Goal: Task Accomplishment & Management: Manage account settings

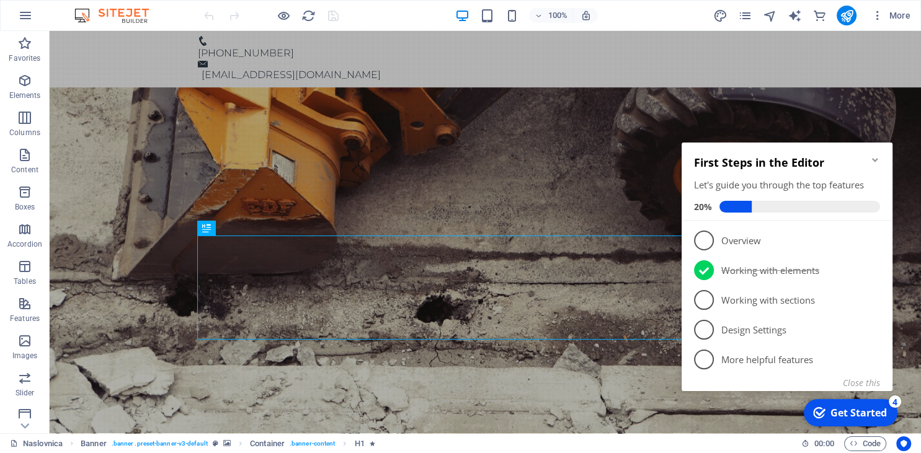
click at [878, 161] on icon "Minimize checklist" at bounding box center [875, 160] width 10 height 10
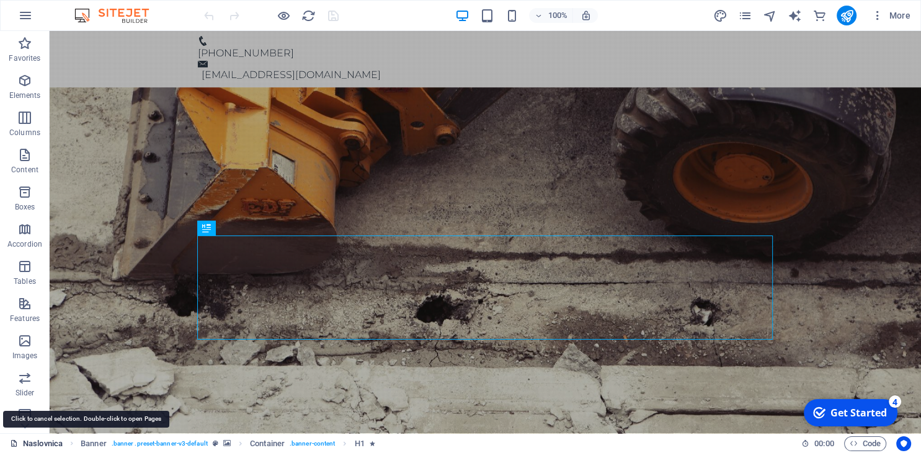
click at [50, 446] on link "Naslovnica" at bounding box center [36, 444] width 53 height 15
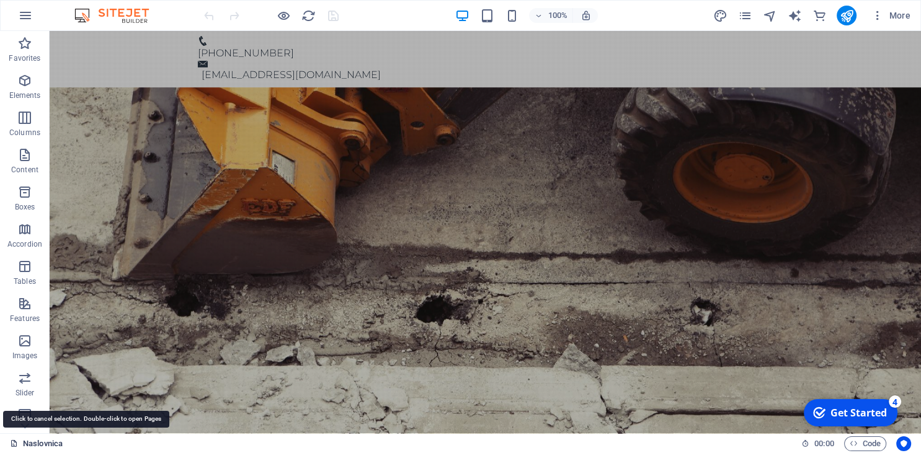
click at [50, 446] on link "Naslovnica" at bounding box center [36, 444] width 53 height 15
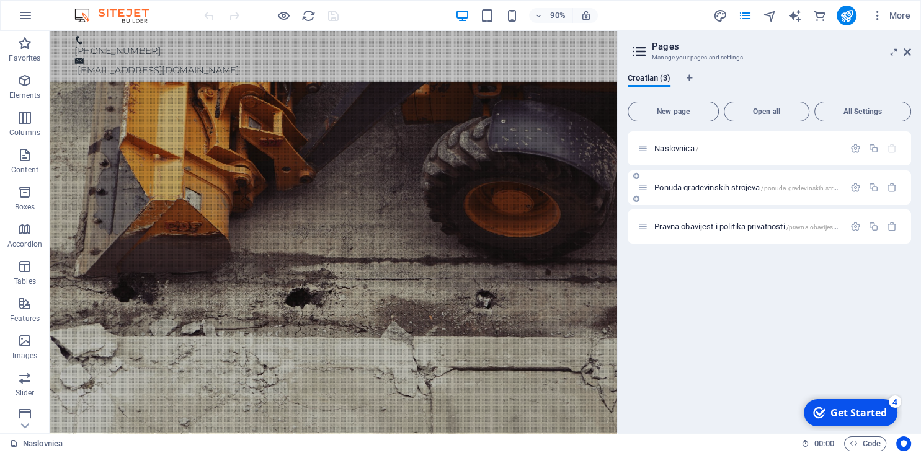
click at [636, 200] on icon at bounding box center [636, 198] width 6 height 7
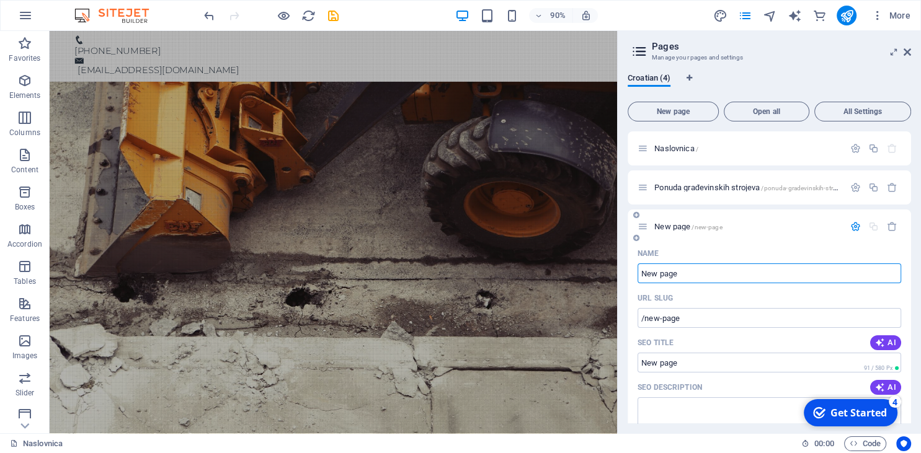
click at [858, 226] on icon "button" at bounding box center [855, 226] width 11 height 11
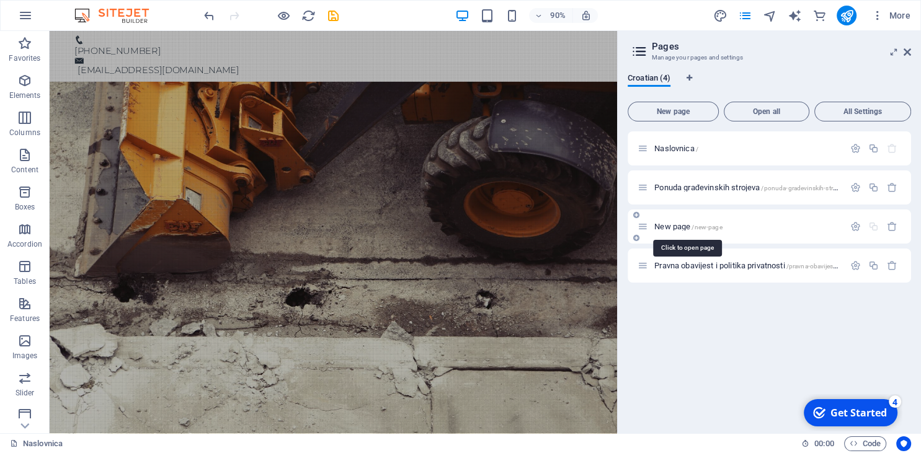
click at [709, 226] on span "/new-page" at bounding box center [706, 227] width 30 height 7
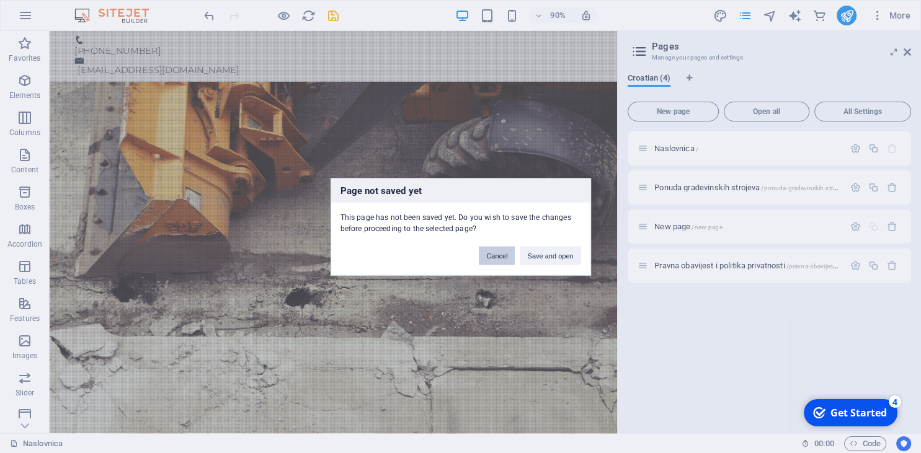
click at [500, 263] on button "Cancel" at bounding box center [497, 255] width 36 height 19
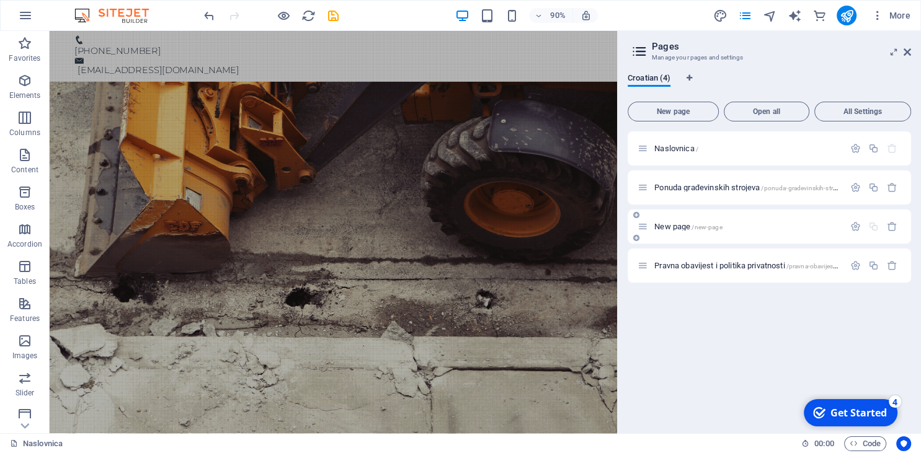
click at [644, 226] on icon at bounding box center [643, 226] width 11 height 11
click at [853, 225] on icon "button" at bounding box center [855, 226] width 11 height 11
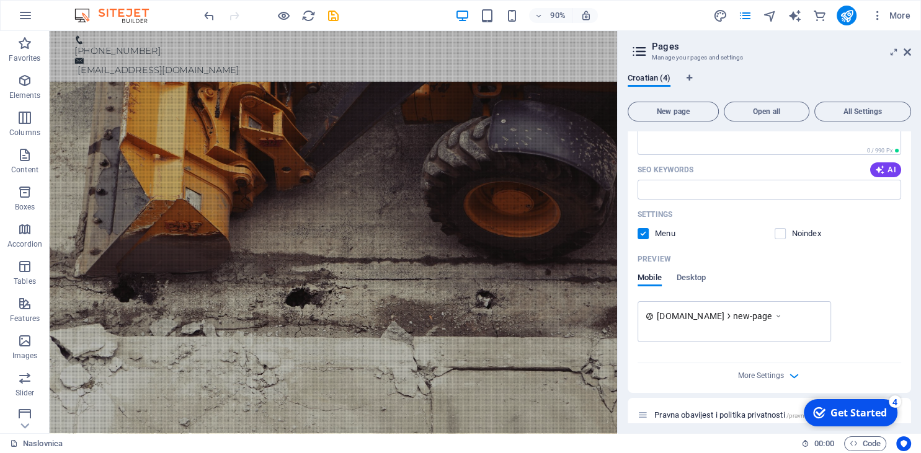
scroll to position [296, 0]
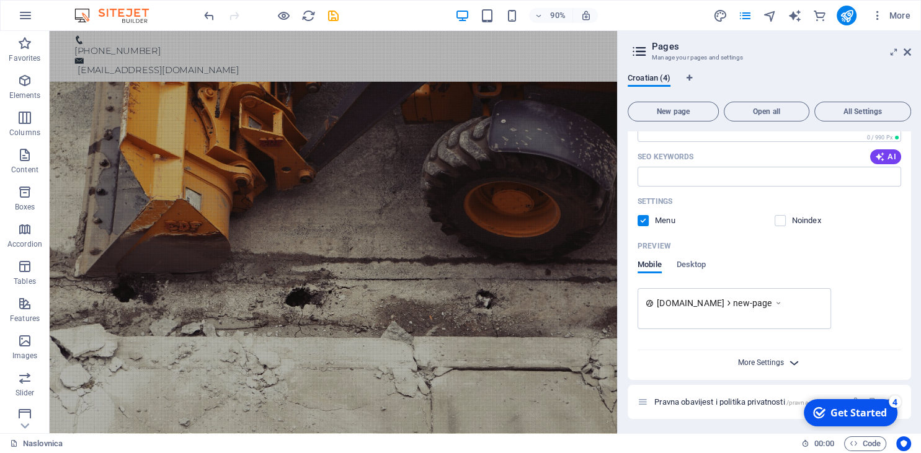
click at [780, 360] on span "More Settings" at bounding box center [761, 362] width 46 height 9
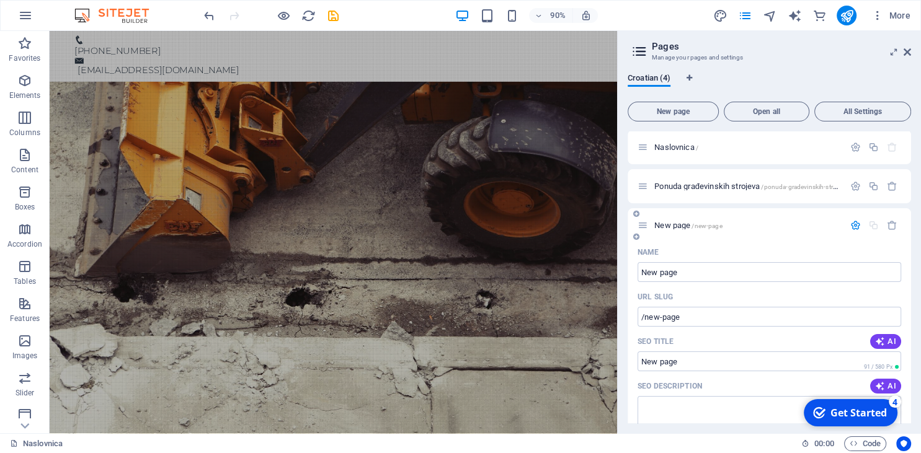
scroll to position [0, 0]
click at [684, 277] on input "New page" at bounding box center [770, 274] width 264 height 20
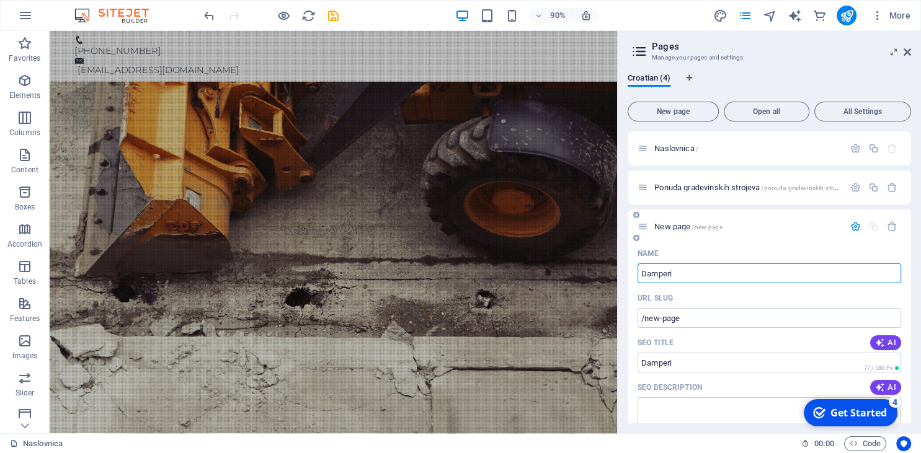
type input "Damperi"
type input "/damperi"
click at [894, 226] on icon "button" at bounding box center [892, 226] width 11 height 11
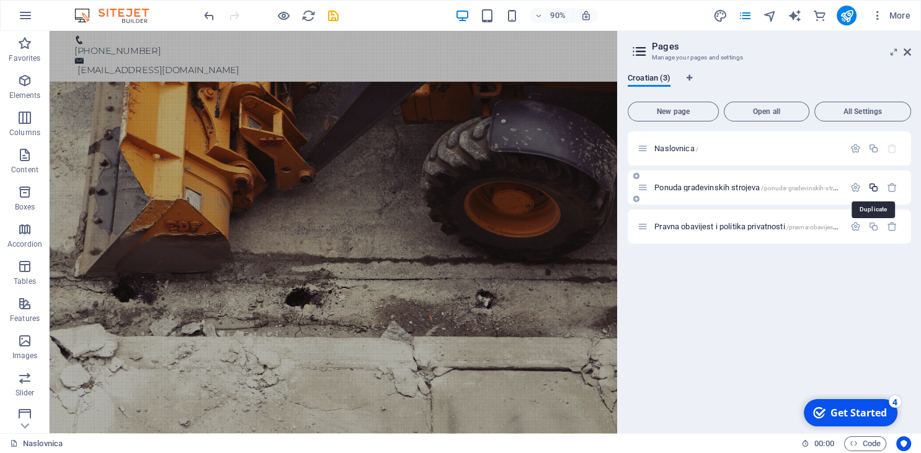
click at [871, 187] on icon "button" at bounding box center [873, 187] width 11 height 11
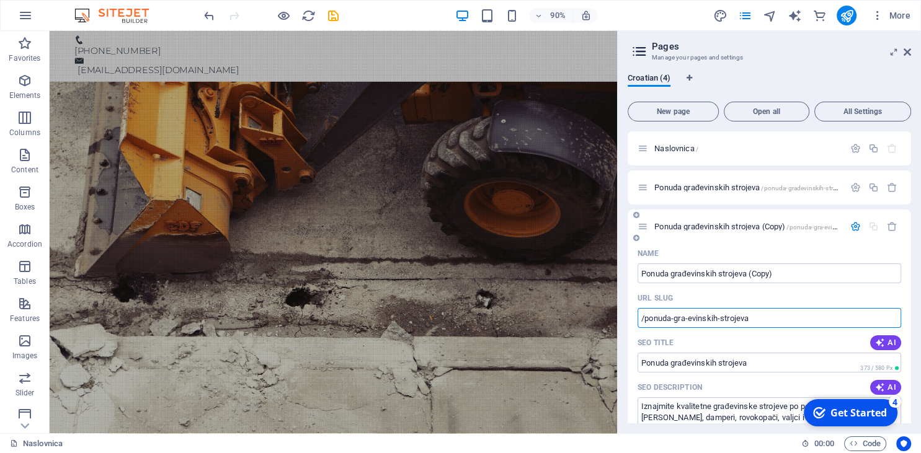
click at [763, 318] on input "/ponuda-gra-evinskih-strojeva" at bounding box center [770, 318] width 264 height 20
click at [691, 317] on input "/ponuda-gra-evinskih-strojeva" at bounding box center [770, 318] width 264 height 20
click at [808, 321] on input "/ponuda-gradevinskih-strojeva" at bounding box center [770, 318] width 264 height 20
type input "/ponuda-gradevinskih-strojeva/damperi"
click at [773, 371] on input "Ponuda građevinskih strojeva" at bounding box center [770, 363] width 264 height 20
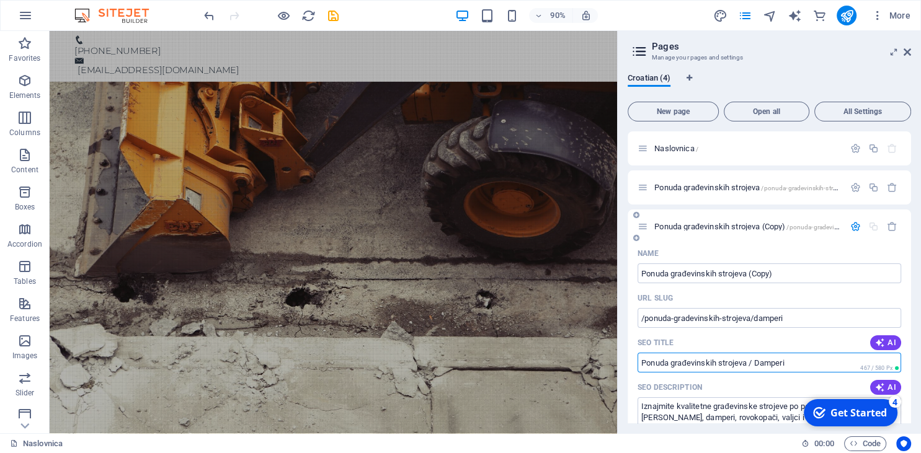
type input "Ponuda građevinskih strojeva / Damperi"
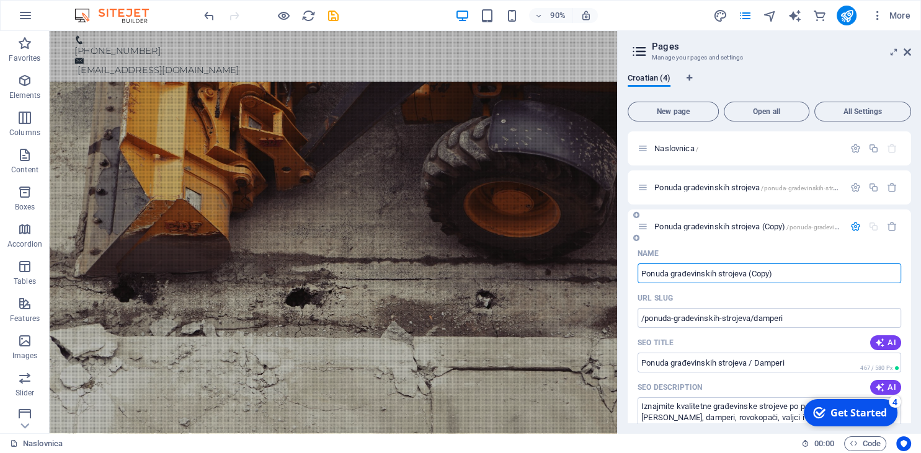
drag, startPoint x: 749, startPoint y: 274, endPoint x: 788, endPoint y: 274, distance: 39.7
click at [788, 274] on input "Ponuda građevinskih strojeva (Copy)" at bounding box center [770, 274] width 264 height 20
click at [789, 276] on input "Ponuda građevinskih strojeva (Copy)" at bounding box center [770, 274] width 264 height 20
drag, startPoint x: 798, startPoint y: 275, endPoint x: 750, endPoint y: 274, distance: 47.1
click at [750, 274] on input "Ponuda građevinskih strojeva (Copy)" at bounding box center [770, 274] width 264 height 20
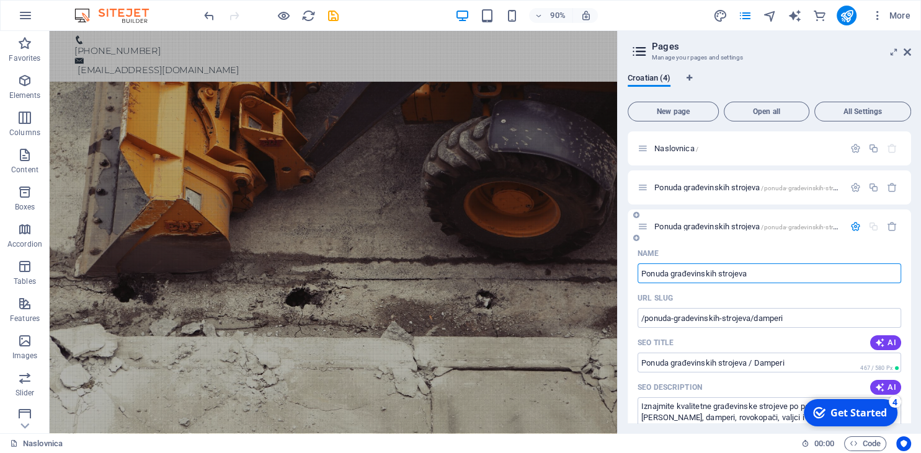
click at [640, 280] on input "Ponuda građevinskih strojeva" at bounding box center [770, 274] width 264 height 20
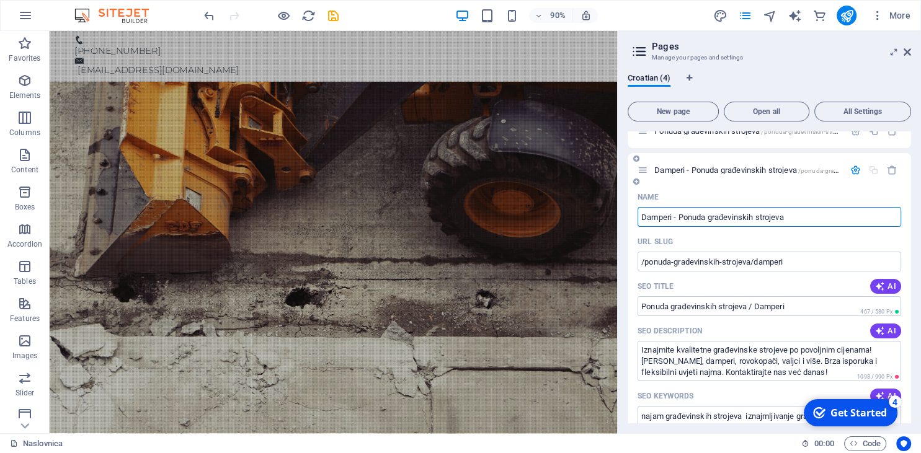
drag, startPoint x: 674, startPoint y: 220, endPoint x: 842, endPoint y: 214, distance: 167.5
click at [842, 214] on input "Damperi - Ponuda građevinskih strojeva" at bounding box center [770, 217] width 264 height 20
type input "Damperi"
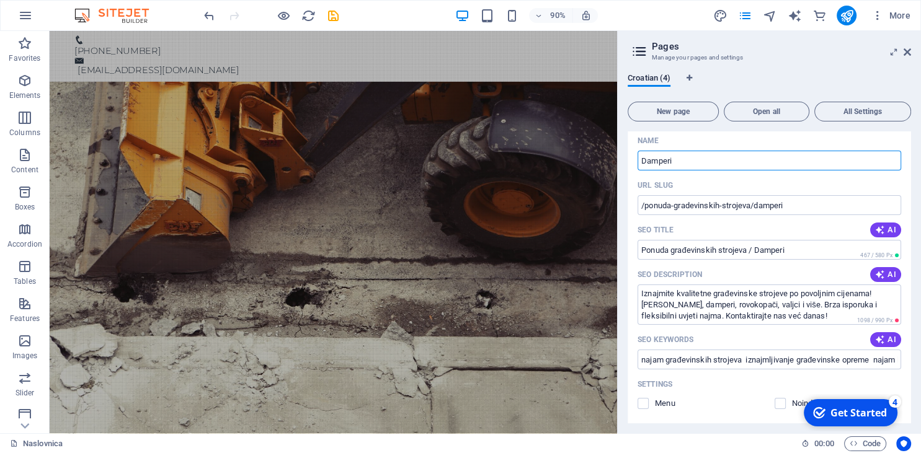
scroll to position [169, 0]
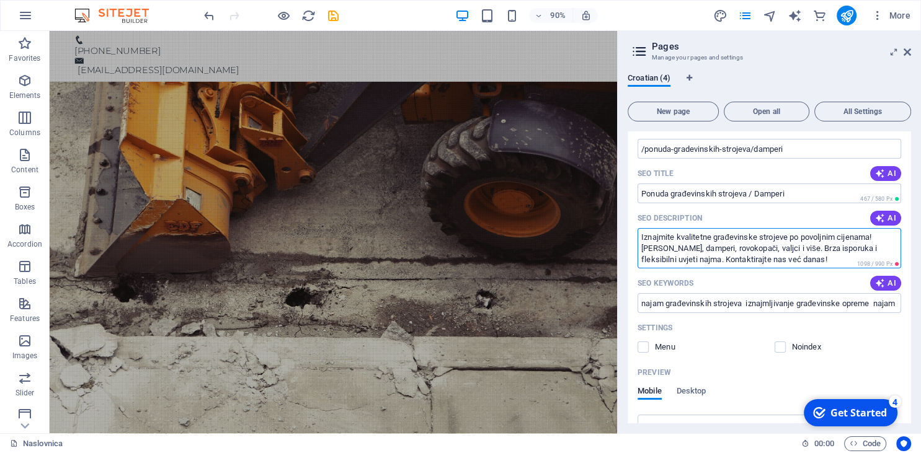
drag, startPoint x: 786, startPoint y: 236, endPoint x: 714, endPoint y: 238, distance: 71.9
click at [714, 238] on textarea "Iznajmite kvalitetne građevinske strojeve po povoljnim cijenama! Bageri, damper…" at bounding box center [770, 248] width 264 height 40
drag, startPoint x: 778, startPoint y: 234, endPoint x: 836, endPoint y: 232, distance: 57.7
click at [836, 232] on textarea "Iznajmite kvalitetne dampere po povoljnim cijenama! Bageri, damperi, rovokopači…" at bounding box center [770, 248] width 264 height 40
type textarea "Iznajmite kvalitetne dampere po povoljnim cijenama! Brza isporuka i fleksibilni…"
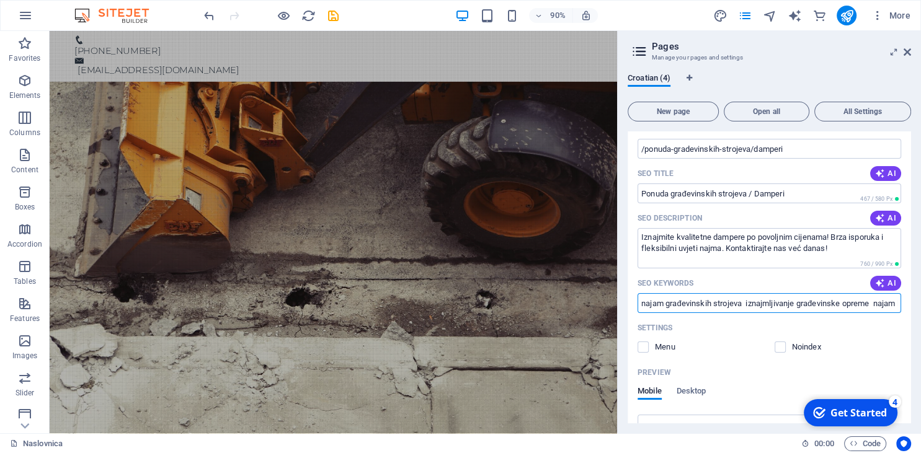
drag, startPoint x: 743, startPoint y: 303, endPoint x: 662, endPoint y: 309, distance: 80.9
click at [662, 309] on input "najam građevinskih strojeva iznajmljivanje građevinske opreme najam bagera naja…" at bounding box center [770, 303] width 264 height 20
click at [670, 299] on input "najam dampera iznajmljivanje građevinske opreme najam bagera najam rovokopača n…" at bounding box center [770, 303] width 264 height 20
click at [886, 308] on input "najam dampera iznajmljivanje građevinske opreme najam bagera najam rovokopača n…" at bounding box center [770, 303] width 264 height 20
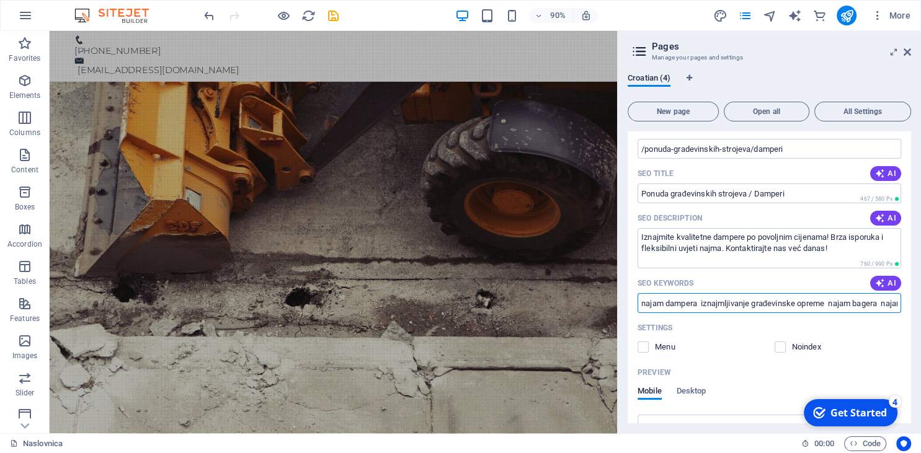
click at [871, 306] on input "najam dampera iznajmljivanje građevinske opreme najam bagera najam rovokopača n…" at bounding box center [770, 303] width 264 height 20
paste input "damp"
drag, startPoint x: 859, startPoint y: 305, endPoint x: 907, endPoint y: 305, distance: 47.8
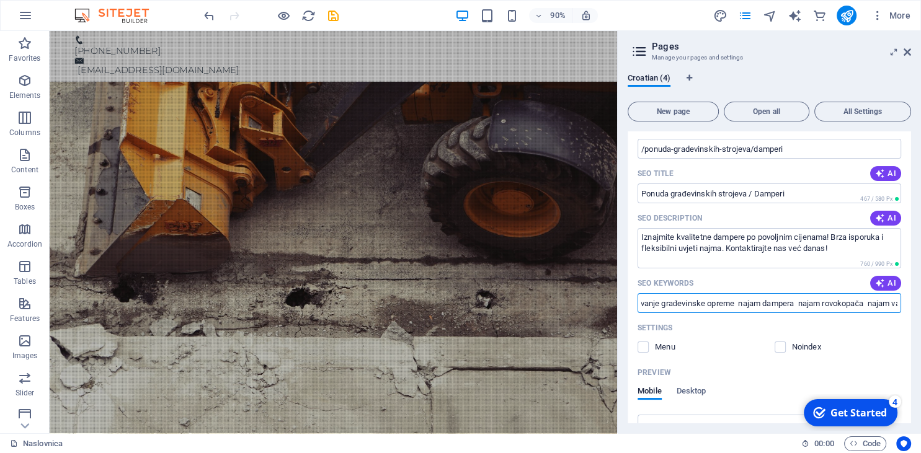
click at [901, 305] on input "najam dampera iznajmljivanje građevinske opreme najam dampera najam rovokopača …" at bounding box center [770, 303] width 264 height 20
click at [858, 303] on input "najam dampera iznajmljivanje građevinske opreme najam dampera najam rovokopača …" at bounding box center [770, 303] width 264 height 20
drag, startPoint x: 799, startPoint y: 304, endPoint x: 691, endPoint y: 311, distance: 107.5
click at [691, 311] on input "najam dampera iznajmljivanje građevinske opreme najam dampera najam rovokopača …" at bounding box center [770, 303] width 264 height 20
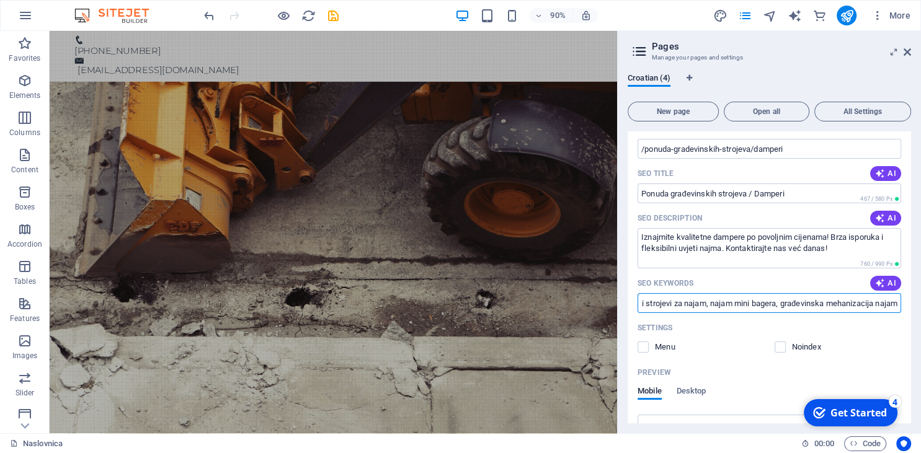
scroll to position [0, 250]
type input "najam dampera iznajmljivanje građevinske opreme najam dampera građevinski stroj…"
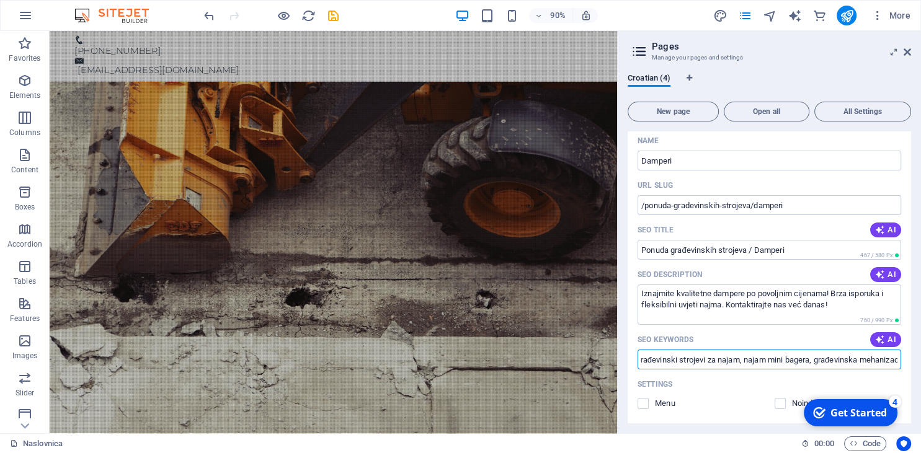
scroll to position [169, 0]
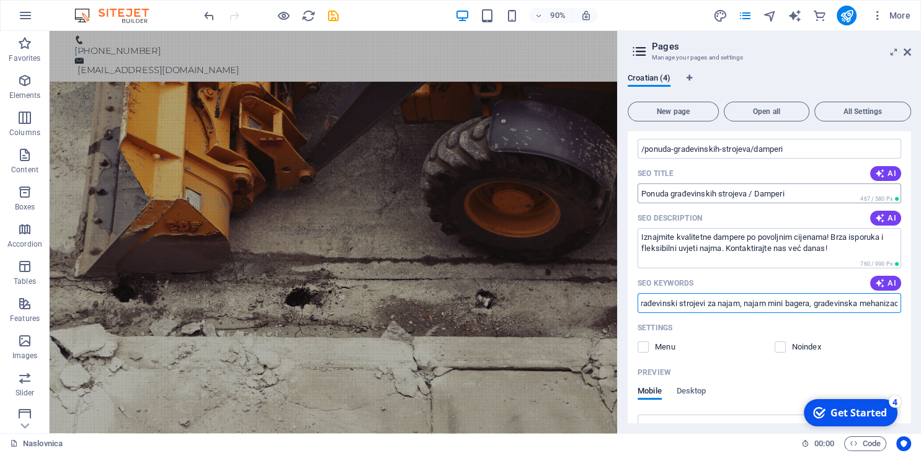
click at [770, 193] on input "Ponuda građevinskih strojeva / Damperi" at bounding box center [770, 194] width 264 height 20
click at [639, 189] on input "Ponuda građevinskih strojeva /" at bounding box center [770, 194] width 264 height 20
paste input "Damperi"
click at [768, 193] on input "Ponuda građevinskih strojeva / Damperi" at bounding box center [770, 194] width 264 height 20
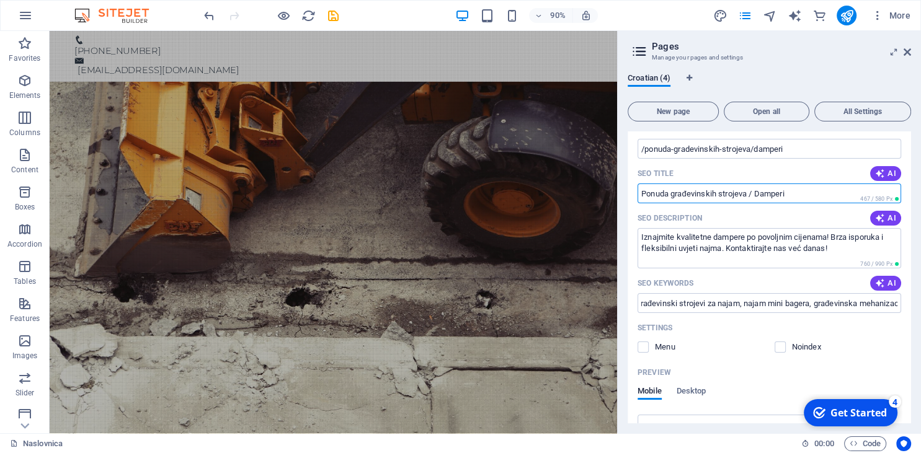
click at [768, 193] on input "Ponuda građevinskih strojeva / Damperi" at bounding box center [770, 194] width 264 height 20
click at [642, 193] on input "Ponuda građevinskih strojeva /" at bounding box center [770, 194] width 264 height 20
paste input "Damperi"
click at [831, 190] on input "Damperi | Ponuda građevinskih strojeva /" at bounding box center [770, 194] width 264 height 20
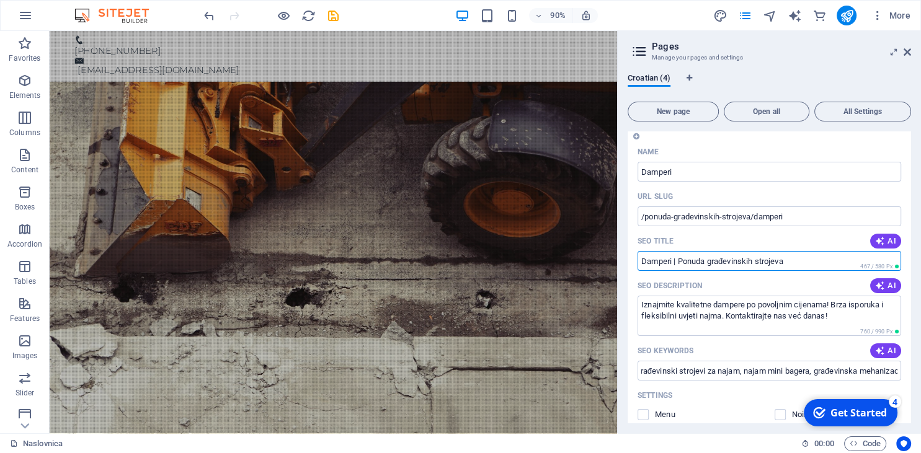
scroll to position [85, 0]
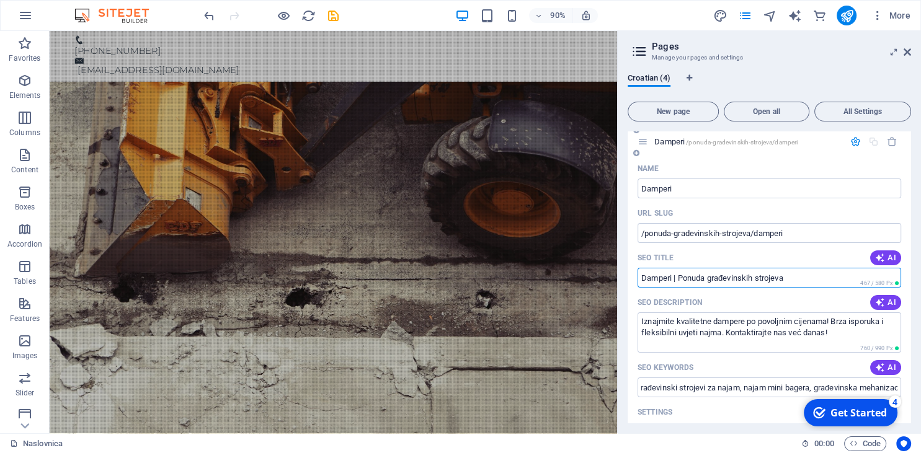
click at [685, 276] on input "Damperi | Ponuda građevinskih strojeva" at bounding box center [770, 278] width 264 height 20
type input "Damperi | Najam građevinskih strojeva"
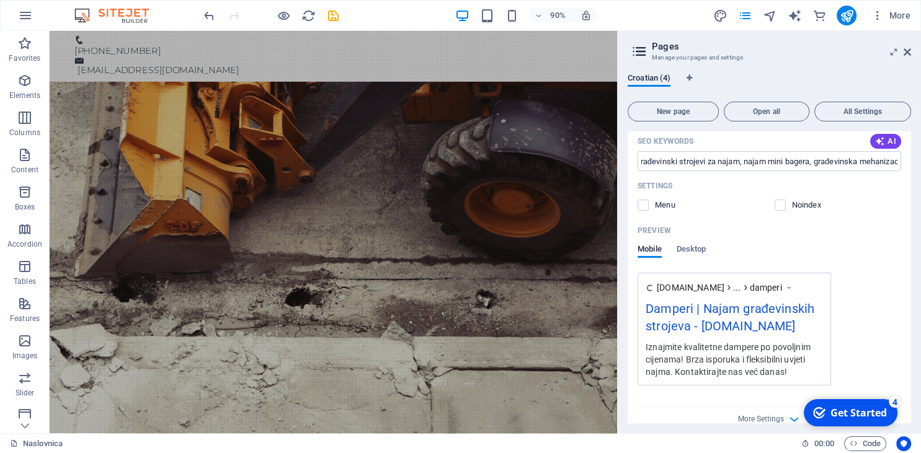
scroll to position [368, 0]
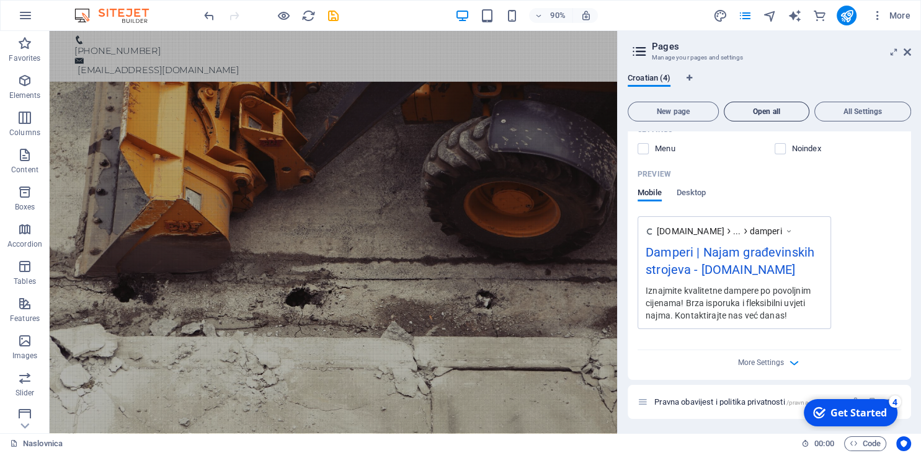
click at [771, 110] on span "Open all" at bounding box center [766, 111] width 74 height 7
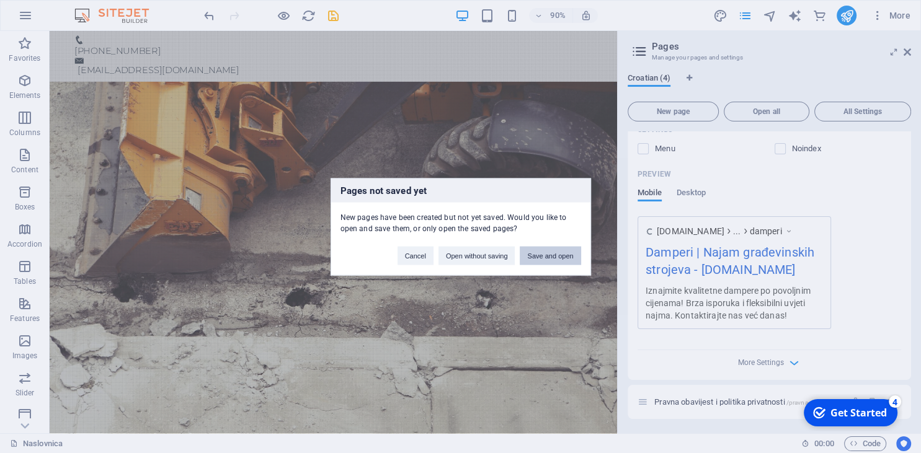
click at [549, 254] on button "Save and open" at bounding box center [550, 255] width 61 height 19
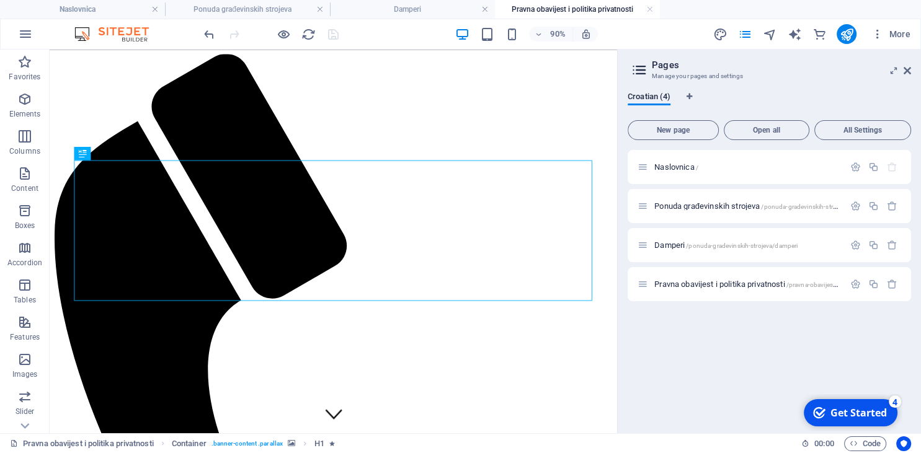
scroll to position [0, 0]
click at [906, 68] on icon at bounding box center [907, 71] width 7 height 10
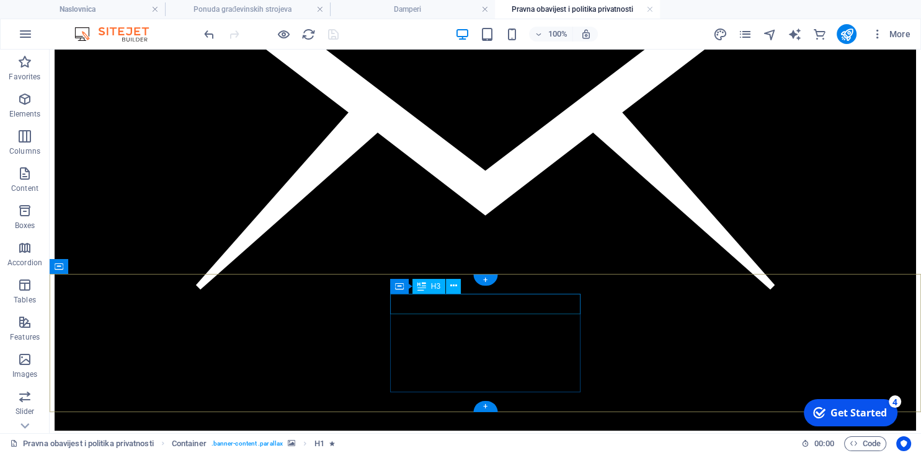
scroll to position [1485, 0]
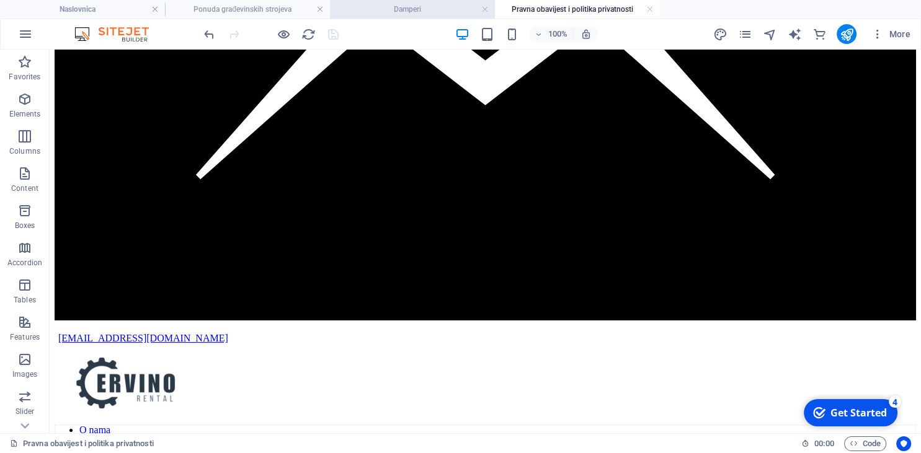
click at [378, 12] on h4 "Damperi" at bounding box center [412, 9] width 165 height 14
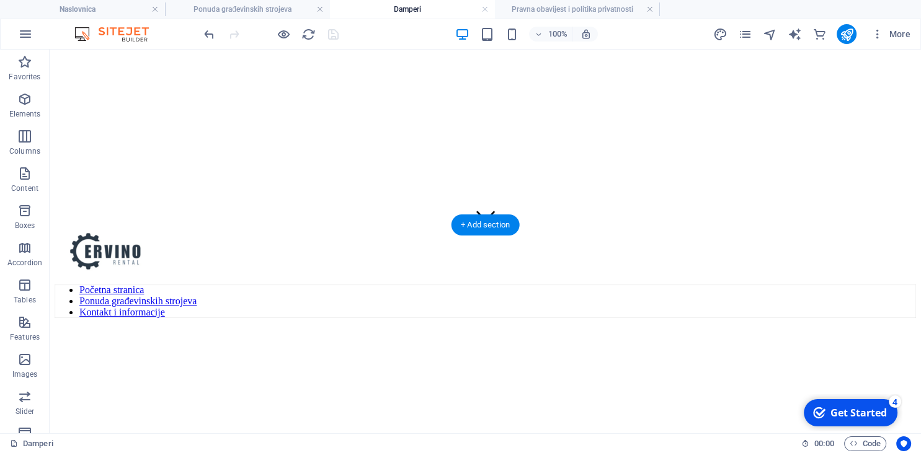
scroll to position [0, 0]
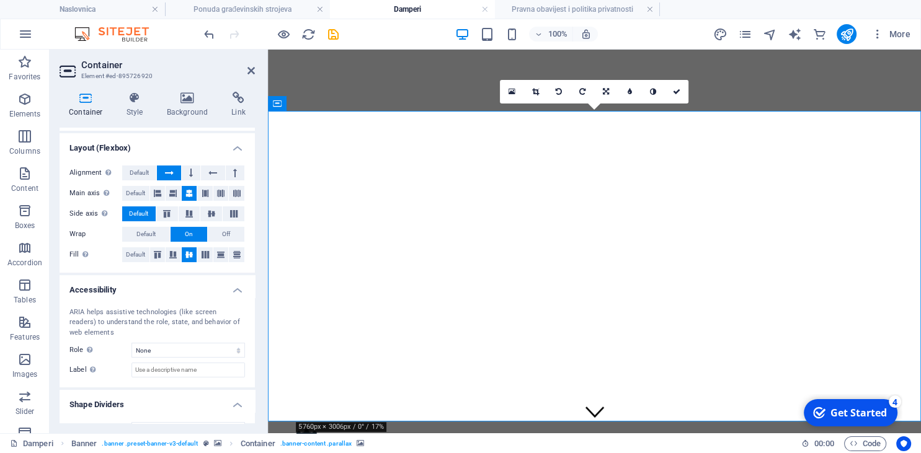
scroll to position [184, 0]
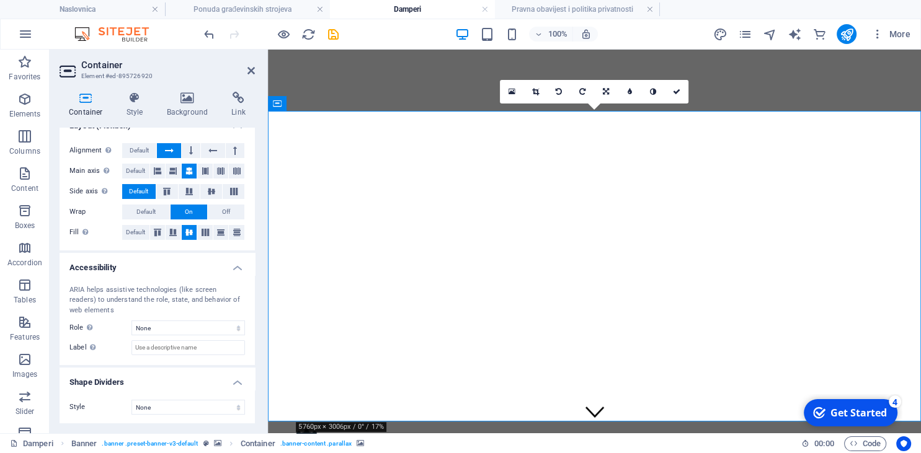
click at [673, 93] on icon at bounding box center [676, 91] width 7 height 7
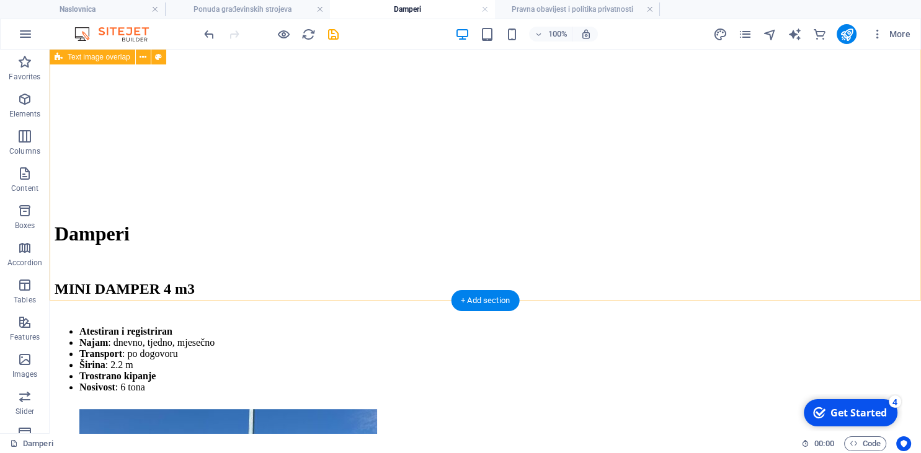
scroll to position [1047, 0]
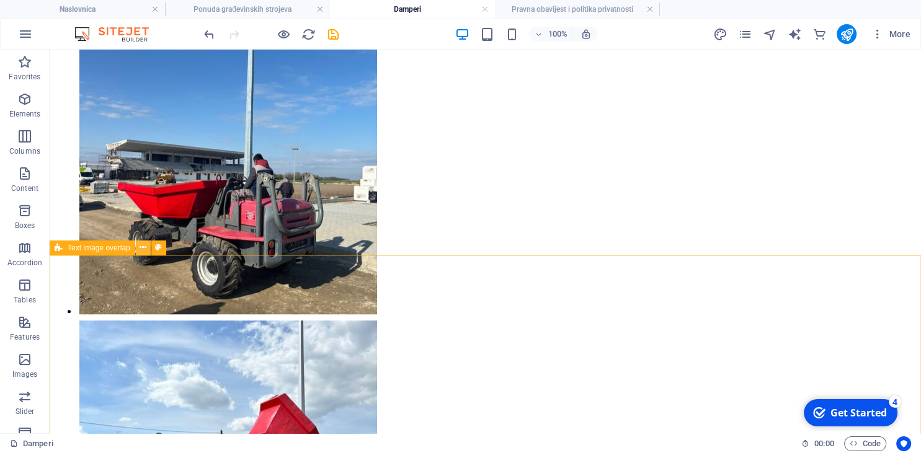
click at [141, 248] on icon at bounding box center [143, 247] width 7 height 13
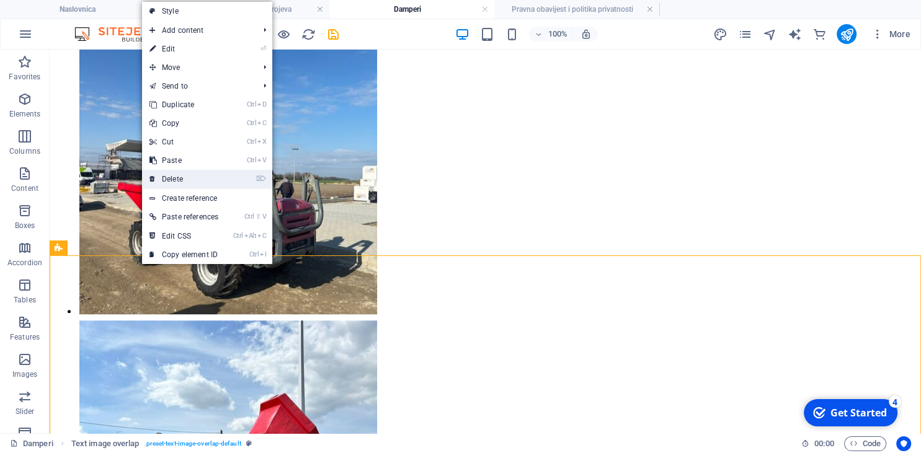
click at [164, 182] on link "⌦ Delete" at bounding box center [184, 179] width 84 height 19
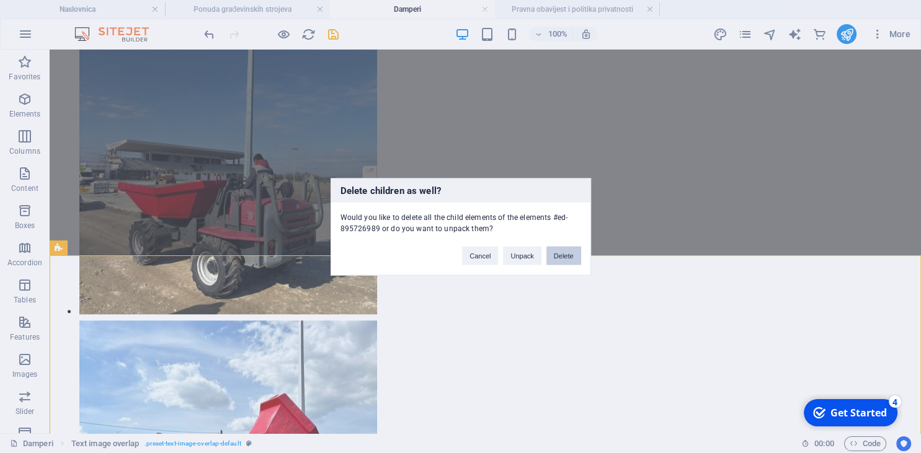
drag, startPoint x: 557, startPoint y: 249, endPoint x: 507, endPoint y: 207, distance: 65.1
click at [557, 249] on button "Delete" at bounding box center [563, 255] width 35 height 19
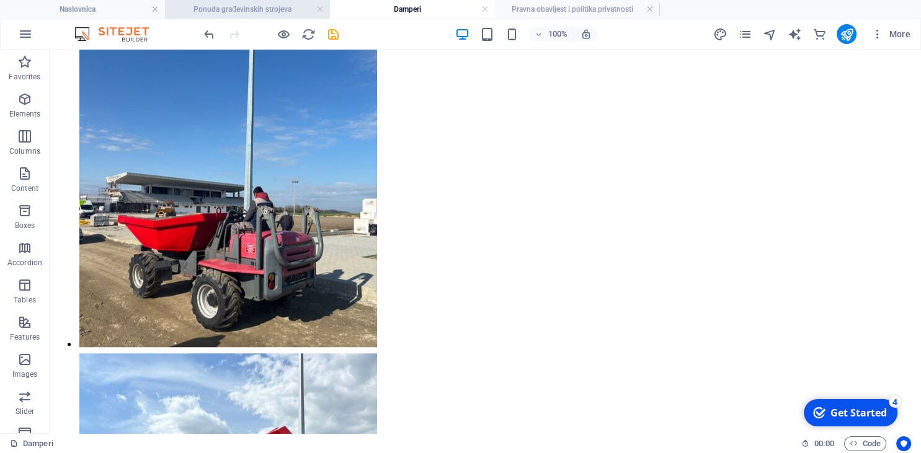
click at [266, 11] on h4 "Ponuda građevinskih strojeva" at bounding box center [247, 9] width 165 height 14
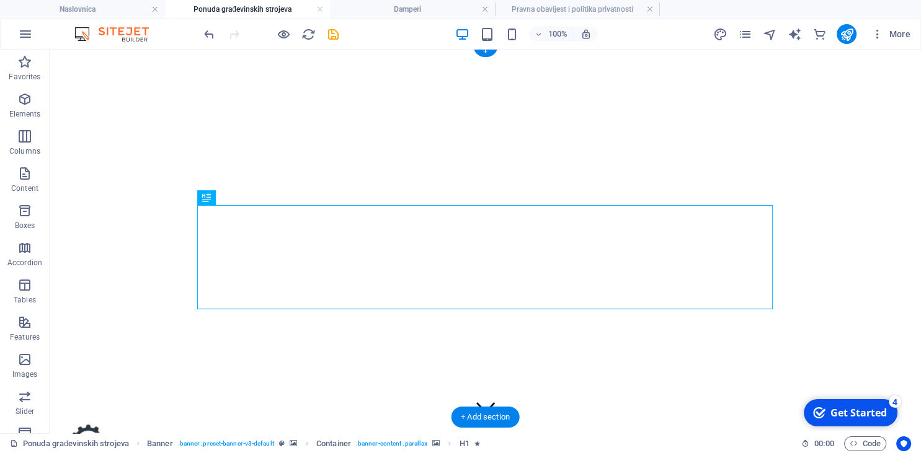
scroll to position [0, 0]
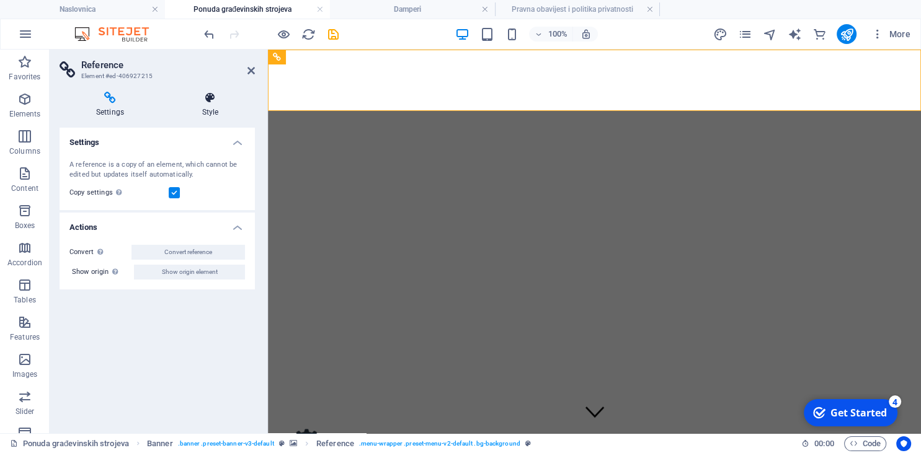
click at [216, 107] on h4 "Style" at bounding box center [210, 105] width 89 height 26
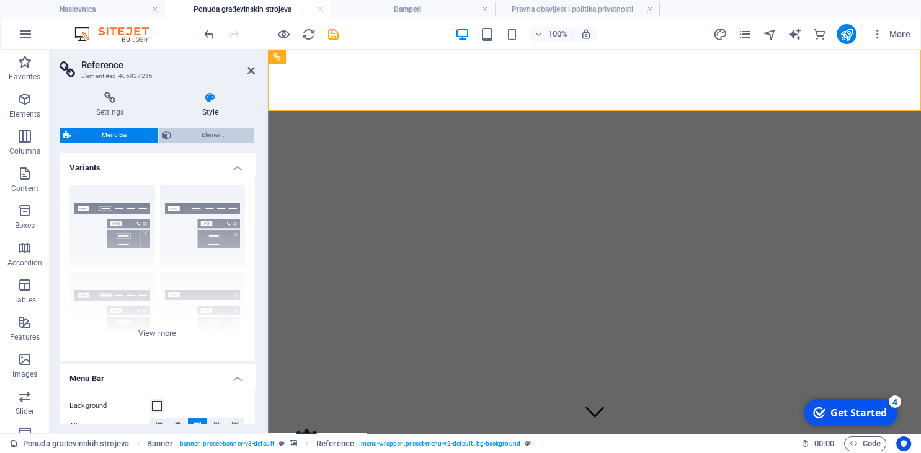
click at [188, 135] on span "Element" at bounding box center [213, 135] width 76 height 15
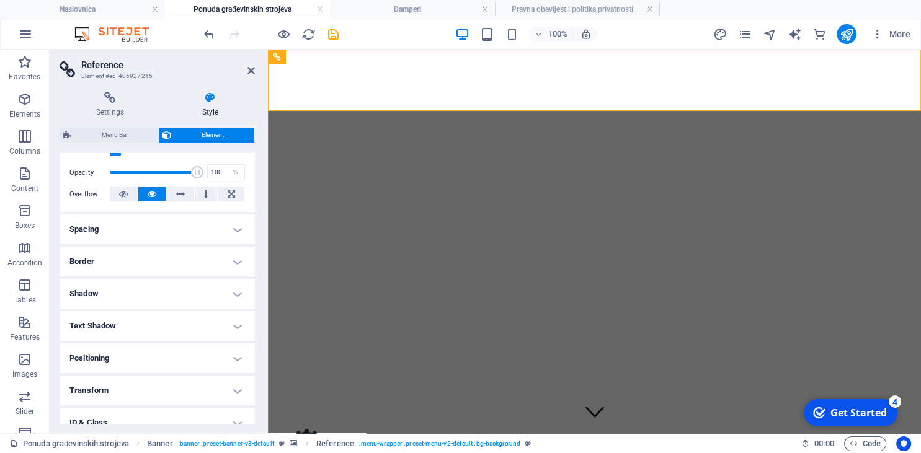
scroll to position [253, 0]
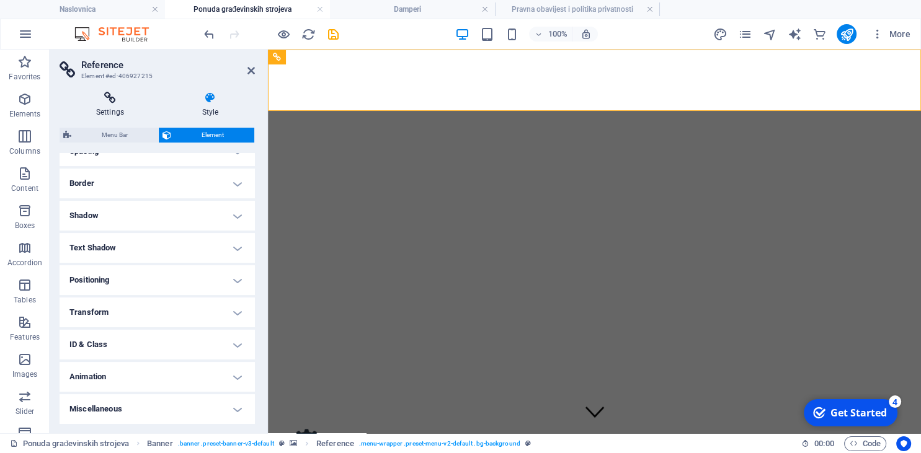
click at [102, 98] on icon at bounding box center [110, 98] width 101 height 12
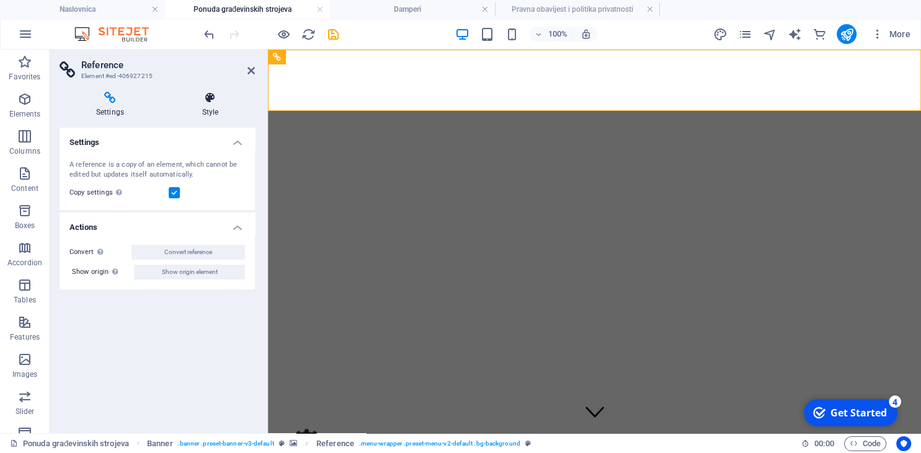
click at [208, 103] on icon at bounding box center [210, 98] width 89 height 12
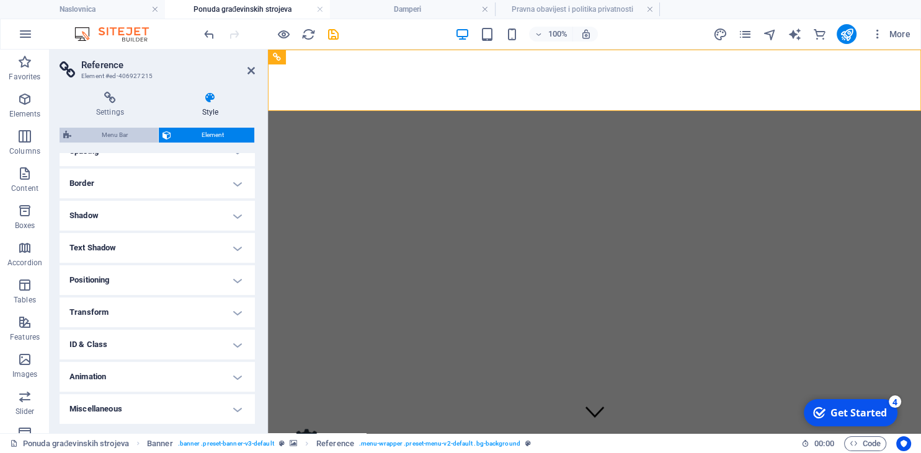
click at [106, 138] on span "Menu Bar" at bounding box center [114, 135] width 79 height 15
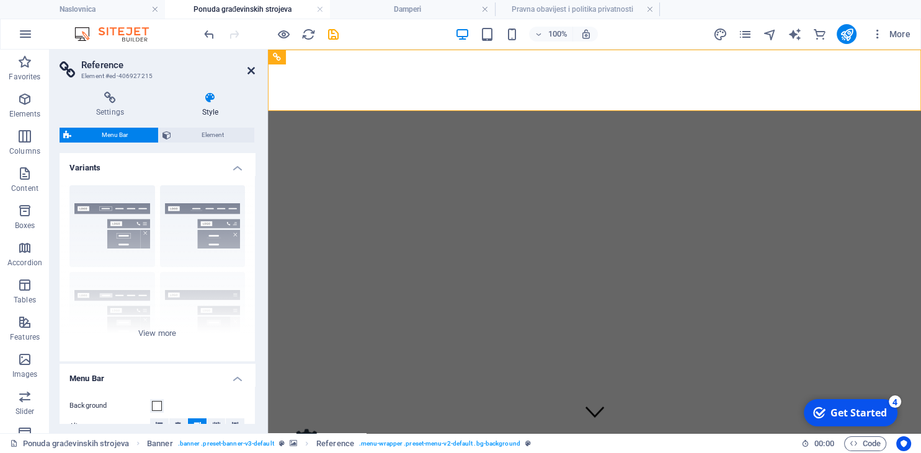
click at [254, 67] on icon at bounding box center [250, 71] width 7 height 10
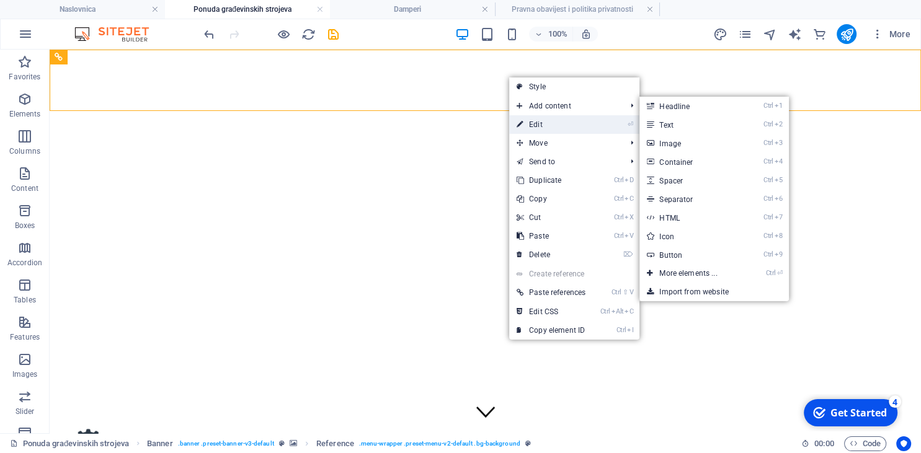
click at [539, 130] on link "⏎ Edit" at bounding box center [551, 124] width 84 height 19
select select "rem"
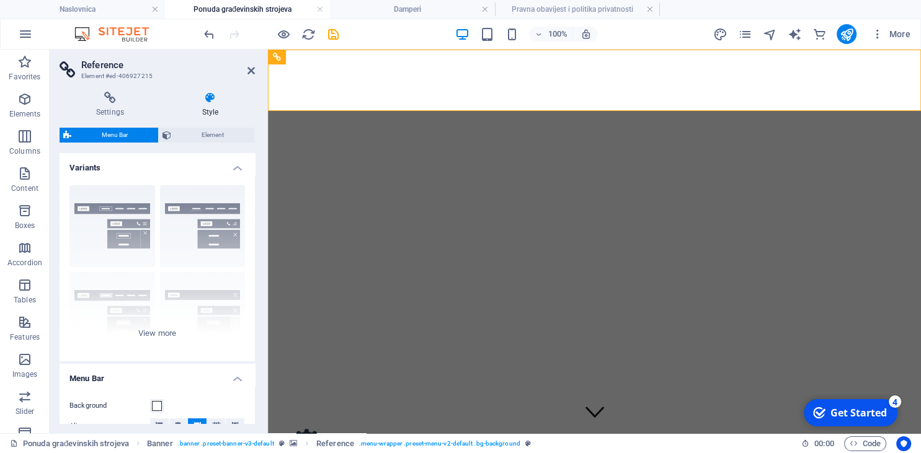
scroll to position [275, 0]
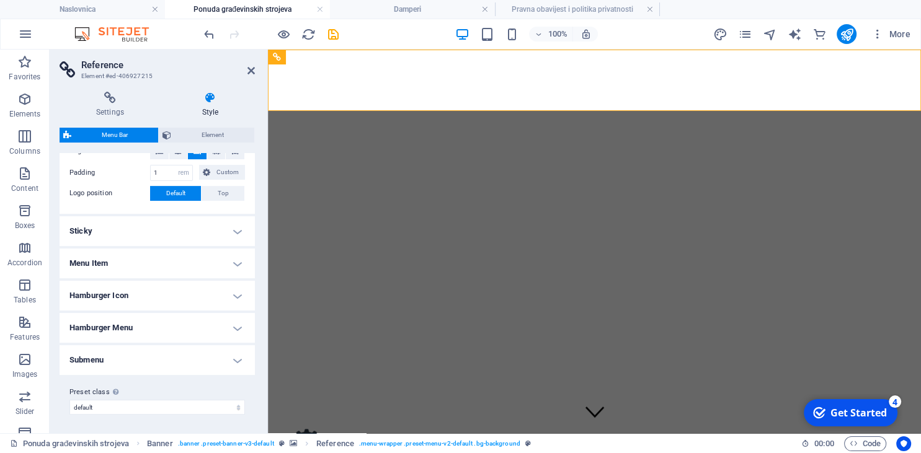
click at [148, 351] on h4 "Submenu" at bounding box center [157, 360] width 195 height 30
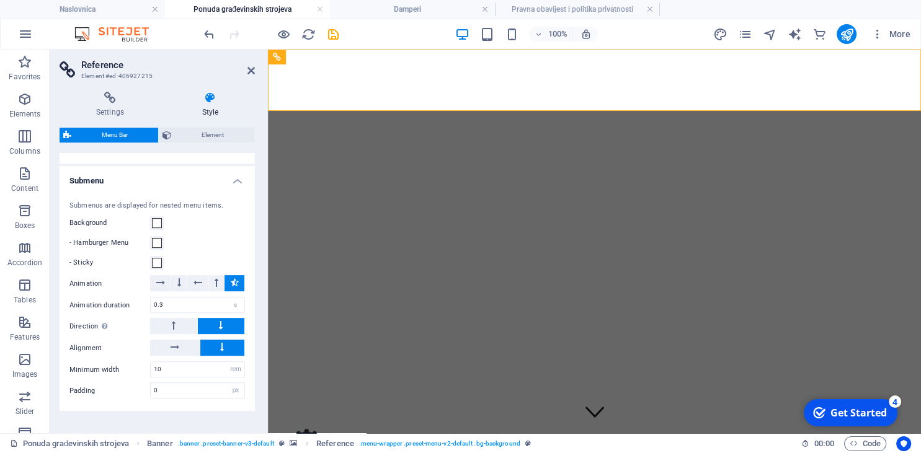
scroll to position [489, 0]
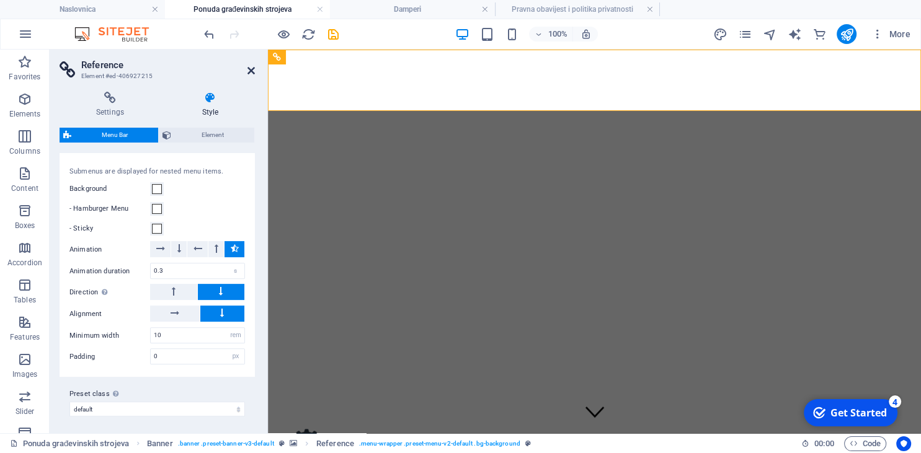
click at [250, 76] on icon at bounding box center [250, 71] width 7 height 10
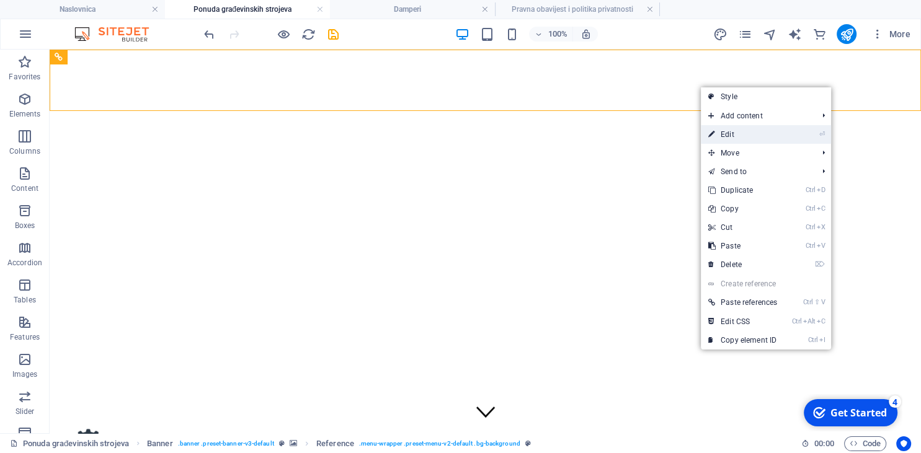
click at [756, 137] on link "⏎ Edit" at bounding box center [743, 134] width 84 height 19
select select "rem"
select select "px"
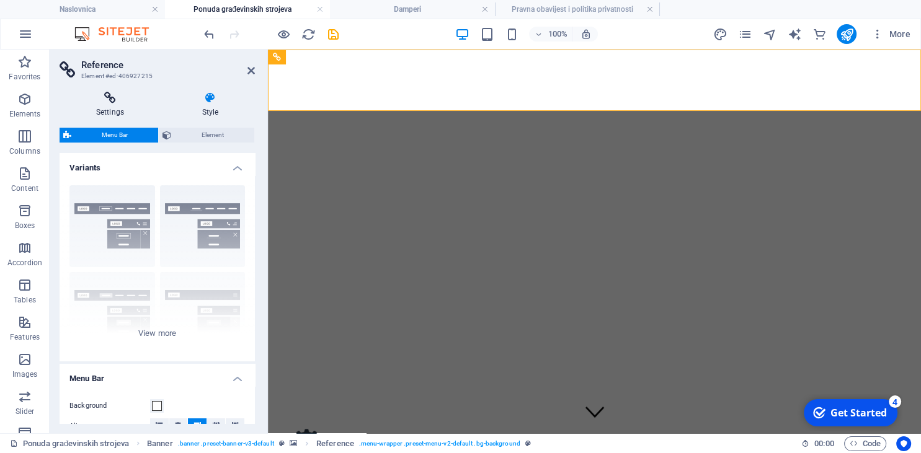
click at [98, 111] on h4 "Settings" at bounding box center [113, 105] width 106 height 26
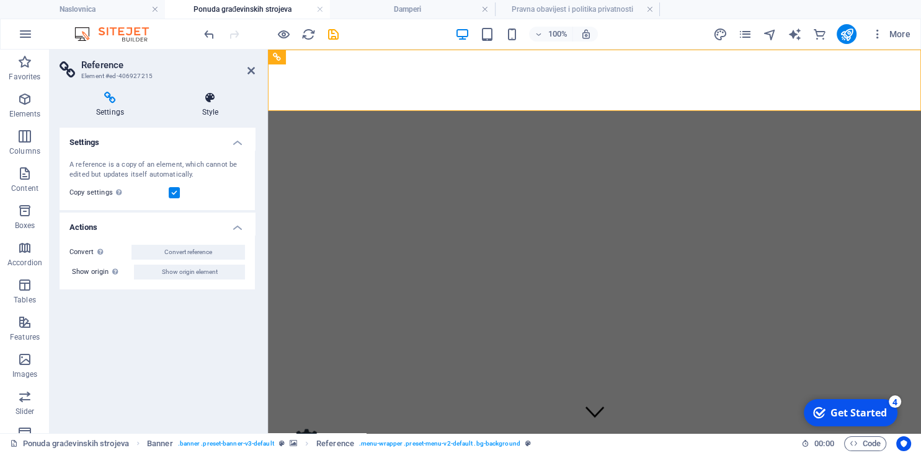
click at [211, 104] on h4 "Style" at bounding box center [210, 105] width 89 height 26
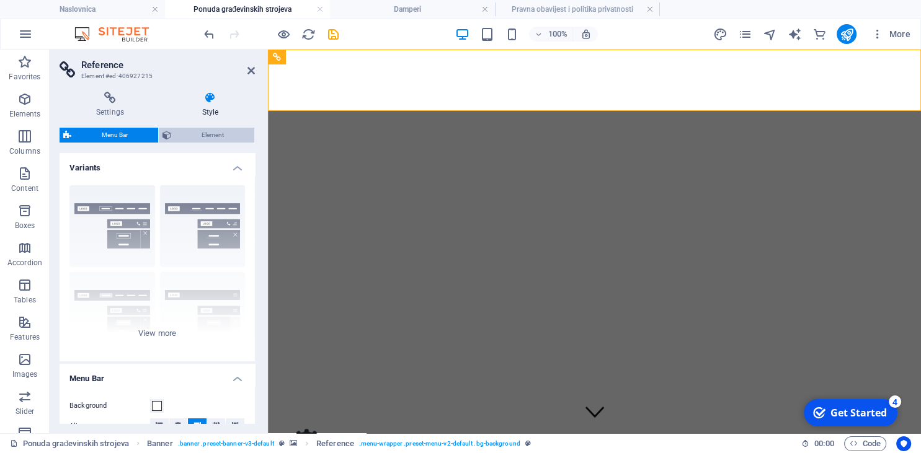
click at [207, 135] on span "Element" at bounding box center [213, 135] width 76 height 15
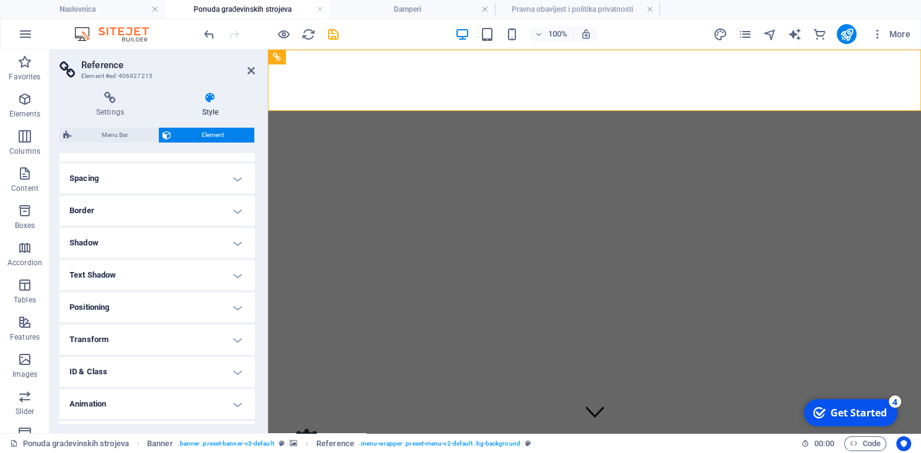
scroll to position [226, 0]
click at [117, 242] on h4 "Shadow" at bounding box center [157, 243] width 195 height 30
click at [110, 204] on h4 "Border" at bounding box center [157, 211] width 195 height 30
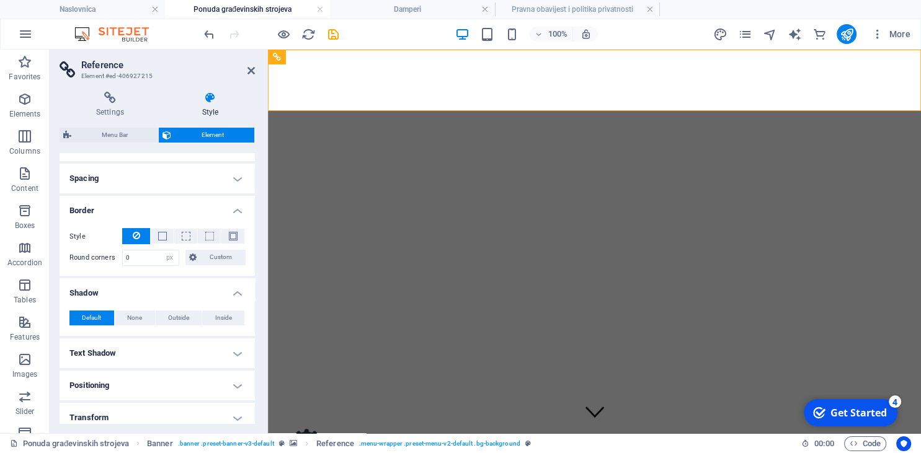
click at [110, 178] on h4 "Spacing" at bounding box center [157, 179] width 195 height 30
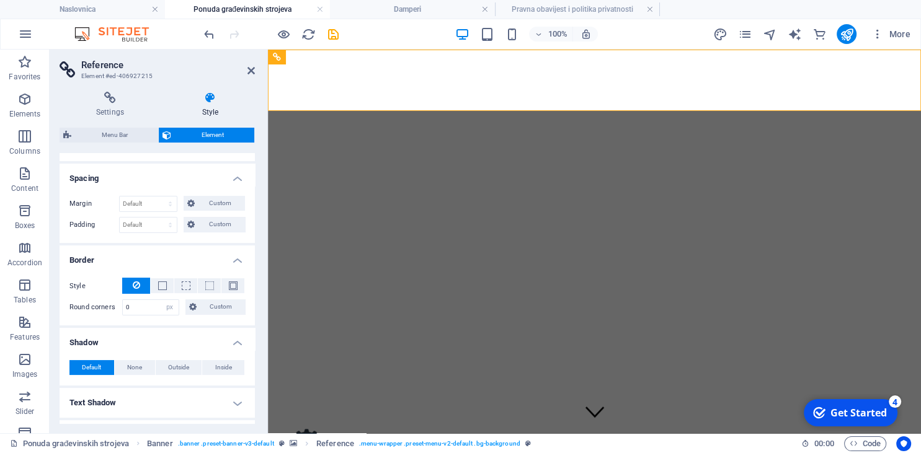
scroll to position [380, 0]
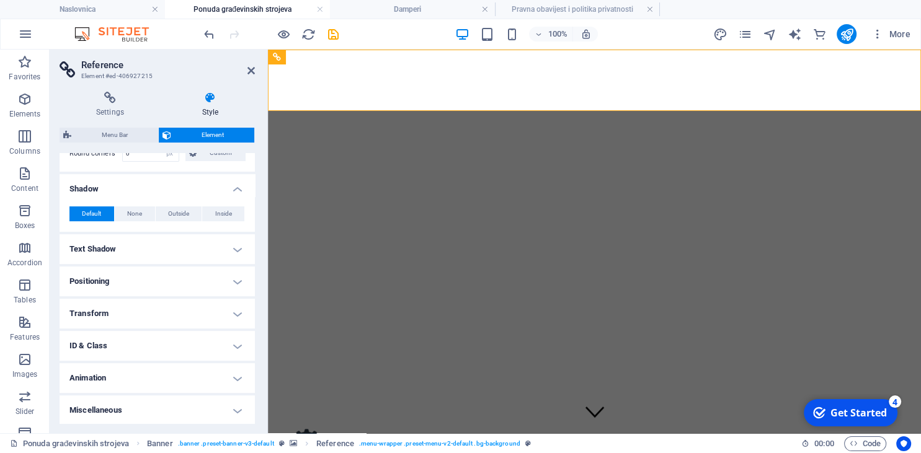
click at [123, 235] on h4 "Text Shadow" at bounding box center [157, 249] width 195 height 30
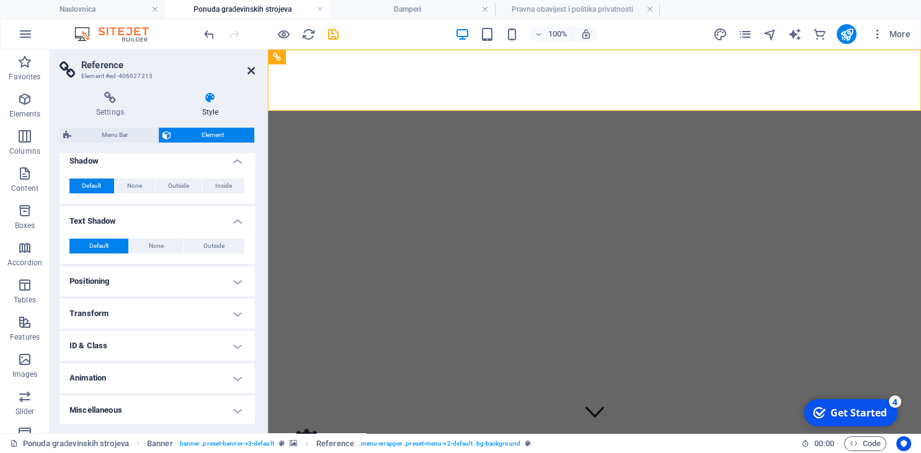
click at [248, 66] on icon at bounding box center [250, 71] width 7 height 10
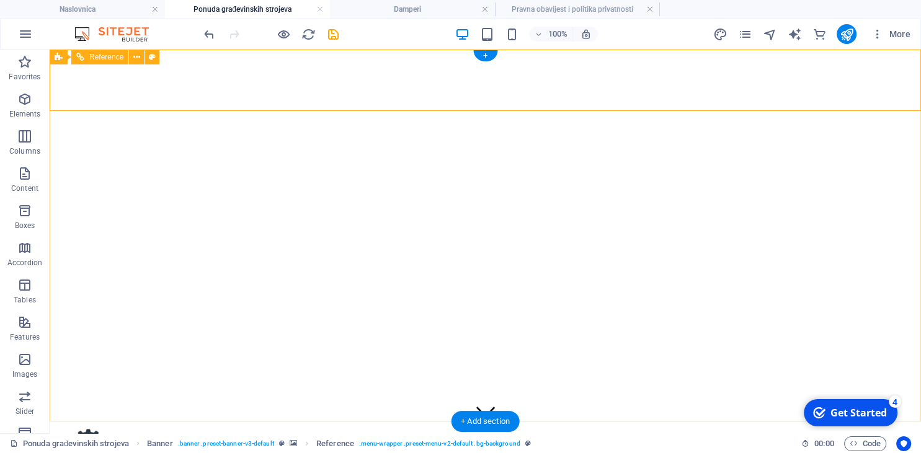
select select "px"
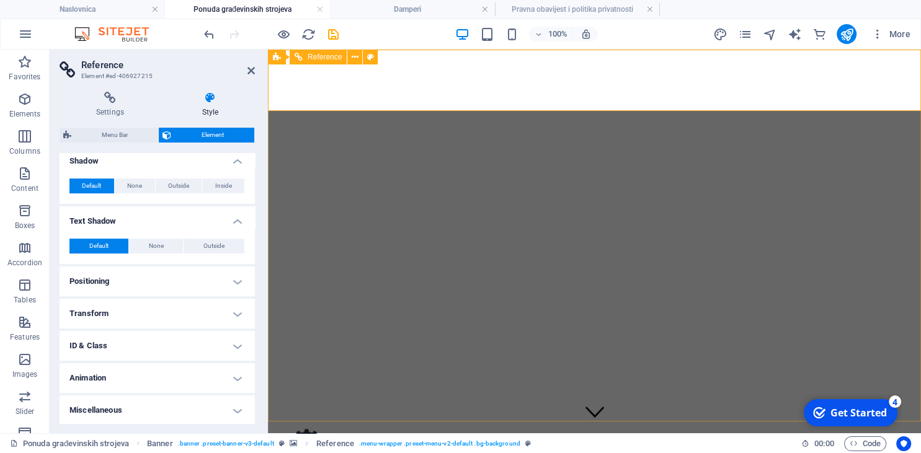
click at [346, 427] on figure at bounding box center [594, 449] width 643 height 44
click at [279, 63] on icon at bounding box center [277, 57] width 8 height 15
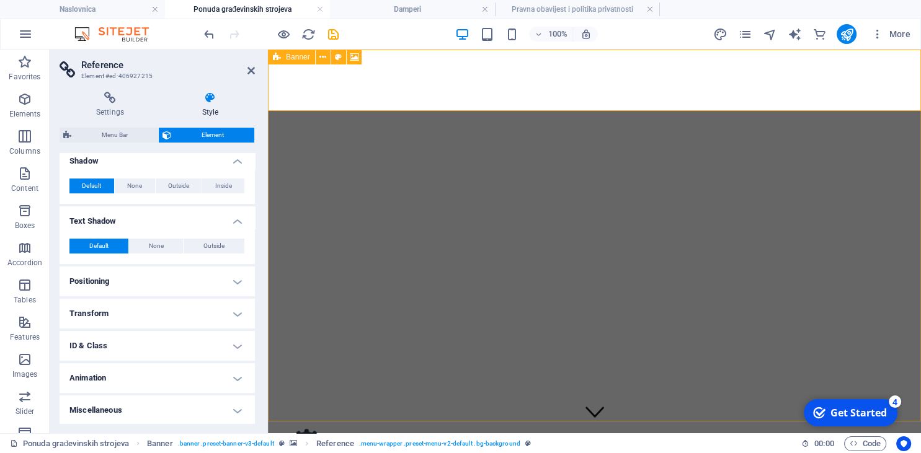
click at [279, 63] on icon at bounding box center [277, 57] width 8 height 15
select select "vh"
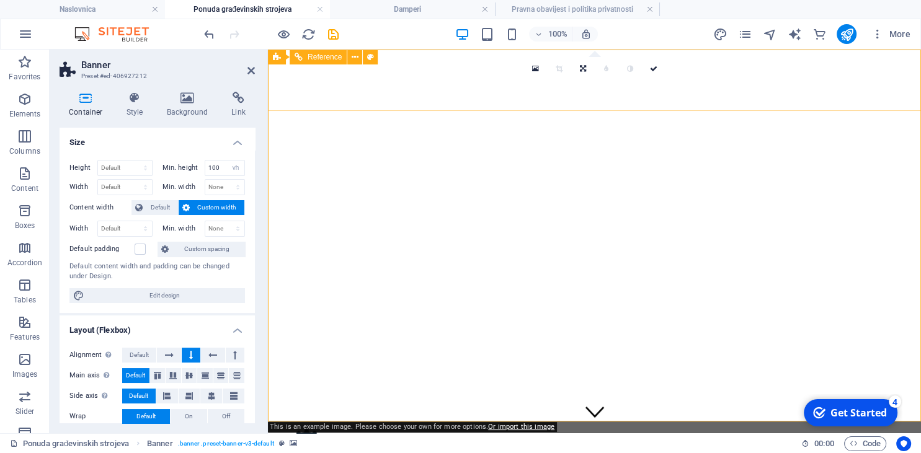
click at [340, 427] on figure at bounding box center [594, 449] width 643 height 44
select select "px"
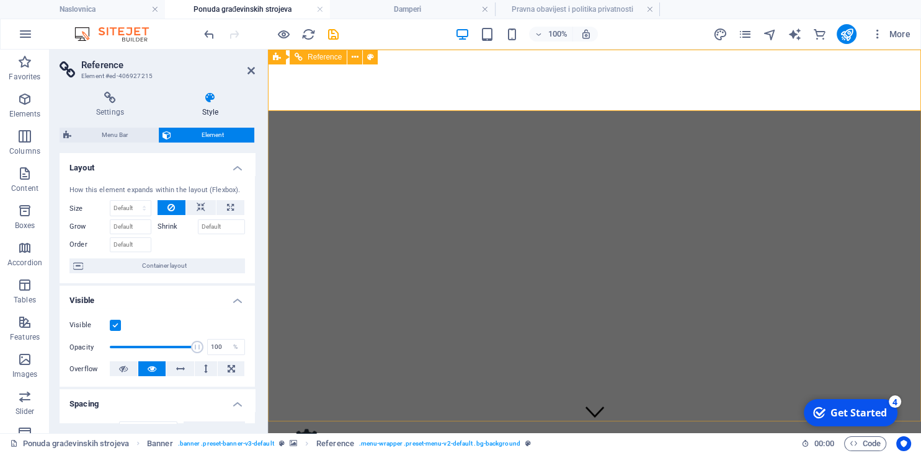
click at [308, 427] on figure at bounding box center [594, 449] width 643 height 44
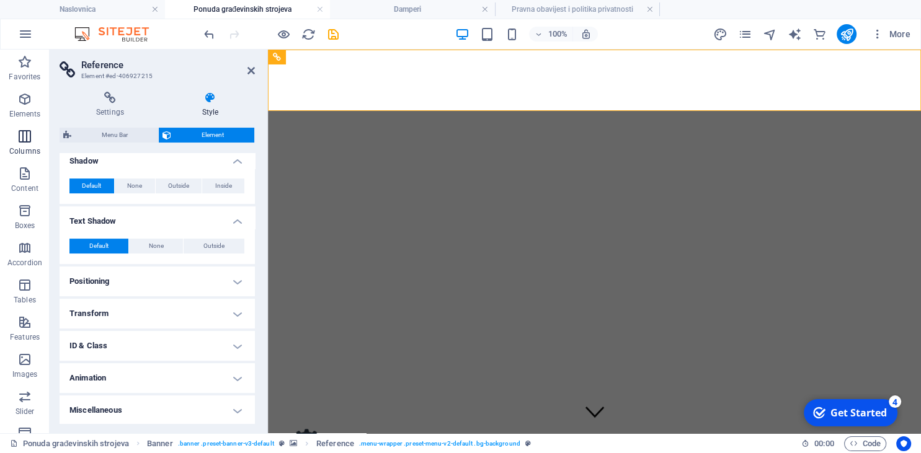
click at [26, 138] on icon "button" at bounding box center [24, 136] width 15 height 15
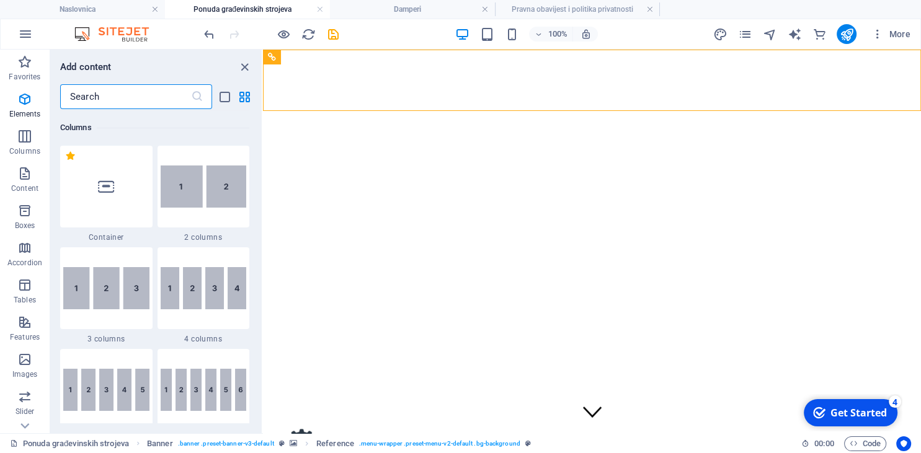
scroll to position [613, 0]
click at [242, 66] on icon "close panel" at bounding box center [245, 67] width 14 height 14
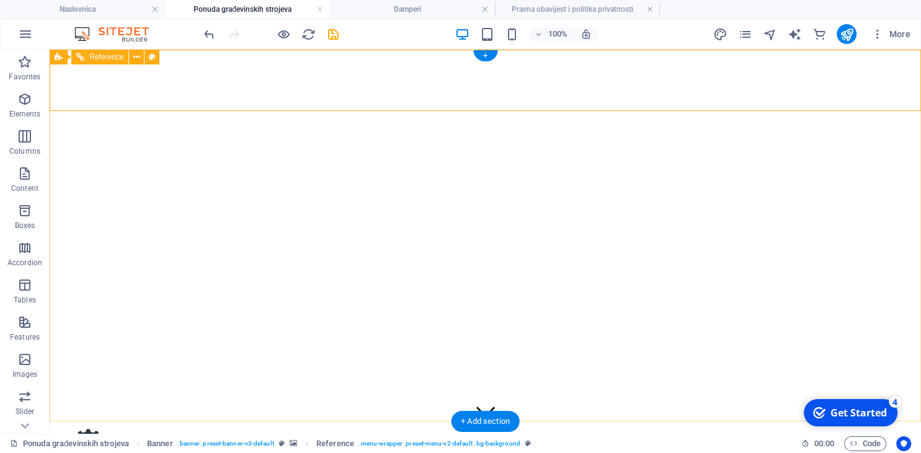
select select "px"
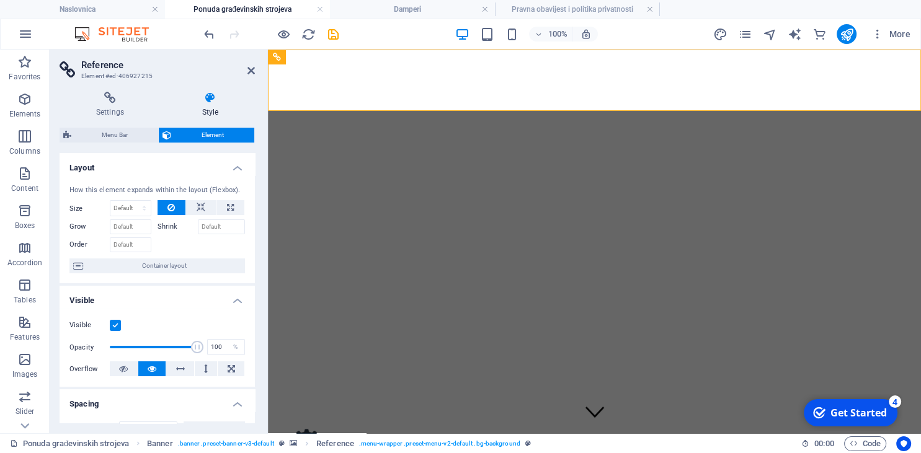
click at [246, 73] on header "Reference Element #ed-406927215" at bounding box center [157, 66] width 195 height 32
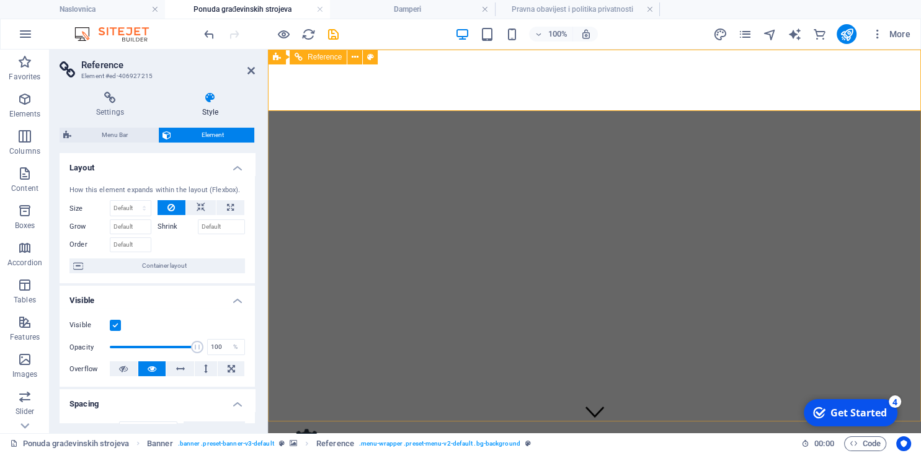
click at [360, 60] on button at bounding box center [354, 57] width 15 height 15
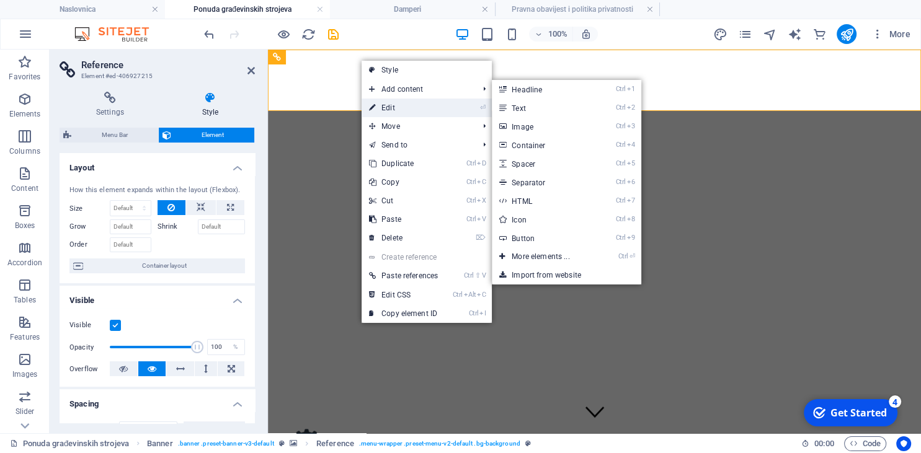
click at [386, 105] on link "⏎ Edit" at bounding box center [404, 108] width 84 height 19
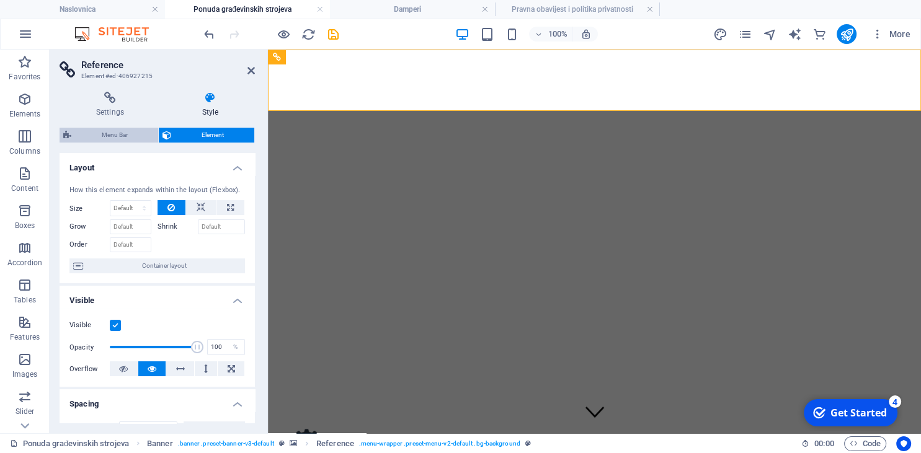
click at [145, 141] on span "Menu Bar" at bounding box center [114, 135] width 79 height 15
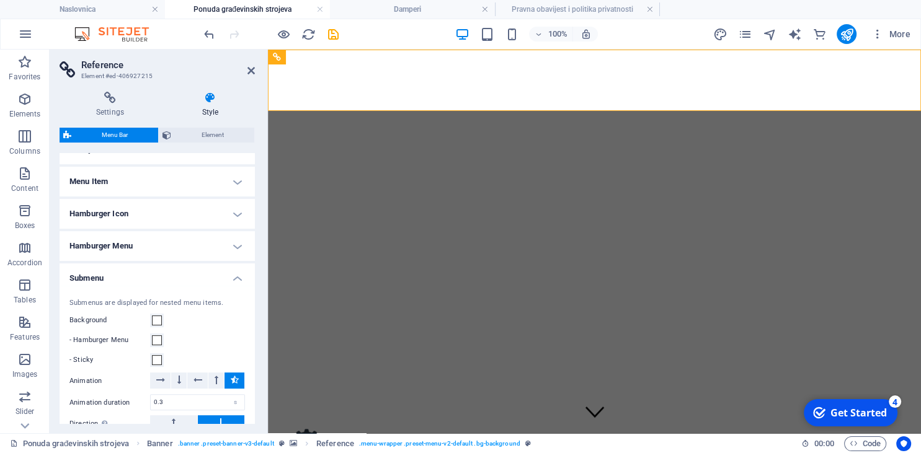
scroll to position [339, 0]
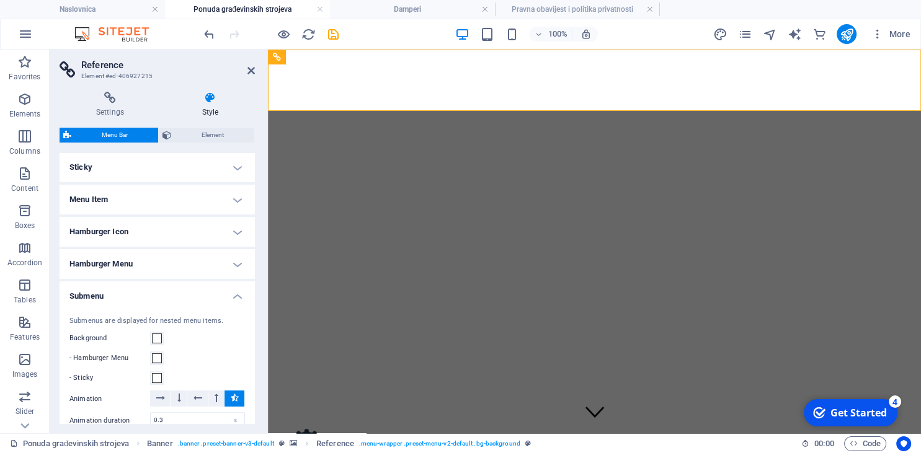
click at [118, 200] on h4 "Menu Item" at bounding box center [157, 200] width 195 height 30
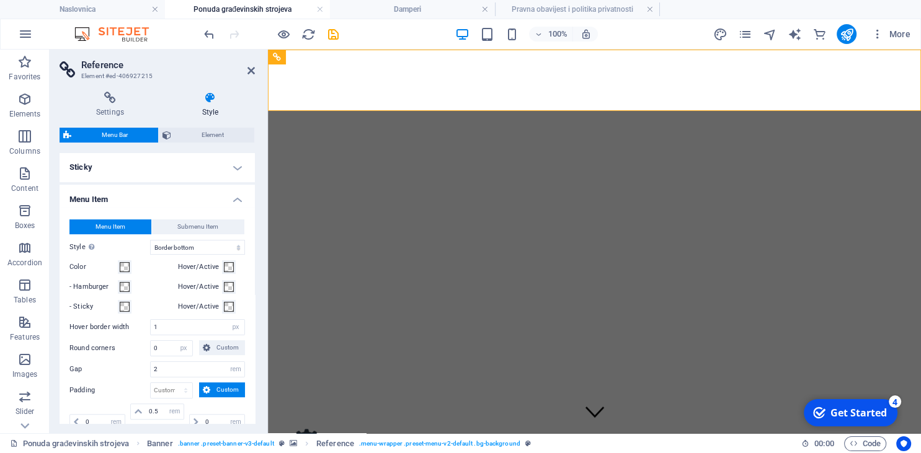
click at [113, 167] on h4 "Sticky" at bounding box center [157, 168] width 195 height 30
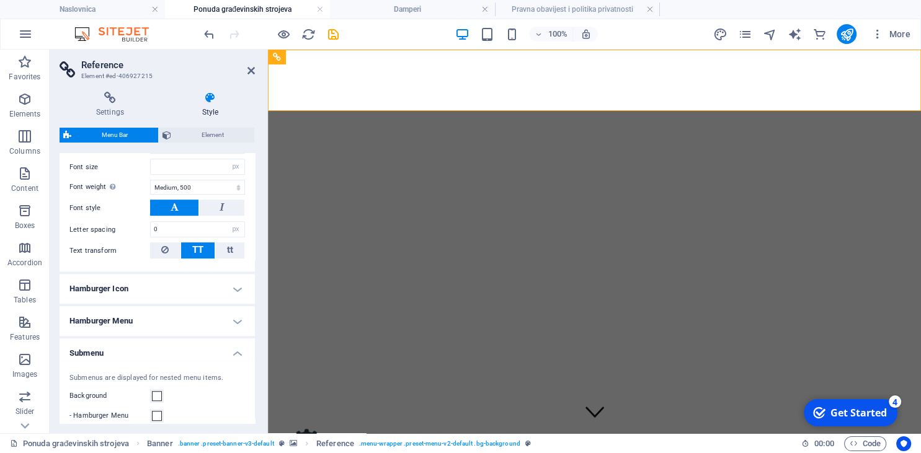
scroll to position [905, 0]
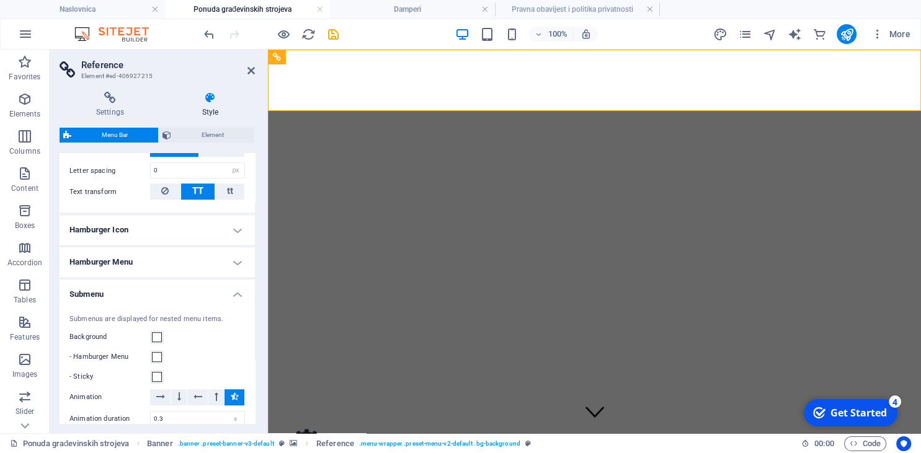
click at [117, 258] on h4 "Hamburger Menu" at bounding box center [157, 262] width 195 height 30
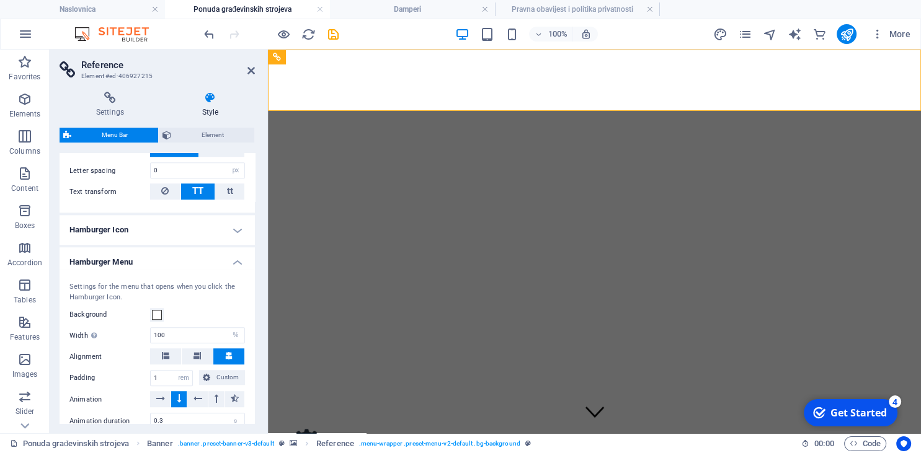
click at [127, 229] on h4 "Hamburger Icon" at bounding box center [157, 230] width 195 height 30
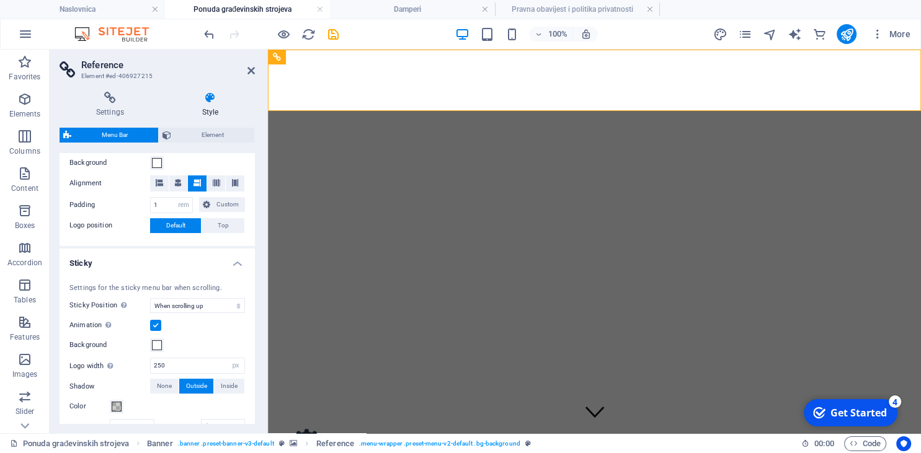
scroll to position [0, 0]
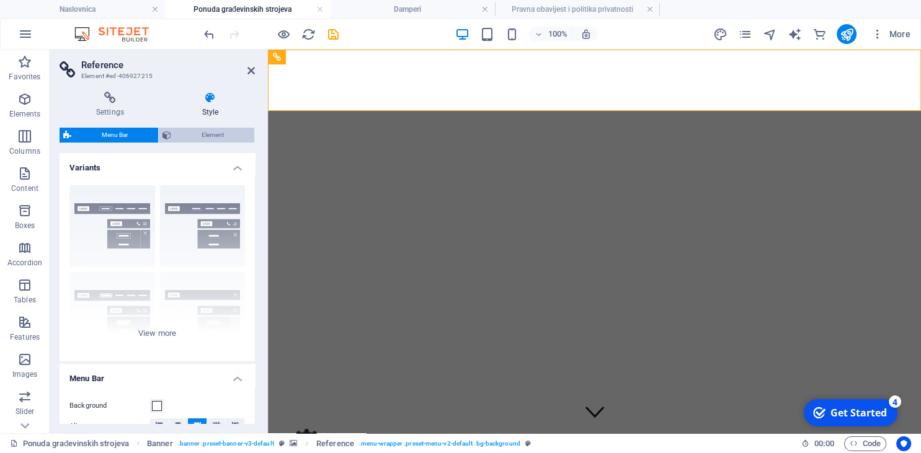
click at [192, 140] on span "Element" at bounding box center [213, 135] width 76 height 15
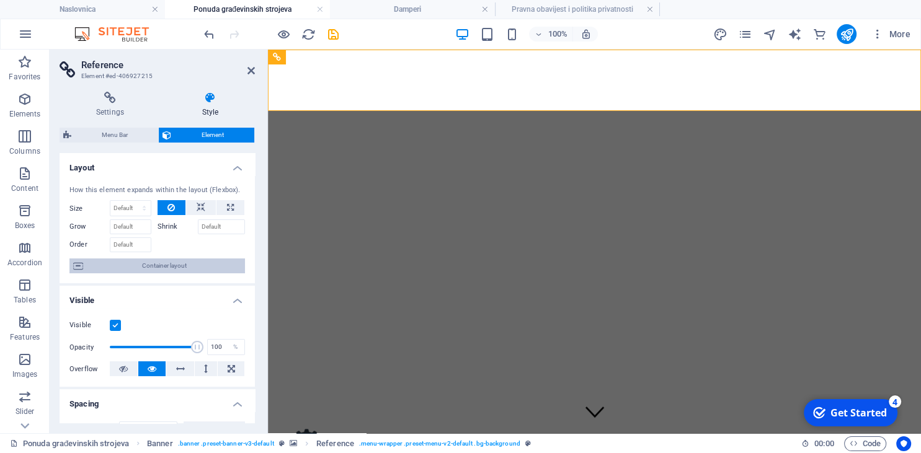
click at [187, 262] on span "Container layout" at bounding box center [164, 266] width 154 height 15
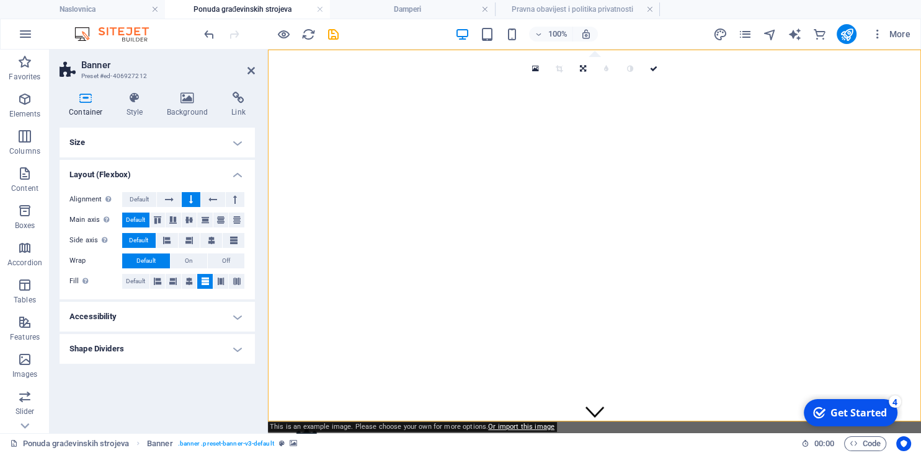
click at [149, 321] on h4 "Accessibility" at bounding box center [157, 317] width 195 height 30
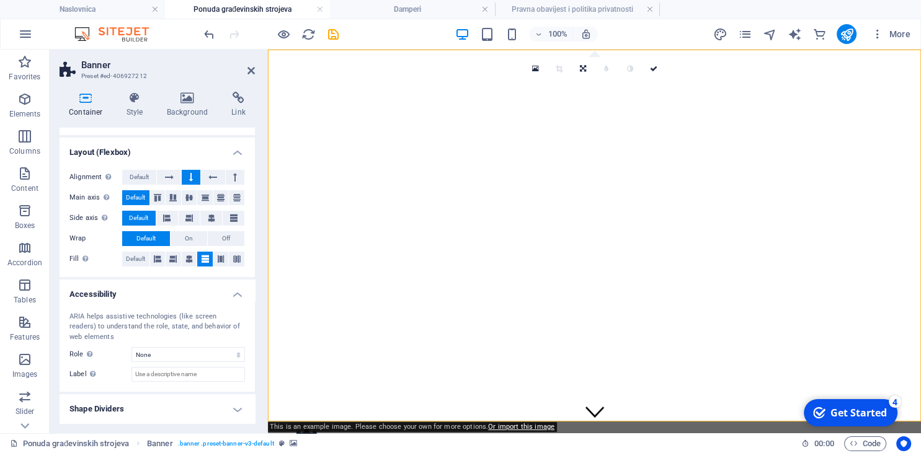
click at [140, 402] on h4 "Shape Dividers" at bounding box center [157, 409] width 195 height 30
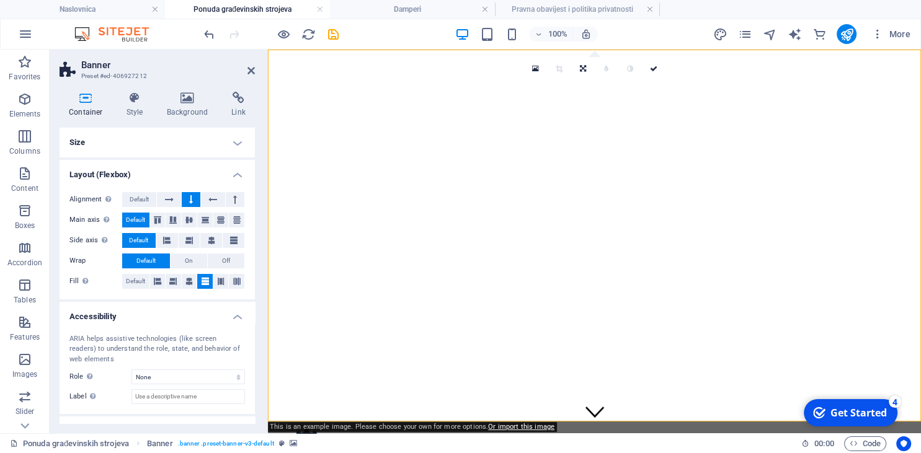
click at [177, 140] on h4 "Size" at bounding box center [157, 143] width 195 height 30
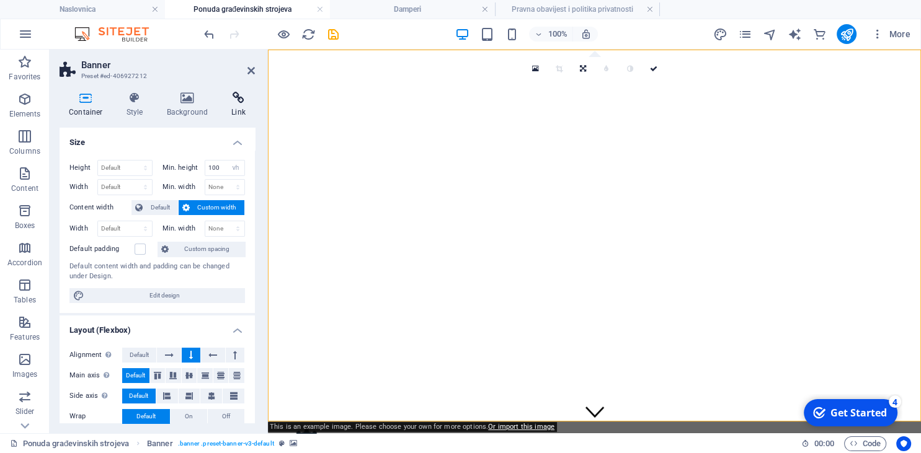
click at [224, 105] on h4 "Link" at bounding box center [238, 105] width 33 height 26
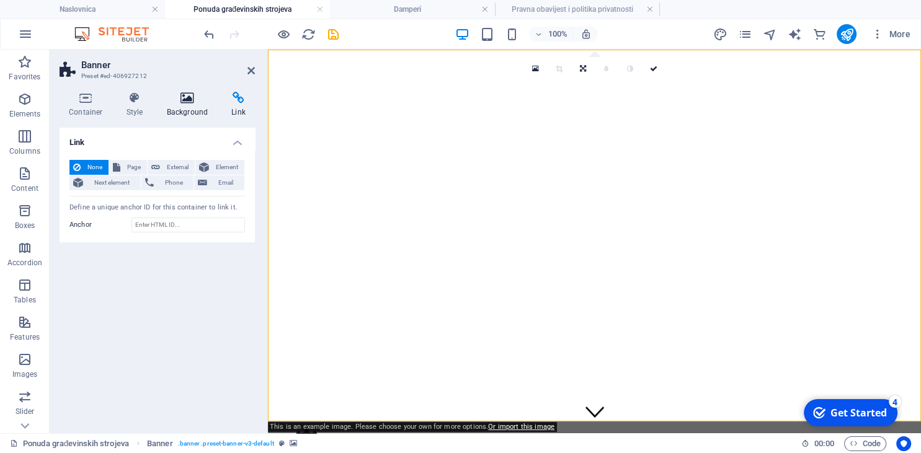
click at [180, 114] on h4 "Background" at bounding box center [190, 105] width 65 height 26
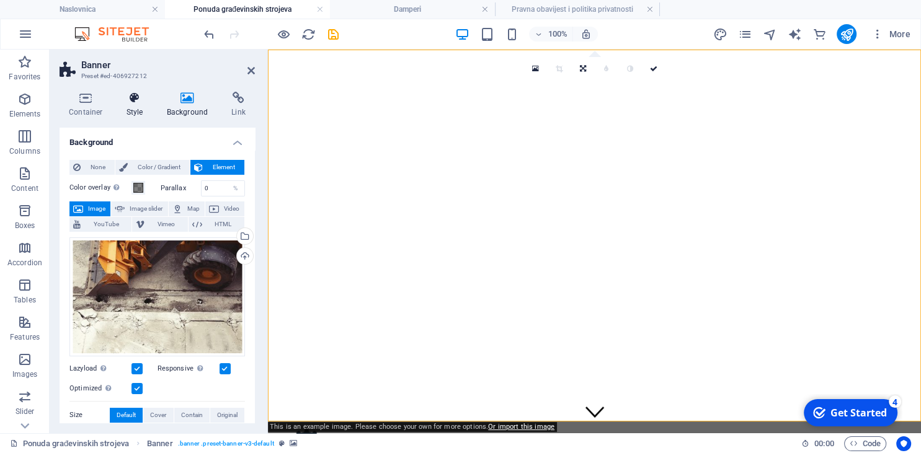
click at [135, 113] on h4 "Style" at bounding box center [137, 105] width 40 height 26
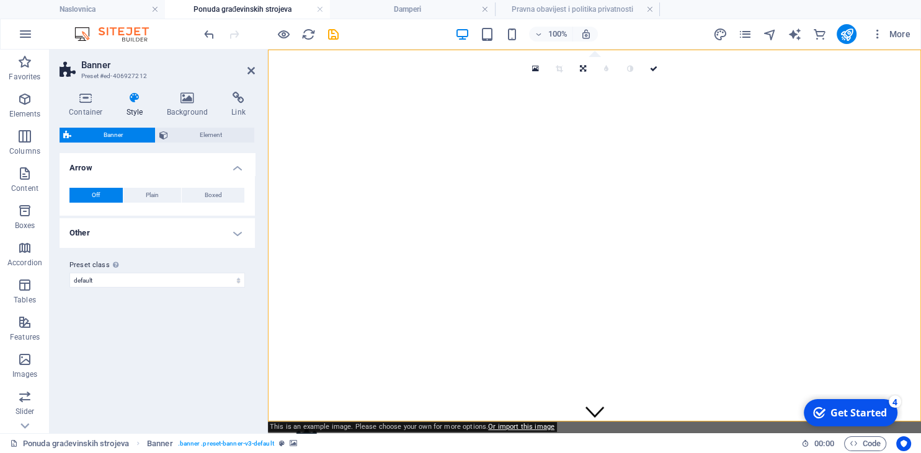
click at [155, 136] on div "Banner Element" at bounding box center [157, 136] width 195 height 16
click at [84, 112] on h4 "Container" at bounding box center [89, 105] width 58 height 26
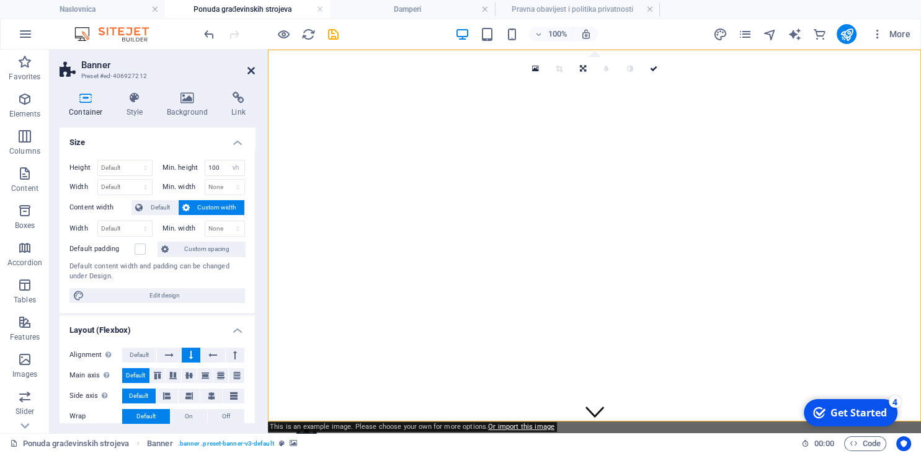
click at [252, 67] on icon at bounding box center [250, 71] width 7 height 10
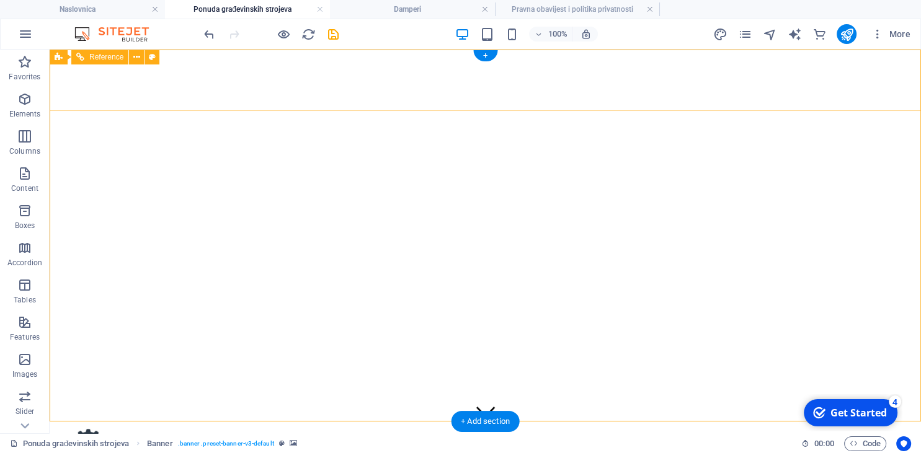
select select "px"
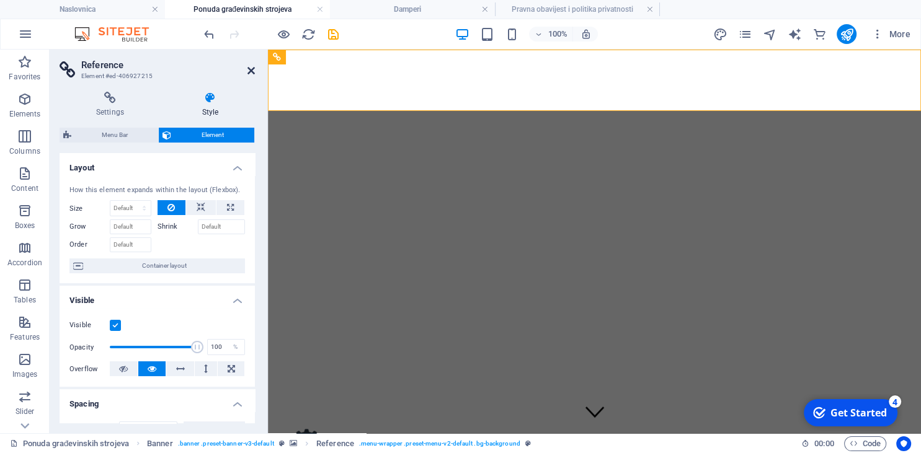
click at [249, 68] on icon at bounding box center [250, 71] width 7 height 10
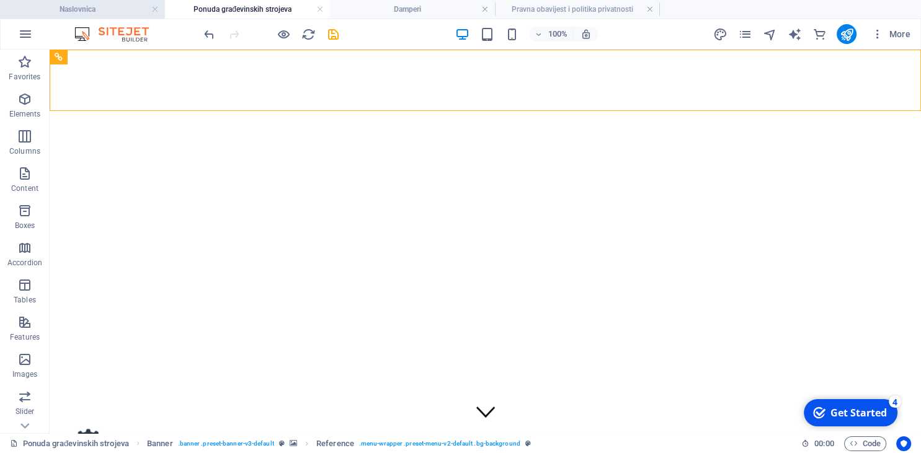
click at [82, 2] on h4 "Naslovnica" at bounding box center [82, 9] width 165 height 14
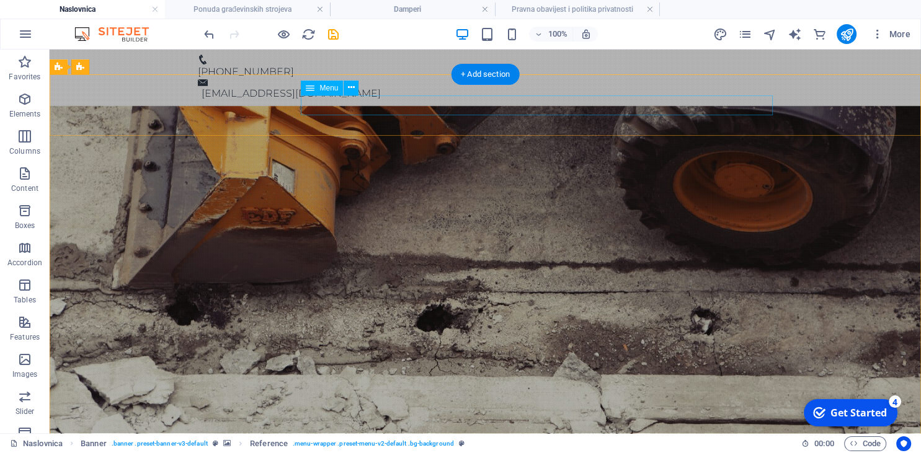
select select "1"
select select
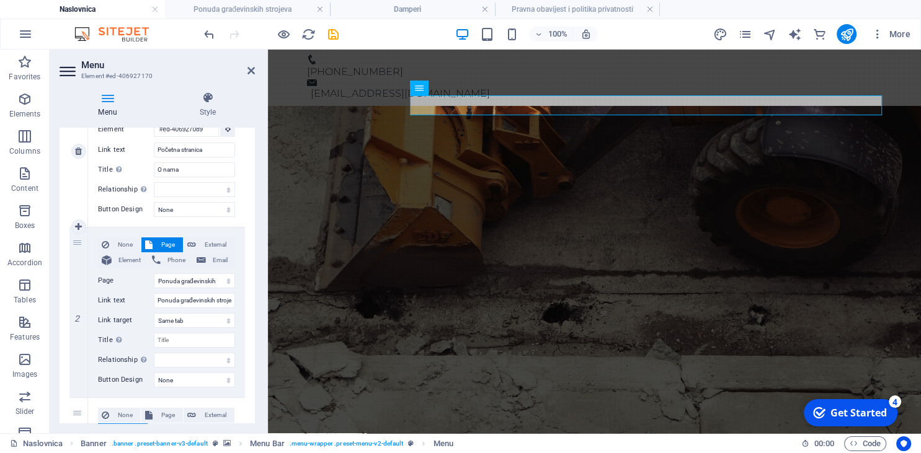
scroll to position [226, 0]
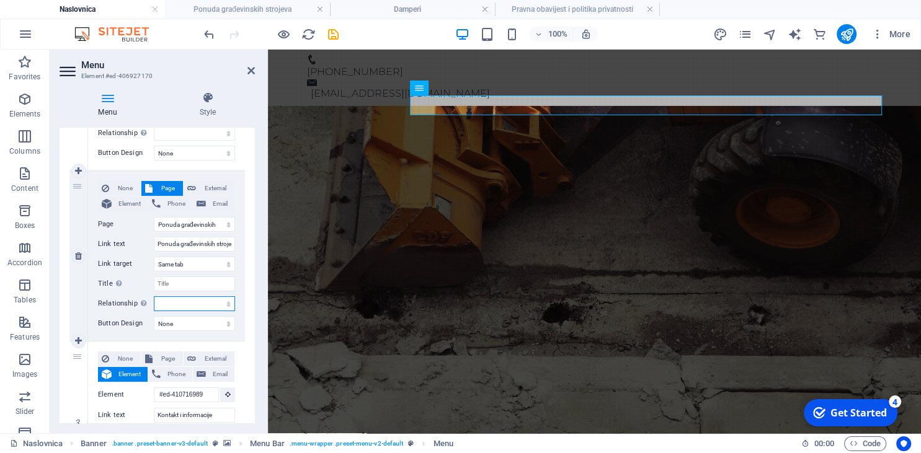
click at [154, 296] on select "alternate author bookmark external help license next nofollow noreferrer noopen…" at bounding box center [194, 303] width 81 height 15
click at [239, 296] on div "None Page External Element Phone Email Page Naslovnica Ponuda građevinskih stro…" at bounding box center [166, 256] width 157 height 170
click at [154, 257] on select "New tab Same tab Overlay" at bounding box center [194, 264] width 81 height 15
click at [193, 257] on select "New tab Same tab Overlay" at bounding box center [194, 264] width 81 height 15
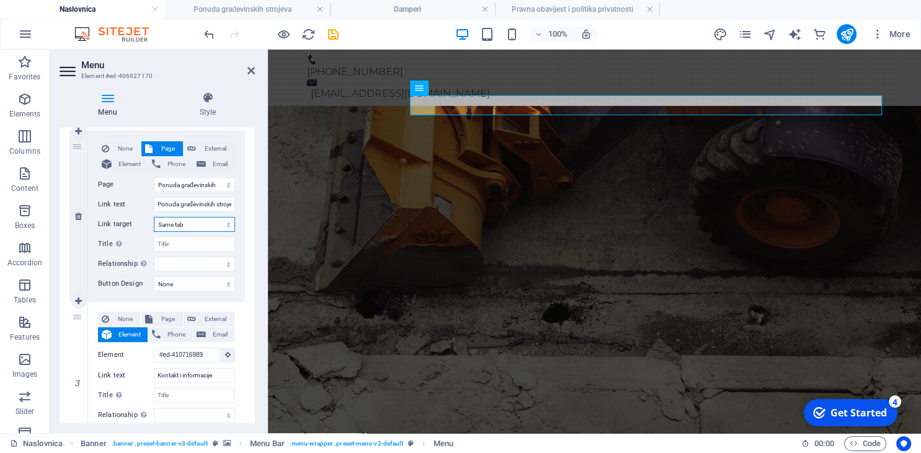
scroll to position [283, 0]
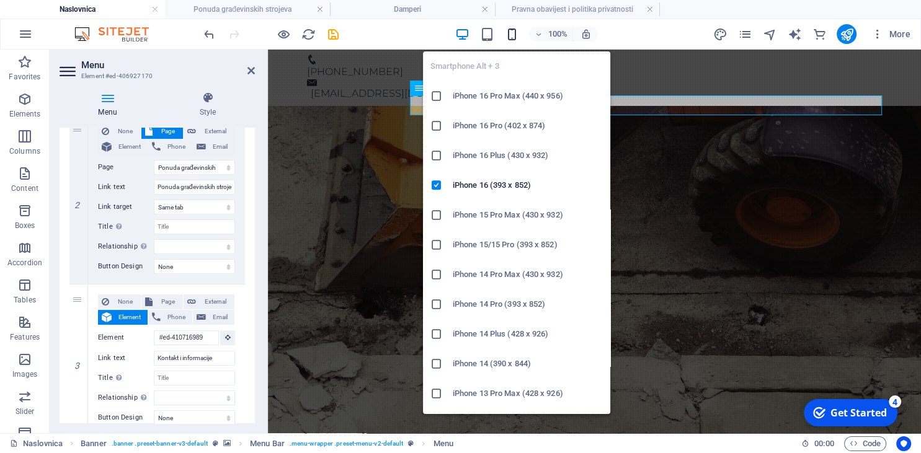
click at [507, 33] on icon "button" at bounding box center [512, 34] width 14 height 14
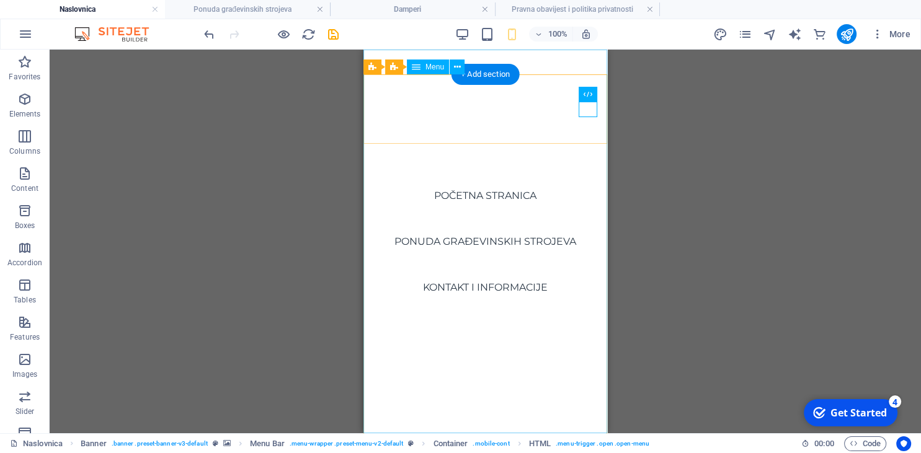
click at [540, 242] on nav "Početna stranica Ponuda građevinskih strojeva Kontakt i informacije" at bounding box center [485, 242] width 244 height 384
click at [518, 241] on nav "Početna stranica Ponuda građevinskih strojeva Kontakt i informacije" at bounding box center [485, 242] width 244 height 384
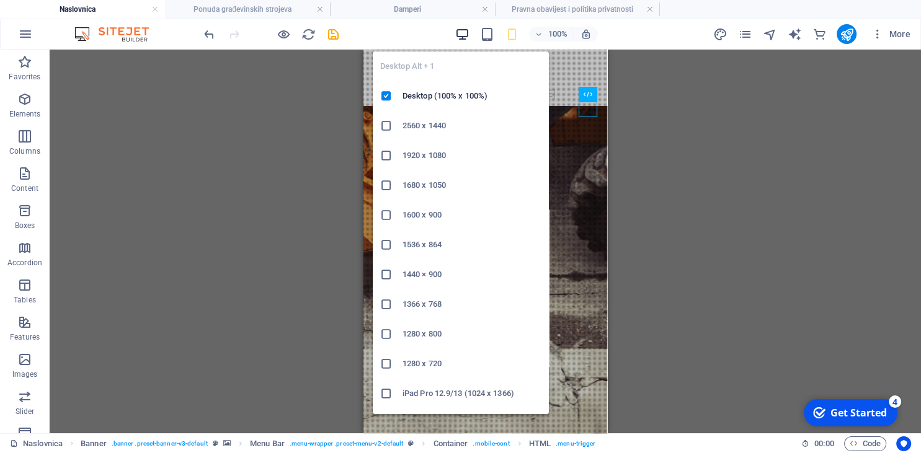
click at [463, 38] on icon "button" at bounding box center [462, 34] width 14 height 14
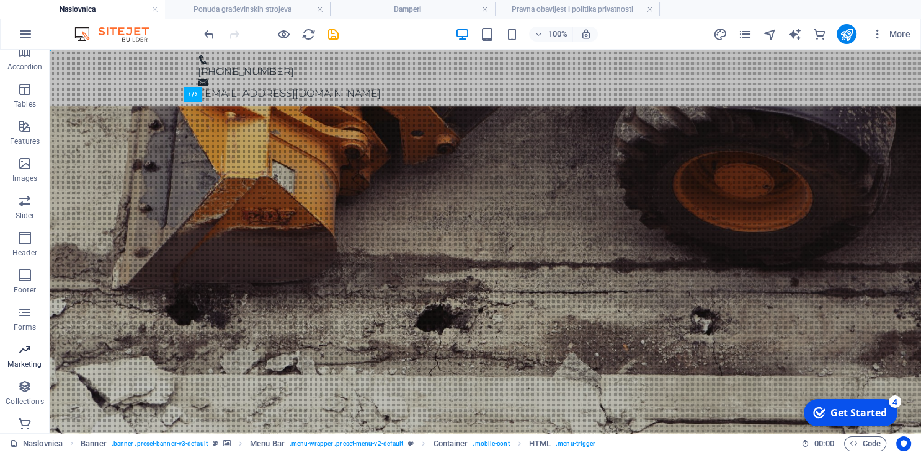
scroll to position [211, 0]
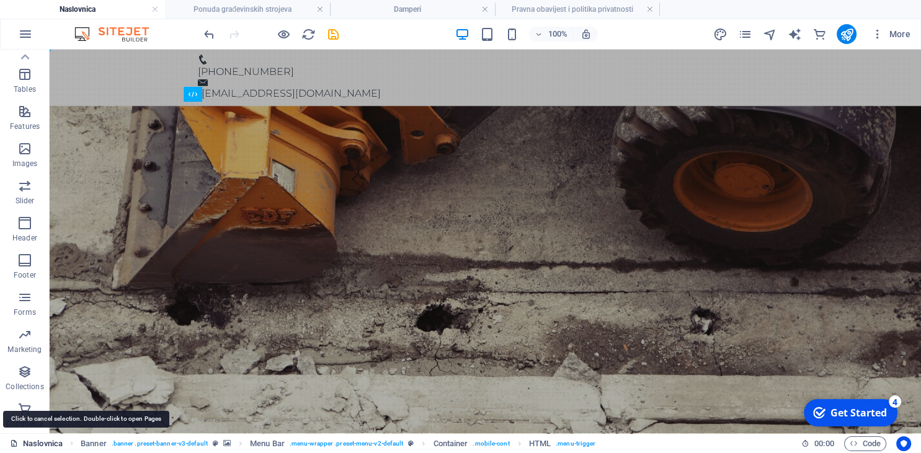
click at [58, 448] on link "Naslovnica" at bounding box center [36, 444] width 53 height 15
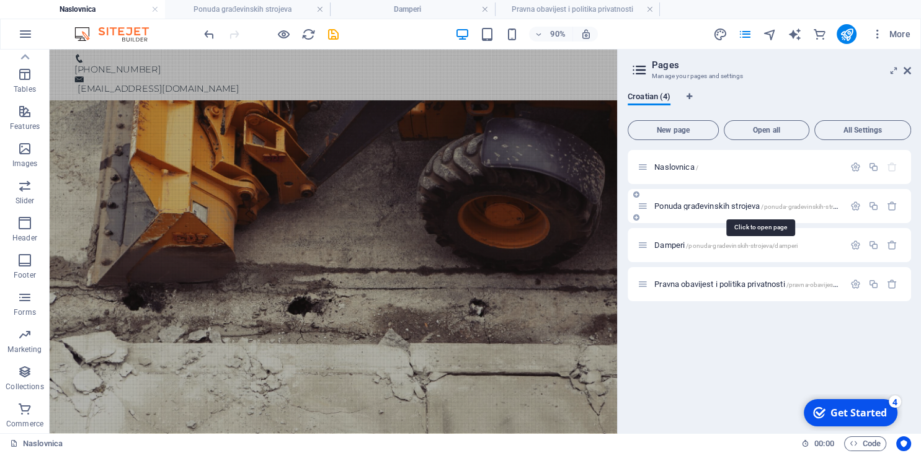
drag, startPoint x: 660, startPoint y: 241, endPoint x: 716, endPoint y: 205, distance: 65.9
click at [716, 205] on div "Naslovnica / Ponuda građevinskih strojeva /ponuda-gradevinskih-strojeva-najam D…" at bounding box center [769, 225] width 283 height 151
click at [819, 130] on button "All Settings" at bounding box center [862, 130] width 97 height 20
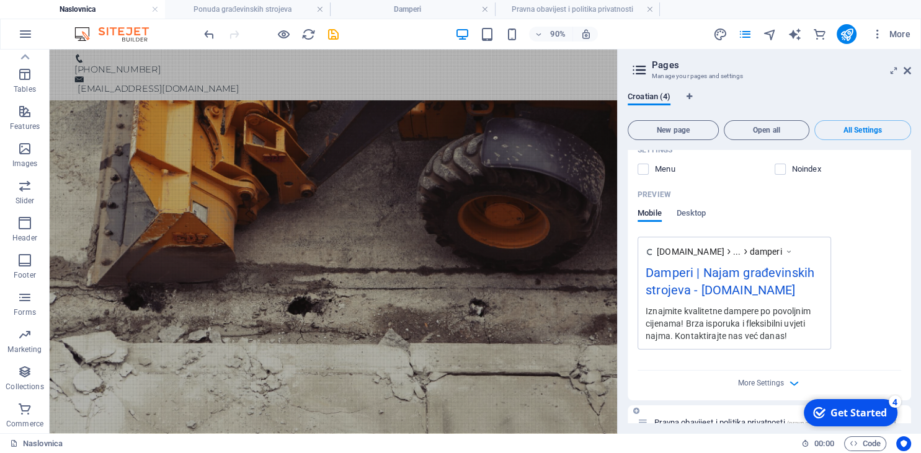
scroll to position [1404, 0]
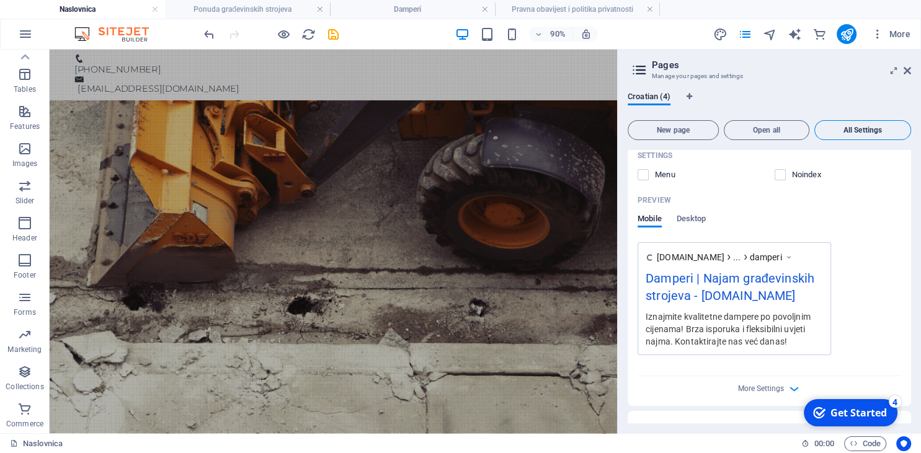
click at [881, 120] on button "All Settings" at bounding box center [862, 130] width 97 height 20
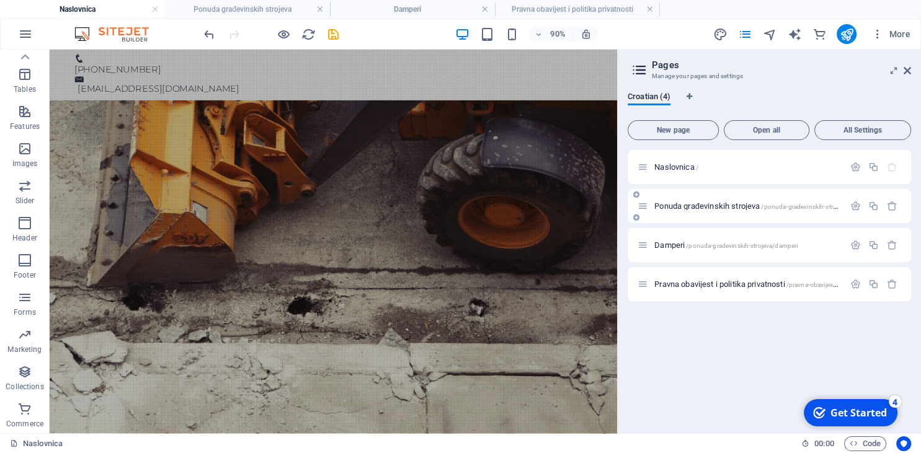
scroll to position [0, 0]
click at [773, 247] on span "/ponuda-gradevinskih-strojeva/damperi" at bounding box center [742, 245] width 112 height 7
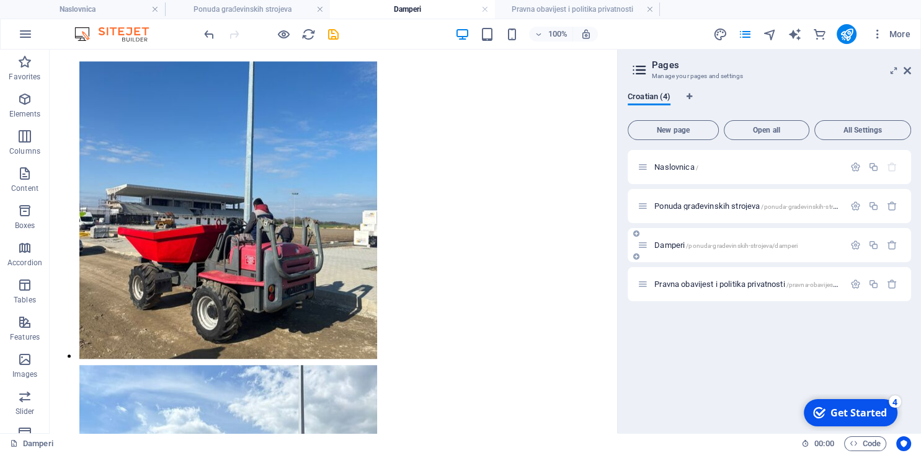
scroll to position [937, 0]
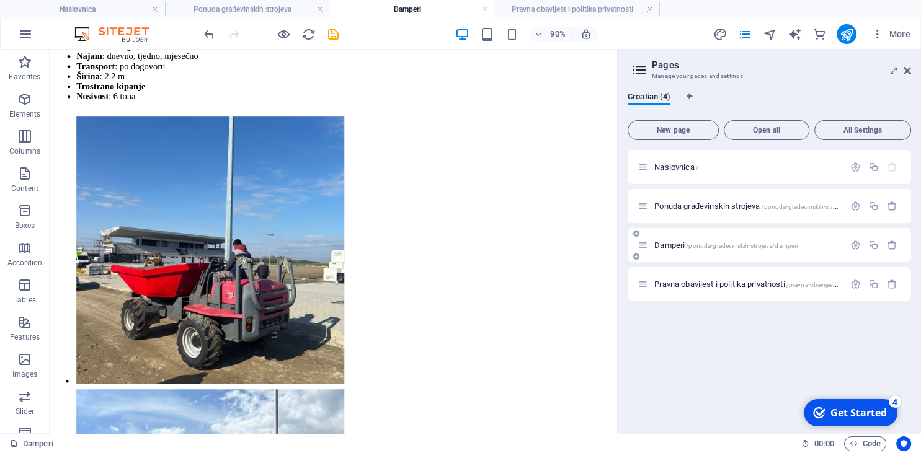
click at [647, 244] on icon at bounding box center [643, 245] width 11 height 11
click at [850, 242] on button "button" at bounding box center [856, 245] width 18 height 11
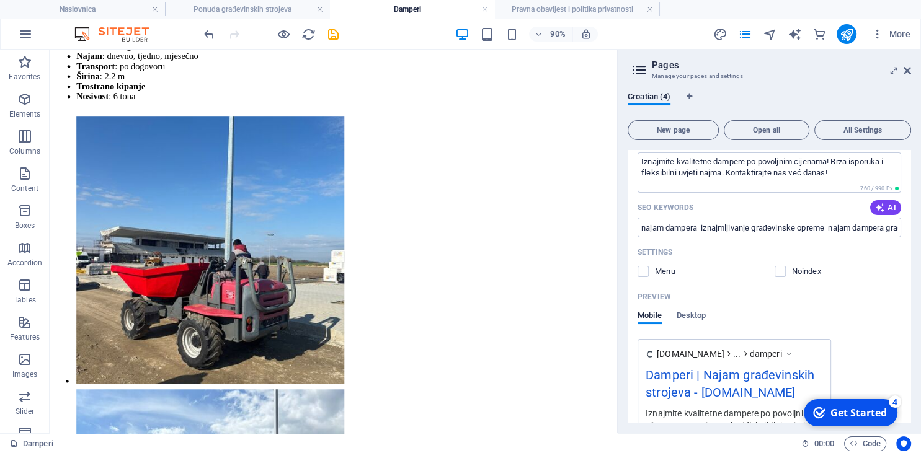
scroll to position [283, 0]
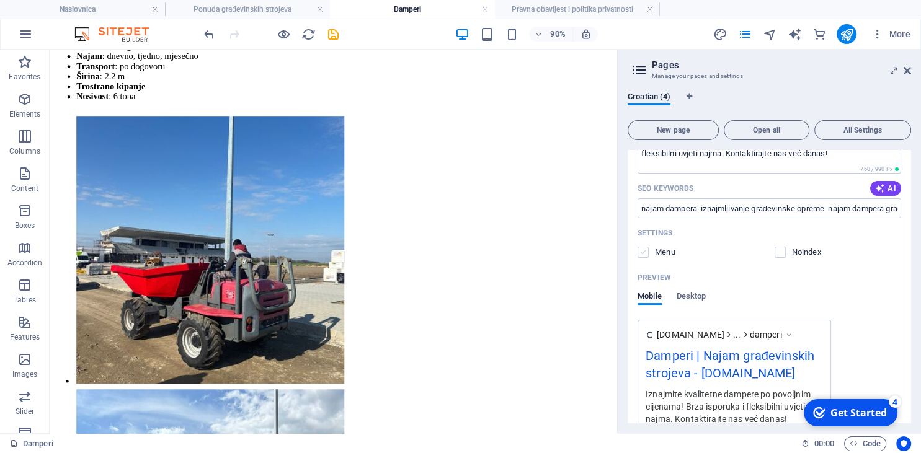
click at [647, 253] on label at bounding box center [643, 252] width 11 height 11
click at [0, 0] on input "checkbox" at bounding box center [0, 0] width 0 height 0
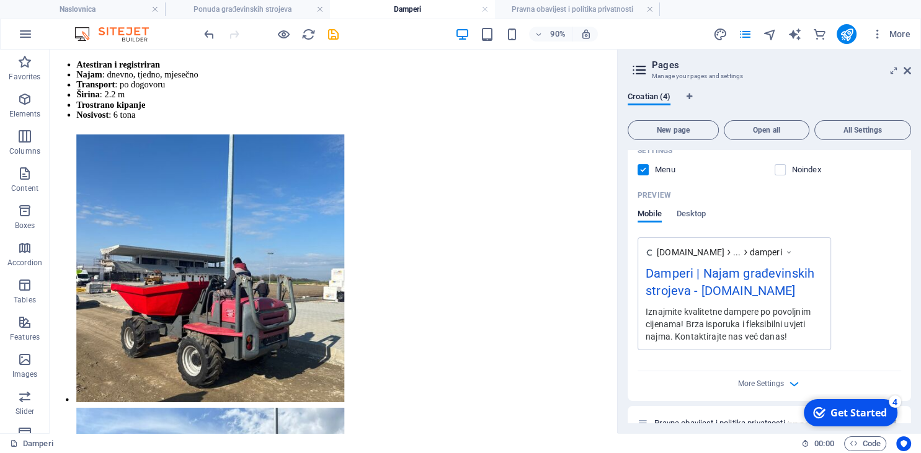
scroll to position [387, 0]
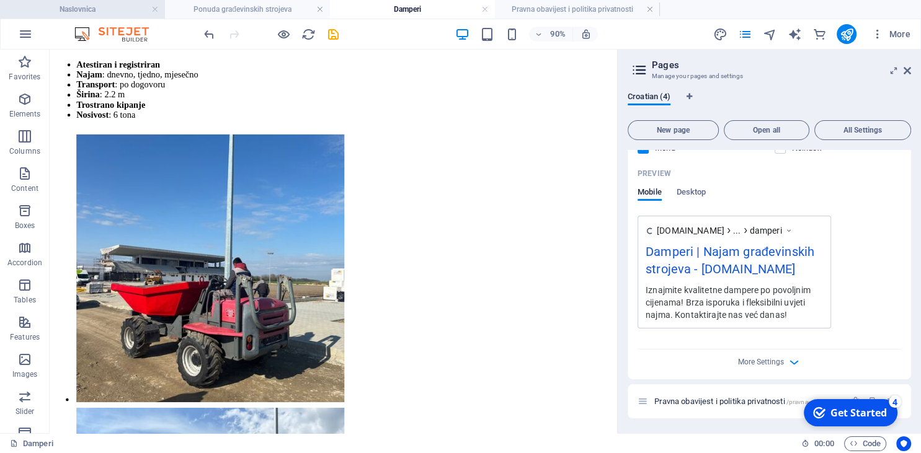
click at [118, 11] on h4 "Naslovnica" at bounding box center [82, 9] width 165 height 14
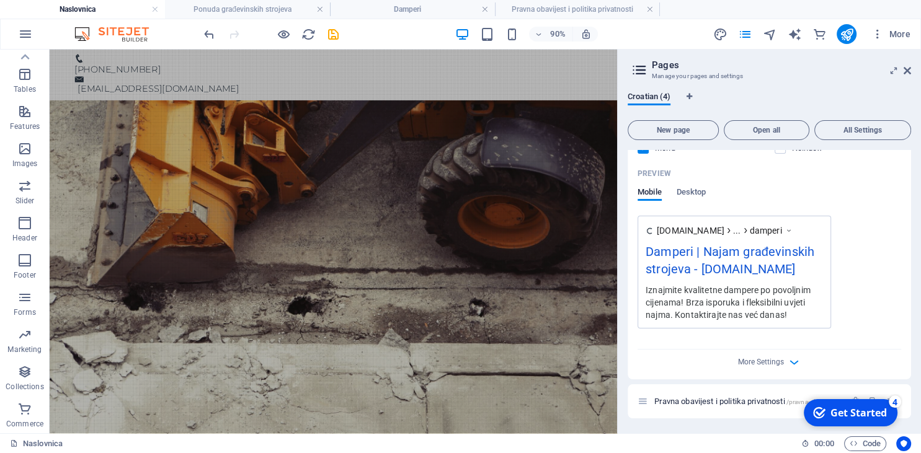
scroll to position [211, 0]
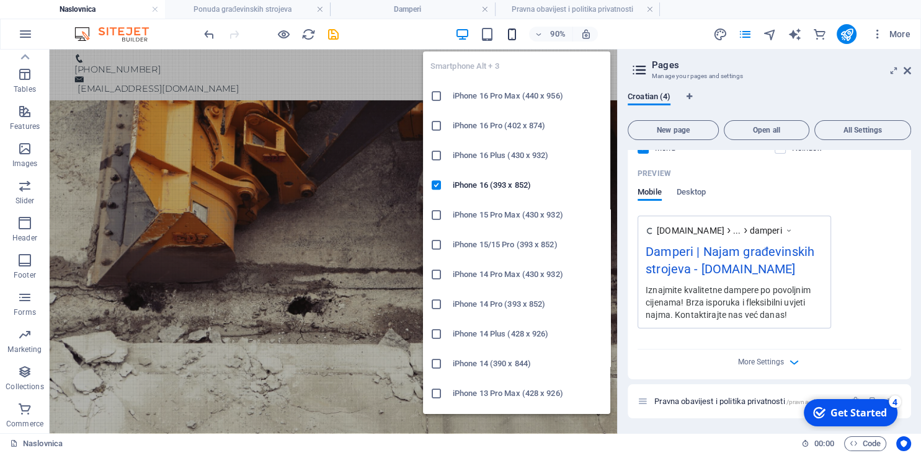
click at [515, 36] on icon "button" at bounding box center [512, 34] width 14 height 14
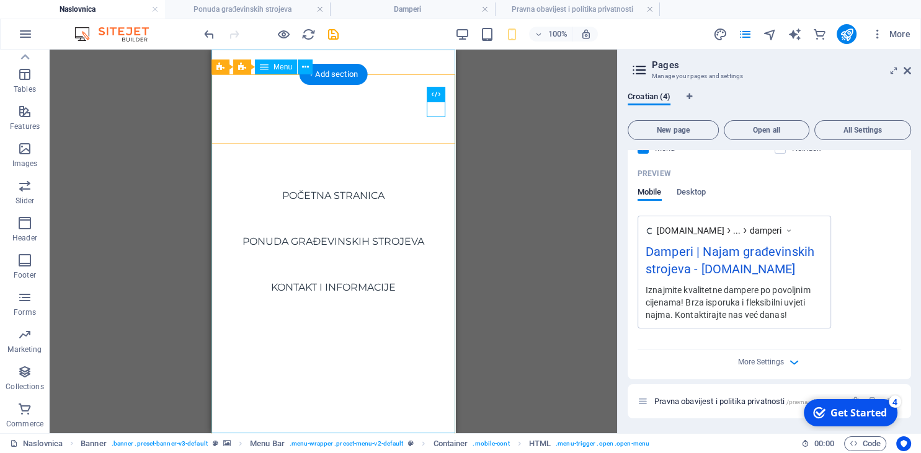
click at [342, 247] on nav "Početna stranica Ponuda građevinskih strojeva Kontakt i informacije" at bounding box center [333, 242] width 244 height 384
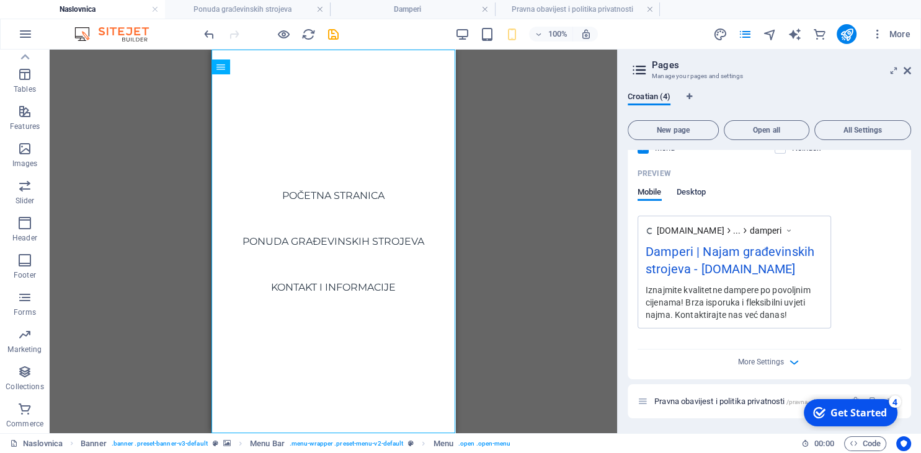
click at [701, 192] on span "Desktop" at bounding box center [692, 193] width 30 height 17
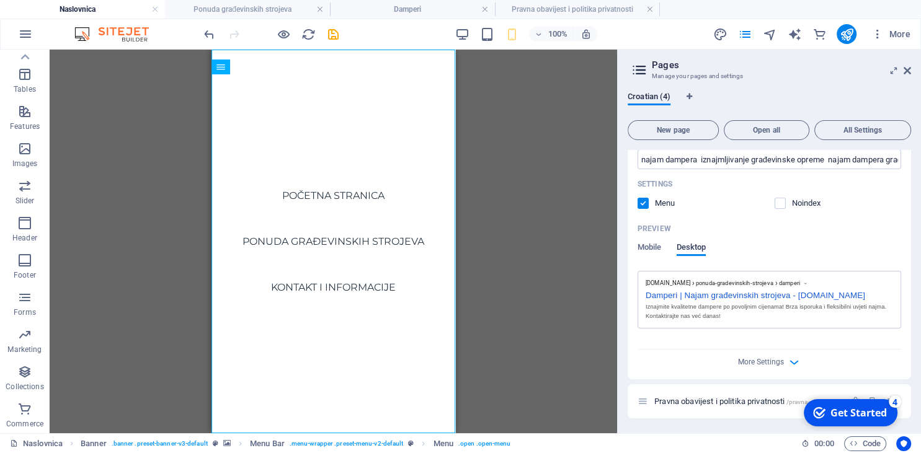
scroll to position [331, 0]
click at [646, 251] on span "Mobile" at bounding box center [650, 249] width 24 height 17
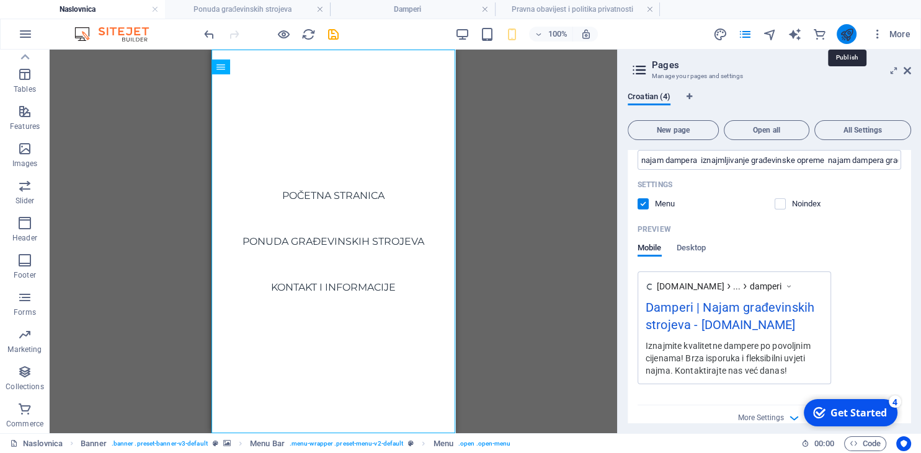
click at [842, 33] on icon "publish" at bounding box center [846, 34] width 14 height 14
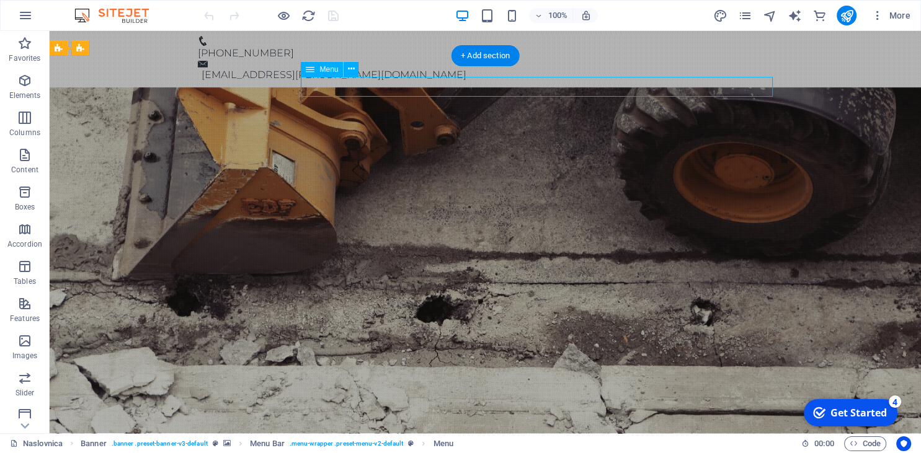
select select "1"
select select
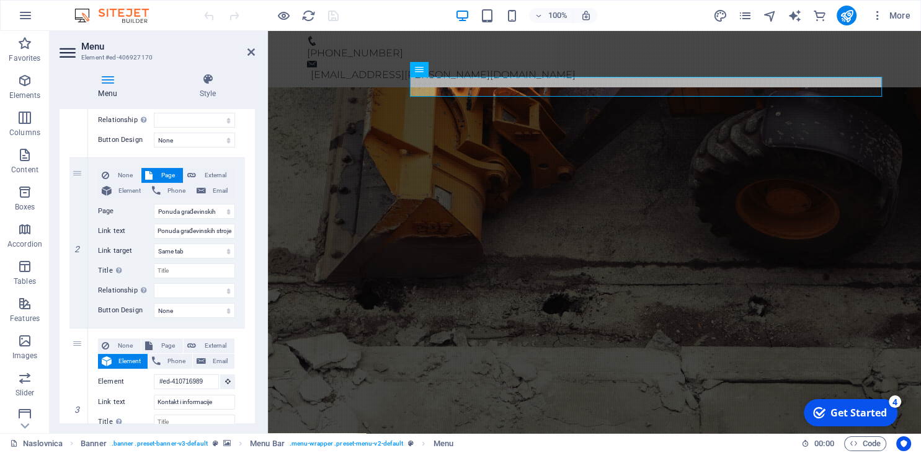
scroll to position [226, 0]
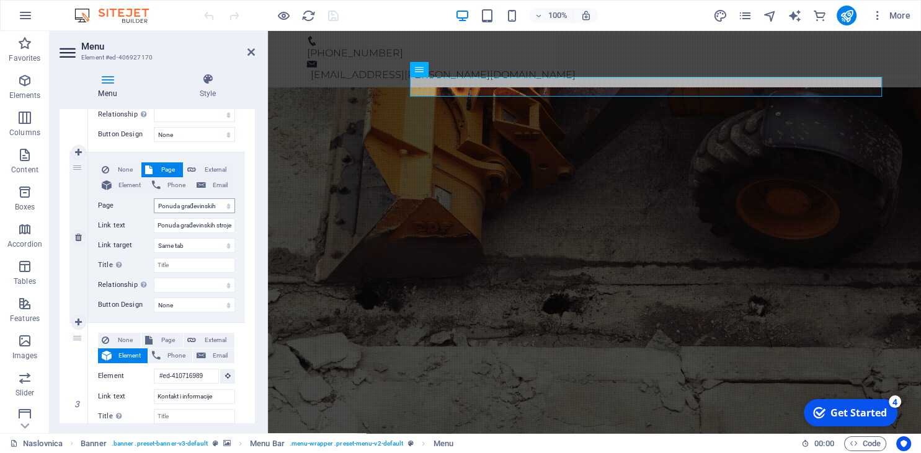
click at [154, 198] on select "Naslovnica Ponuda građevinskih strojeva Damperi Pravna obavijest i politika pri…" at bounding box center [194, 205] width 81 height 15
click at [226, 203] on select "Naslovnica Ponuda građevinskih strojeva Damperi Pravna obavijest i politika pri…" at bounding box center [194, 205] width 81 height 15
click at [226, 227] on input "Ponuda građevinskih strojeva" at bounding box center [194, 225] width 81 height 15
click at [154, 298] on select "None Default Primary Secondary" at bounding box center [194, 305] width 81 height 15
click at [193, 305] on select "None Default Primary Secondary" at bounding box center [194, 305] width 81 height 15
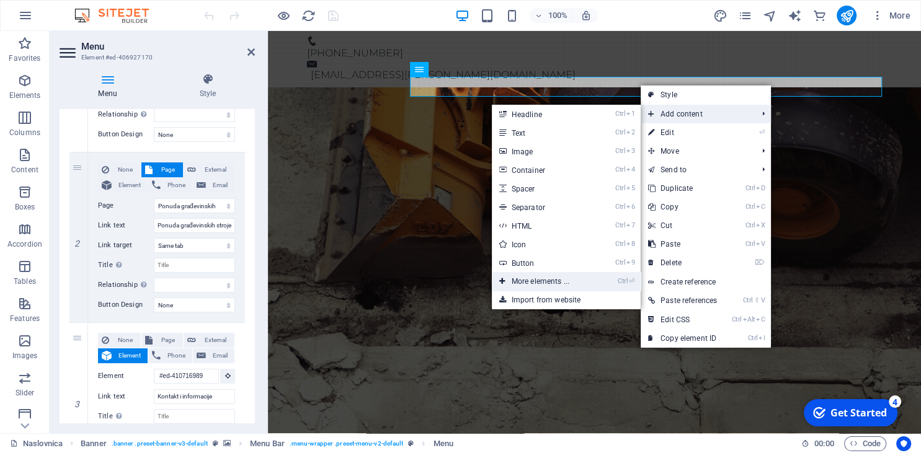
click at [585, 280] on link "Ctrl ⏎ More elements ..." at bounding box center [543, 281] width 102 height 19
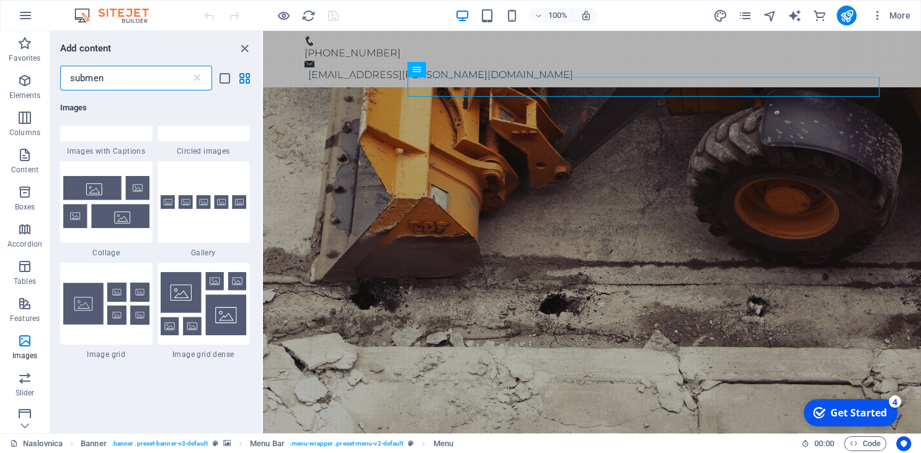
scroll to position [0, 0]
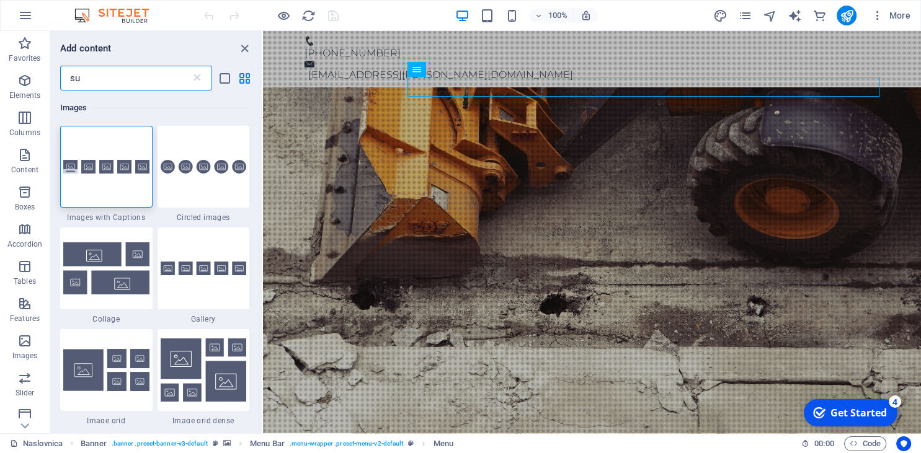
type input "s"
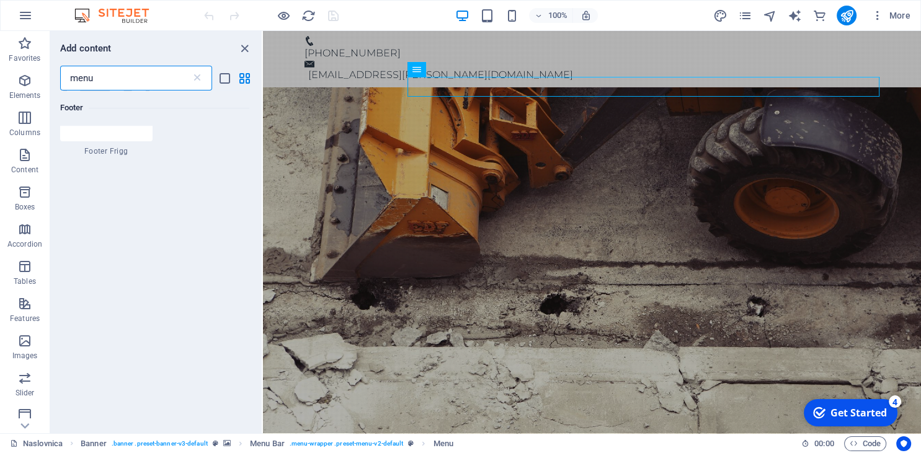
scroll to position [738, 0]
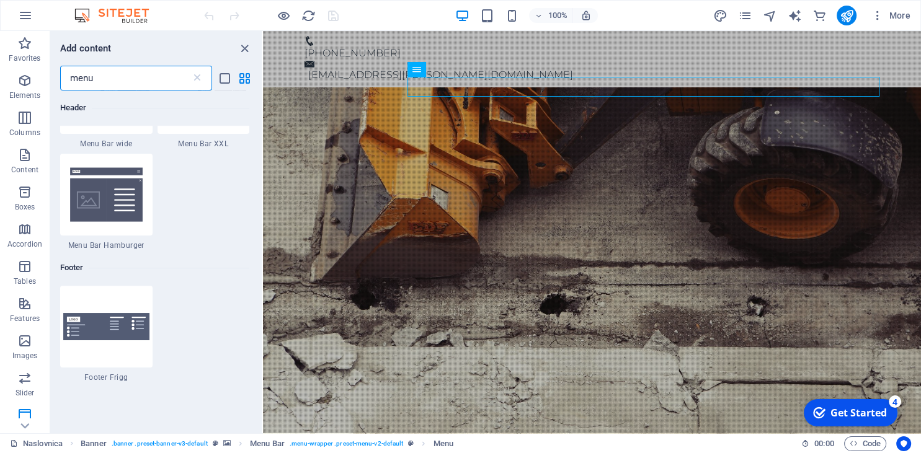
type input "menu"
click at [200, 86] on div "menu ​" at bounding box center [136, 78] width 152 height 25
click at [200, 75] on icon at bounding box center [197, 78] width 12 height 12
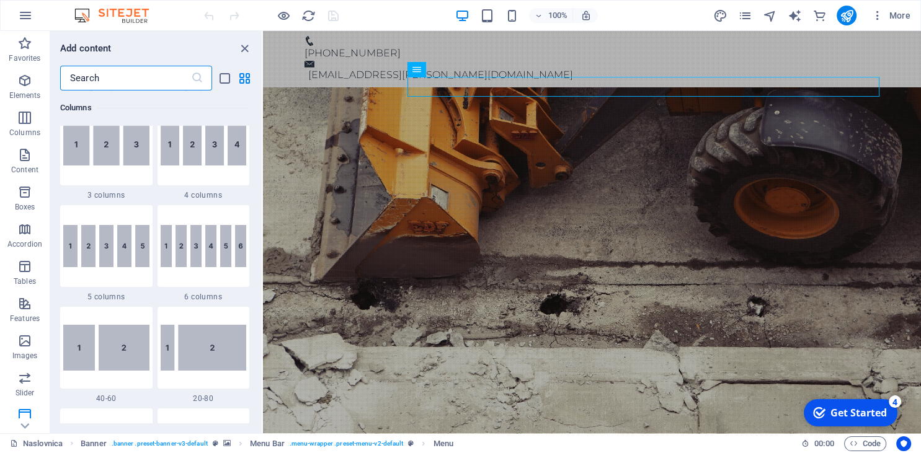
scroll to position [7847, 0]
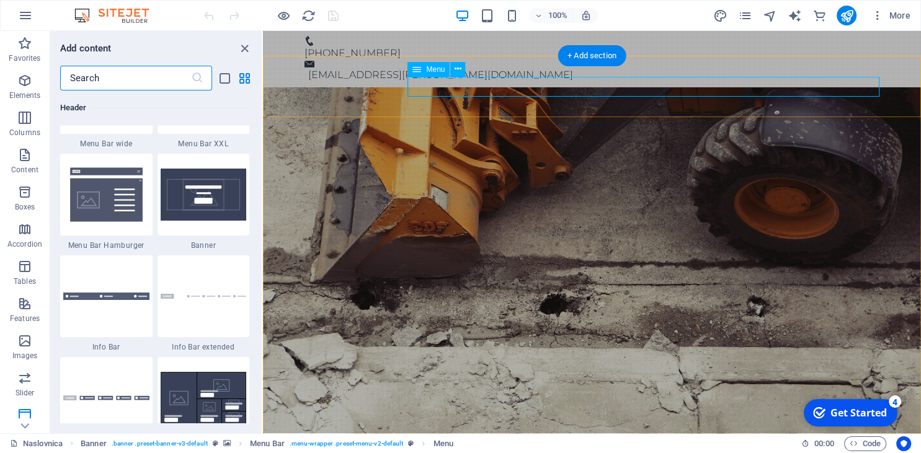
select select "1"
select select
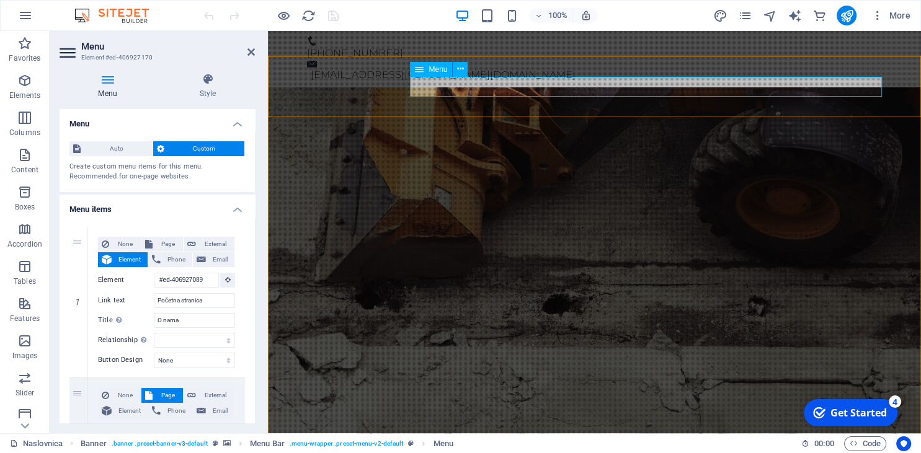
click at [445, 73] on span "Menu" at bounding box center [438, 69] width 19 height 7
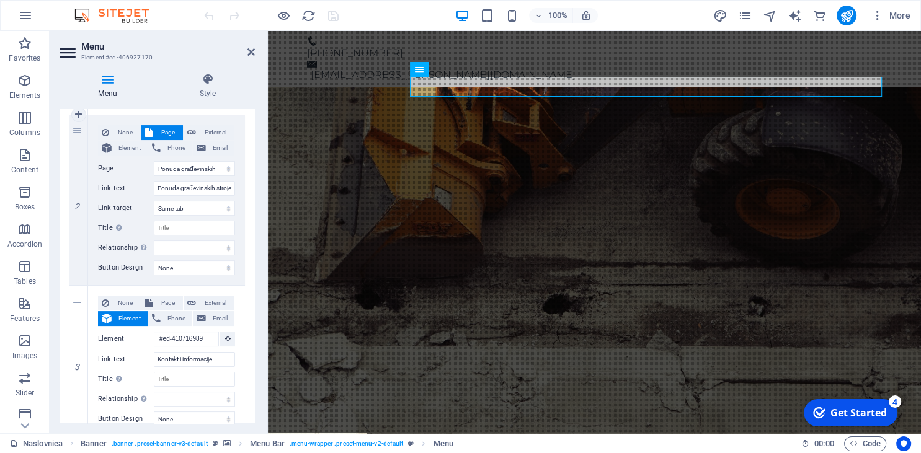
scroll to position [283, 0]
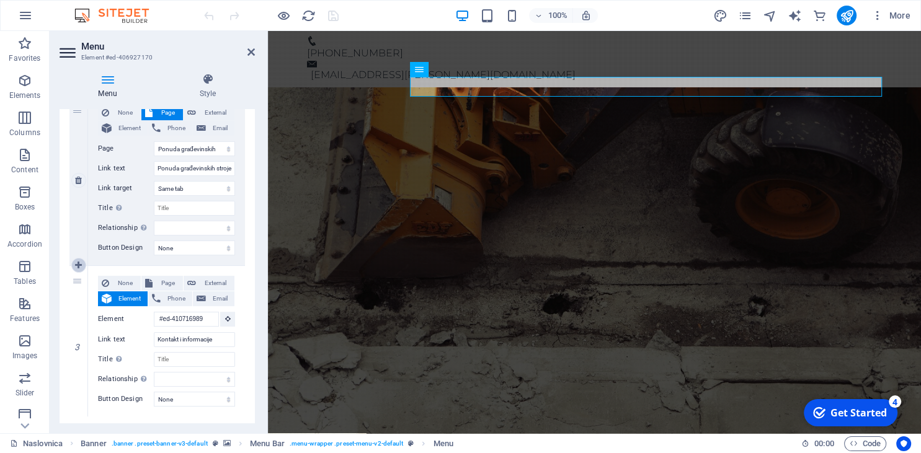
click at [81, 268] on icon at bounding box center [78, 265] width 7 height 9
select select
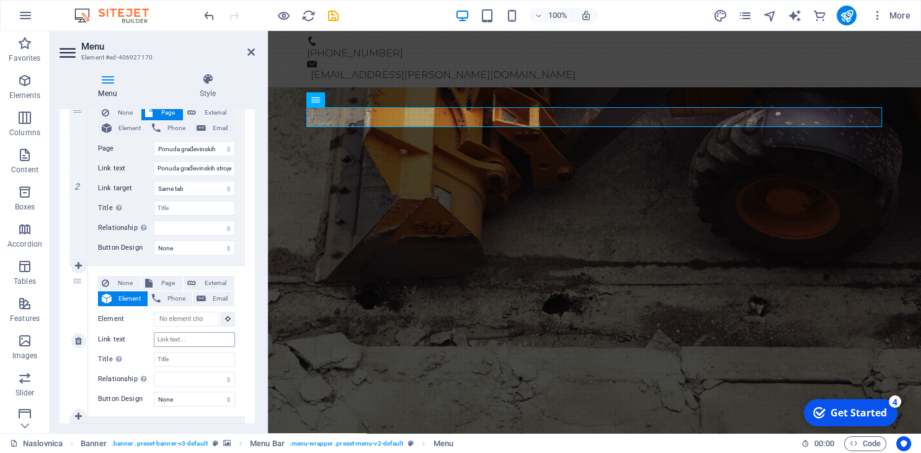
scroll to position [339, 0]
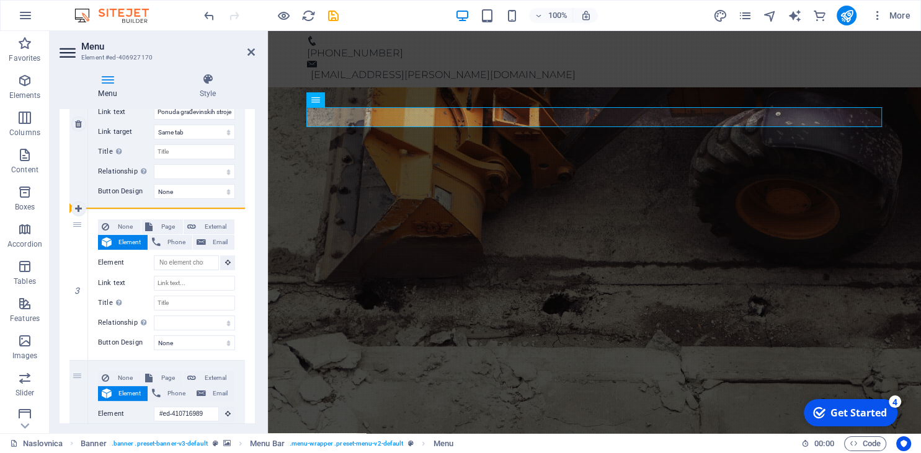
drag, startPoint x: 81, startPoint y: 224, endPoint x: 117, endPoint y: 206, distance: 41.0
click at [117, 206] on div "1 None Page External Element Phone Email Page Naslovnica Ponuda građevinskih st…" at bounding box center [157, 200] width 176 height 624
select select
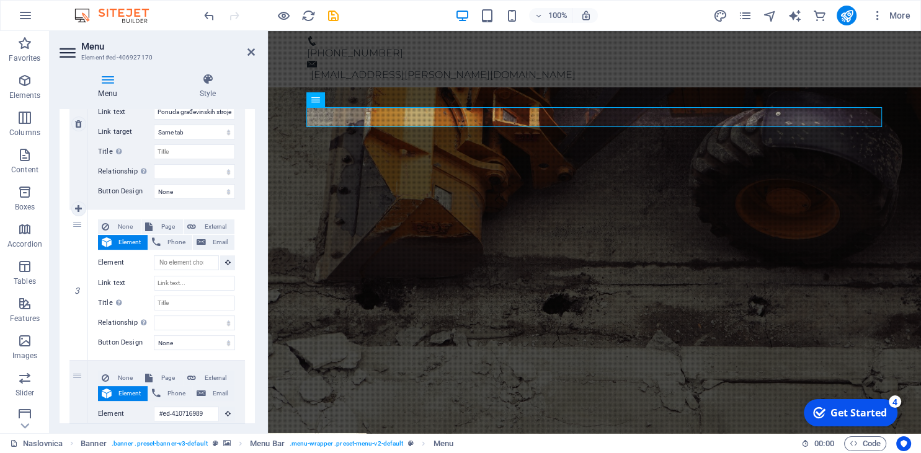
select select
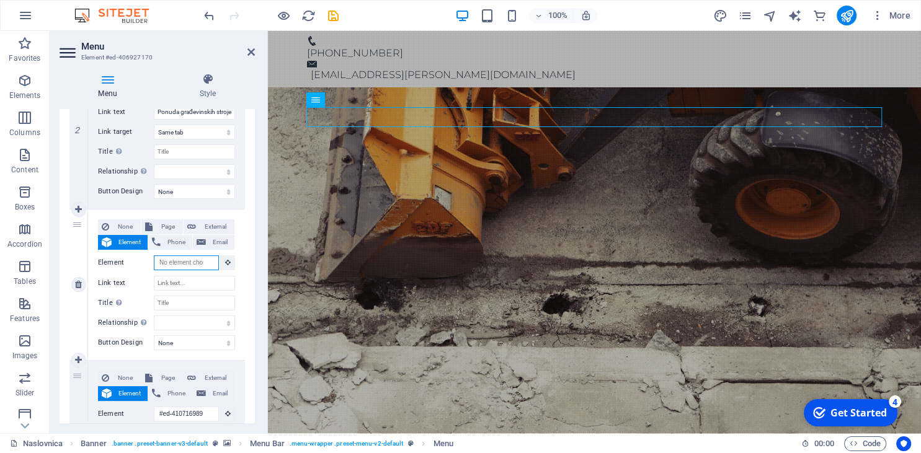
click at [207, 263] on input "Element" at bounding box center [186, 263] width 65 height 15
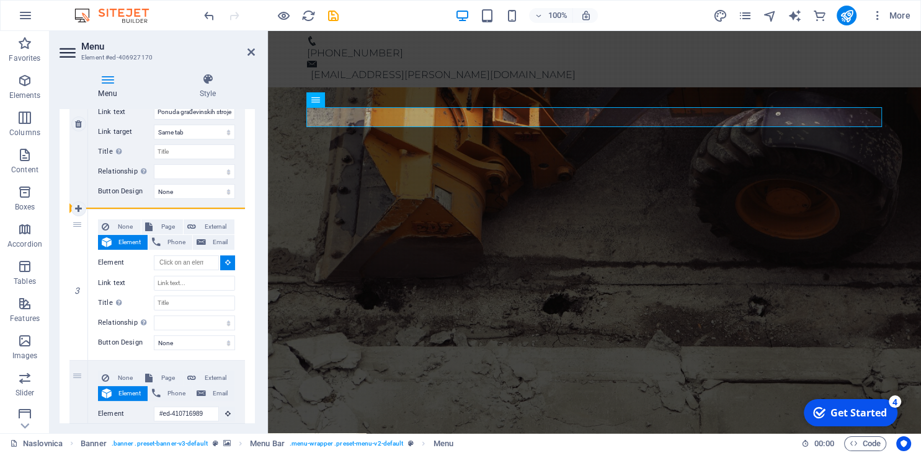
drag, startPoint x: 79, startPoint y: 225, endPoint x: 134, endPoint y: 208, distance: 57.7
click at [134, 208] on div "1 None Page External Element Phone Email Page Naslovnica Ponuda građevinskih st…" at bounding box center [157, 200] width 176 height 624
select select
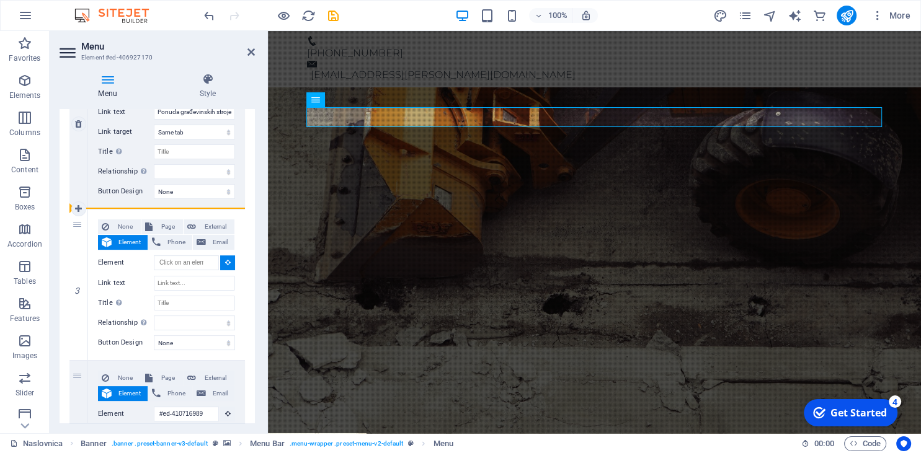
select select
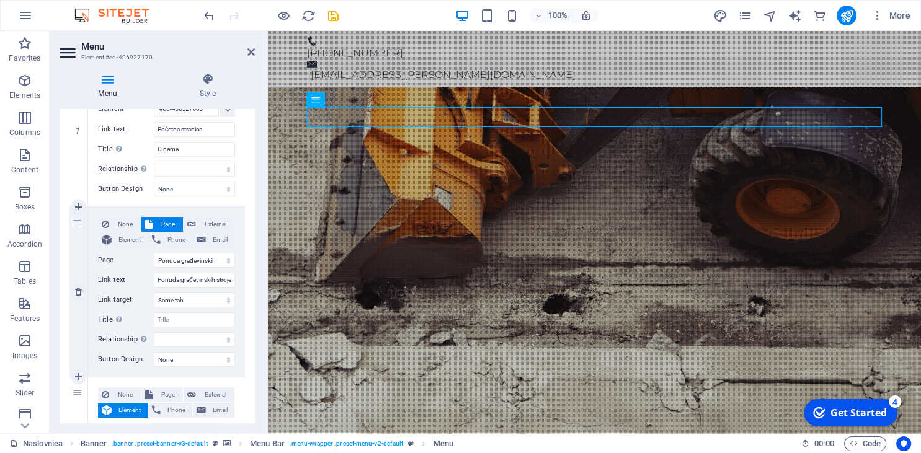
scroll to position [169, 0]
drag, startPoint x: 82, startPoint y: 398, endPoint x: 130, endPoint y: 371, distance: 55.0
click at [130, 371] on div "1 None Page External Element Phone Email Page Naslovnica Ponuda građevinskih st…" at bounding box center [157, 370] width 176 height 624
select select
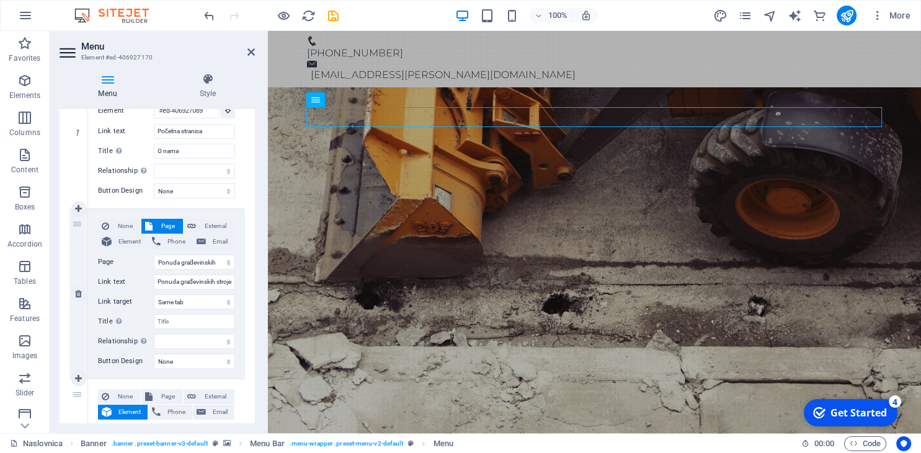
select select
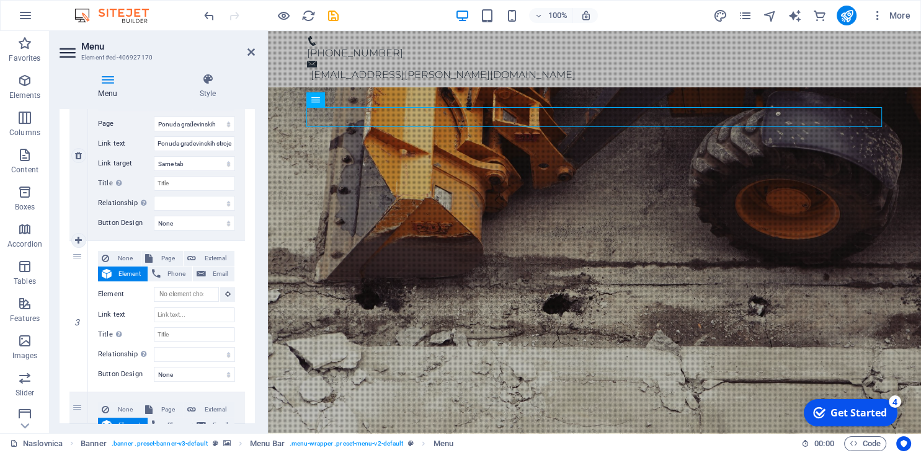
scroll to position [339, 0]
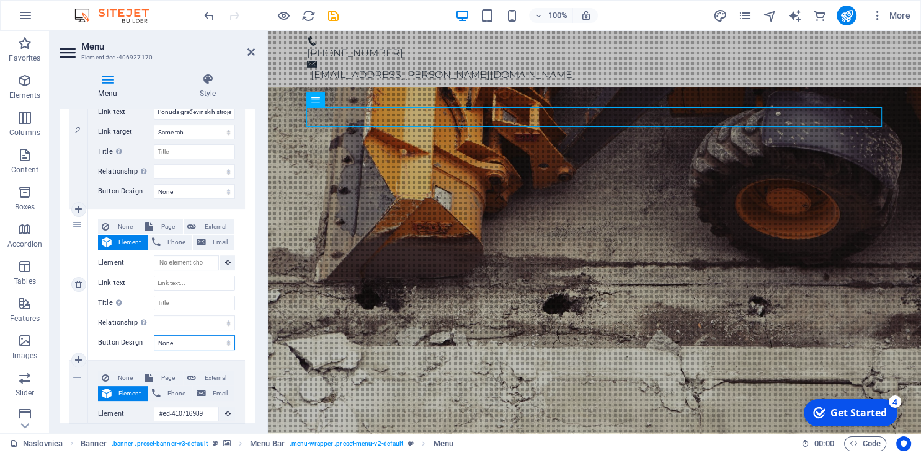
click at [154, 336] on select "None Default Primary Secondary" at bounding box center [194, 343] width 81 height 15
select select "secondary"
click option "Secondary" at bounding box center [0, 0] width 0 height 0
select select
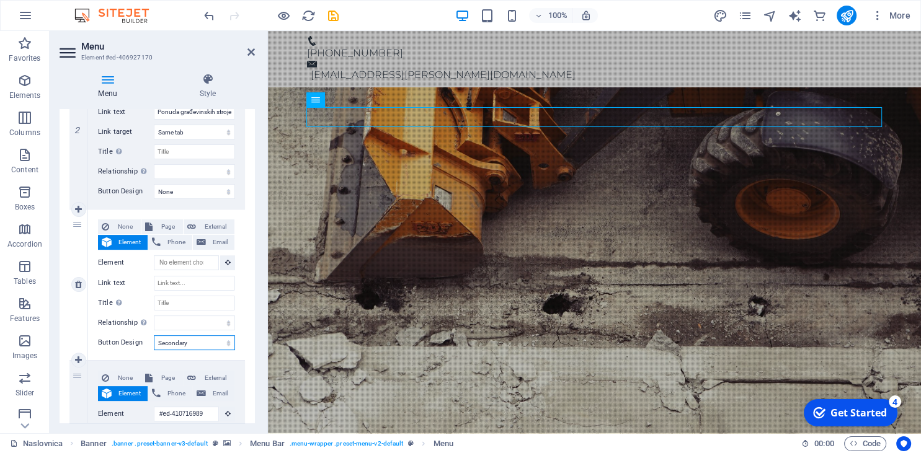
select select
click at [154, 336] on select "None Default Primary Secondary" at bounding box center [194, 343] width 81 height 15
select select
click option "None" at bounding box center [0, 0] width 0 height 0
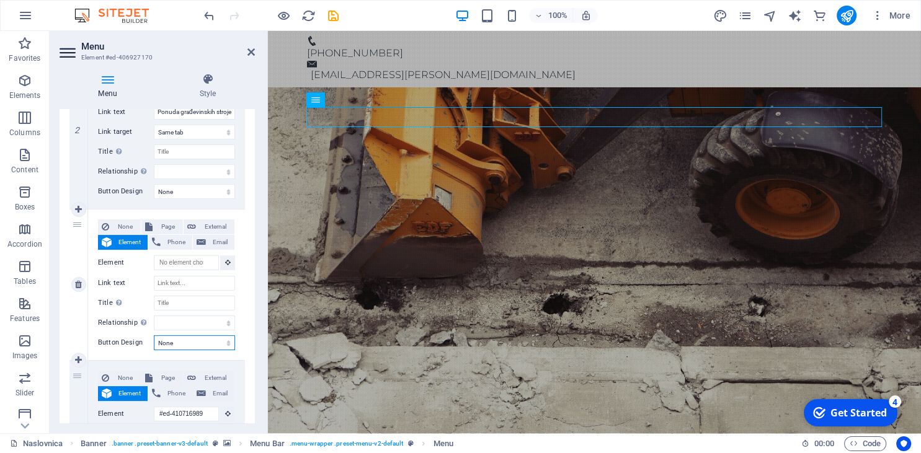
select select
click at [154, 316] on select "alternate author bookmark external help license next nofollow noreferrer noopen…" at bounding box center [194, 323] width 81 height 15
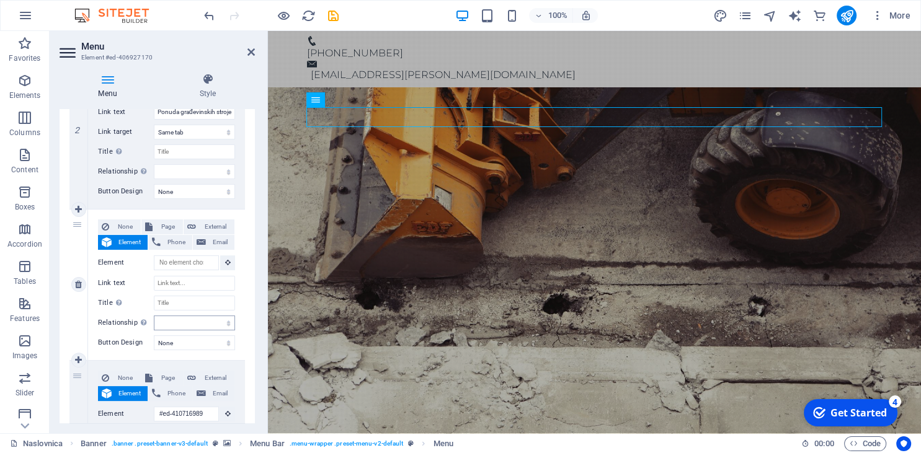
click at [247, 300] on div "1 None Page External Element Phone Email Page Naslovnica Ponuda građevinskih st…" at bounding box center [157, 200] width 195 height 644
click at [192, 282] on input "Link text" at bounding box center [194, 283] width 81 height 15
click at [175, 231] on span "Page" at bounding box center [167, 227] width 23 height 15
select select
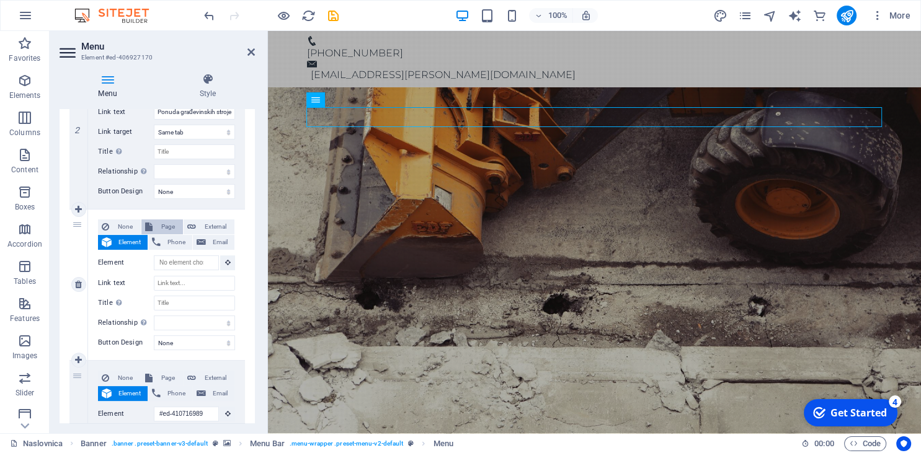
select select
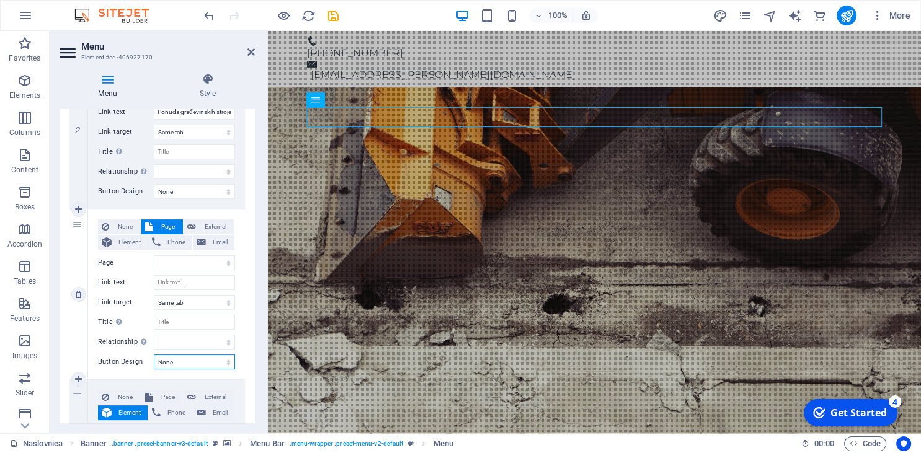
click at [154, 355] on select "None Default Primary Secondary" at bounding box center [194, 362] width 81 height 15
click at [171, 313] on div "None Page External Element Phone Email Page Naslovnica Ponuda građevinskih stro…" at bounding box center [166, 285] width 137 height 130
click at [154, 295] on select "New tab Same tab Overlay" at bounding box center [194, 302] width 81 height 15
click at [170, 300] on select "New tab Same tab Overlay" at bounding box center [194, 302] width 81 height 15
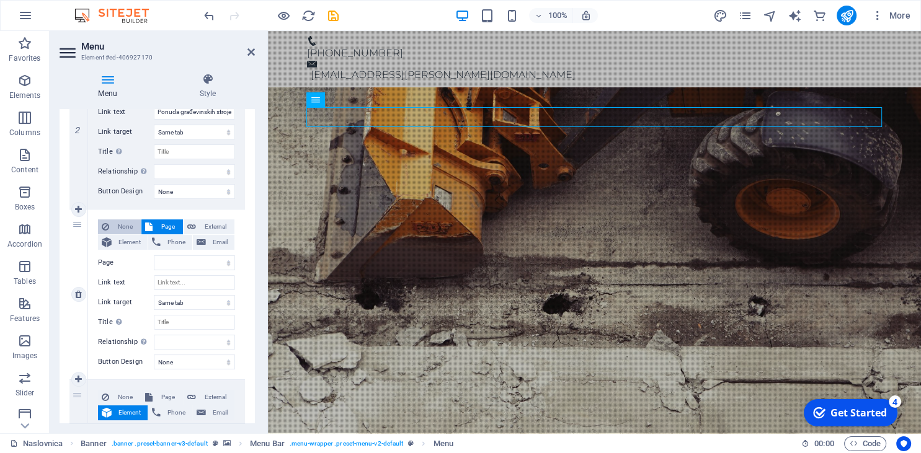
click at [120, 233] on span "None" at bounding box center [125, 227] width 24 height 15
select select
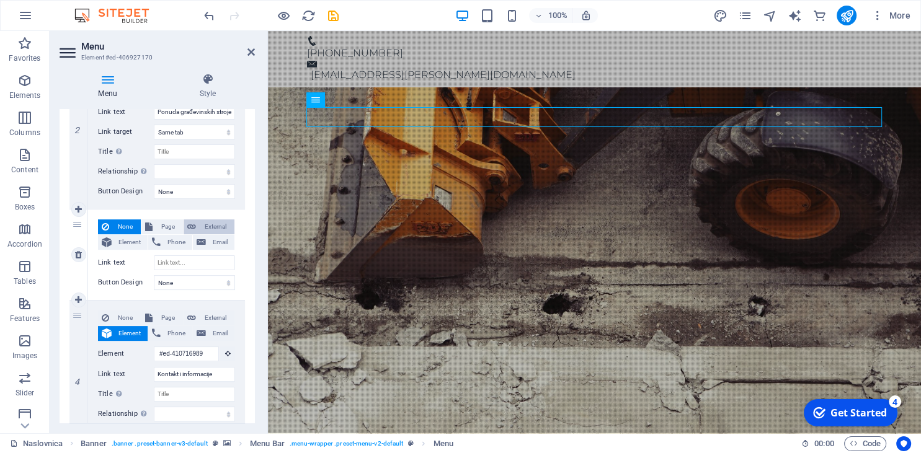
click at [208, 229] on span "External" at bounding box center [215, 227] width 31 height 15
select select
select select "blank"
select select
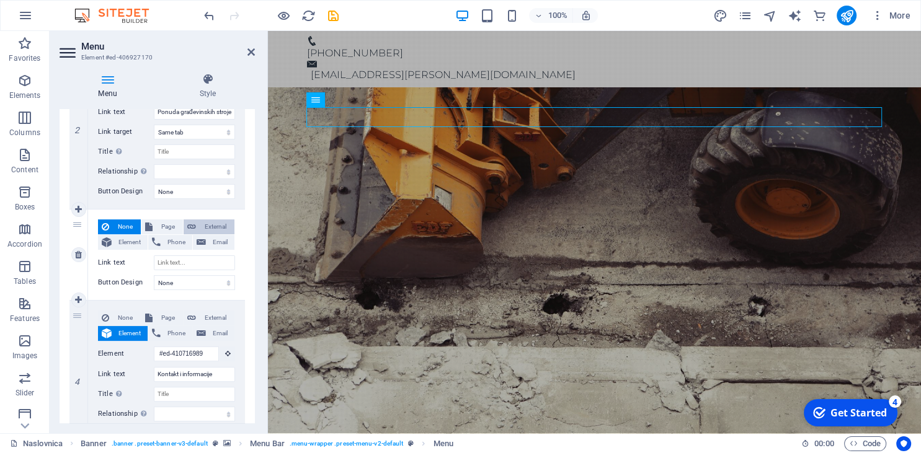
select select
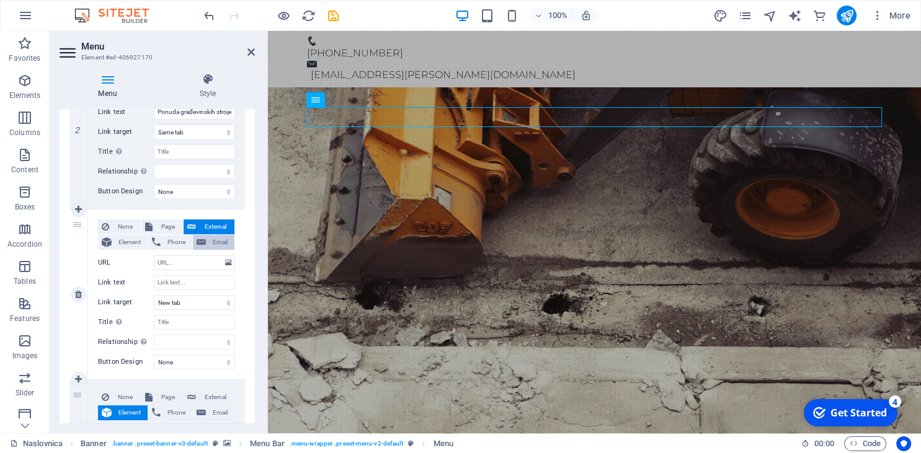
click at [217, 241] on span "Email" at bounding box center [220, 242] width 21 height 15
select select
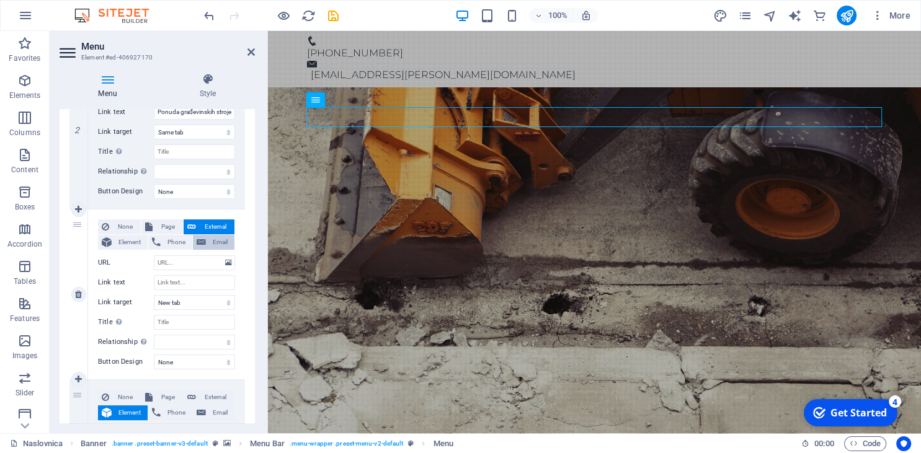
select select
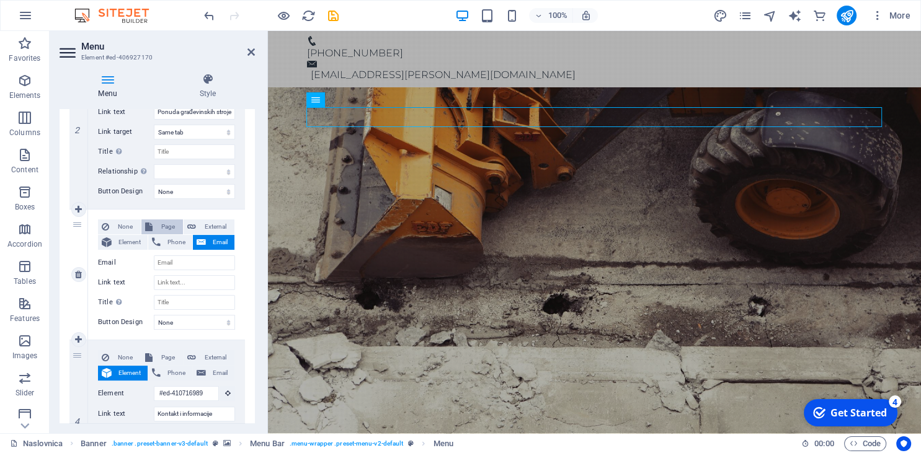
click at [165, 228] on span "Page" at bounding box center [167, 227] width 23 height 15
select select
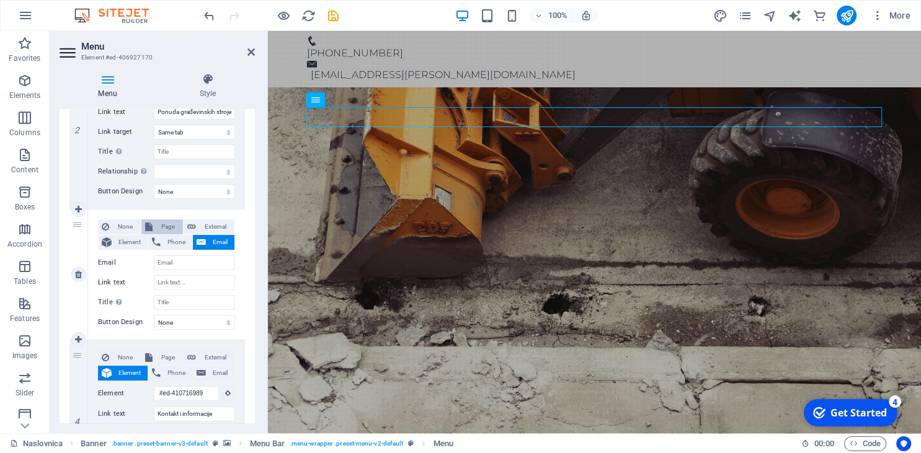
select select
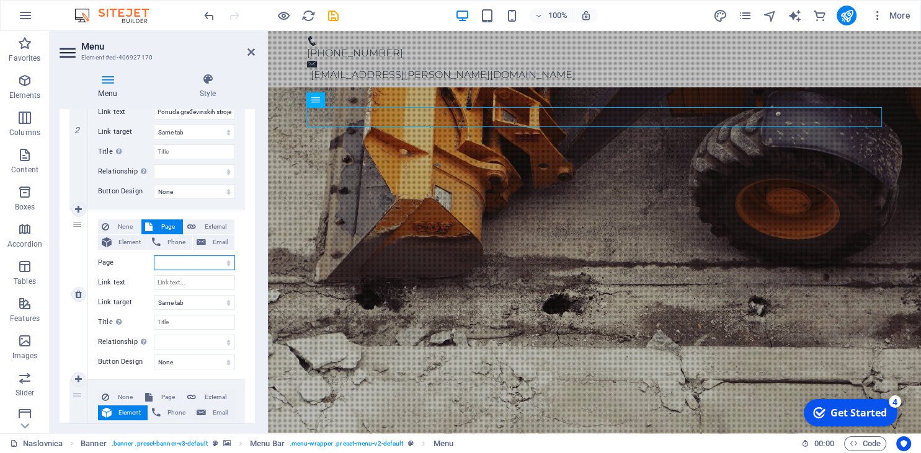
click at [154, 256] on select "Naslovnica Ponuda građevinskih strojeva Damperi Pravna obavijest i politika pri…" at bounding box center [194, 263] width 81 height 15
select select "2"
click option "Damperi" at bounding box center [0, 0] width 0 height 0
select select
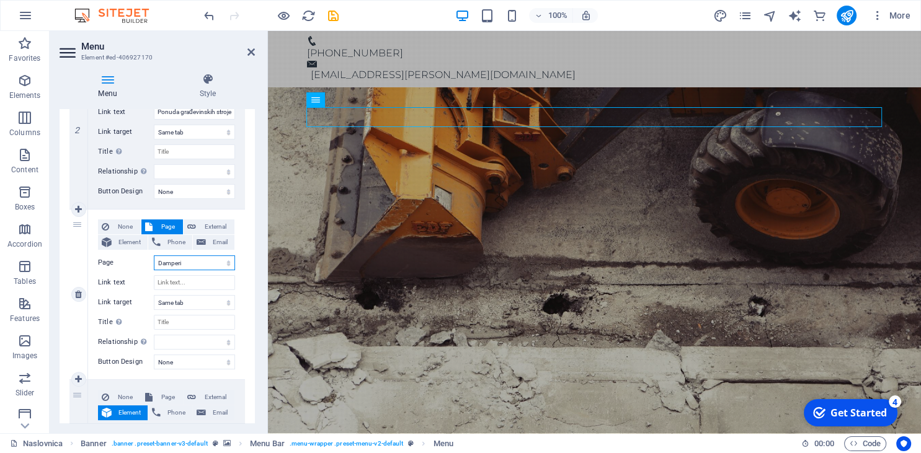
select select
click at [154, 295] on select "New tab Same tab Overlay" at bounding box center [194, 302] width 81 height 15
click at [180, 306] on select "New tab Same tab Overlay" at bounding box center [194, 302] width 81 height 15
click at [154, 335] on select "alternate author bookmark external help license next nofollow noreferrer noopen…" at bounding box center [194, 342] width 81 height 15
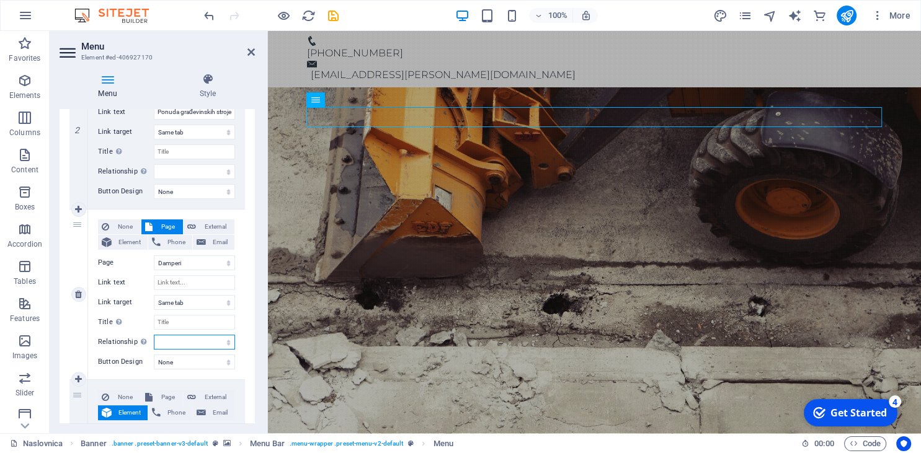
click at [190, 340] on select "alternate author bookmark external help license next nofollow noreferrer noopen…" at bounding box center [194, 342] width 81 height 15
click at [81, 296] on icon at bounding box center [78, 294] width 7 height 9
select select
type input "#ed-410716989"
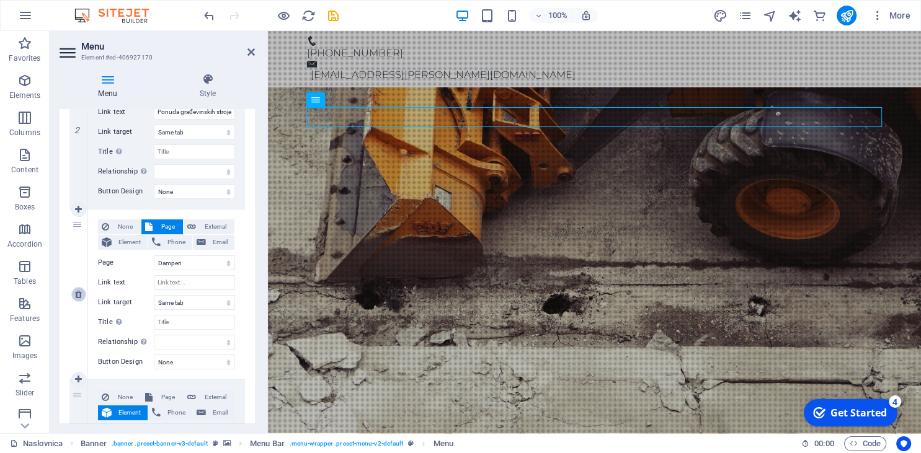
type input "Kontakt i informacije"
select select
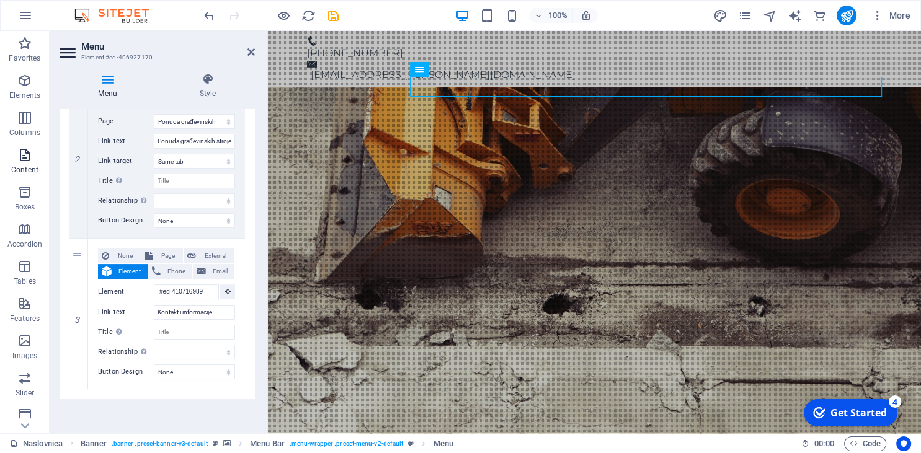
click at [31, 165] on p "Content" at bounding box center [24, 170] width 27 height 10
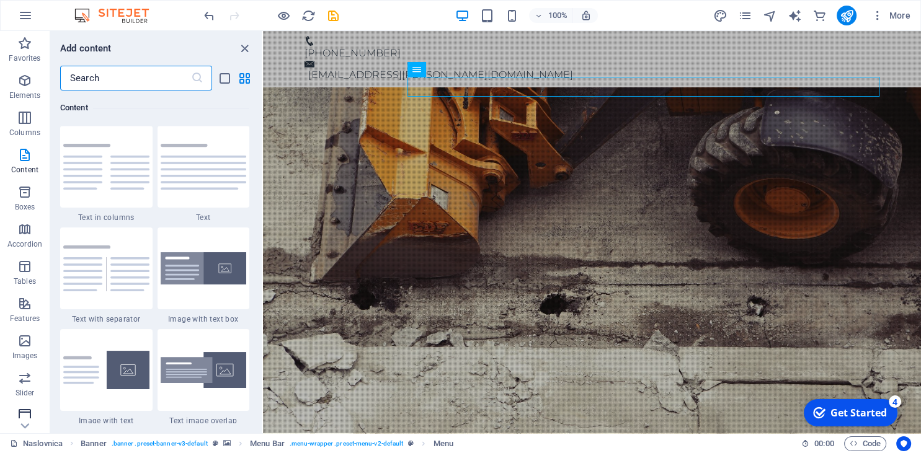
scroll to position [0, 0]
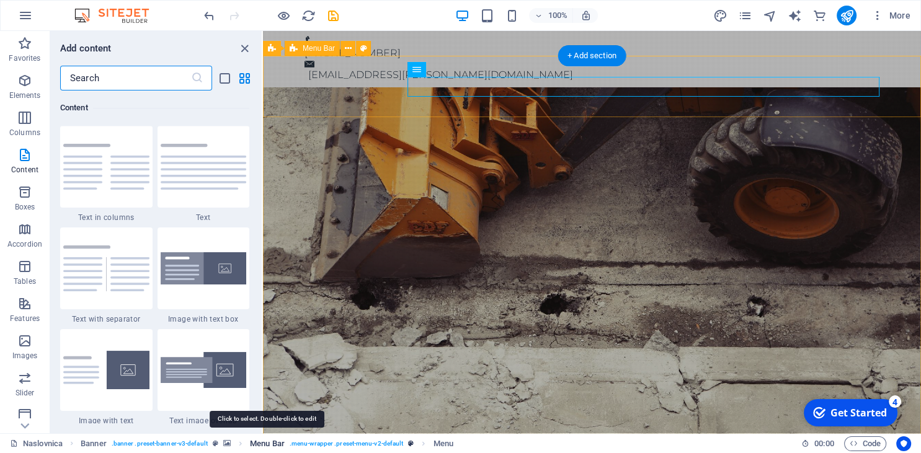
click at [271, 445] on span "Menu Bar" at bounding box center [267, 444] width 35 height 15
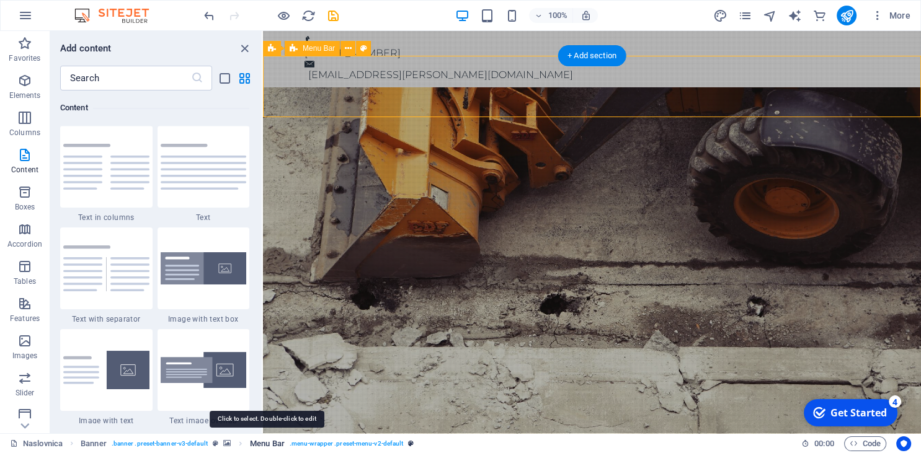
click at [271, 445] on span "Menu Bar" at bounding box center [267, 444] width 35 height 15
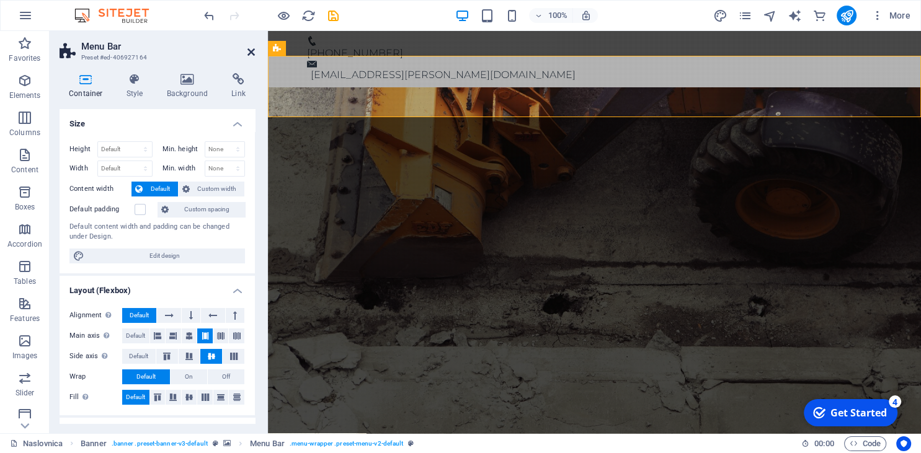
click at [249, 55] on icon at bounding box center [250, 52] width 7 height 10
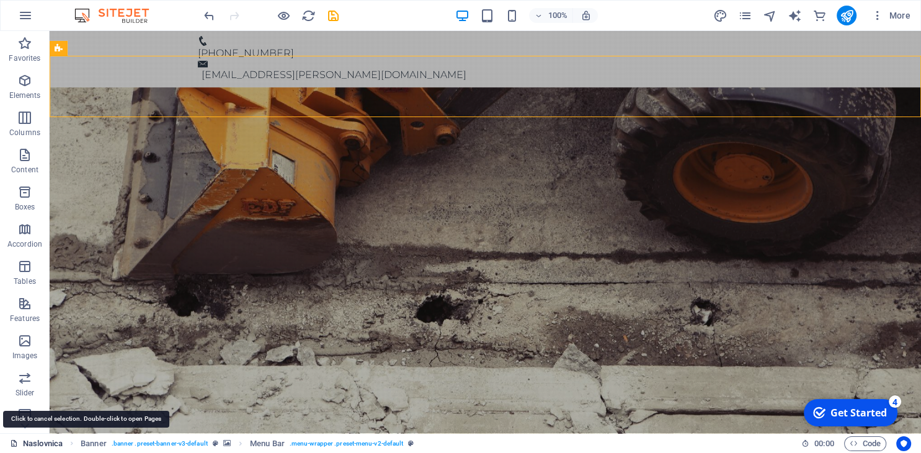
click at [37, 446] on link "Naslovnica" at bounding box center [36, 444] width 53 height 15
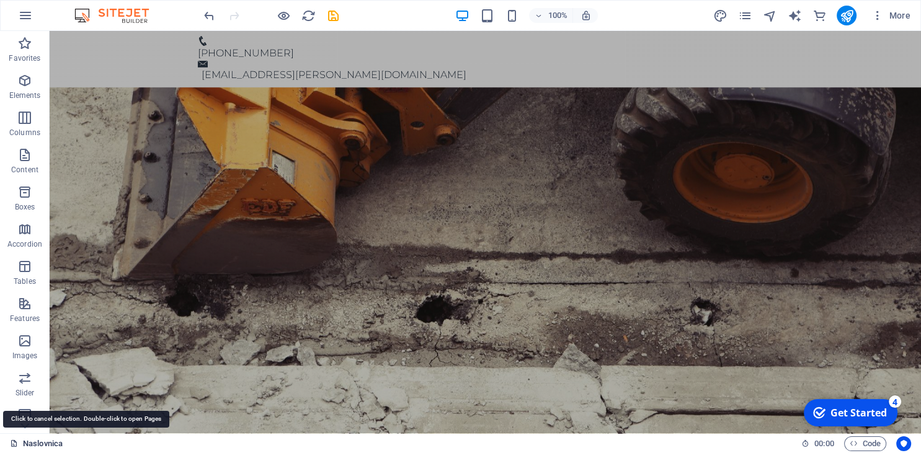
click at [37, 446] on link "Naslovnica" at bounding box center [36, 444] width 53 height 15
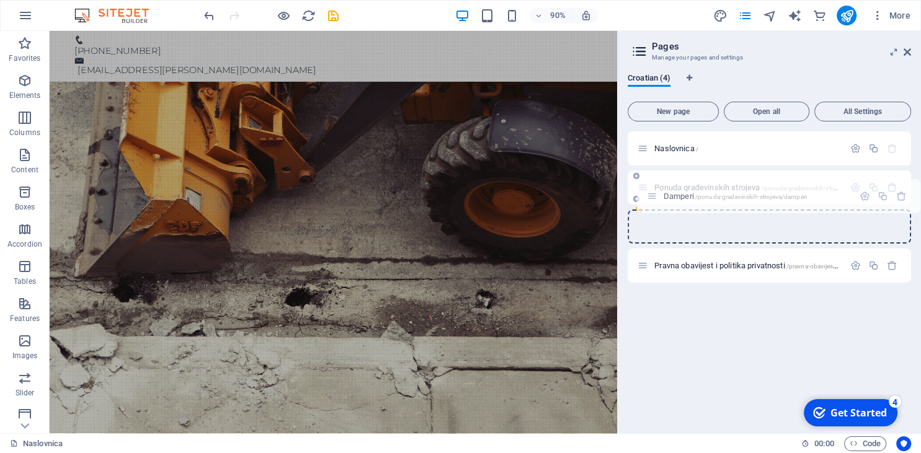
drag, startPoint x: 641, startPoint y: 228, endPoint x: 657, endPoint y: 195, distance: 36.1
click at [657, 195] on div "Naslovnica / Ponuda građevinskih strojeva /ponuda-gradevinskih-strojeva-najam D…" at bounding box center [769, 187] width 283 height 112
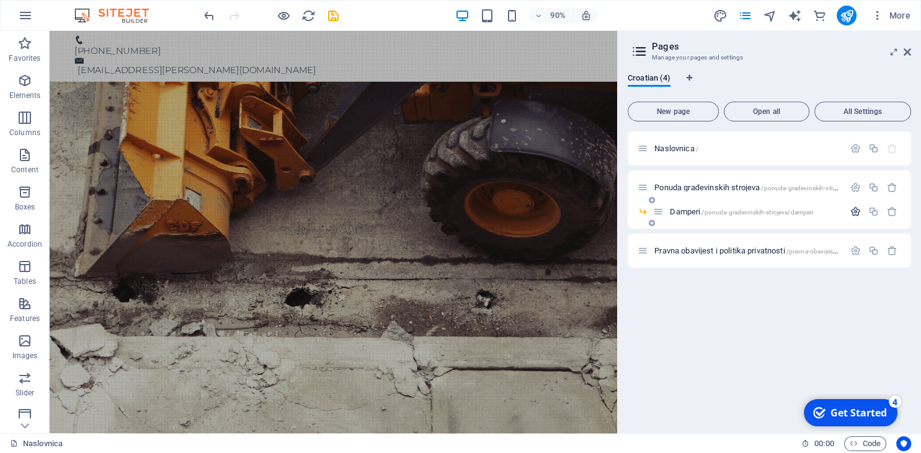
click at [852, 208] on icon "button" at bounding box center [855, 212] width 11 height 11
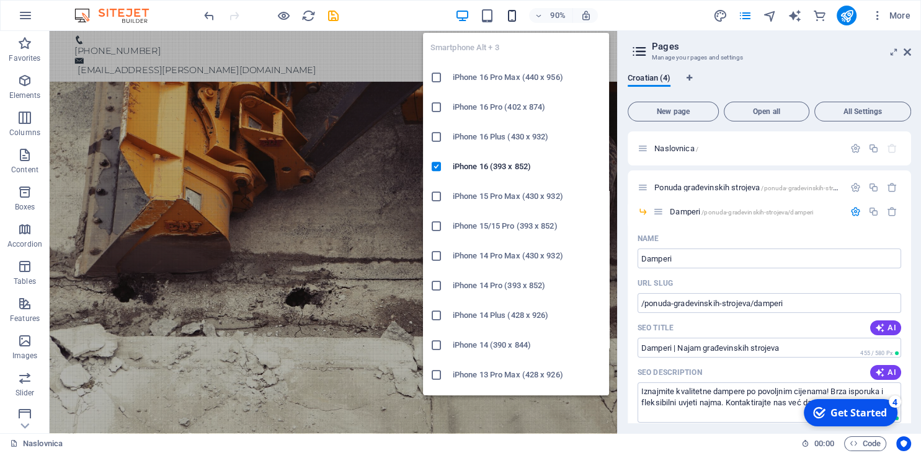
click at [512, 17] on icon "button" at bounding box center [512, 16] width 14 height 14
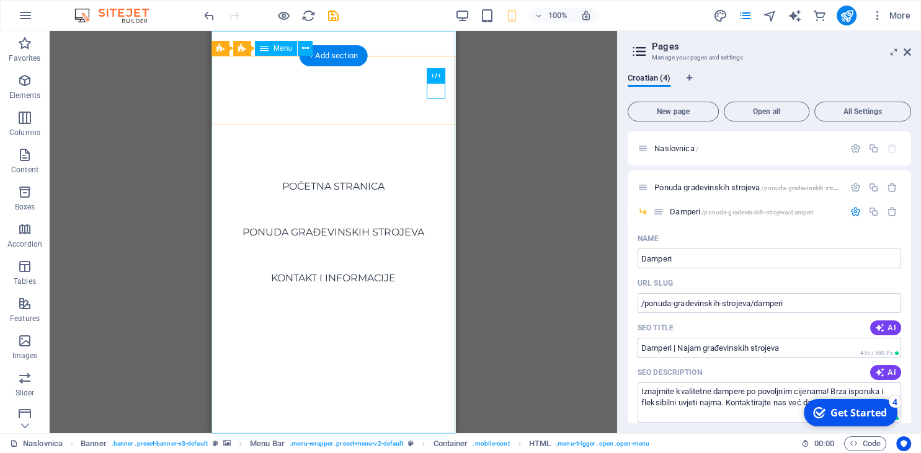
click at [342, 227] on nav "Početna stranica Ponuda građevinskih strojeva Kontakt i informacije" at bounding box center [333, 232] width 244 height 402
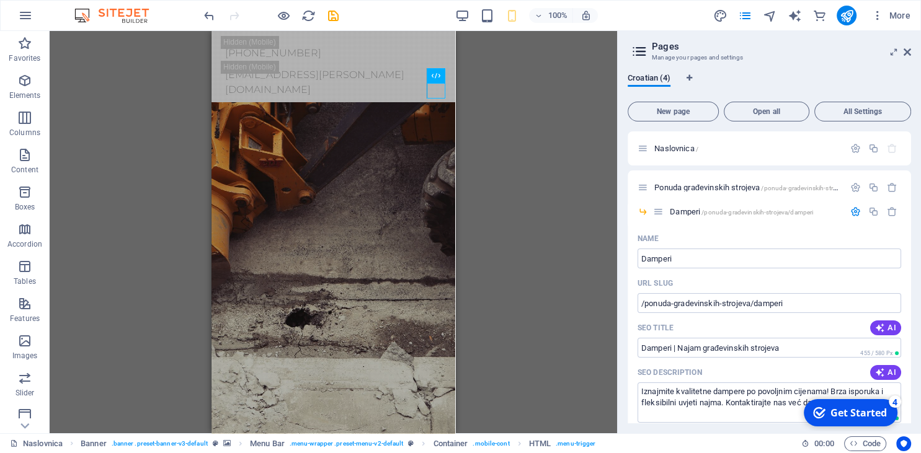
click at [459, 24] on div "100%" at bounding box center [526, 16] width 143 height 20
click at [463, 20] on icon "button" at bounding box center [462, 16] width 14 height 14
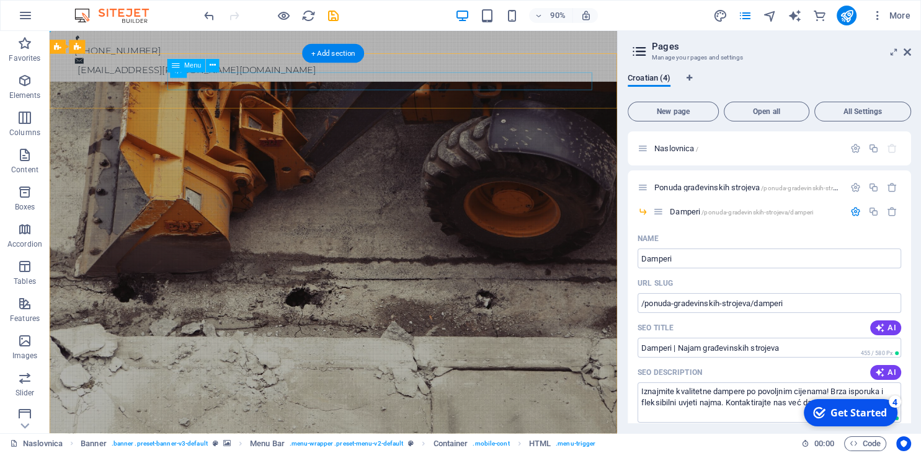
select select "1"
select select
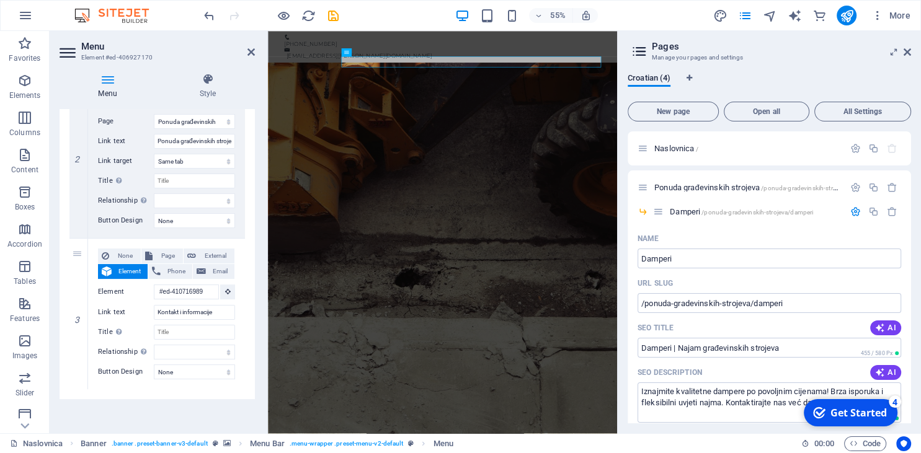
scroll to position [254, 0]
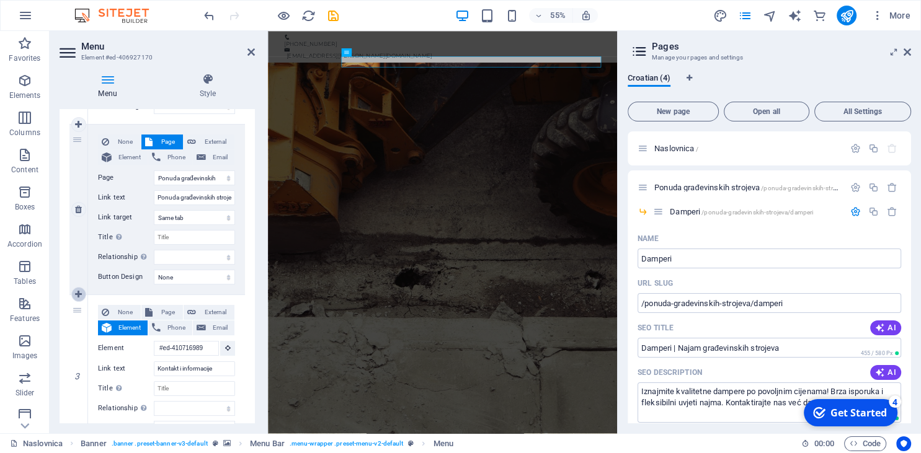
click at [78, 294] on icon at bounding box center [78, 294] width 7 height 9
select select
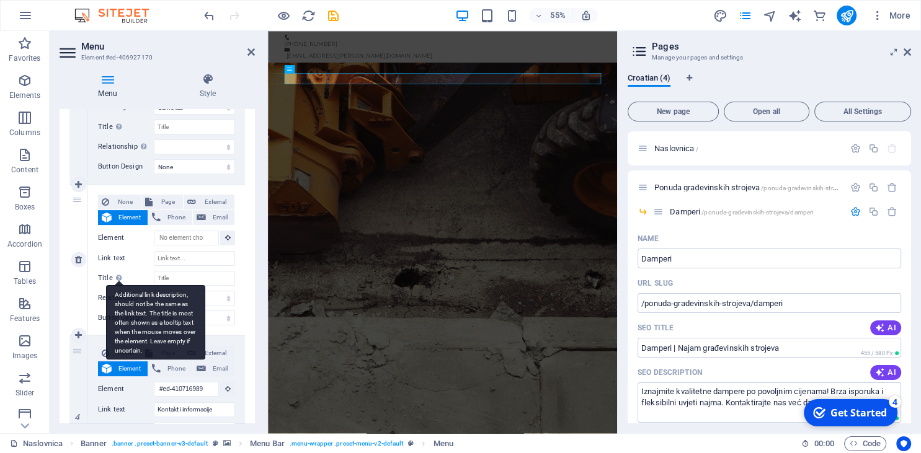
scroll to position [367, 0]
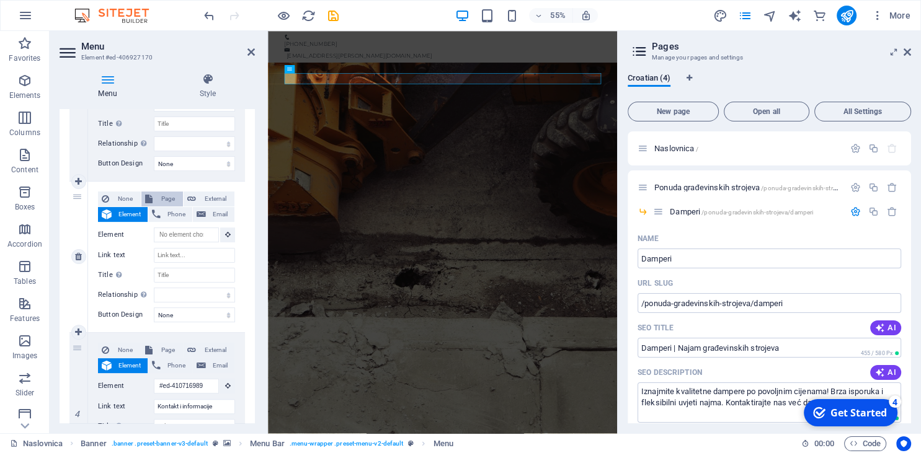
click at [166, 200] on span "Page" at bounding box center [167, 199] width 23 height 15
select select
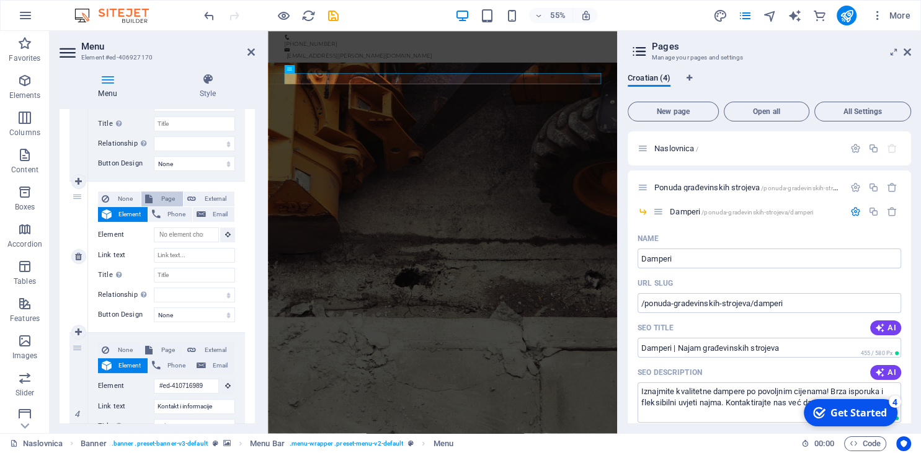
select select
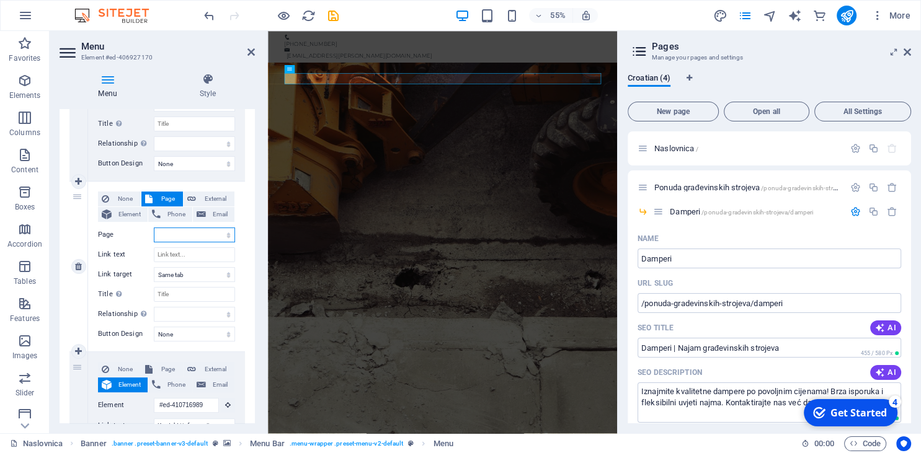
click at [154, 228] on select "Naslovnica Ponuda građevinskih strojeva -- Damperi Pravna obavijest i politika …" at bounding box center [194, 235] width 81 height 15
select select "2"
click option "-- Damperi" at bounding box center [0, 0] width 0 height 0
select select
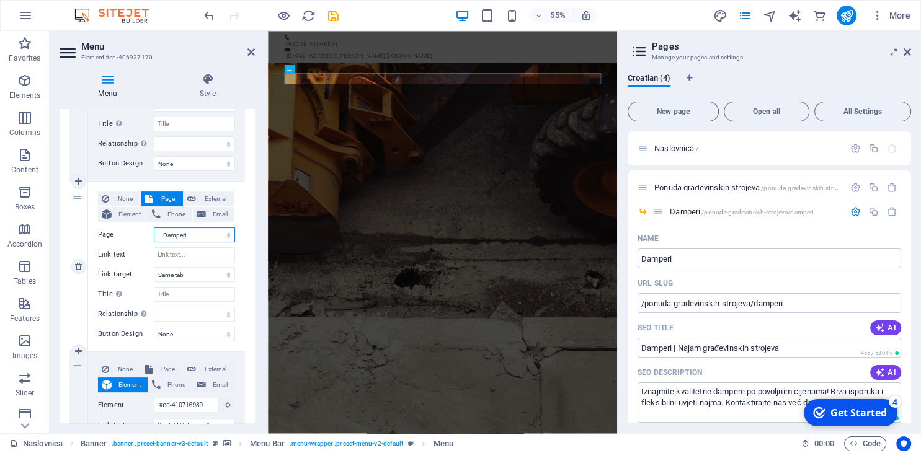
select select
click at [175, 254] on input "Link text" at bounding box center [194, 254] width 81 height 15
type input "Damperi"
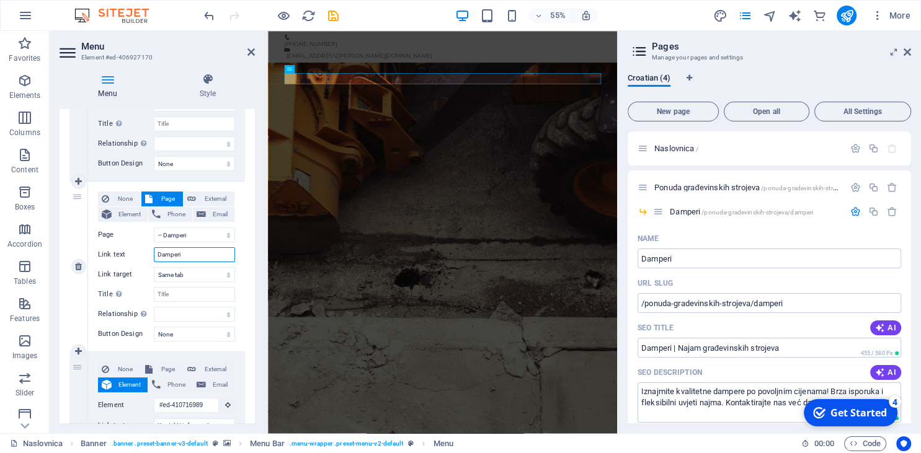
select select
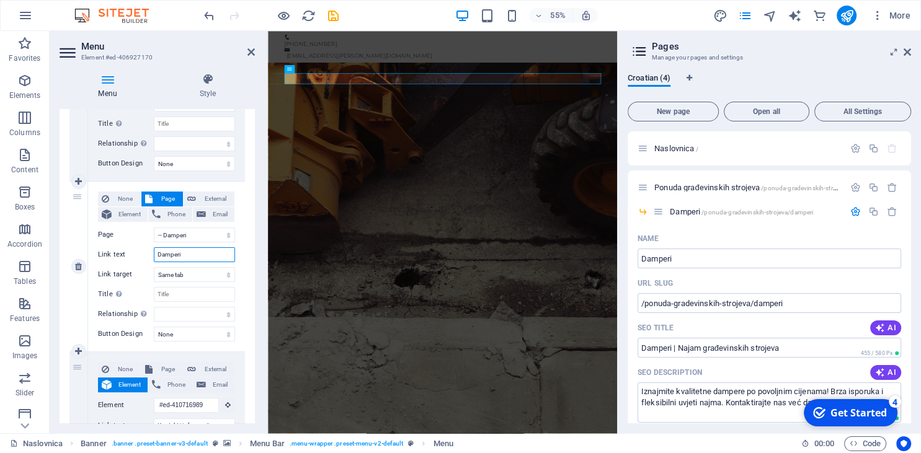
type input "Damperi"
click at [165, 267] on div "None Page External Element Phone Email Page Naslovnica Ponuda građevinskih stro…" at bounding box center [166, 257] width 137 height 130
click at [154, 267] on select "New tab Same tab Overlay" at bounding box center [194, 274] width 81 height 15
click option "Same tab" at bounding box center [0, 0] width 0 height 0
click at [179, 289] on input "Title Additional link description, should not be the same as the link text. The…" at bounding box center [194, 294] width 81 height 15
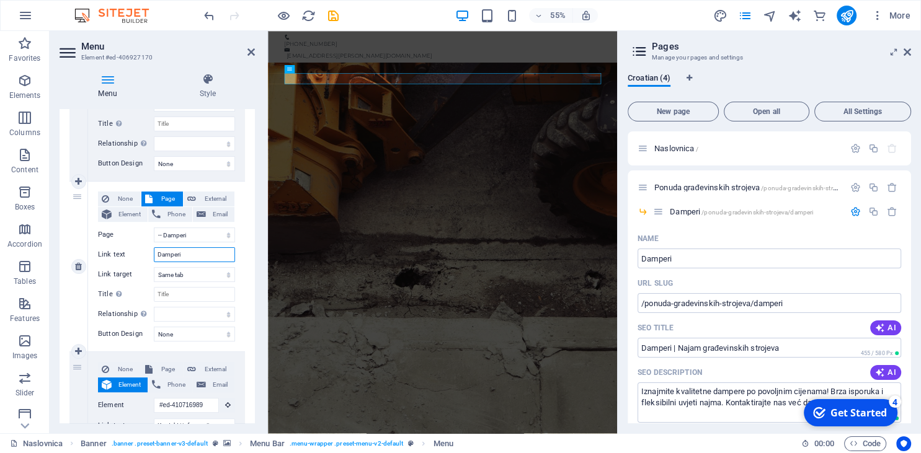
drag, startPoint x: 195, startPoint y: 255, endPoint x: 138, endPoint y: 255, distance: 57.7
click at [154, 255] on input "Damperi" at bounding box center [194, 254] width 81 height 15
click at [185, 298] on input "Title Additional link description, should not be the same as the link text. The…" at bounding box center [194, 294] width 81 height 15
paste input "Damperi"
select select
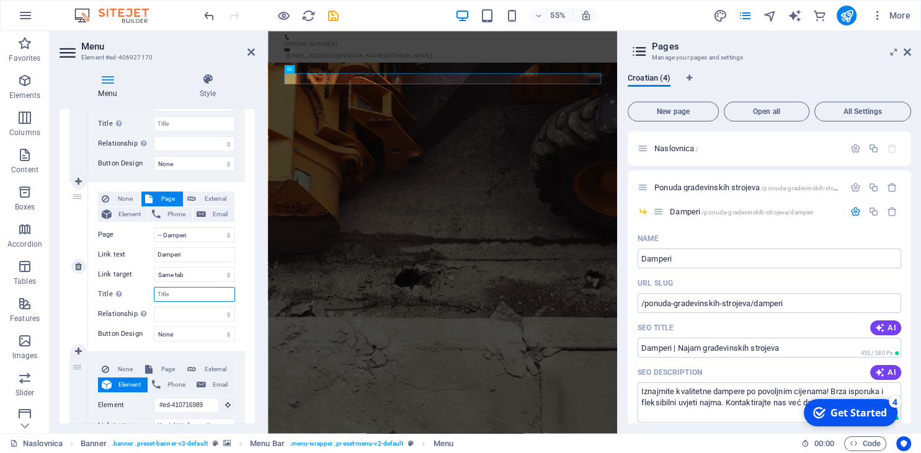
select select
type input "Damperi"
select select
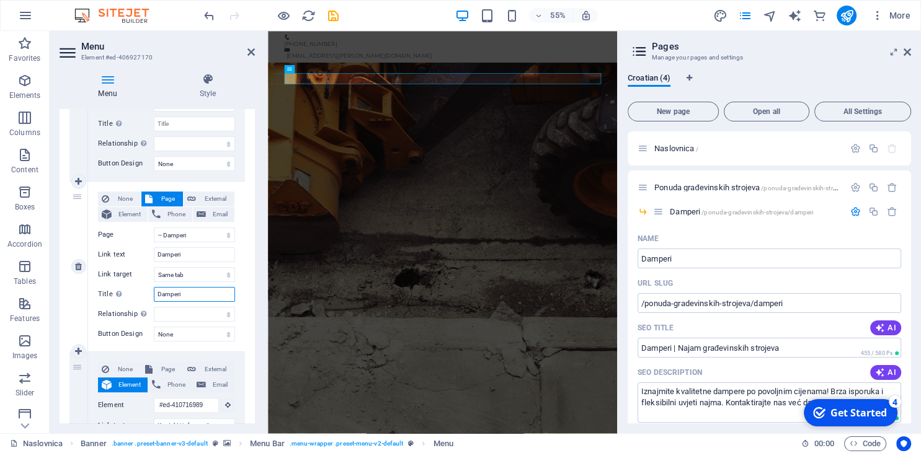
select select
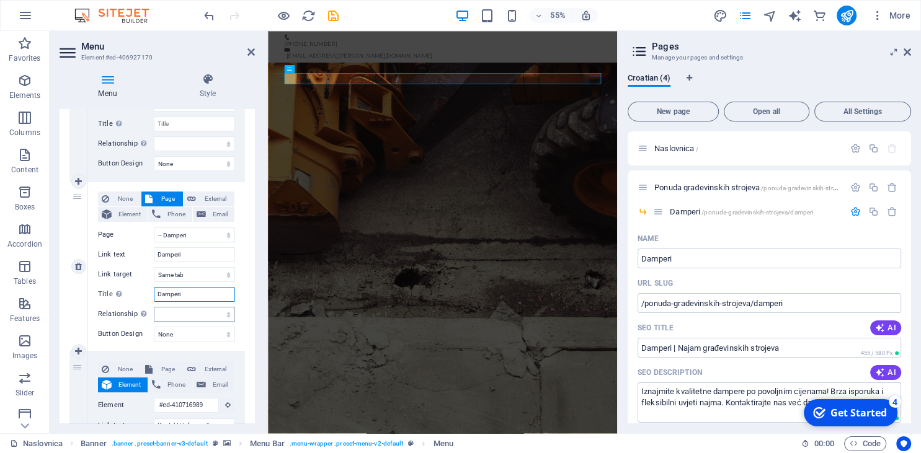
type input "Damperi"
click at [154, 307] on select "alternate author bookmark external help license next nofollow noreferrer noopen…" at bounding box center [194, 314] width 81 height 15
click at [190, 314] on select "alternate author bookmark external help license next nofollow noreferrer noopen…" at bounding box center [194, 314] width 81 height 15
click at [154, 327] on select "None Default Primary Secondary" at bounding box center [194, 334] width 81 height 15
select select "default"
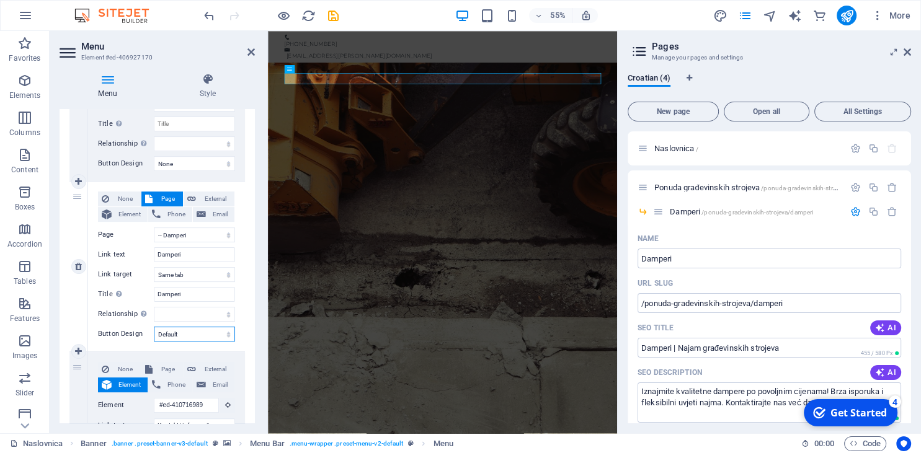
click option "Default" at bounding box center [0, 0] width 0 height 0
select select
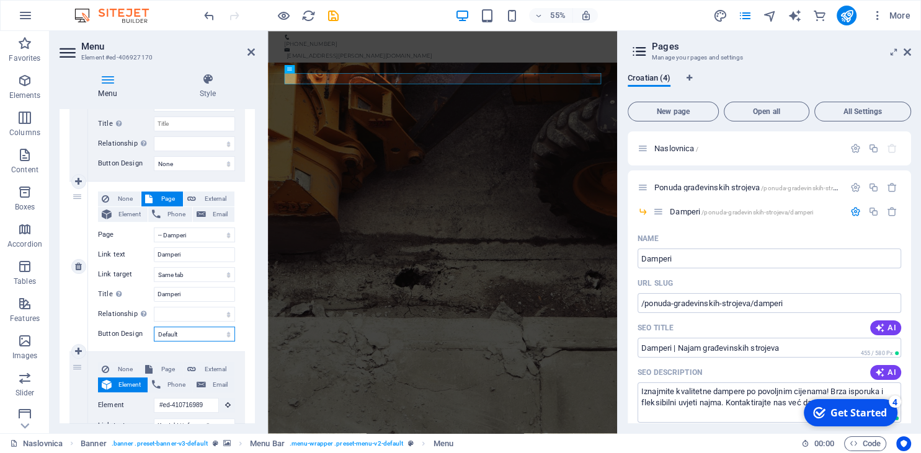
select select
click at [154, 327] on select "None Default Primary Secondary" at bounding box center [194, 334] width 81 height 15
select select
click option "None" at bounding box center [0, 0] width 0 height 0
select select
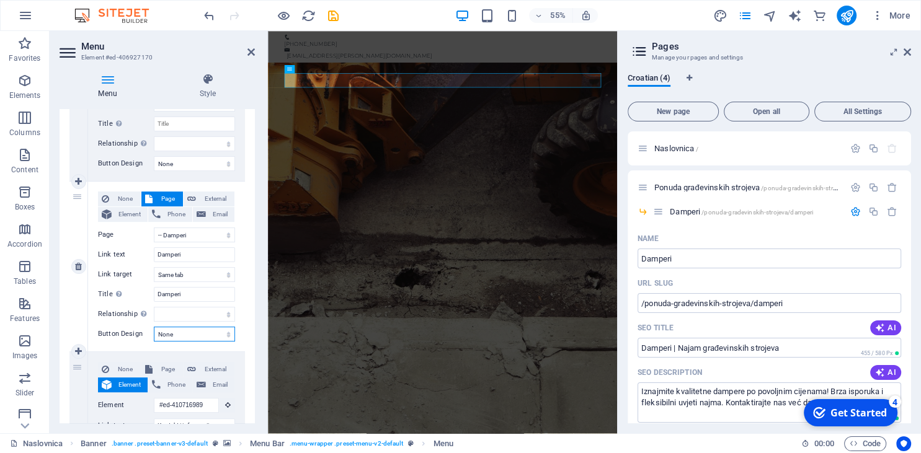
select select
click at [78, 262] on link at bounding box center [78, 266] width 15 height 15
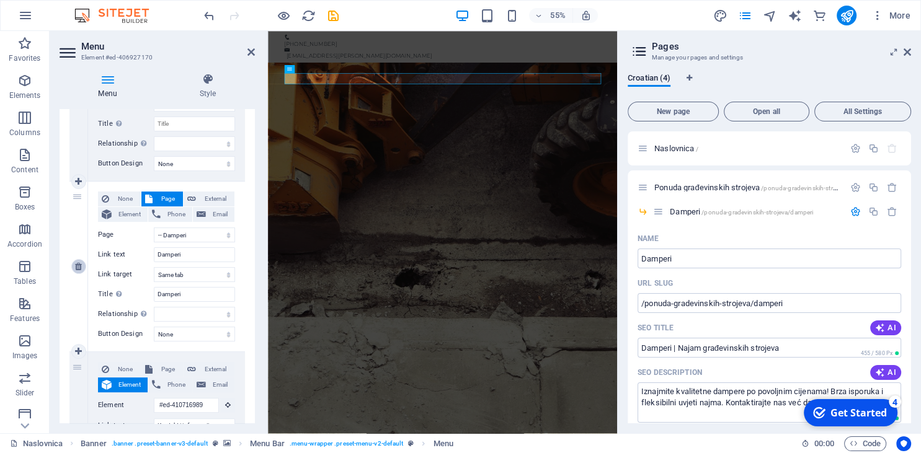
select select
type input "#ed-410716989"
type input "Kontakt i informacije"
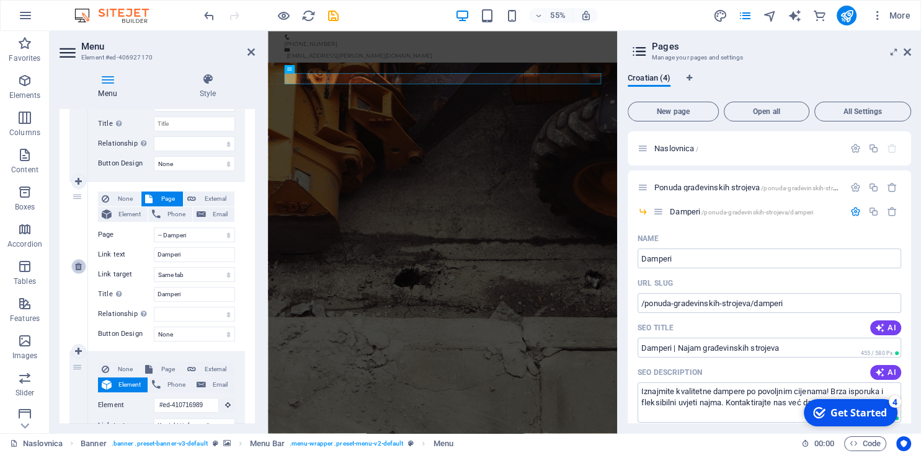
select select
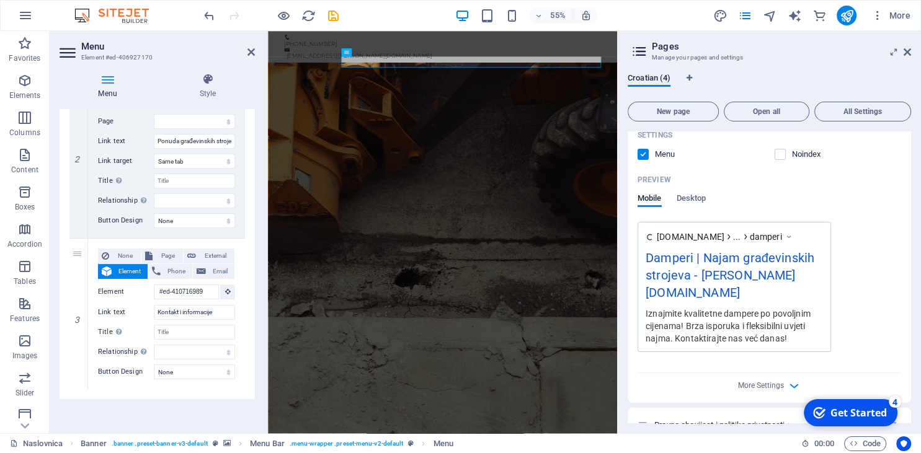
scroll to position [353, 0]
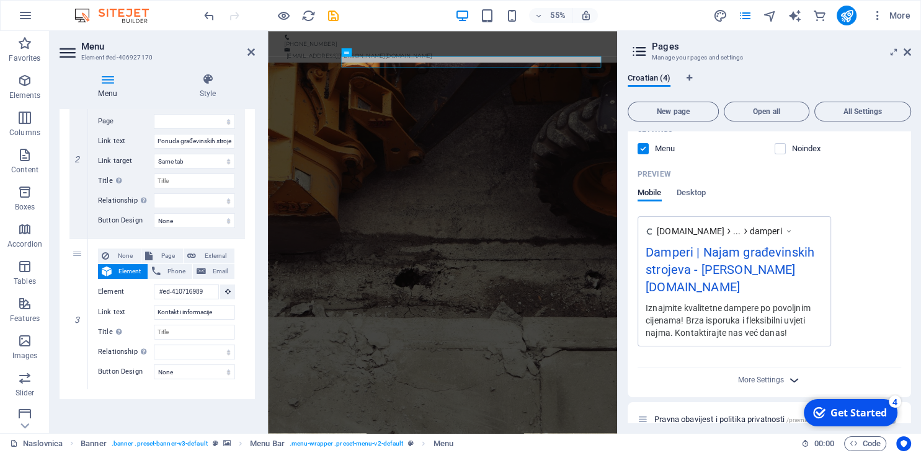
click at [793, 373] on icon "button" at bounding box center [794, 380] width 14 height 14
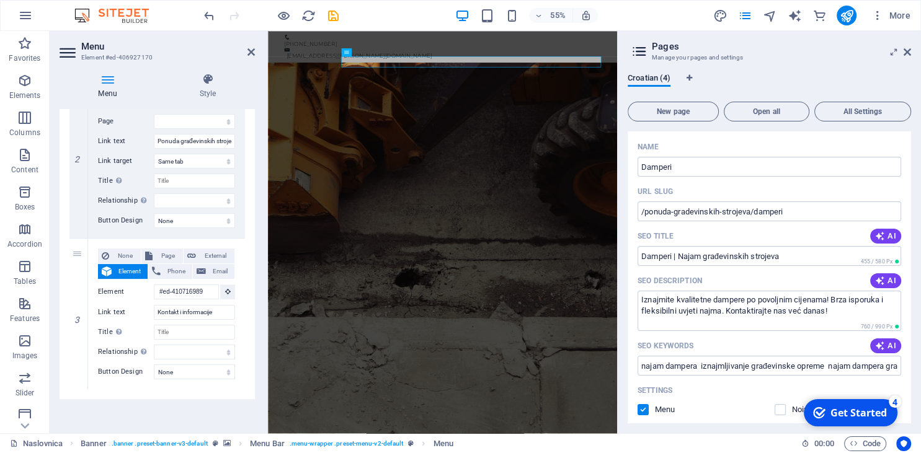
scroll to position [79, 0]
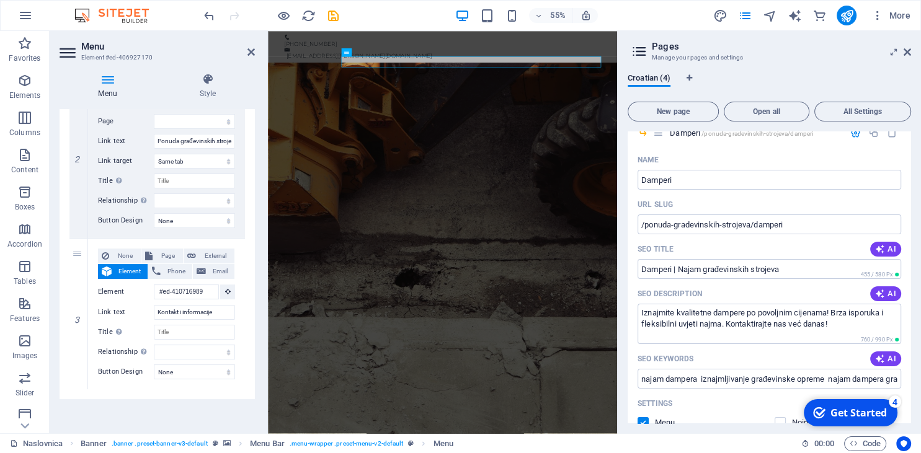
click at [912, 50] on aside "Pages Manage your pages and settings Croatian (4) New page Open all All Setting…" at bounding box center [769, 232] width 304 height 402
drag, startPoint x: 909, startPoint y: 53, endPoint x: 527, endPoint y: 158, distance: 396.1
click at [909, 53] on icon at bounding box center [907, 52] width 7 height 10
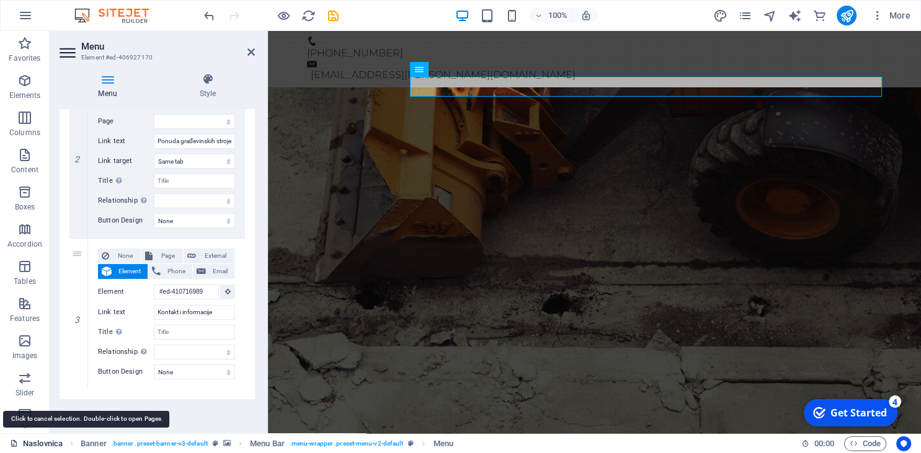
click at [50, 447] on link "Naslovnica" at bounding box center [36, 444] width 53 height 15
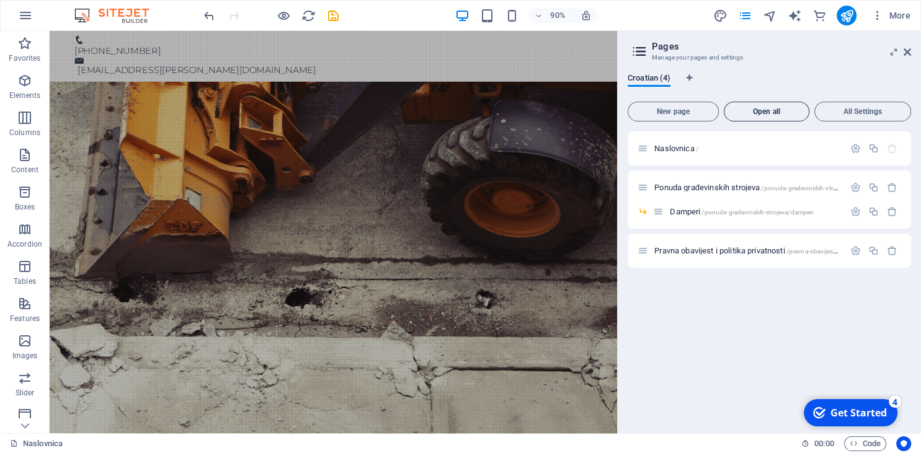
click at [803, 110] on span "Open all" at bounding box center [766, 111] width 74 height 7
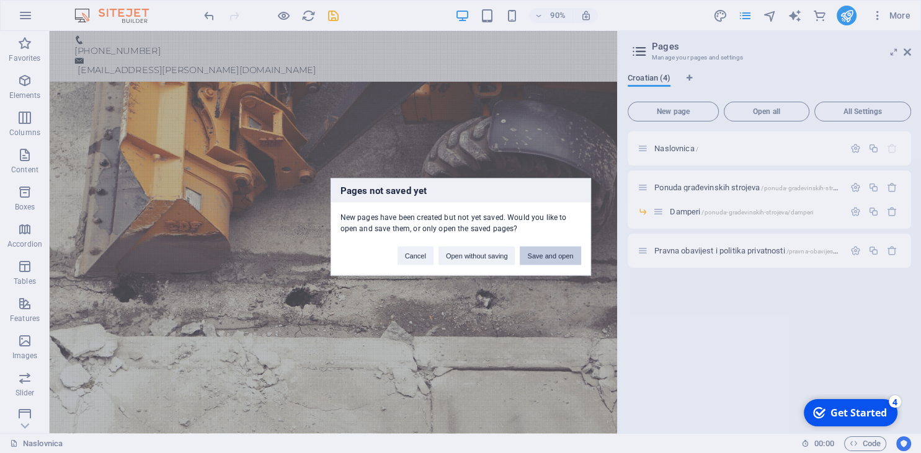
click at [551, 257] on button "Save and open" at bounding box center [550, 255] width 61 height 19
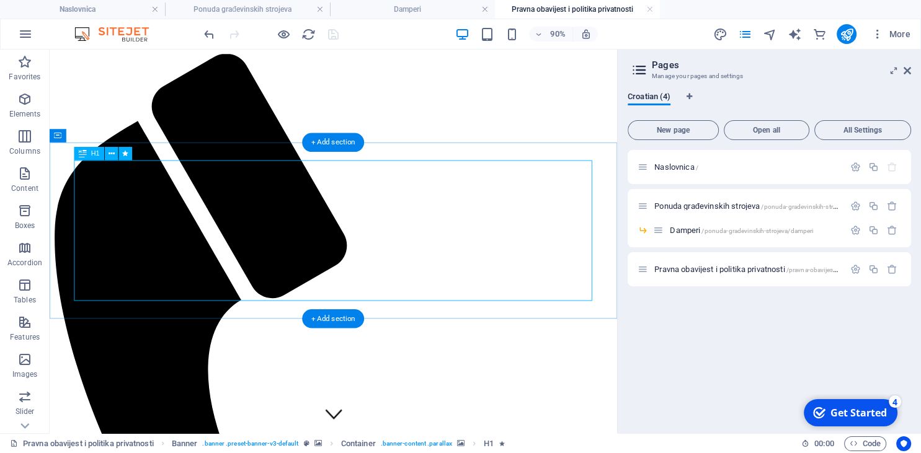
scroll to position [0, 0]
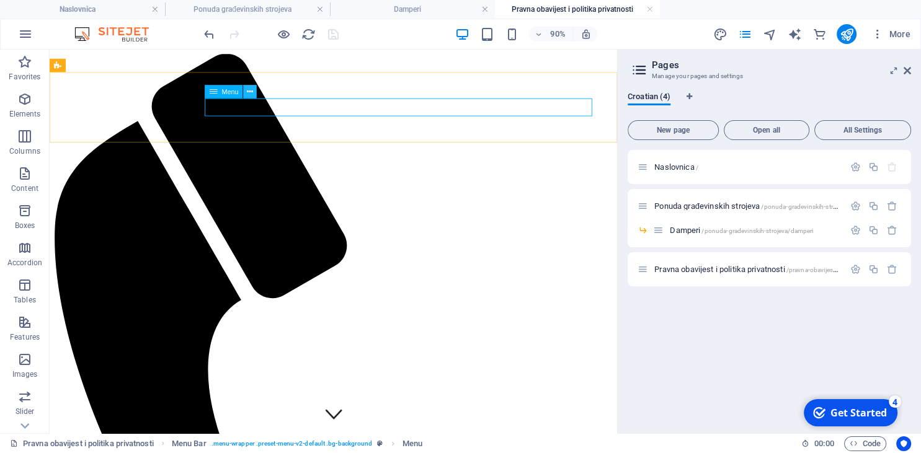
click at [255, 91] on button at bounding box center [251, 92] width 14 height 14
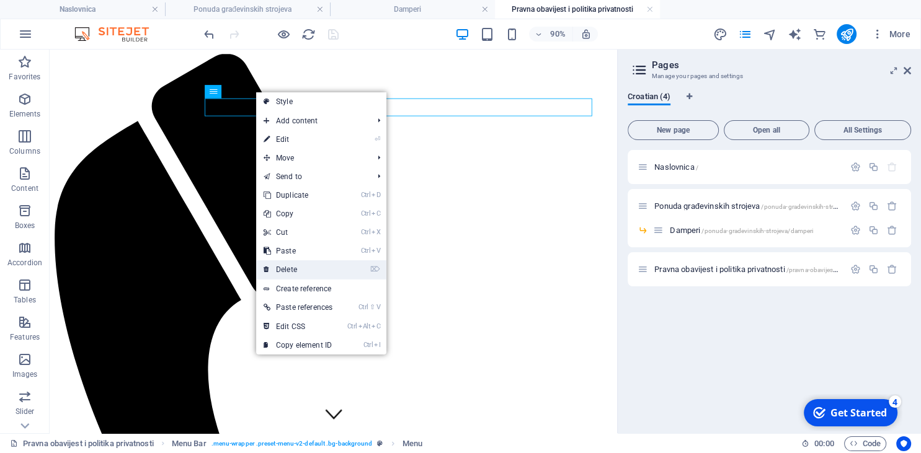
click at [299, 273] on link "⌦ Delete" at bounding box center [298, 269] width 84 height 19
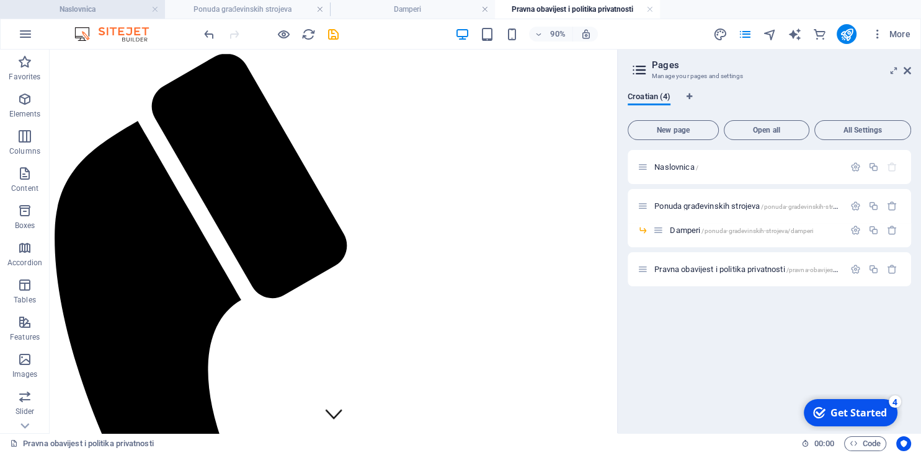
click at [116, 9] on h4 "Naslovnica" at bounding box center [82, 9] width 165 height 14
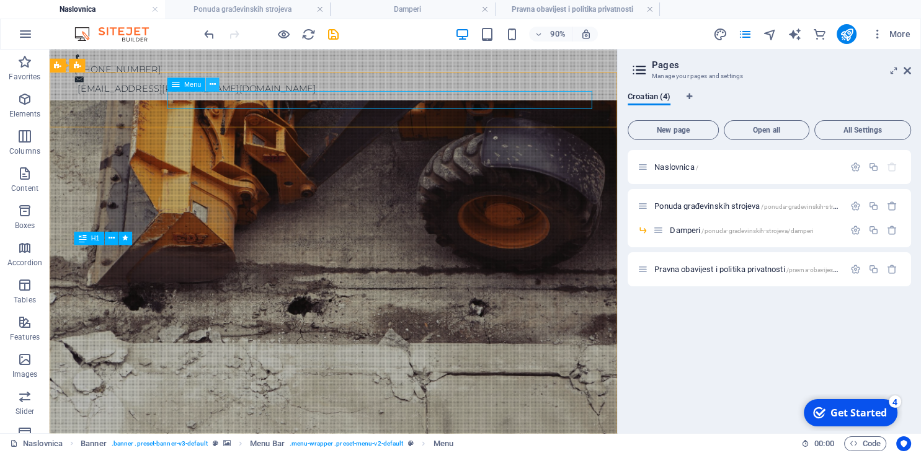
click at [214, 86] on icon at bounding box center [213, 84] width 6 height 12
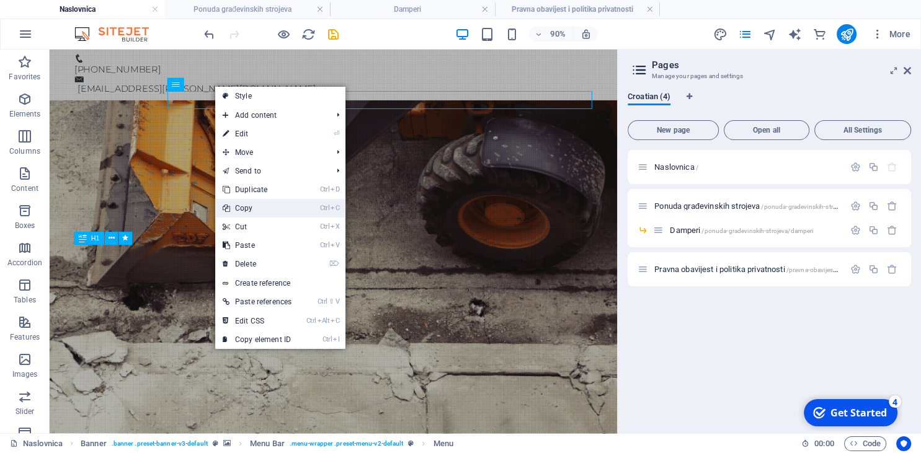
click at [262, 201] on link "Ctrl C Copy" at bounding box center [257, 208] width 84 height 19
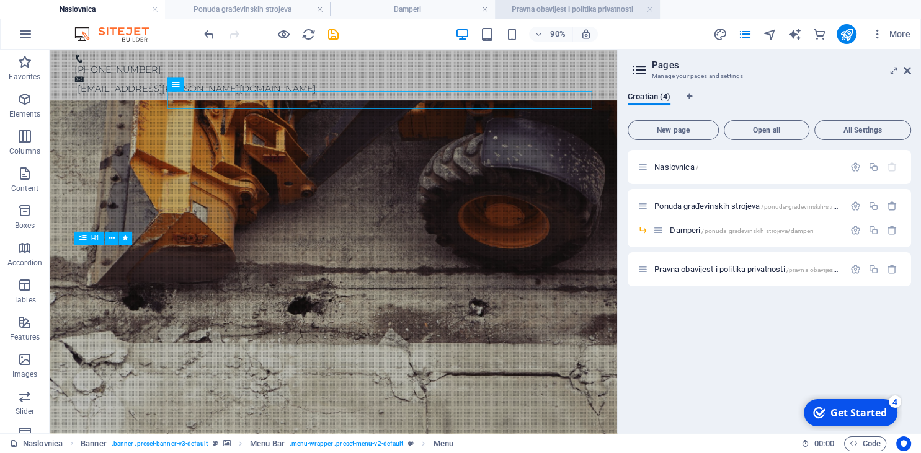
click at [528, 14] on h4 "Pravna obavijest i politika privatnosti" at bounding box center [577, 9] width 165 height 14
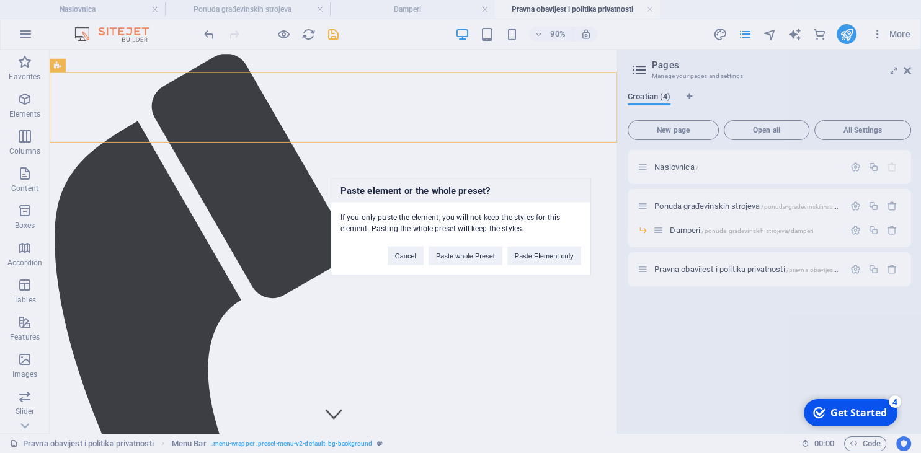
click at [509, 252] on div "Cancel Paste whole Preset Paste Element only" at bounding box center [484, 250] width 212 height 32
click at [522, 255] on button "Paste Element only" at bounding box center [544, 255] width 74 height 19
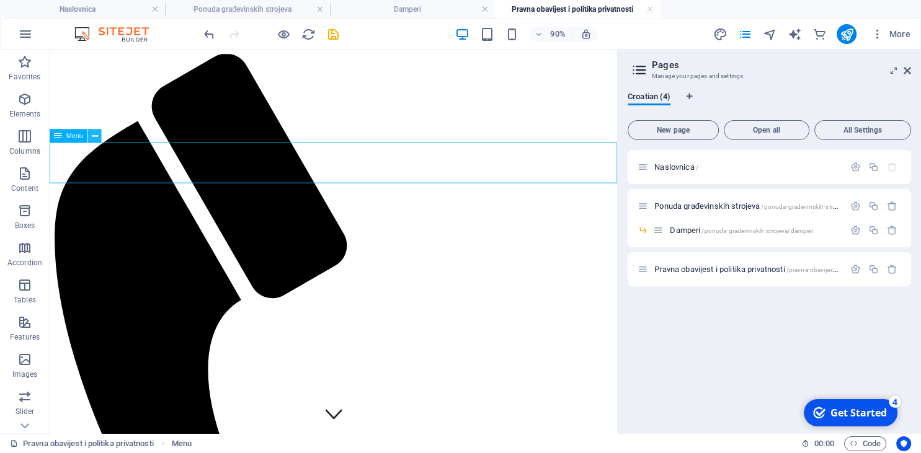
click at [96, 136] on icon at bounding box center [95, 136] width 6 height 12
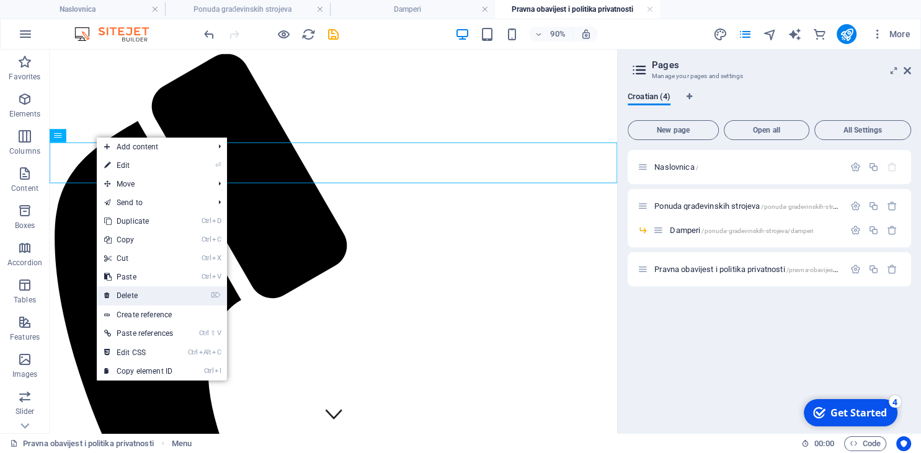
click at [162, 299] on link "⌦ Delete" at bounding box center [139, 296] width 84 height 19
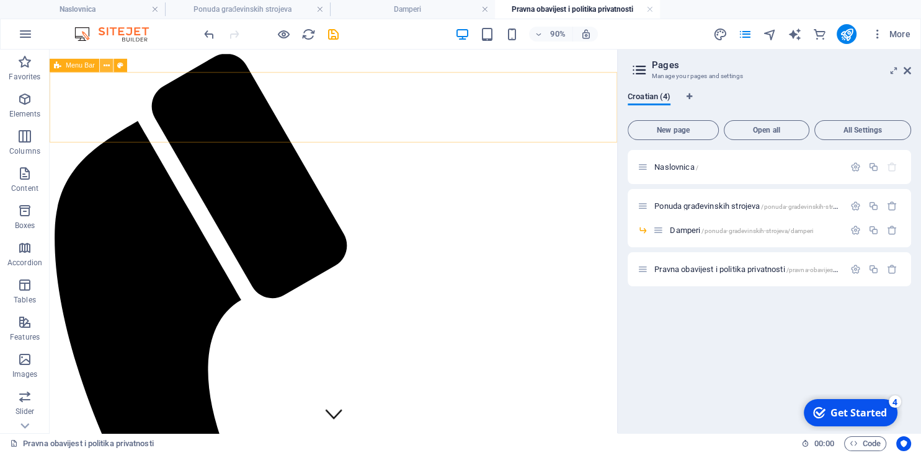
click at [106, 64] on icon at bounding box center [107, 66] width 6 height 12
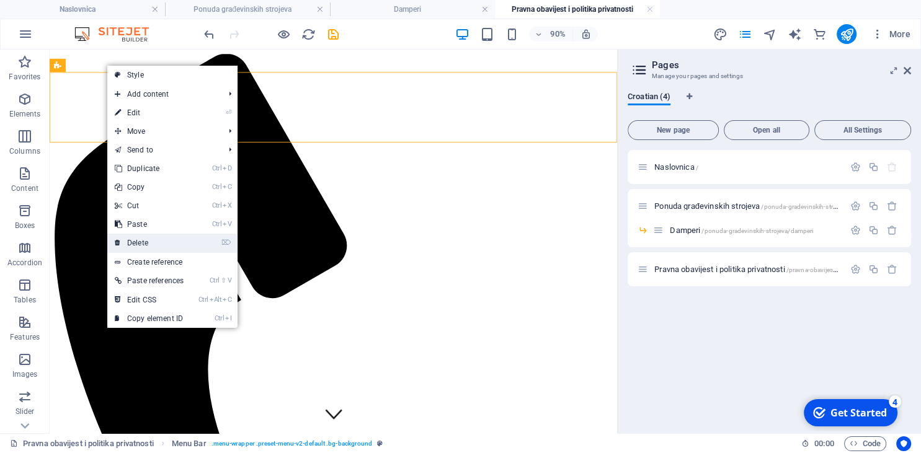
click at [144, 238] on link "⌦ Delete" at bounding box center [149, 243] width 84 height 19
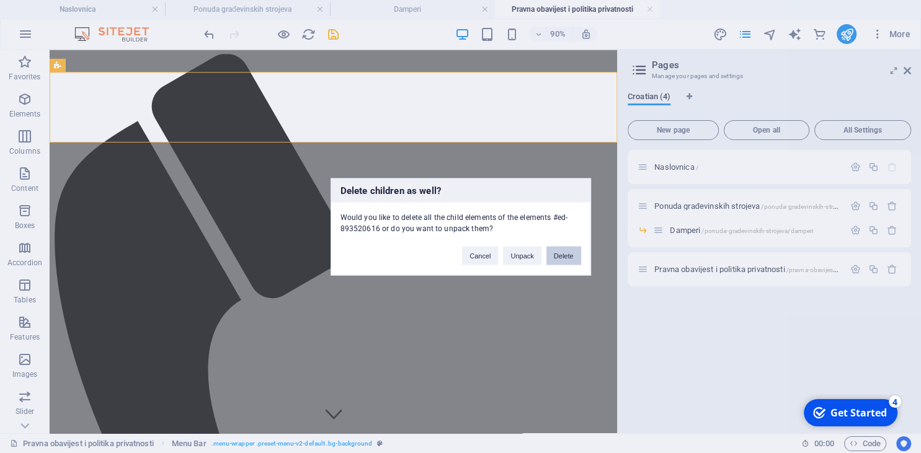
click at [562, 256] on button "Delete" at bounding box center [563, 255] width 35 height 19
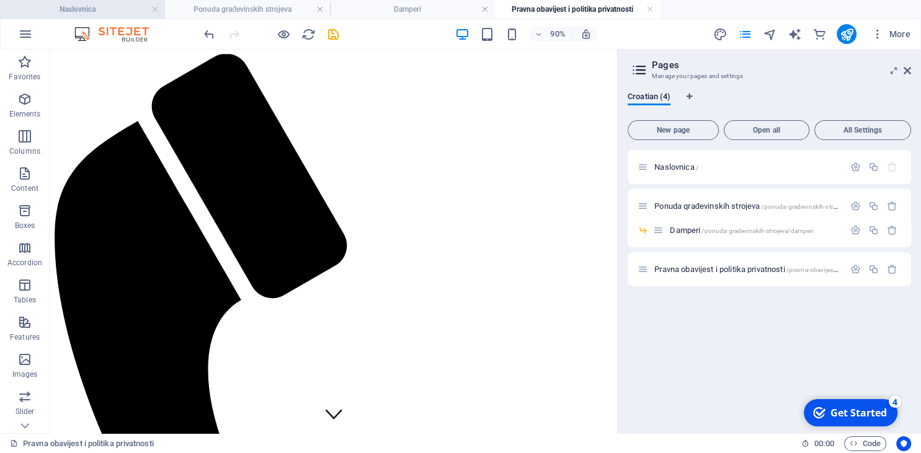
click at [92, 7] on h4 "Naslovnica" at bounding box center [82, 9] width 165 height 14
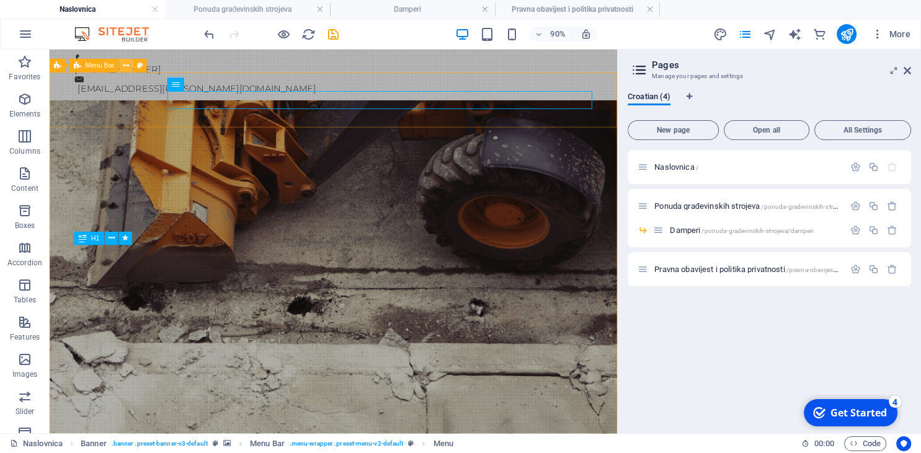
click at [123, 66] on icon at bounding box center [126, 66] width 6 height 12
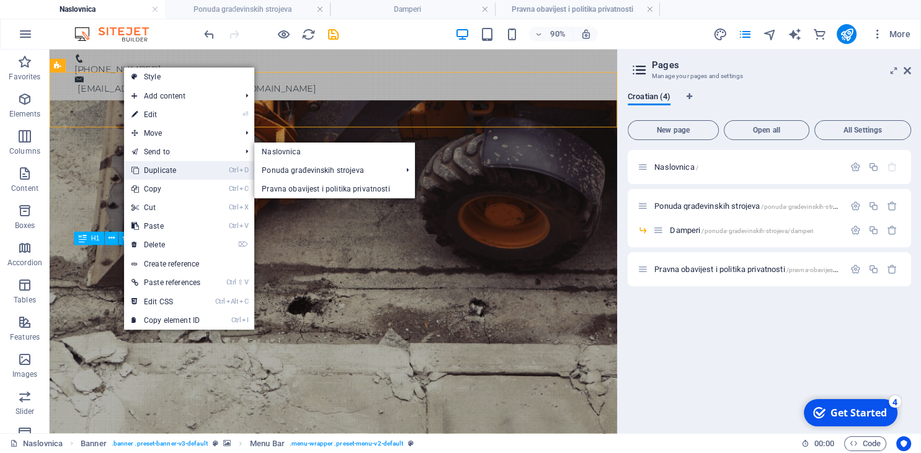
click at [200, 169] on link "Ctrl D Duplicate" at bounding box center [166, 170] width 84 height 19
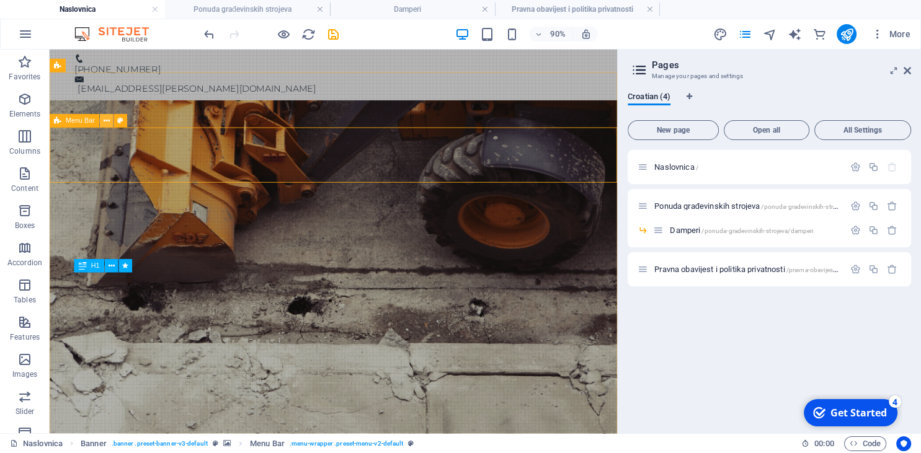
click at [103, 122] on button at bounding box center [107, 121] width 14 height 14
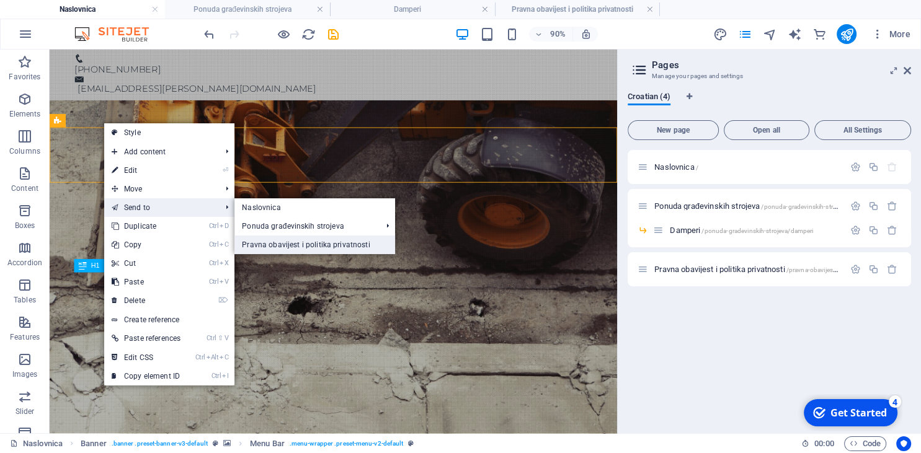
drag, startPoint x: 280, startPoint y: 244, endPoint x: 22, endPoint y: 355, distance: 280.6
click at [280, 244] on link "Pravna obavijest i politika privatnosti" at bounding box center [314, 245] width 160 height 19
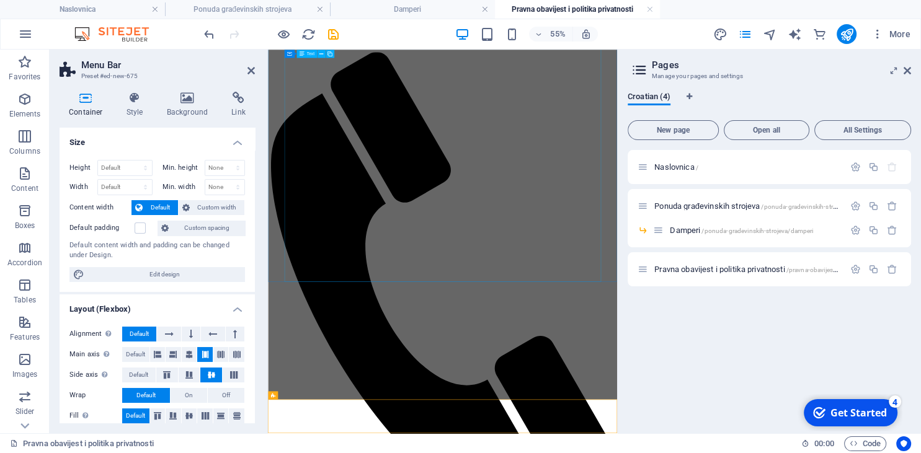
scroll to position [1155, 0]
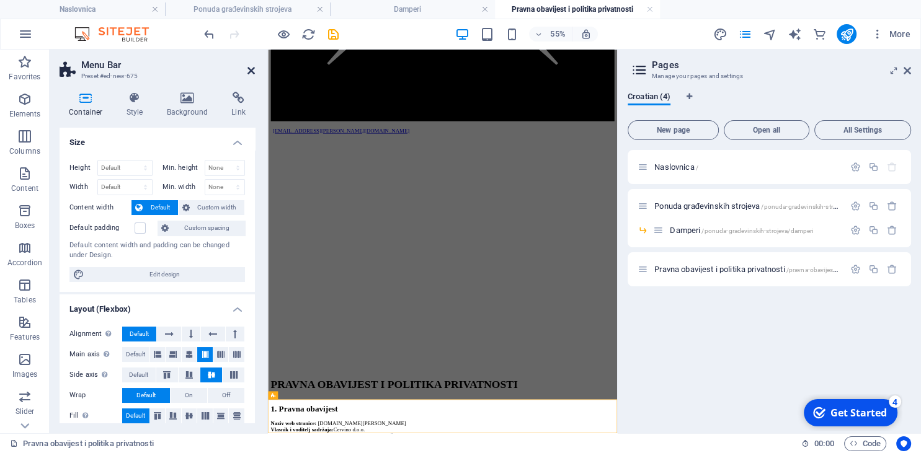
click at [248, 66] on icon at bounding box center [250, 71] width 7 height 10
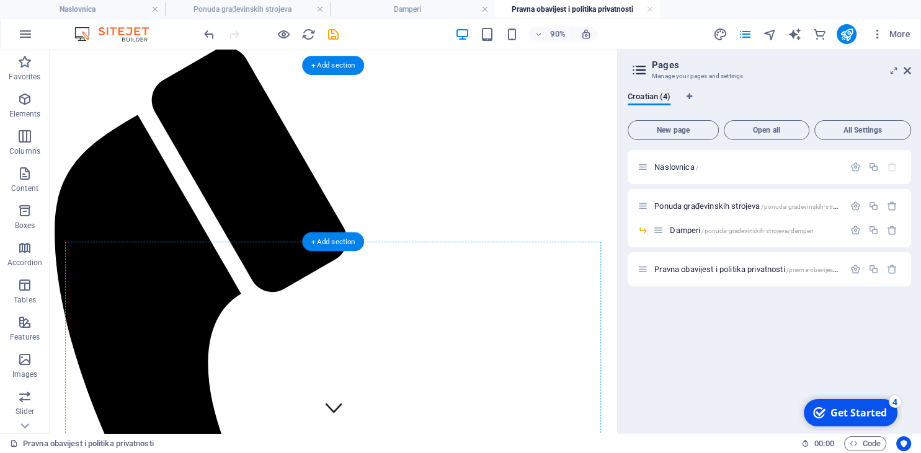
scroll to position [0, 0]
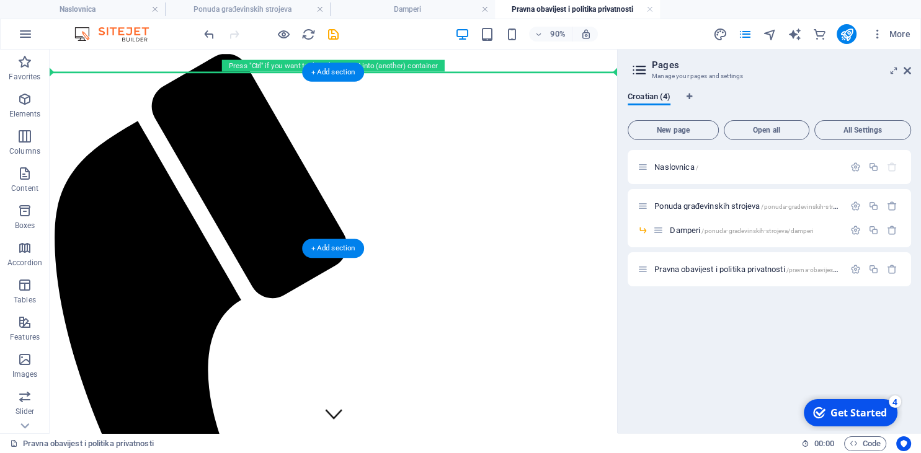
drag, startPoint x: 110, startPoint y: 420, endPoint x: 105, endPoint y: 86, distance: 334.3
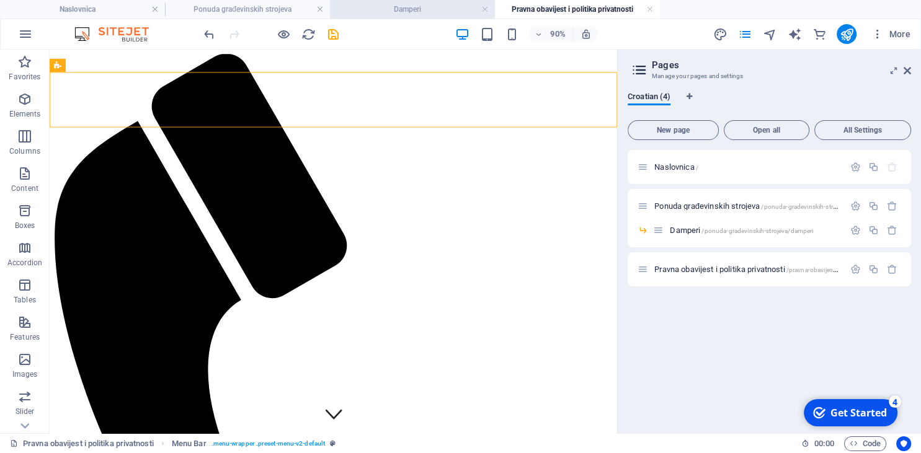
click at [390, 12] on h4 "Damperi" at bounding box center [412, 9] width 165 height 14
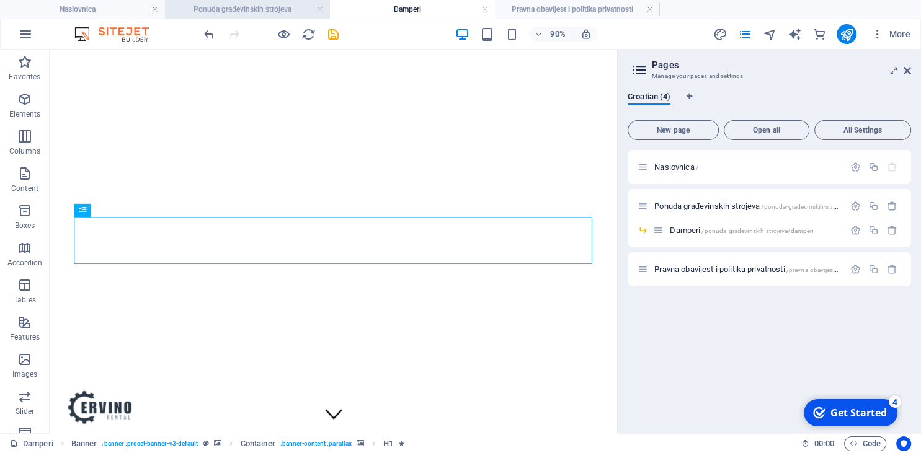
click at [250, 13] on h4 "Ponuda građevinskih strojeva" at bounding box center [247, 9] width 165 height 14
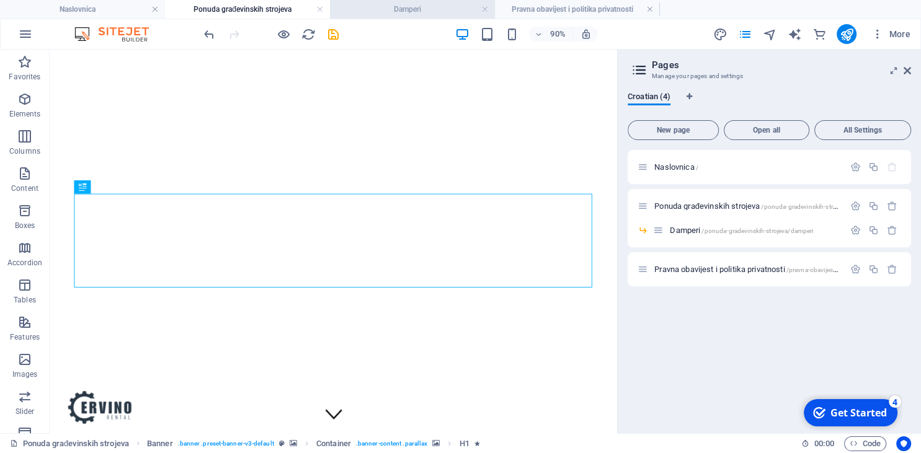
click at [408, 10] on h4 "Damperi" at bounding box center [412, 9] width 165 height 14
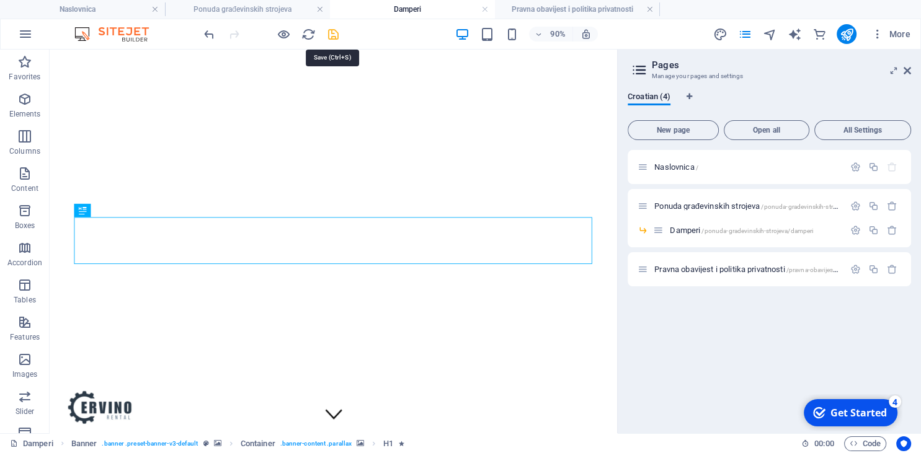
click at [327, 38] on icon "save" at bounding box center [333, 34] width 14 height 14
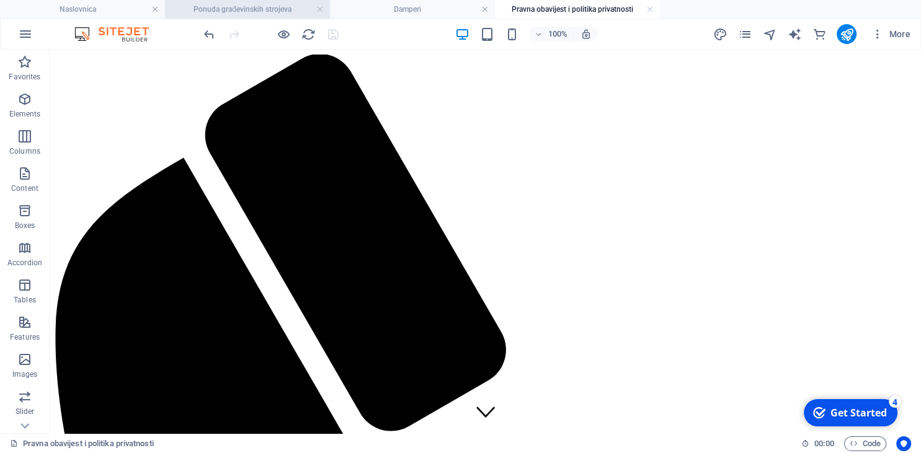
click at [265, 6] on h4 "Ponuda građevinskih strojeva" at bounding box center [247, 9] width 165 height 14
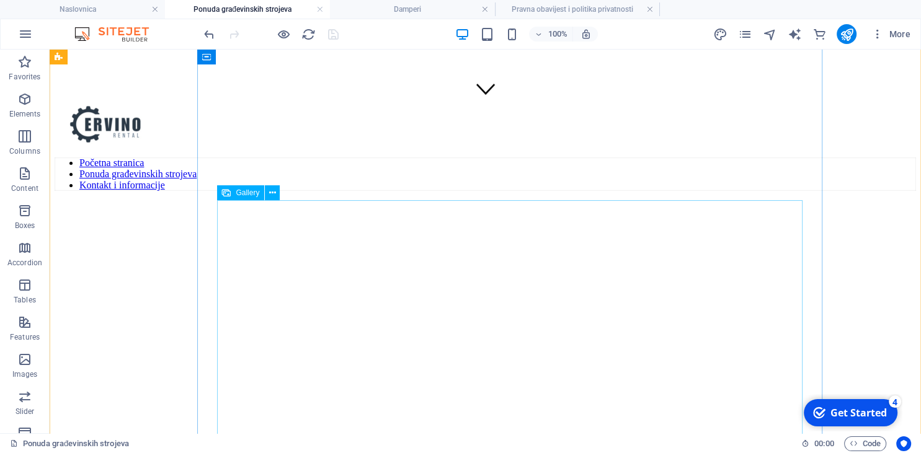
scroll to position [262, 0]
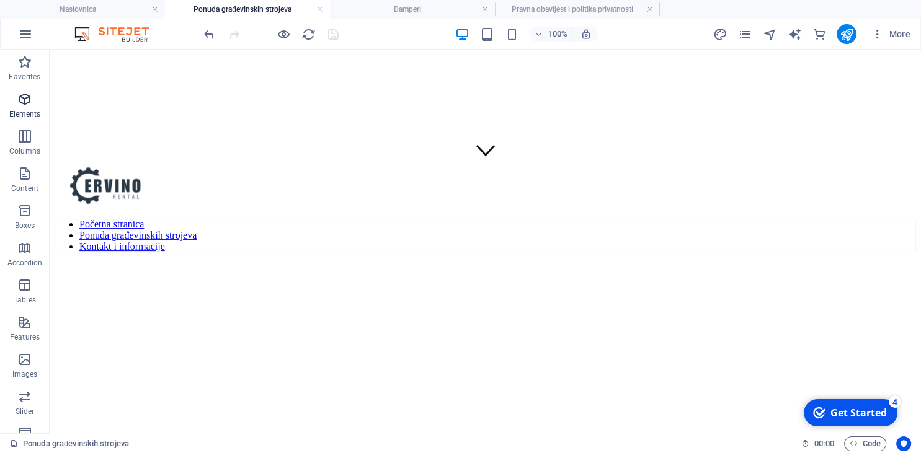
click at [25, 105] on icon "button" at bounding box center [24, 99] width 15 height 15
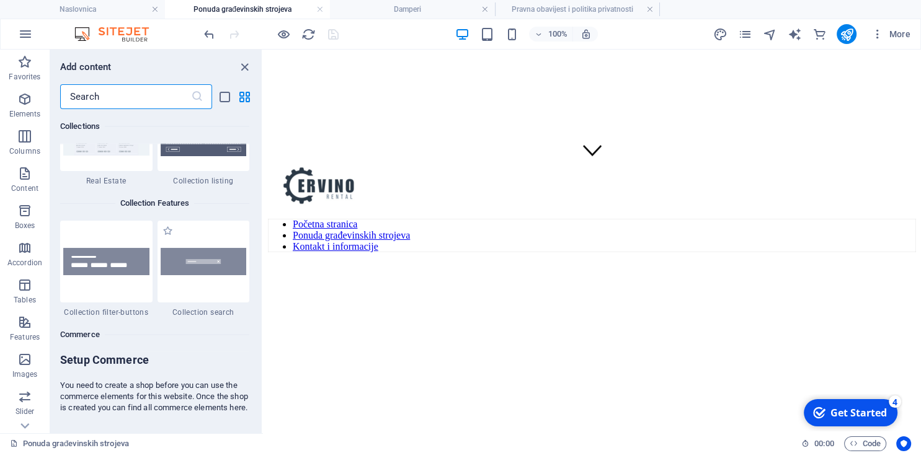
scroll to position [11730, 0]
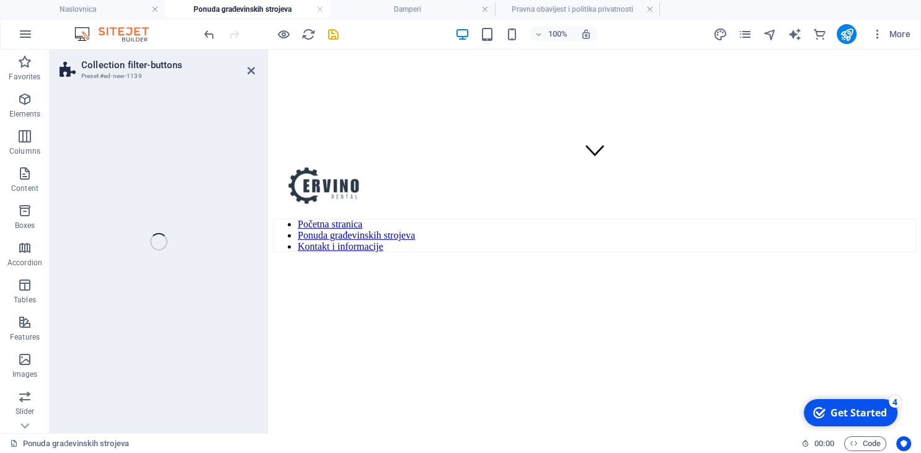
select select "rem"
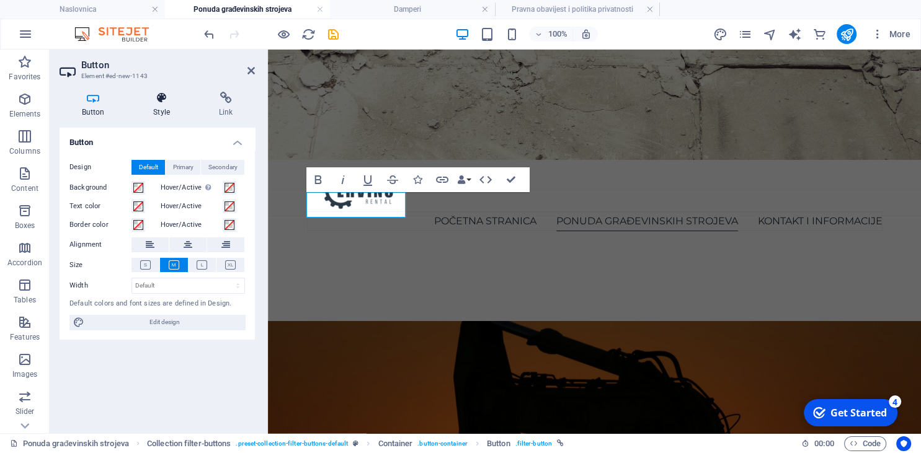
click at [166, 100] on icon at bounding box center [161, 98] width 61 height 12
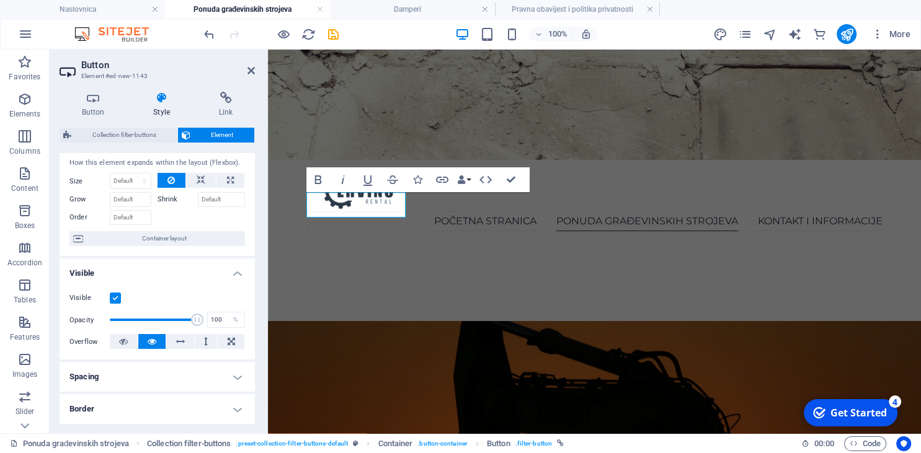
scroll to position [0, 0]
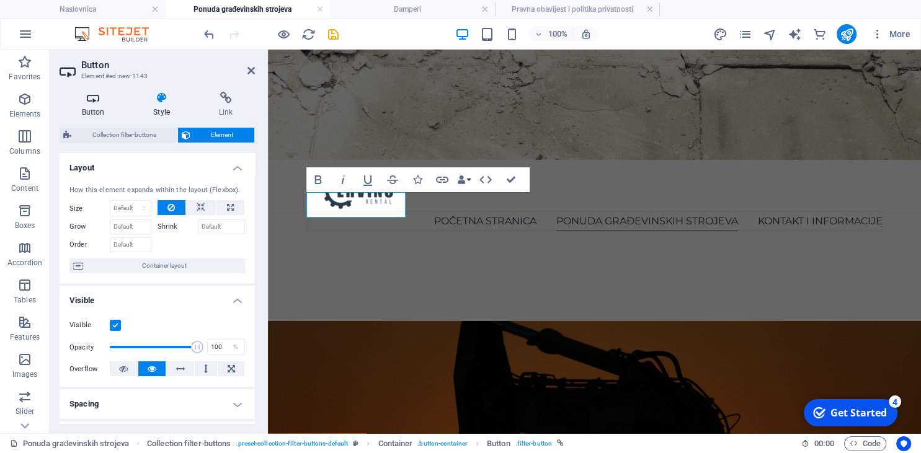
click at [92, 104] on icon at bounding box center [93, 98] width 67 height 12
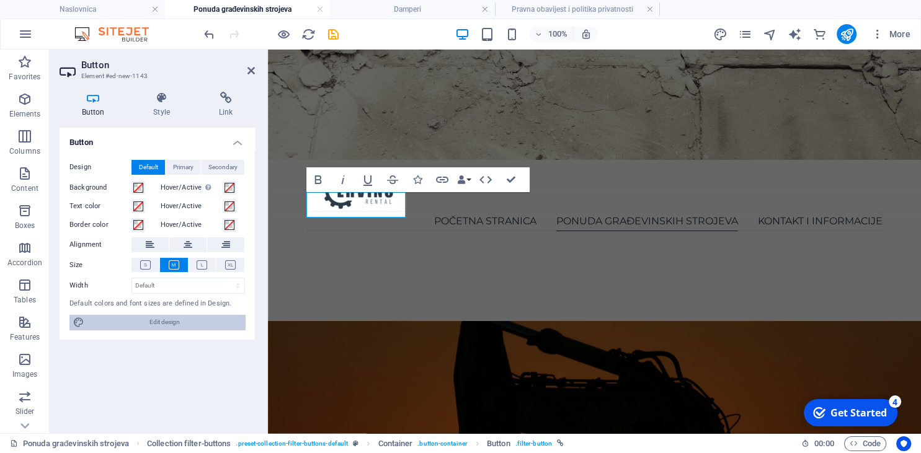
click at [164, 319] on span "Edit design" at bounding box center [164, 322] width 153 height 15
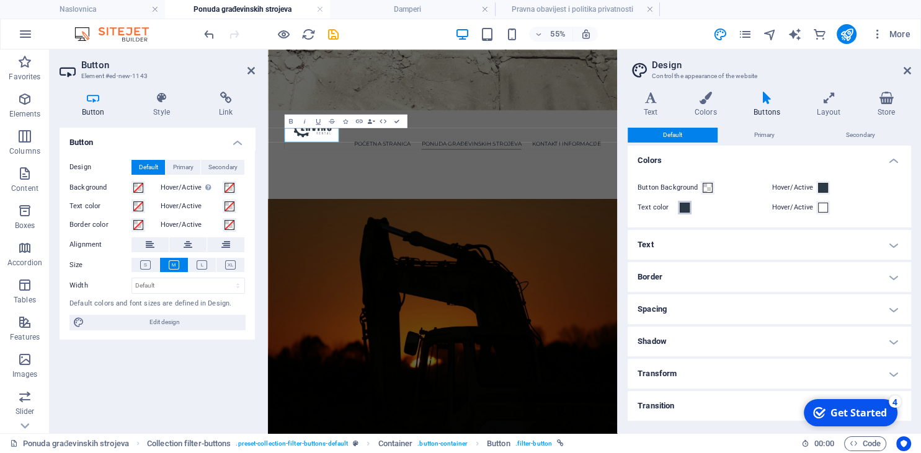
click at [678, 205] on button "Text color" at bounding box center [685, 208] width 14 height 14
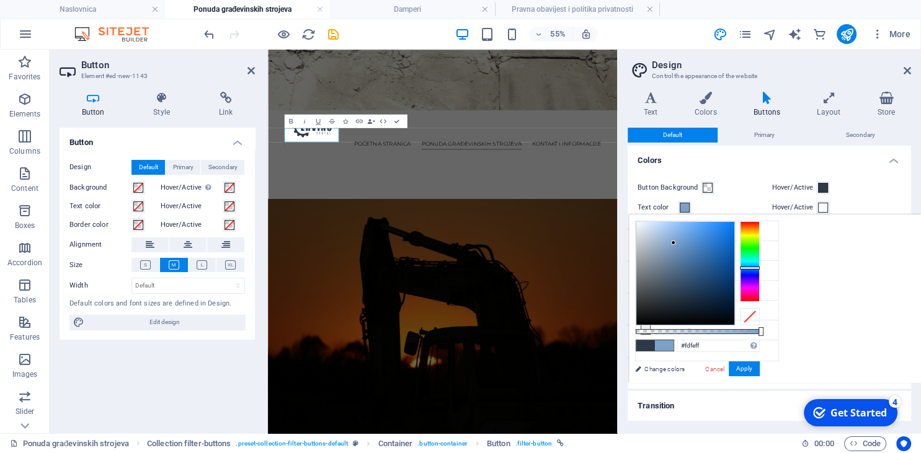
type input "#ffffff"
drag, startPoint x: 673, startPoint y: 243, endPoint x: 624, endPoint y: 200, distance: 65.0
click at [624, 200] on body "[PERSON_NAME][DOMAIN_NAME] Naslovnica Ponuda građevinskih strojeva Damperi Prav…" at bounding box center [460, 226] width 921 height 453
click at [752, 373] on button "Apply" at bounding box center [744, 369] width 31 height 15
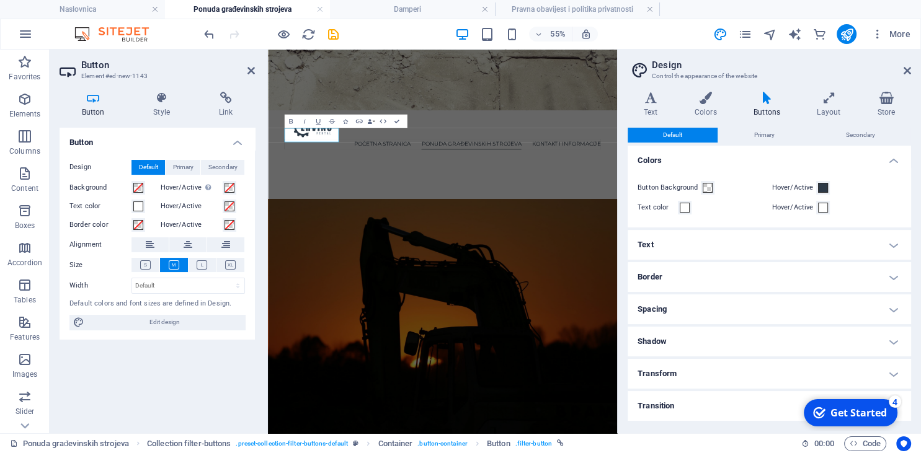
click at [912, 68] on aside "Design Control the appearance of the website Variants Text Colors Buttons Layou…" at bounding box center [769, 242] width 304 height 384
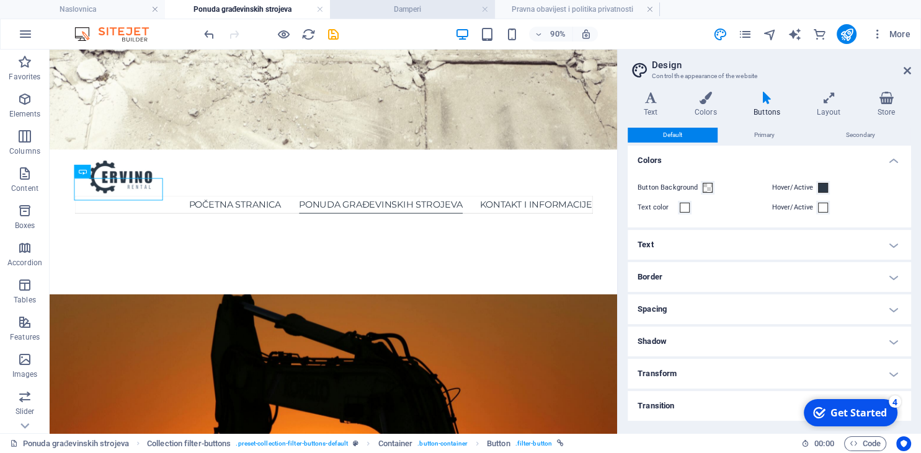
click at [407, 9] on h4 "Damperi" at bounding box center [412, 9] width 165 height 14
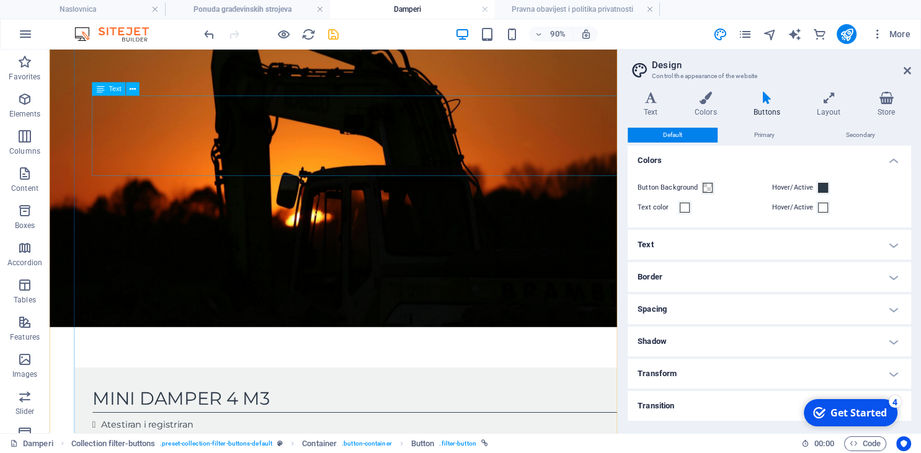
scroll to position [251, 0]
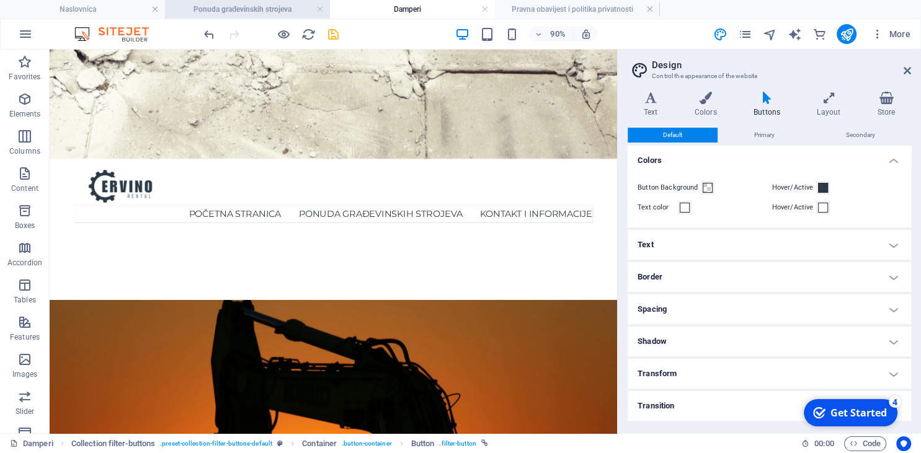
click at [265, 11] on h4 "Ponuda građevinskih strojeva" at bounding box center [247, 9] width 165 height 14
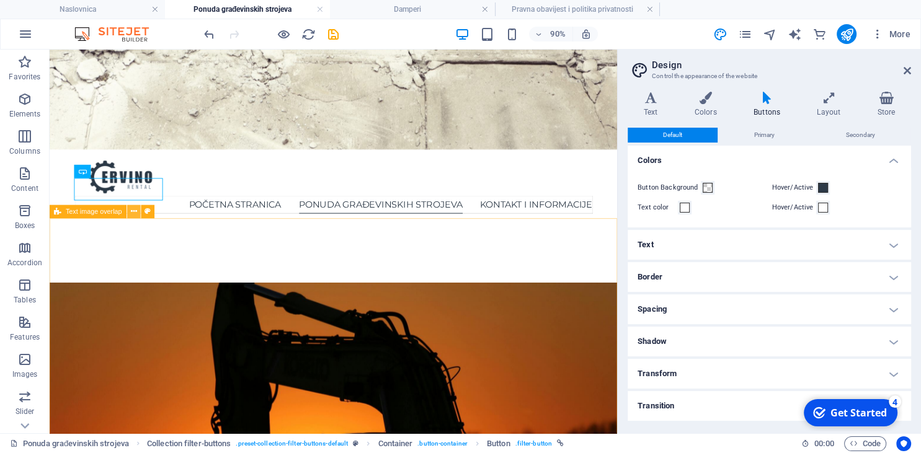
click at [136, 212] on icon at bounding box center [134, 211] width 6 height 12
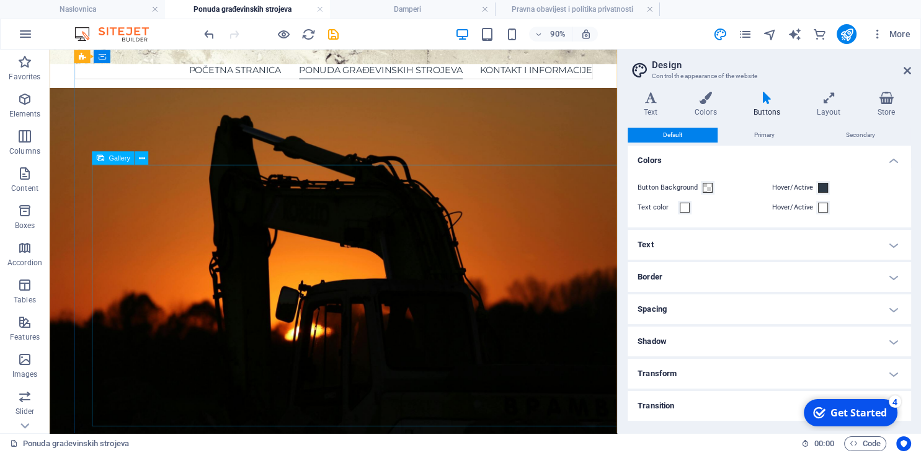
scroll to position [296, 0]
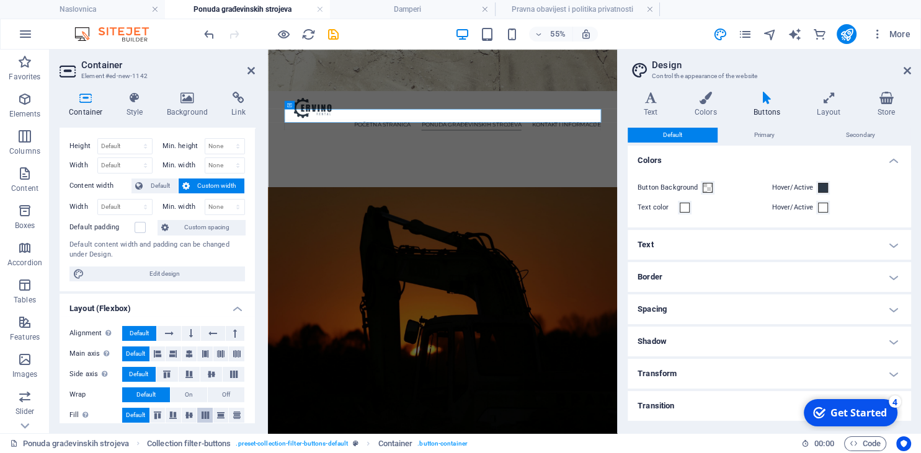
scroll to position [0, 0]
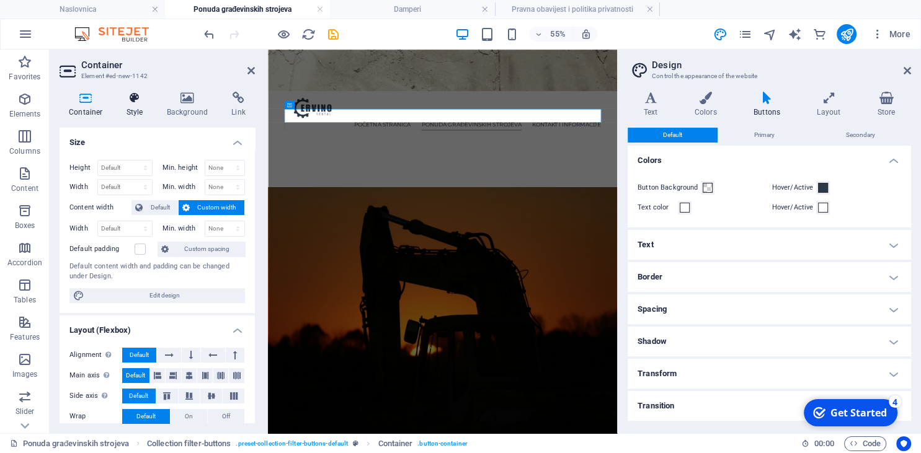
click at [149, 112] on h4 "Style" at bounding box center [137, 105] width 40 height 26
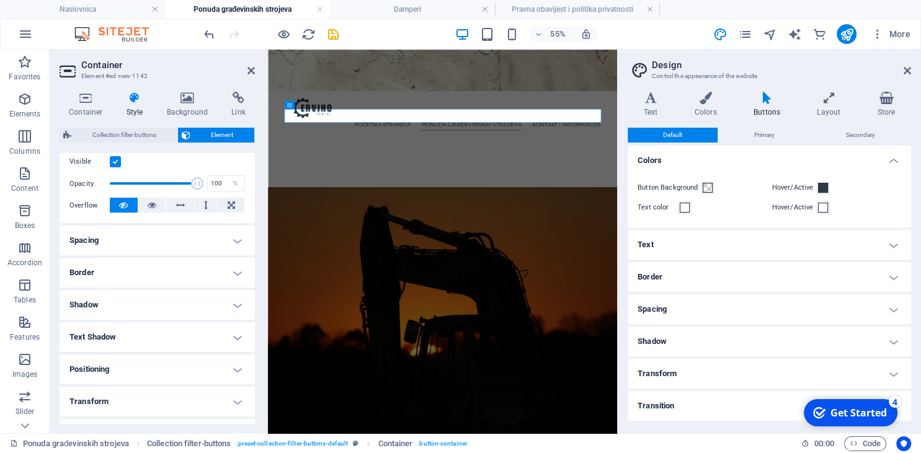
scroll to position [169, 0]
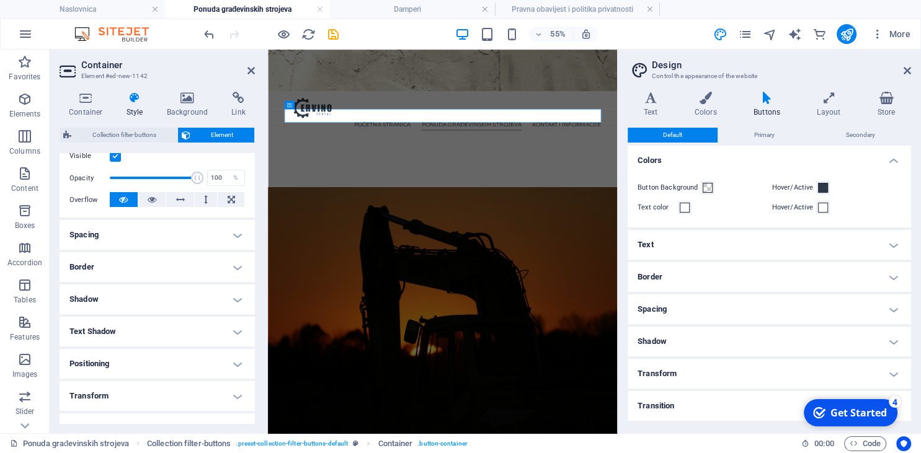
click at [174, 235] on h4 "Spacing" at bounding box center [157, 235] width 195 height 30
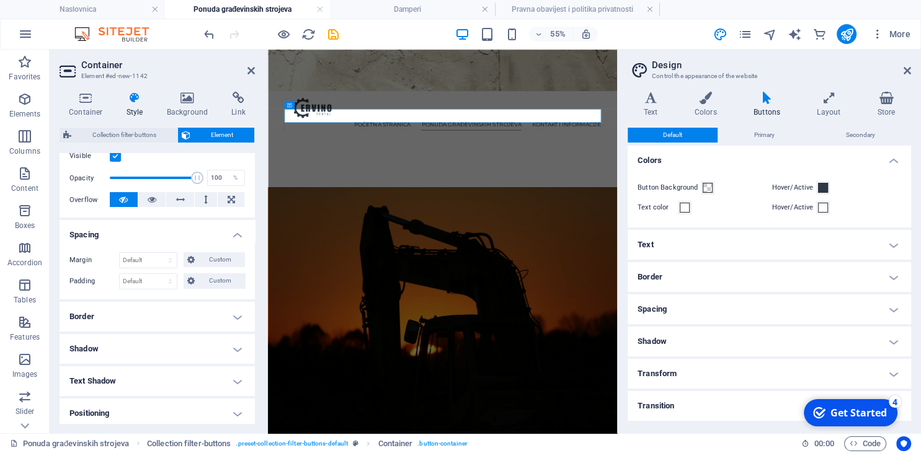
scroll to position [303, 0]
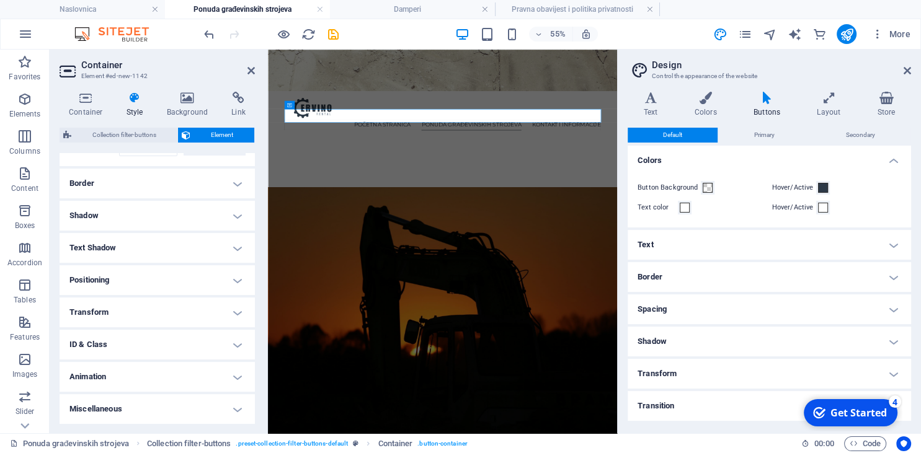
click at [147, 307] on h4 "Transform" at bounding box center [157, 313] width 195 height 30
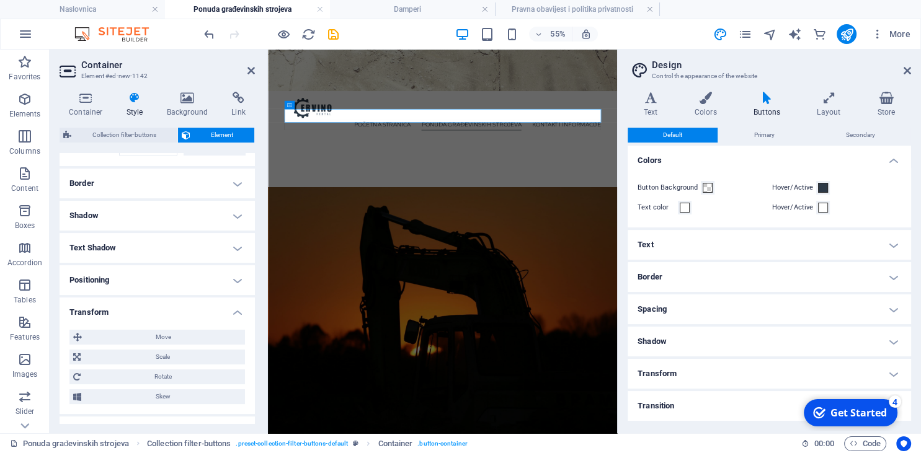
click at [153, 273] on h4 "Positioning" at bounding box center [157, 280] width 195 height 30
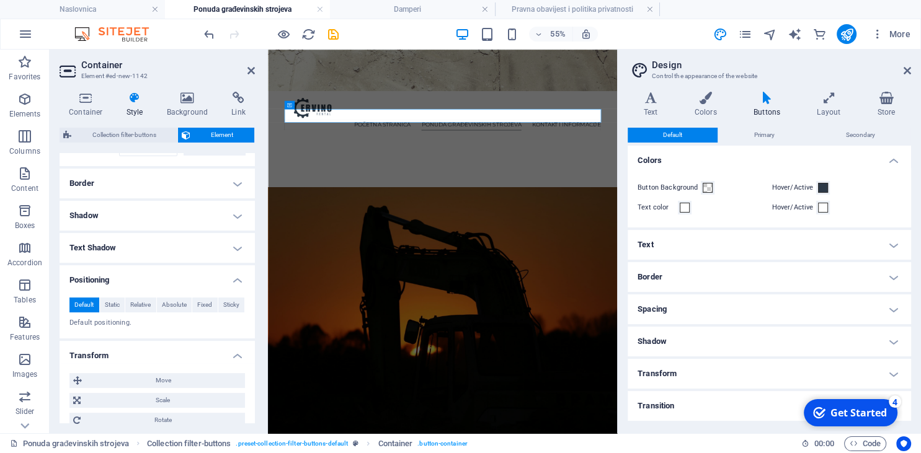
click at [156, 248] on h4 "Text Shadow" at bounding box center [157, 248] width 195 height 30
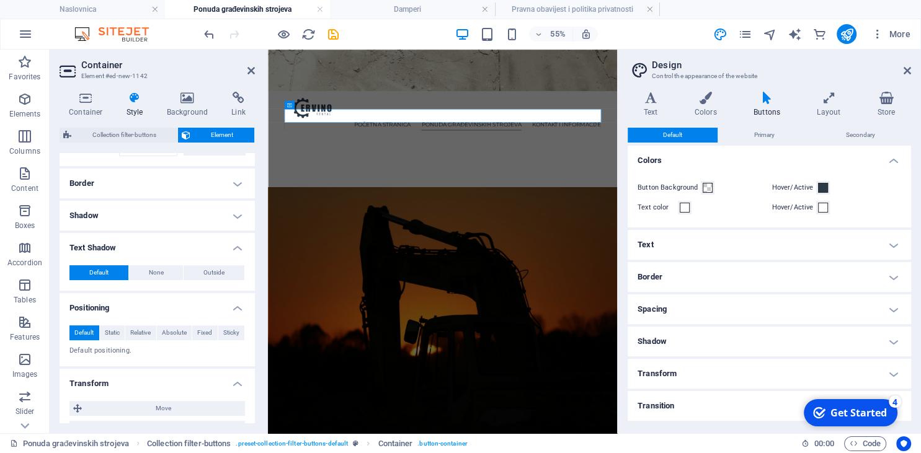
click at [156, 218] on h4 "Shadow" at bounding box center [157, 216] width 195 height 30
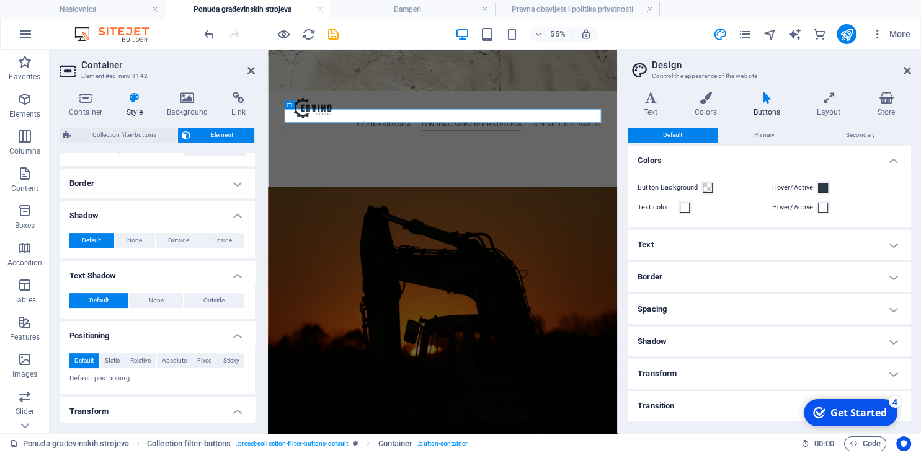
click at [158, 176] on h4 "Border" at bounding box center [157, 184] width 195 height 30
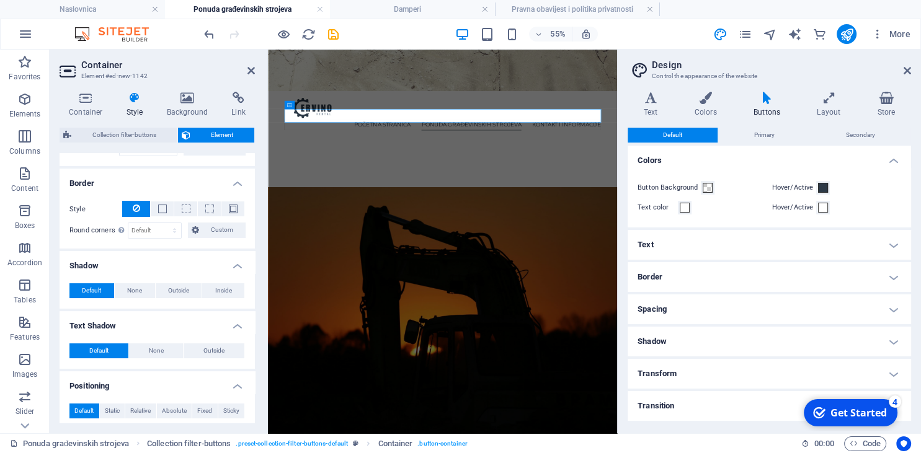
scroll to position [538, 0]
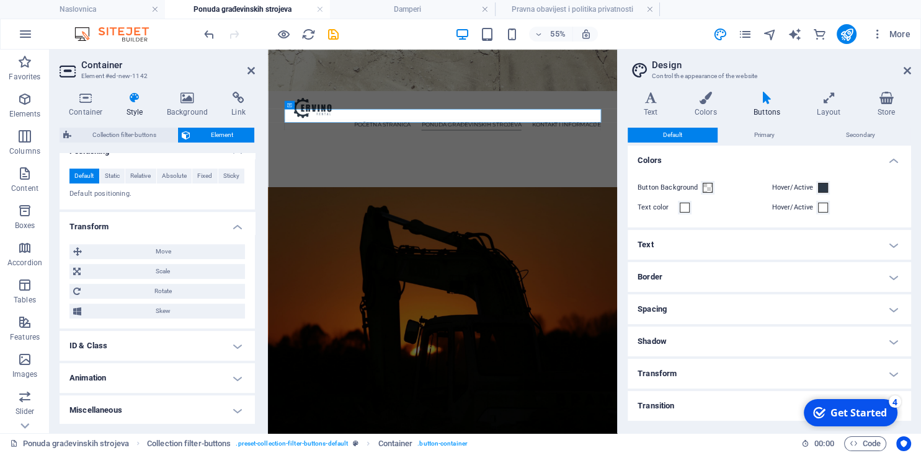
click at [140, 411] on h4 "Miscellaneous" at bounding box center [157, 411] width 195 height 30
click at [147, 357] on h4 "ID & Class" at bounding box center [157, 346] width 195 height 30
click at [148, 343] on h4 "ID & Class" at bounding box center [157, 342] width 195 height 22
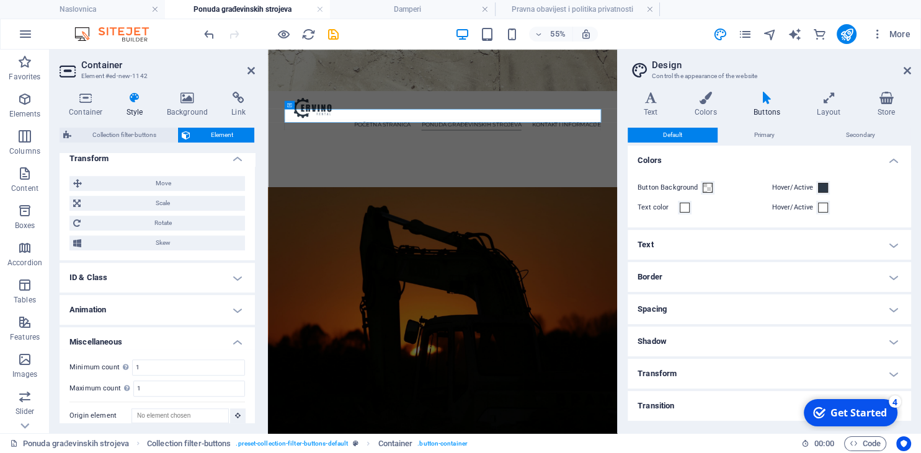
scroll to position [614, 0]
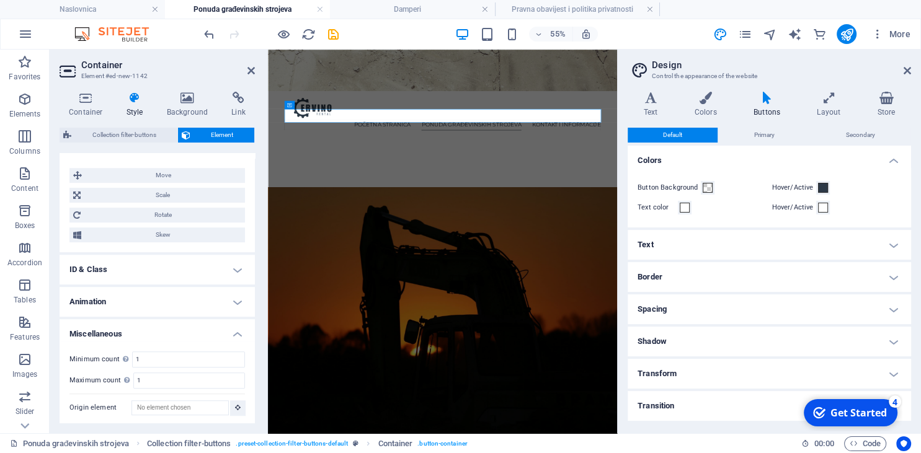
click at [124, 306] on h4 "Animation" at bounding box center [157, 302] width 195 height 30
click at [127, 267] on h4 "ID & Class" at bounding box center [157, 270] width 195 height 30
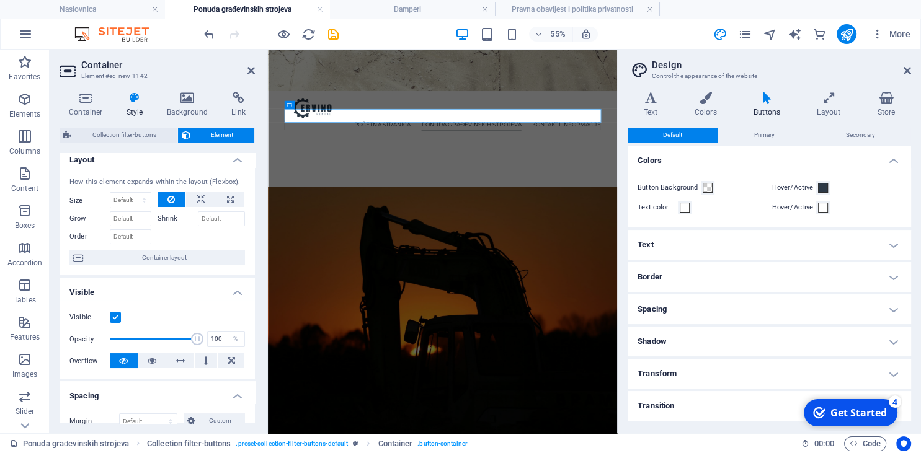
scroll to position [0, 0]
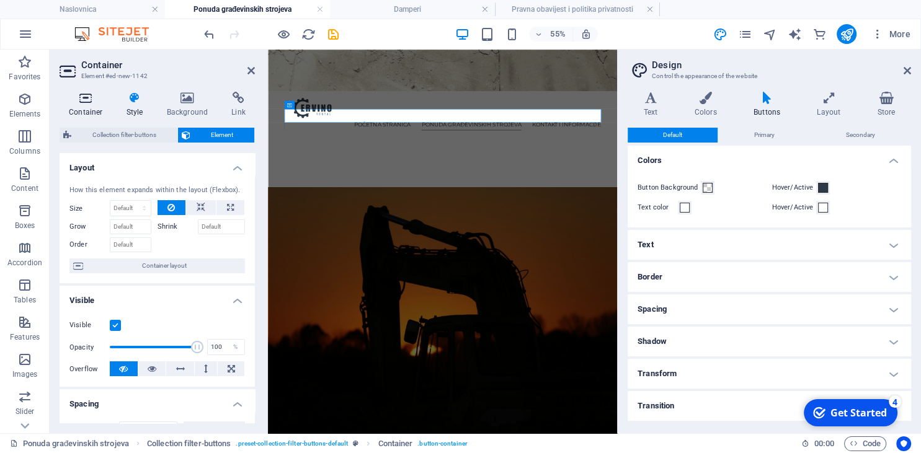
click at [74, 115] on h4 "Container" at bounding box center [89, 105] width 58 height 26
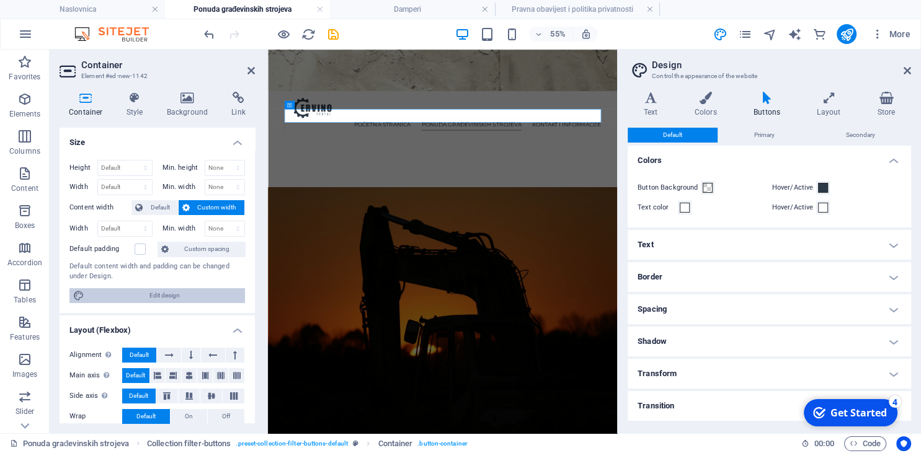
click at [180, 300] on span "Edit design" at bounding box center [164, 295] width 153 height 15
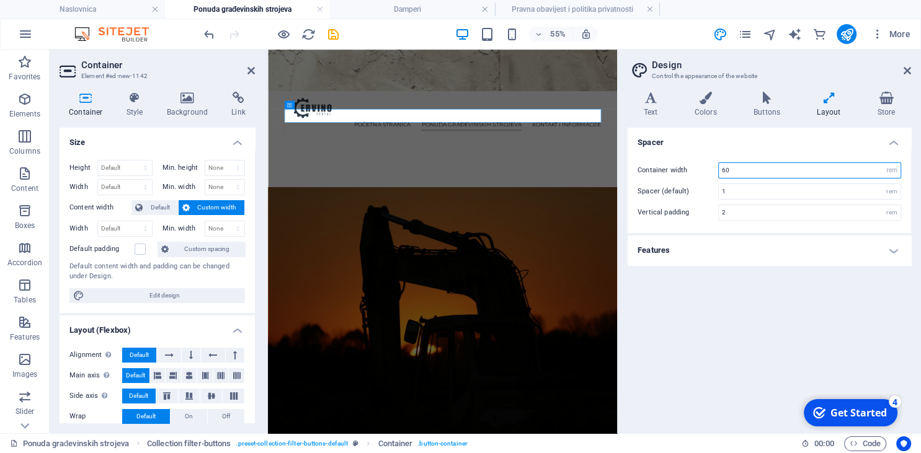
click at [789, 174] on input "60" at bounding box center [810, 170] width 182 height 15
click at [809, 145] on h4 "Spacer" at bounding box center [769, 139] width 283 height 22
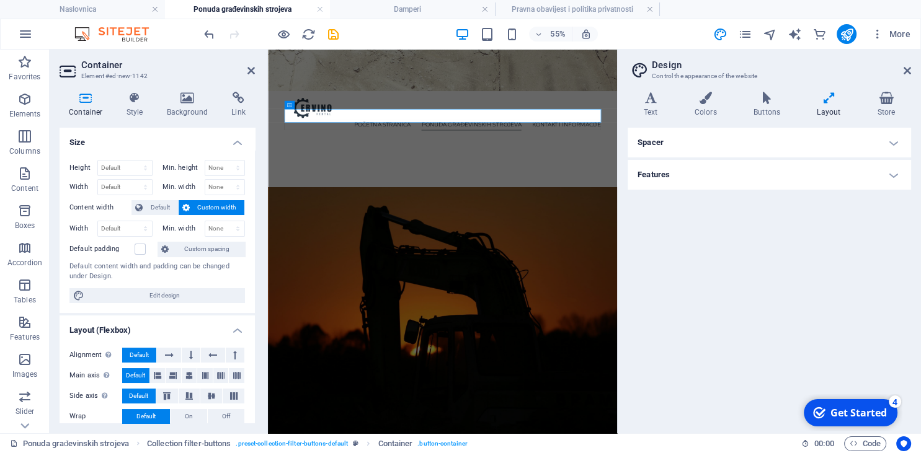
click at [809, 145] on h4 "Spacer" at bounding box center [769, 143] width 283 height 30
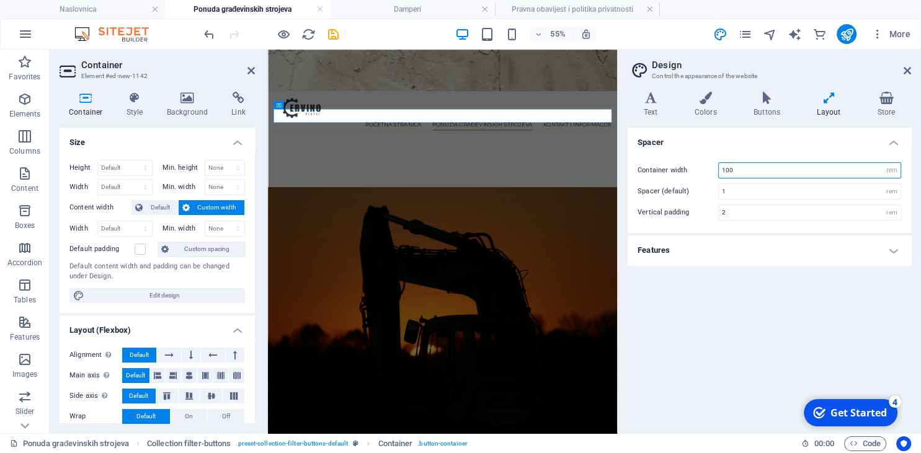
click at [738, 172] on input "100" at bounding box center [810, 170] width 182 height 15
type input "60"
click at [756, 140] on h4 "Spacer" at bounding box center [769, 139] width 283 height 22
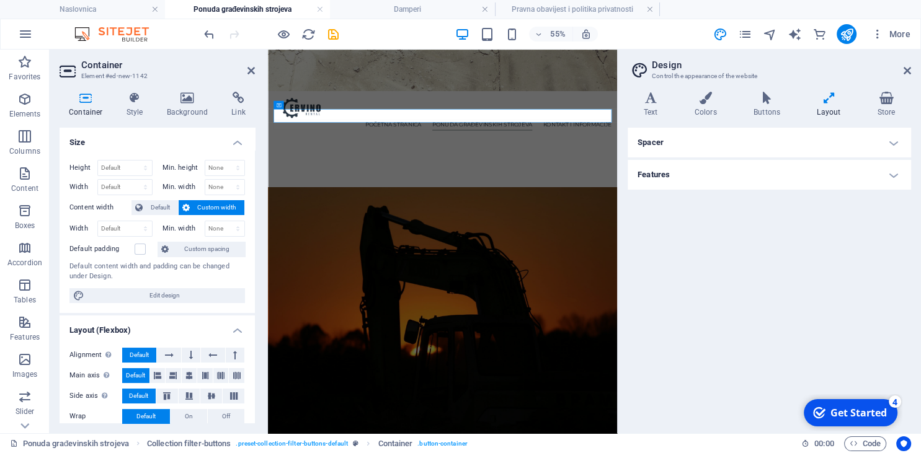
click at [726, 176] on h4 "Features" at bounding box center [769, 175] width 283 height 30
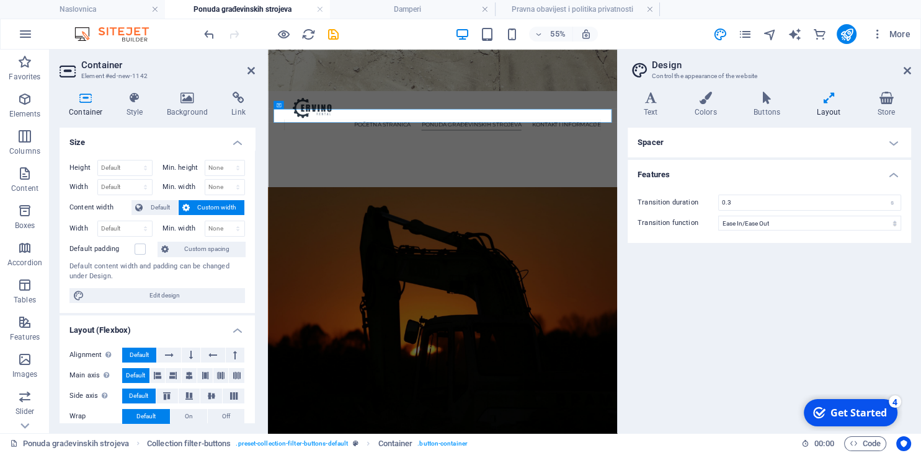
click at [728, 143] on h4 "Spacer" at bounding box center [769, 143] width 283 height 30
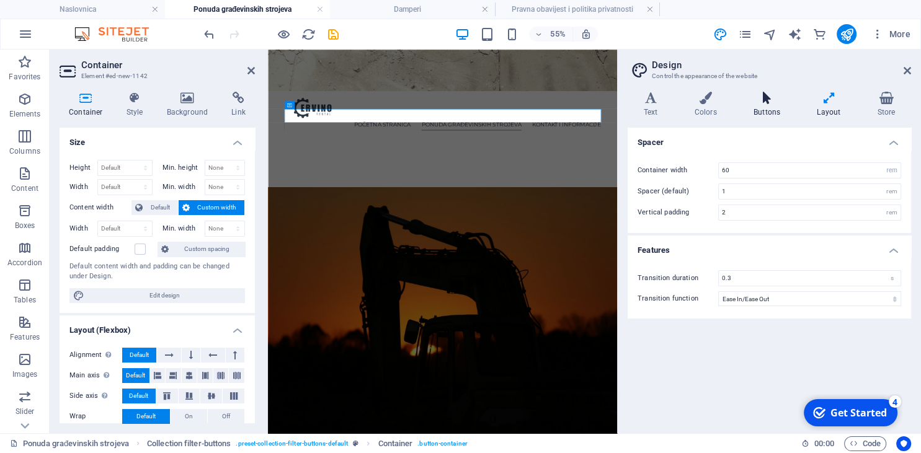
click at [769, 105] on h4 "Buttons" at bounding box center [768, 105] width 63 height 26
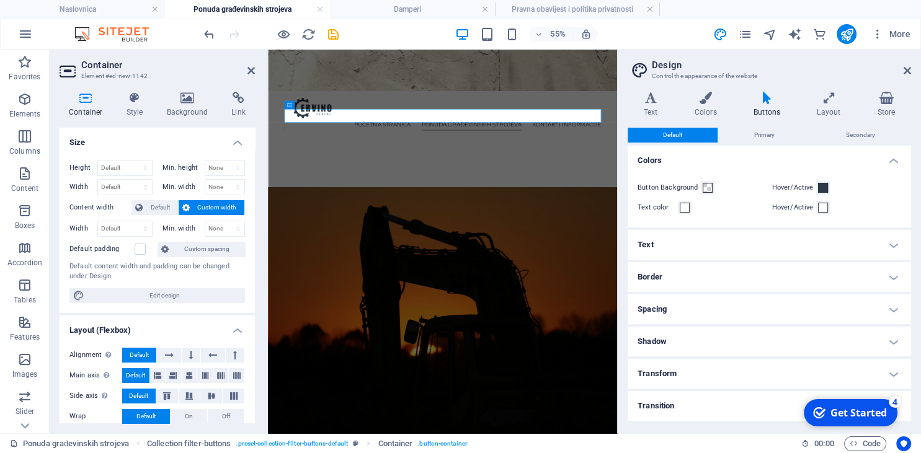
click at [711, 303] on h4 "Spacing" at bounding box center [769, 310] width 283 height 30
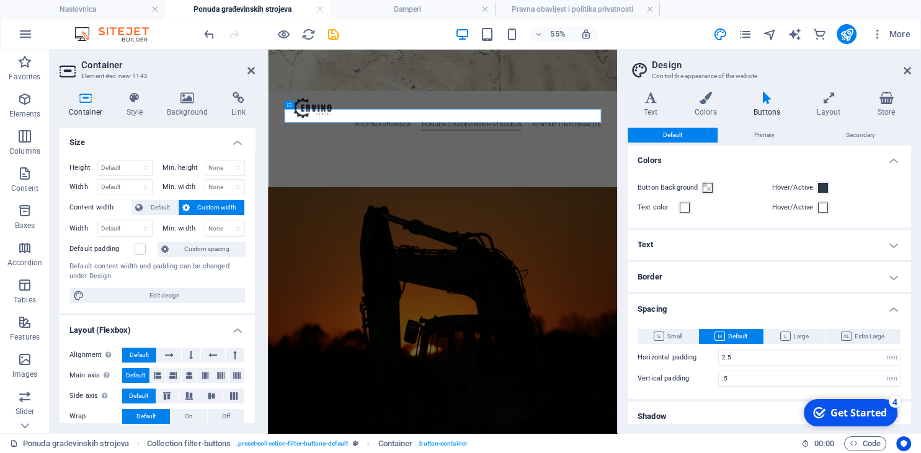
click at [704, 276] on h4 "Border" at bounding box center [769, 277] width 283 height 30
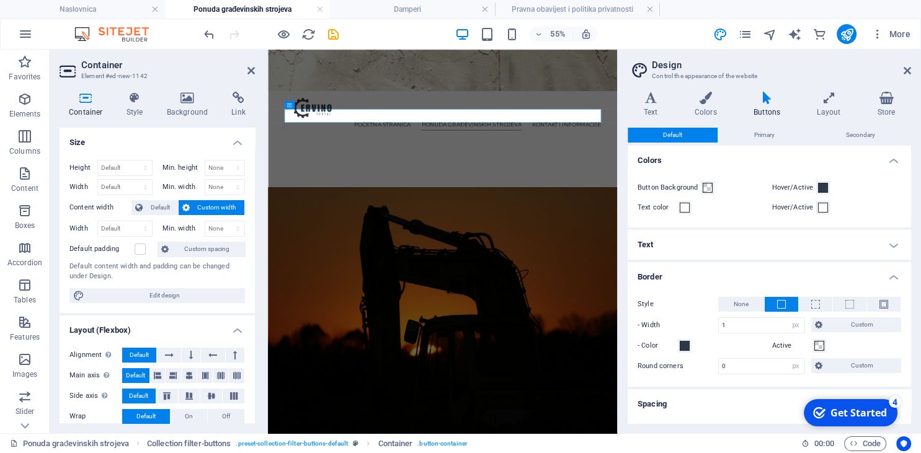
click at [709, 252] on h4 "Text" at bounding box center [769, 245] width 283 height 30
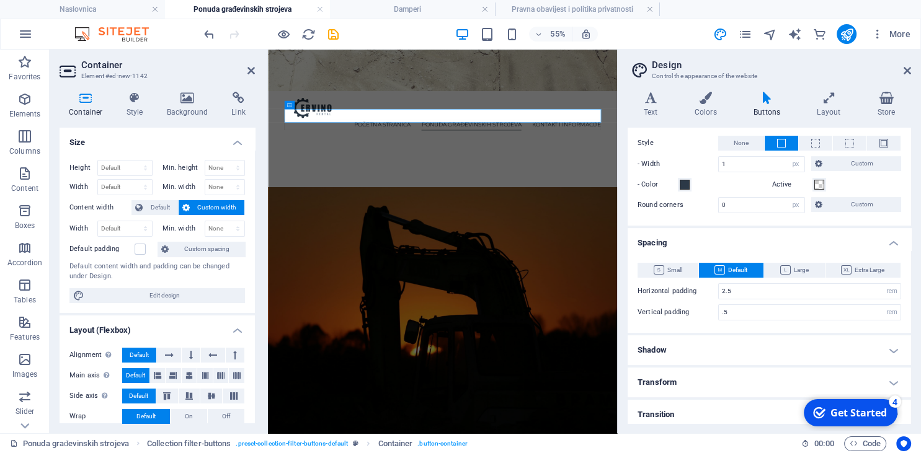
scroll to position [344, 0]
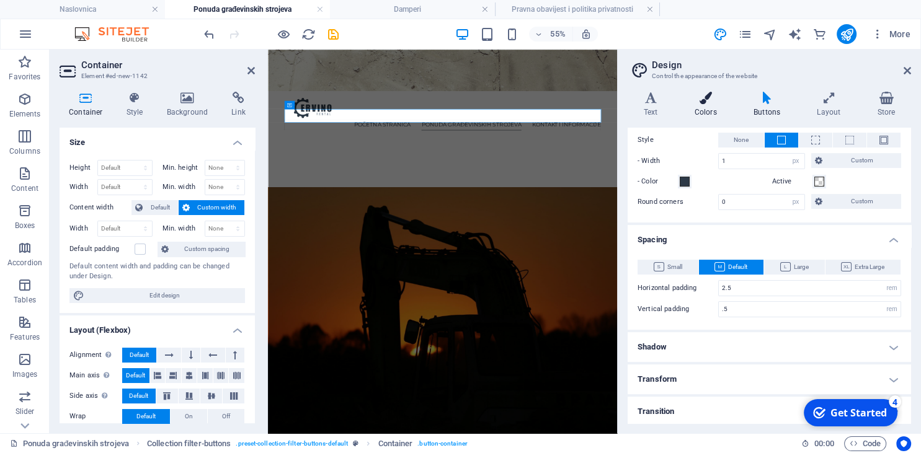
click at [700, 110] on h4 "Colors" at bounding box center [707, 105] width 59 height 26
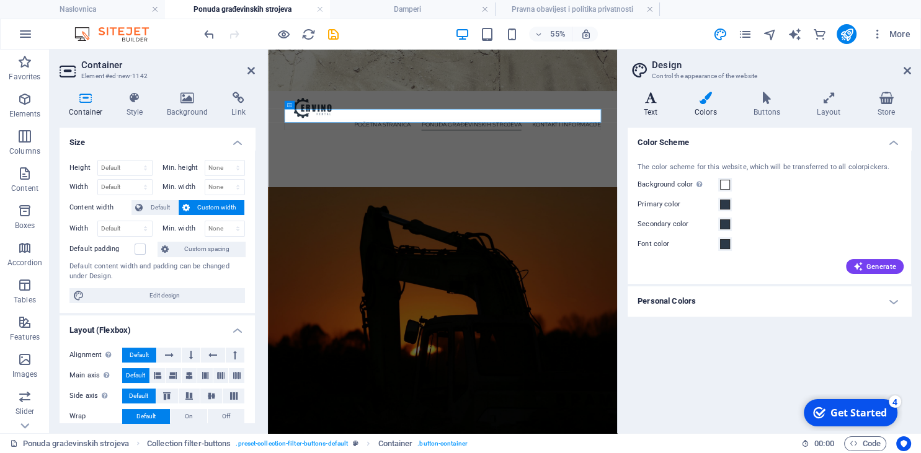
click at [672, 108] on h4 "Text" at bounding box center [653, 105] width 51 height 26
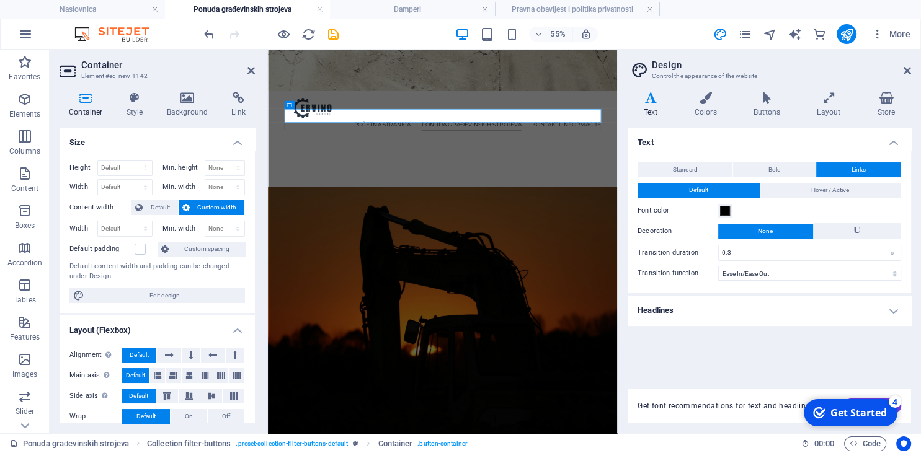
click at [656, 107] on h4 "Text" at bounding box center [653, 105] width 51 height 26
click at [905, 69] on icon at bounding box center [907, 71] width 7 height 10
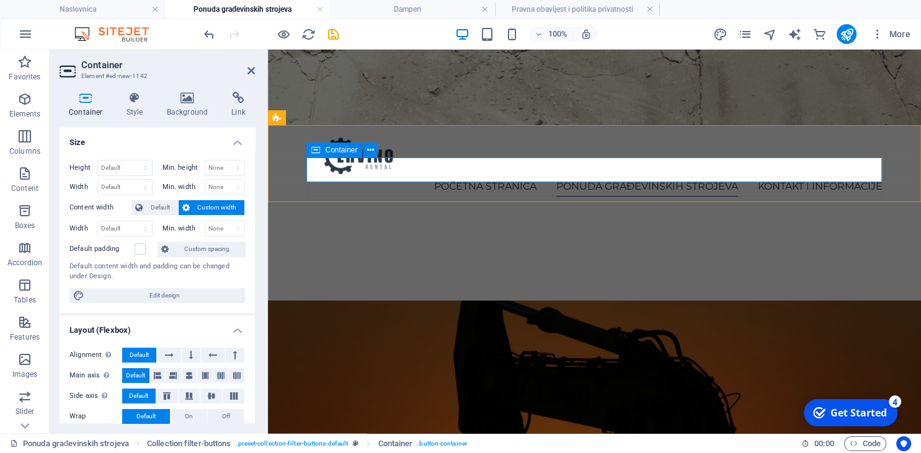
click at [310, 153] on div "Container" at bounding box center [334, 150] width 56 height 15
click at [141, 248] on label at bounding box center [140, 249] width 11 height 11
click at [0, 0] on input "Default padding" at bounding box center [0, 0] width 0 height 0
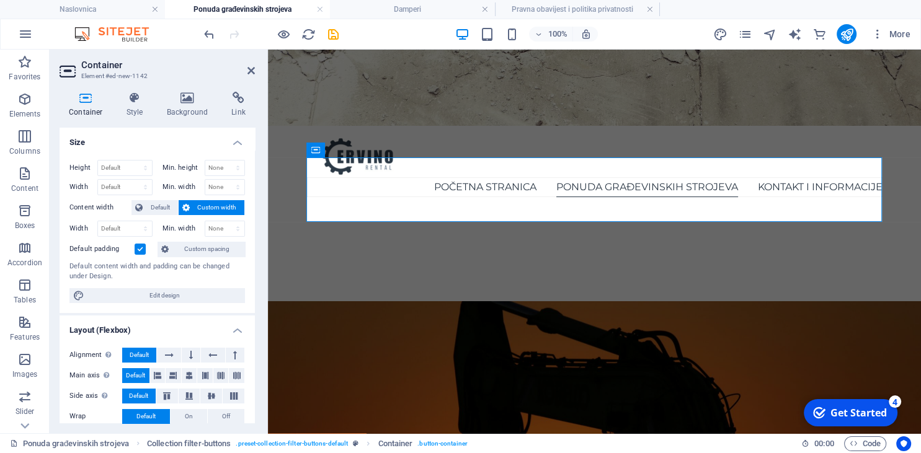
click at [141, 248] on label at bounding box center [140, 249] width 11 height 11
click at [0, 0] on input "Default padding" at bounding box center [0, 0] width 0 height 0
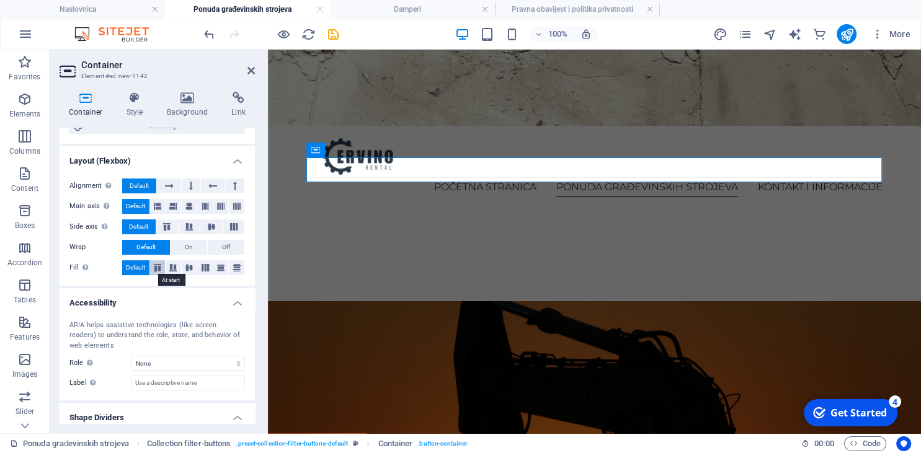
scroll to position [113, 0]
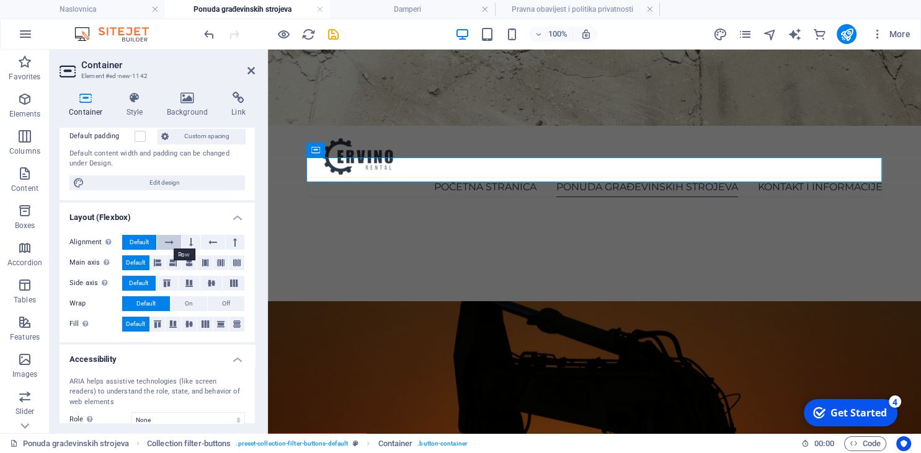
click at [175, 244] on button at bounding box center [169, 242] width 24 height 15
click at [191, 238] on icon at bounding box center [191, 242] width 4 height 15
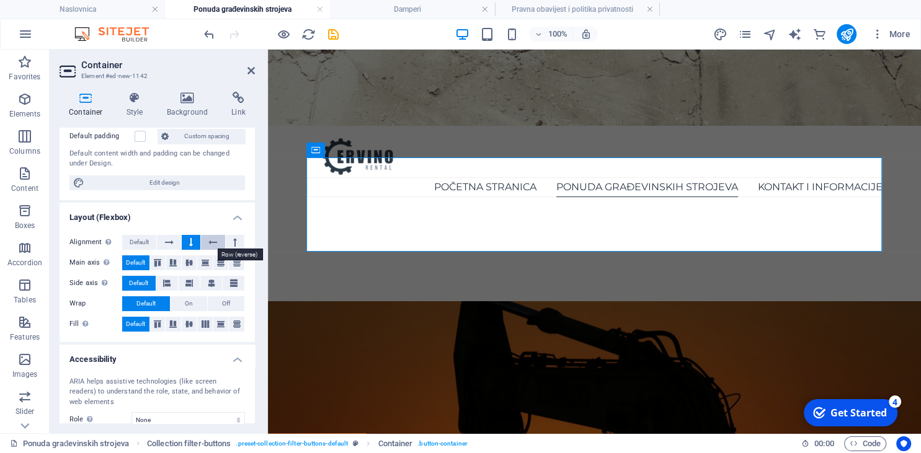
click at [205, 238] on button at bounding box center [213, 242] width 24 height 15
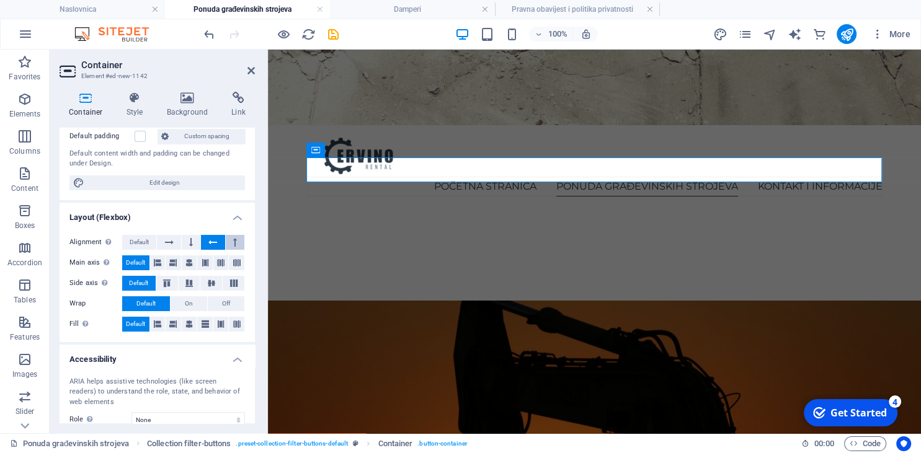
click at [229, 238] on button at bounding box center [235, 242] width 19 height 15
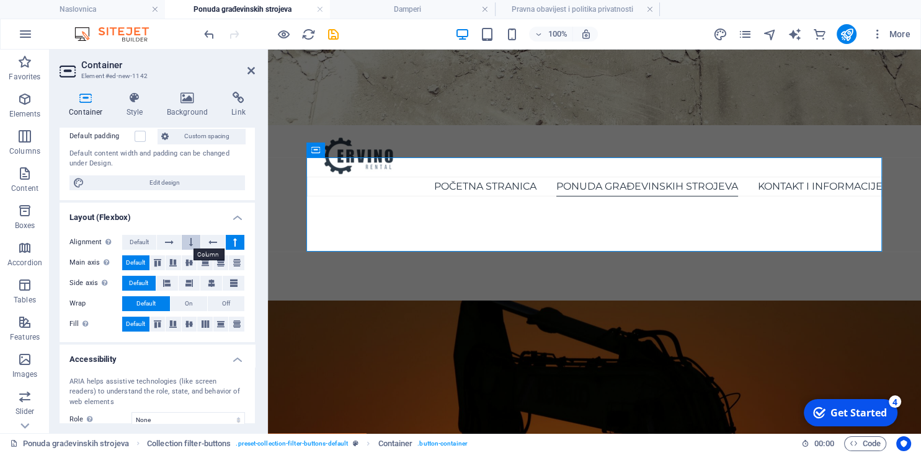
click at [183, 241] on button at bounding box center [191, 242] width 19 height 15
click at [177, 244] on button at bounding box center [169, 242] width 24 height 15
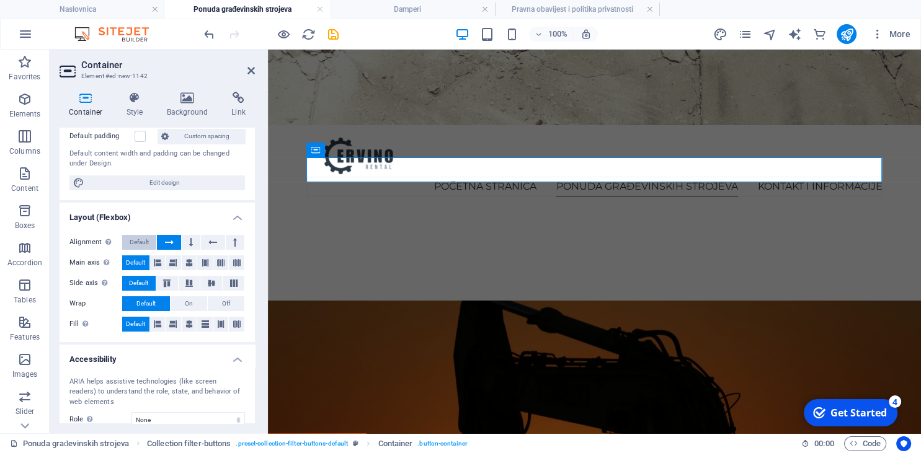
click at [147, 245] on span "Default" at bounding box center [139, 242] width 19 height 15
click at [156, 261] on icon at bounding box center [157, 263] width 7 height 15
click at [175, 261] on icon at bounding box center [172, 263] width 7 height 15
click at [199, 262] on button at bounding box center [205, 263] width 16 height 15
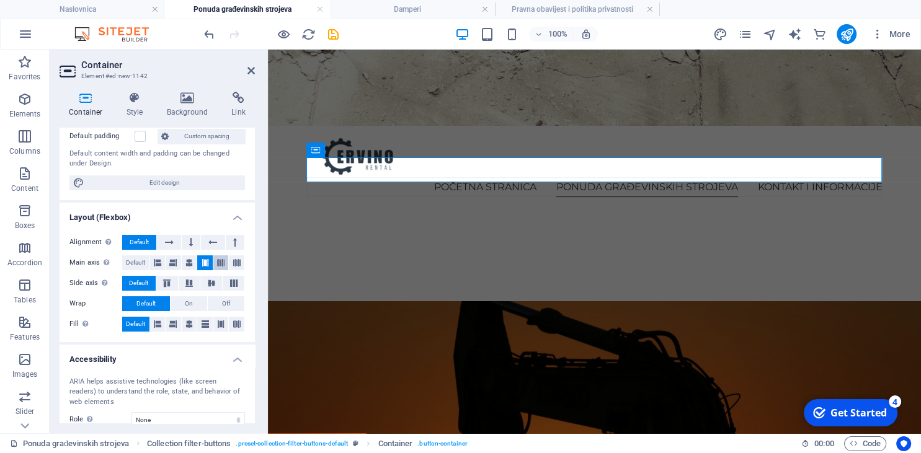
click at [218, 264] on icon at bounding box center [220, 263] width 7 height 15
click at [234, 262] on icon at bounding box center [236, 263] width 7 height 15
click at [167, 282] on icon at bounding box center [166, 283] width 15 height 7
click at [200, 282] on button at bounding box center [190, 283] width 22 height 15
click at [215, 281] on icon at bounding box center [211, 283] width 15 height 7
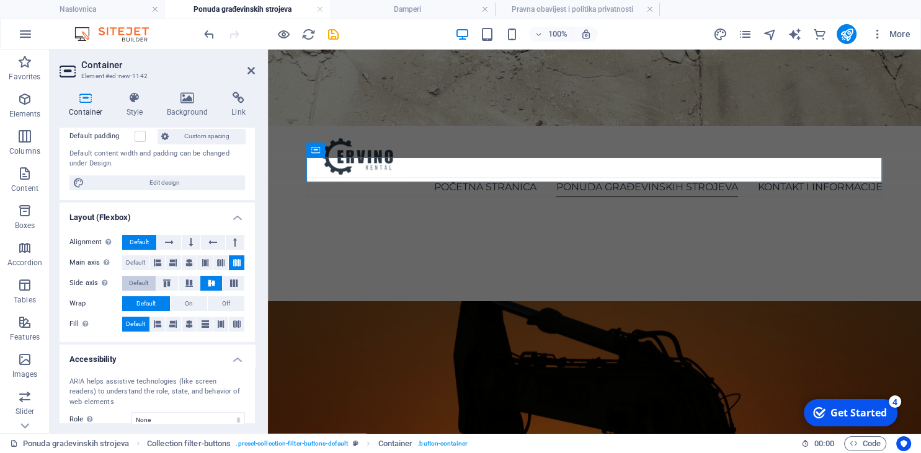
click at [141, 280] on span "Default" at bounding box center [138, 283] width 19 height 15
click at [187, 303] on span "On" at bounding box center [189, 303] width 8 height 15
click at [217, 304] on button "Off" at bounding box center [226, 303] width 37 height 15
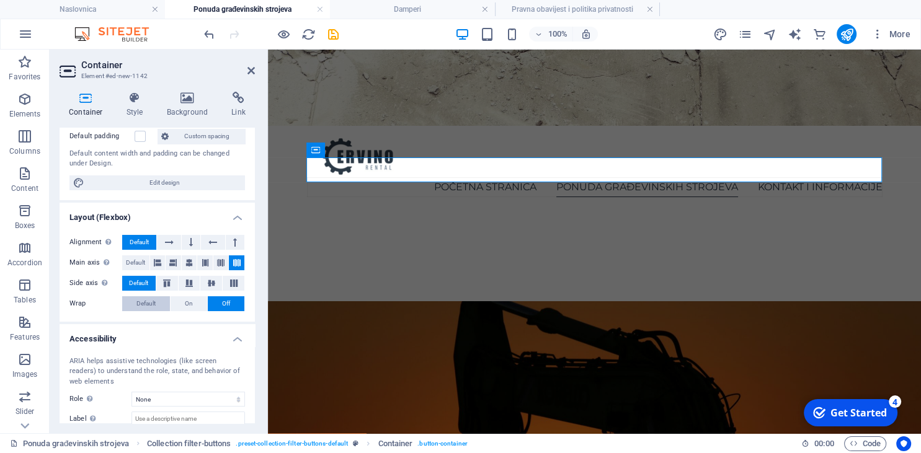
click at [151, 301] on span "Default" at bounding box center [145, 303] width 19 height 15
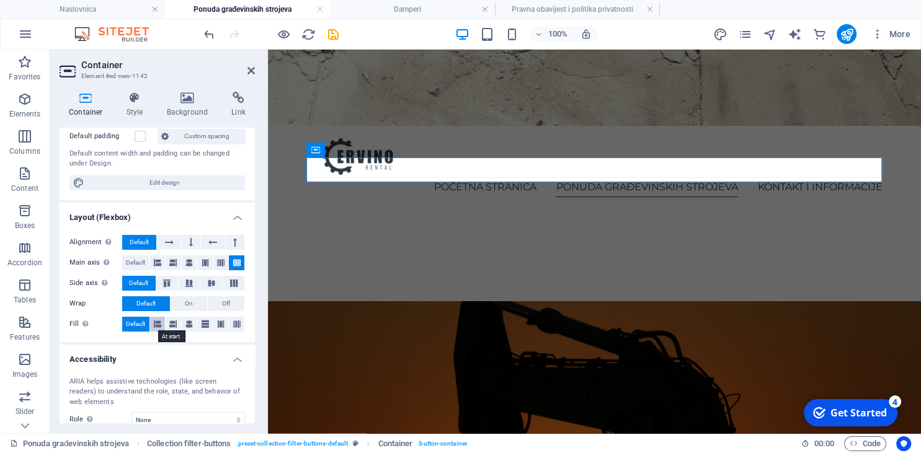
click at [151, 319] on button at bounding box center [158, 324] width 16 height 15
click at [176, 324] on icon at bounding box center [172, 324] width 7 height 15
click at [195, 326] on button at bounding box center [190, 324] width 16 height 15
click at [212, 327] on button at bounding box center [205, 324] width 16 height 15
click at [221, 327] on icon at bounding box center [220, 324] width 7 height 15
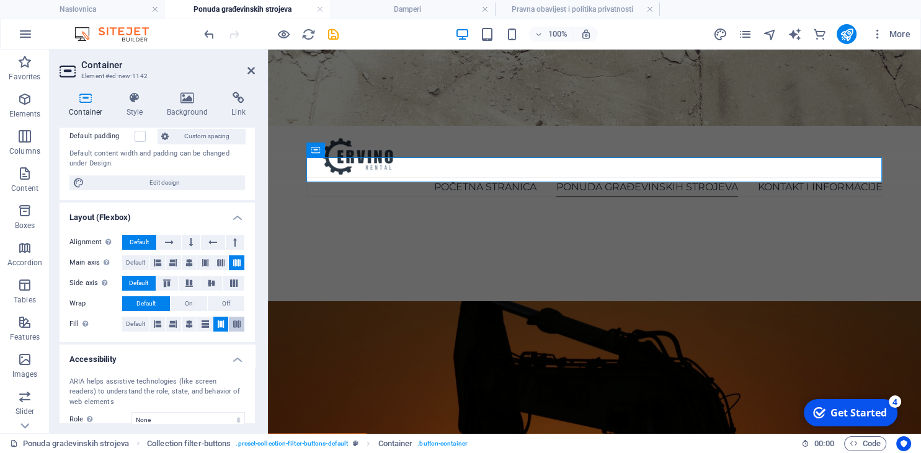
click at [234, 324] on icon at bounding box center [236, 324] width 7 height 15
click at [138, 322] on span "Default" at bounding box center [135, 324] width 19 height 15
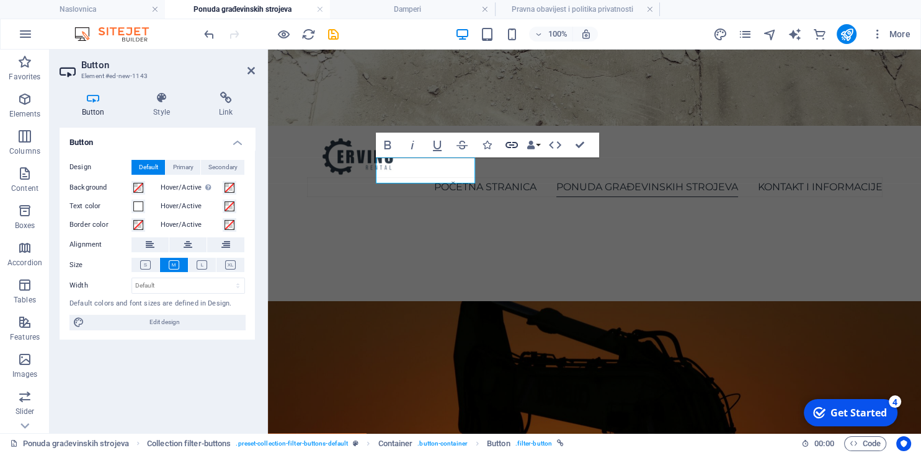
click at [512, 143] on icon "button" at bounding box center [511, 145] width 15 height 15
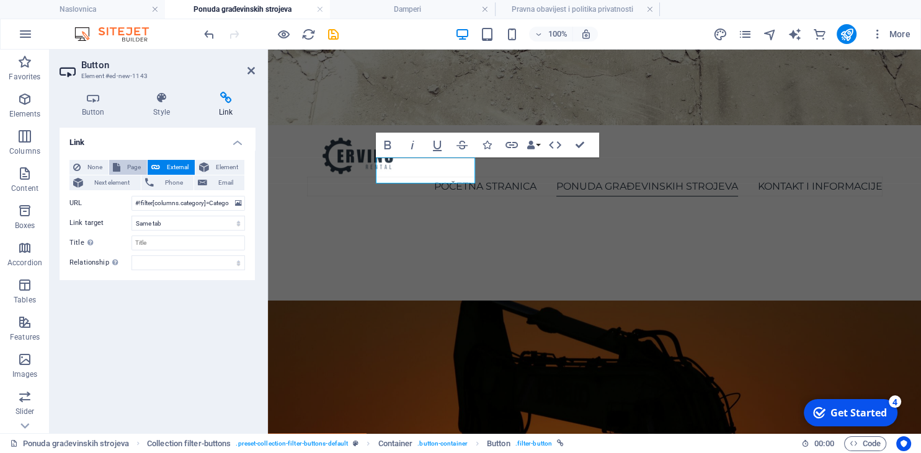
click at [135, 167] on span "Page" at bounding box center [133, 167] width 19 height 15
click at [131, 196] on select "Naslovnica Ponuda građevinskih strojeva -- Damperi Pravna obavijest i politika …" at bounding box center [187, 203] width 113 height 15
select select "2"
click option "-- Damperi" at bounding box center [0, 0] width 0 height 0
click at [131, 216] on select "New tab Same tab Overlay" at bounding box center [187, 223] width 113 height 15
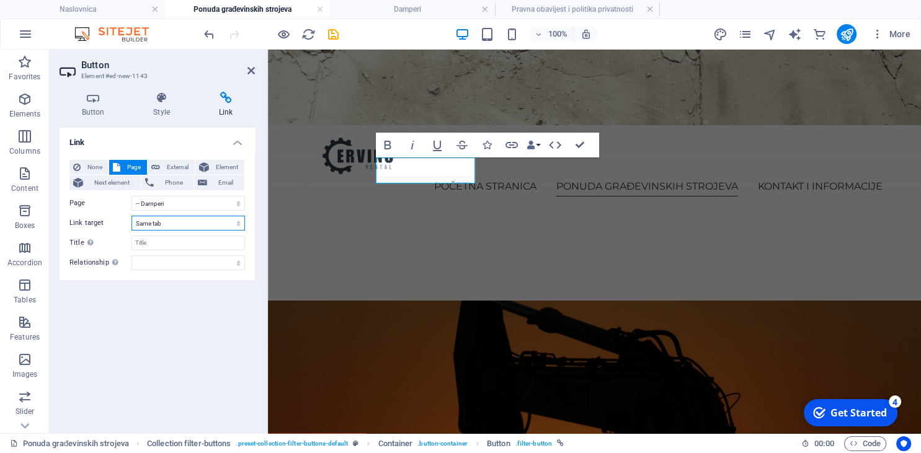
click option "Same tab" at bounding box center [0, 0] width 0 height 0
click at [159, 246] on input "Title Additional link description, should not be the same as the link text. The…" at bounding box center [187, 243] width 113 height 15
type input "Damperi"
click at [181, 277] on div "None Page External Element Next element Phone Email Page Naslovnica Ponuda građ…" at bounding box center [157, 215] width 195 height 130
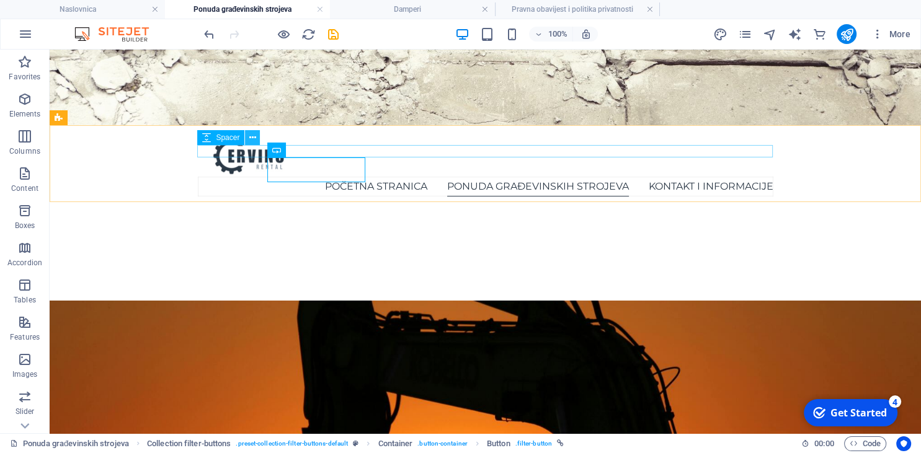
click at [254, 136] on icon at bounding box center [252, 137] width 7 height 13
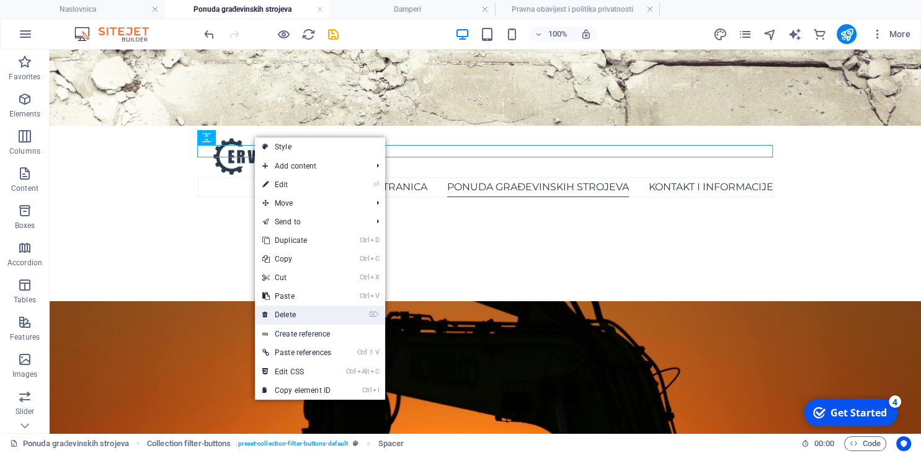
click at [297, 314] on link "⌦ Delete" at bounding box center [297, 315] width 84 height 19
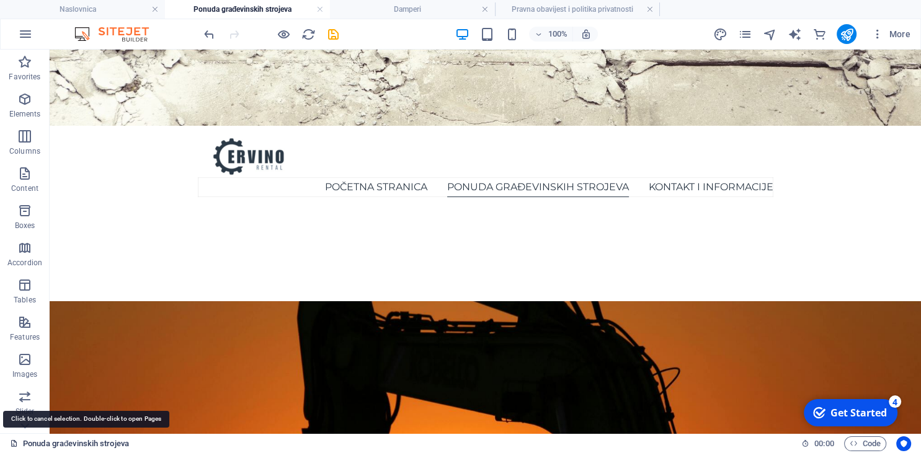
scroll to position [296, 0]
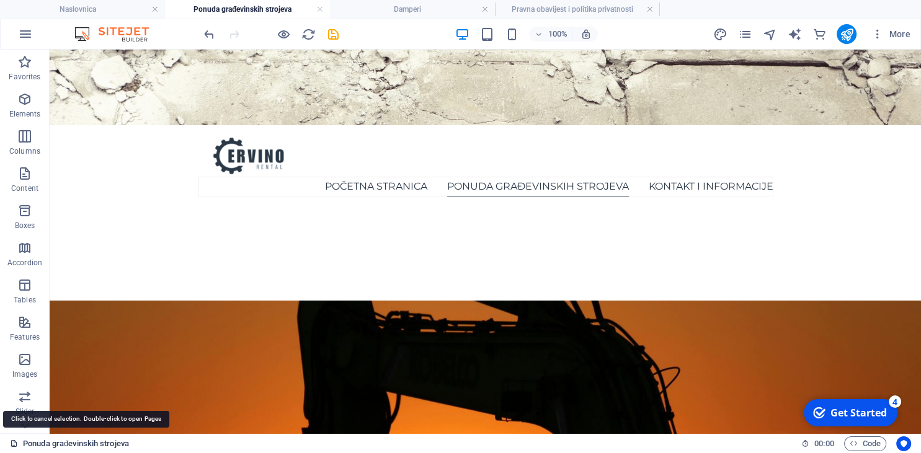
click at [72, 443] on link "Ponuda građevinskih strojeva" at bounding box center [69, 444] width 119 height 15
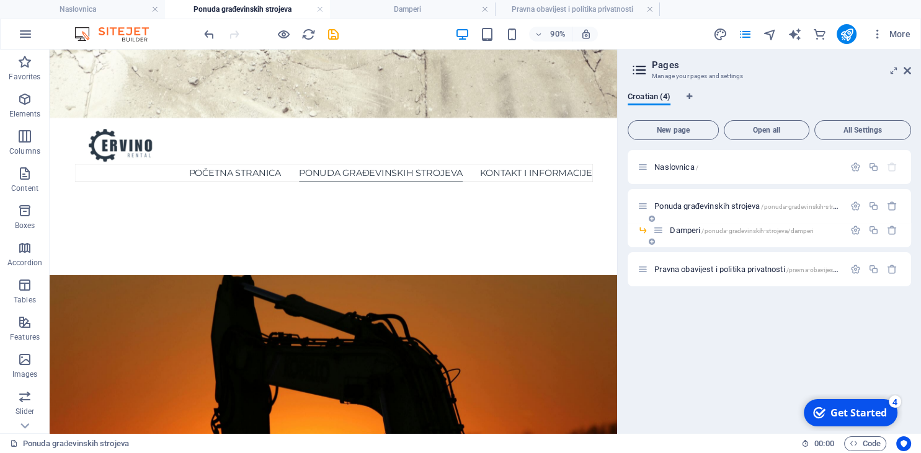
click at [652, 244] on icon at bounding box center [652, 241] width 6 height 7
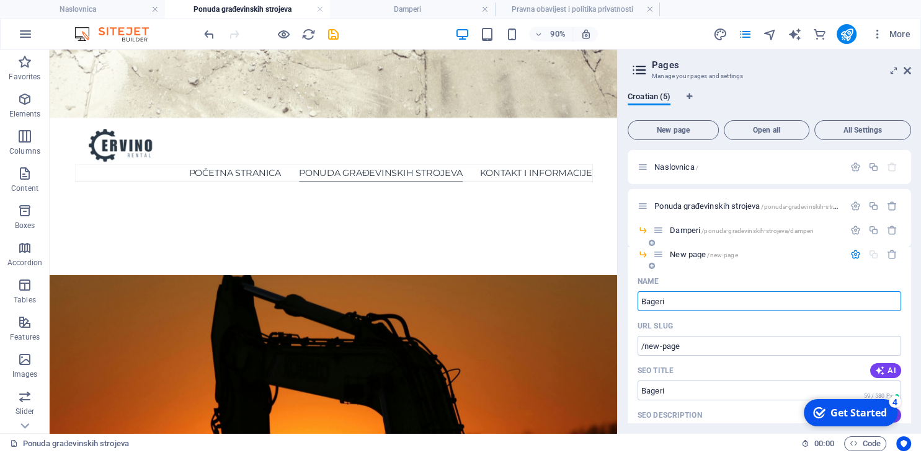
type input "Bageri"
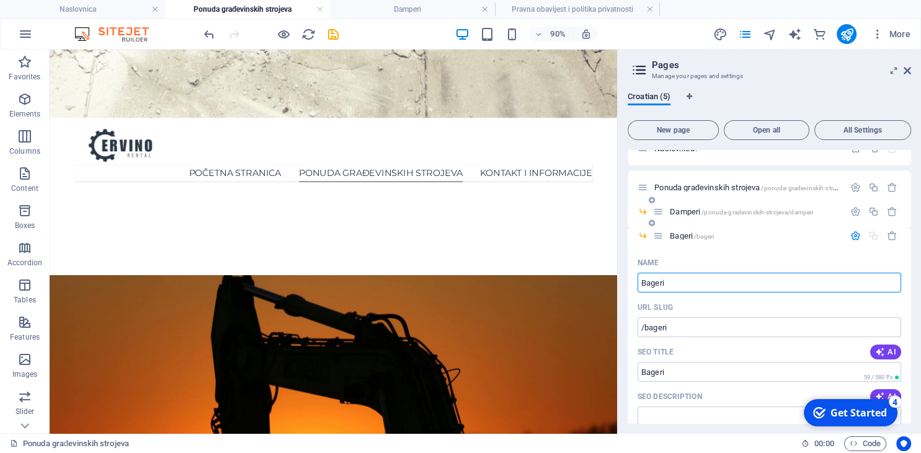
scroll to position [0, 0]
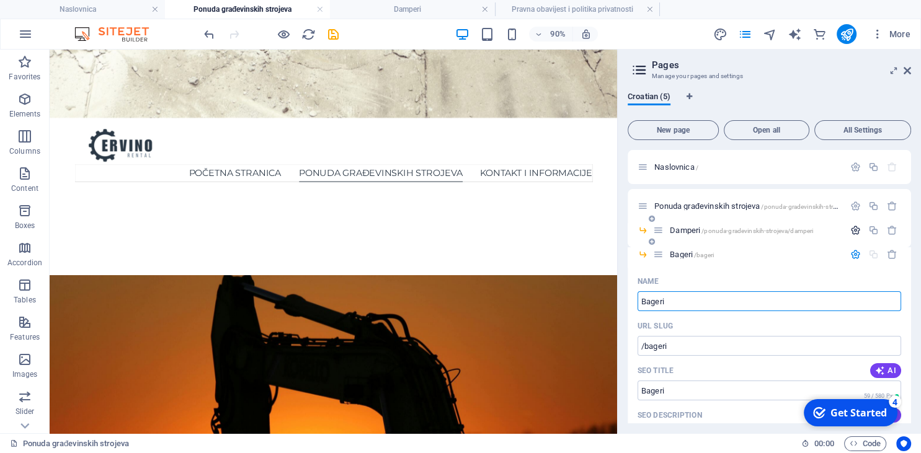
click at [852, 231] on icon "button" at bounding box center [855, 230] width 11 height 11
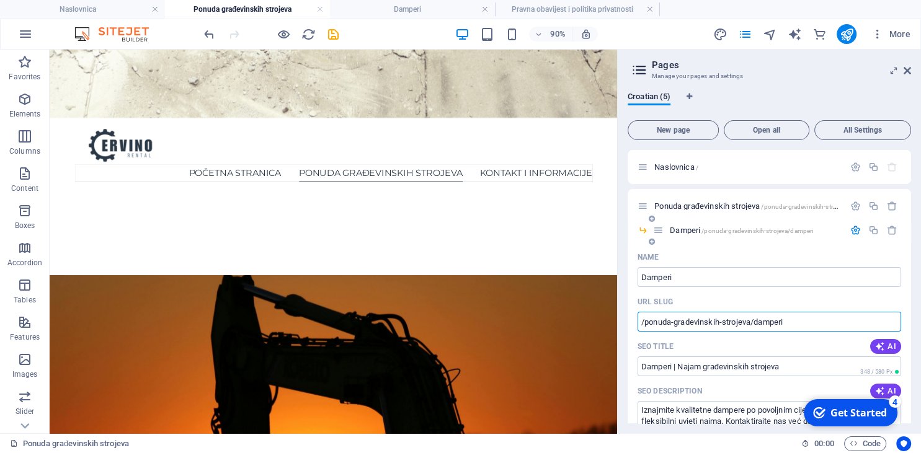
drag, startPoint x: 796, startPoint y: 322, endPoint x: 636, endPoint y: 324, distance: 159.4
click at [638, 324] on input "/ponuda-gradevinskih-strojeva/damperi" at bounding box center [770, 322] width 264 height 20
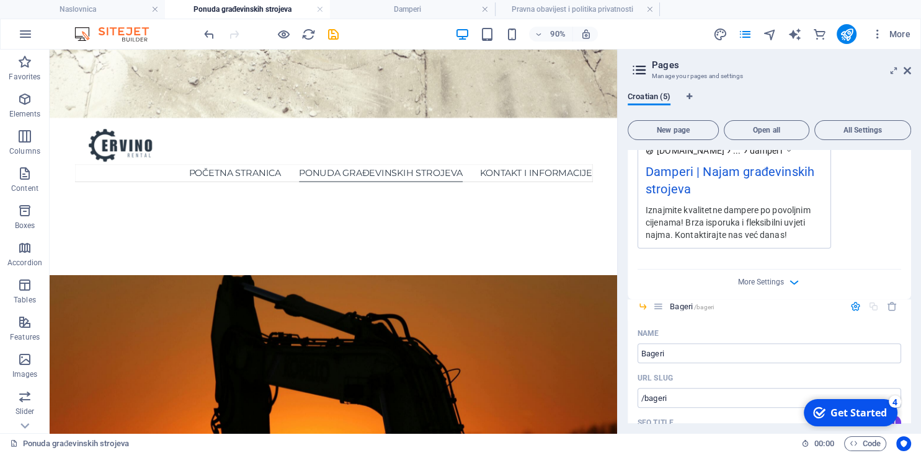
scroll to position [622, 0]
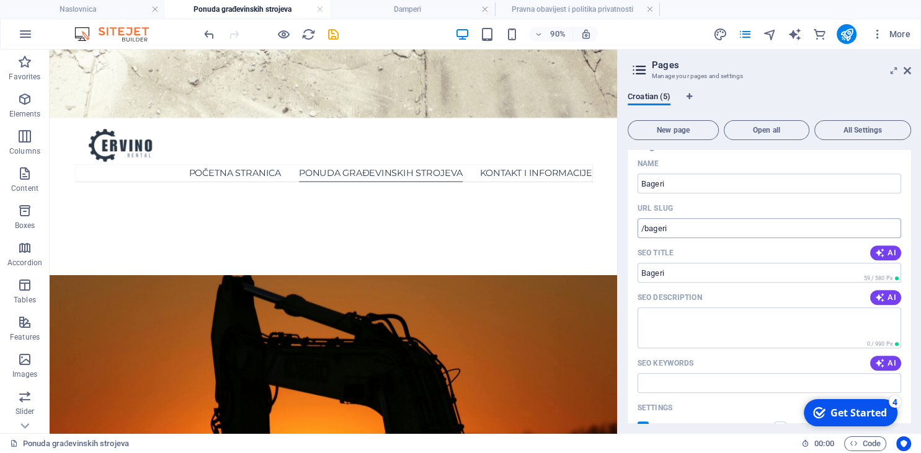
click at [639, 227] on input "/bageri" at bounding box center [770, 228] width 264 height 20
paste input "/ponuda-gradevinskih-strojeva/damperi"
click at [767, 229] on input "/ponuda-gradevinskih-strojeva/damperi/bageri" at bounding box center [770, 228] width 264 height 20
click at [760, 231] on input "/ponuda-gradevinskih-strojeva/d/bageri" at bounding box center [770, 228] width 264 height 20
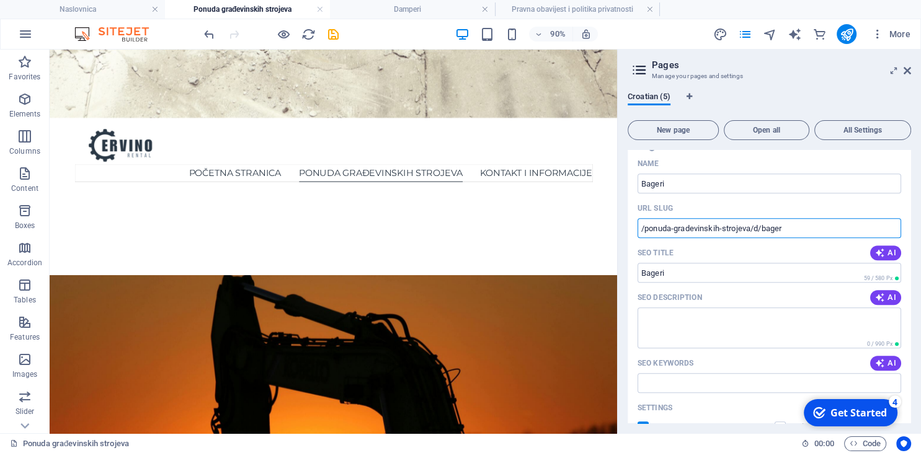
drag, startPoint x: 778, startPoint y: 231, endPoint x: 757, endPoint y: 231, distance: 21.1
click at [757, 231] on input "/ponuda-gradevinskih-strojeva/d/bager" at bounding box center [770, 228] width 264 height 20
type input "/ponuda-gradevinskih-strojeva/bageri"
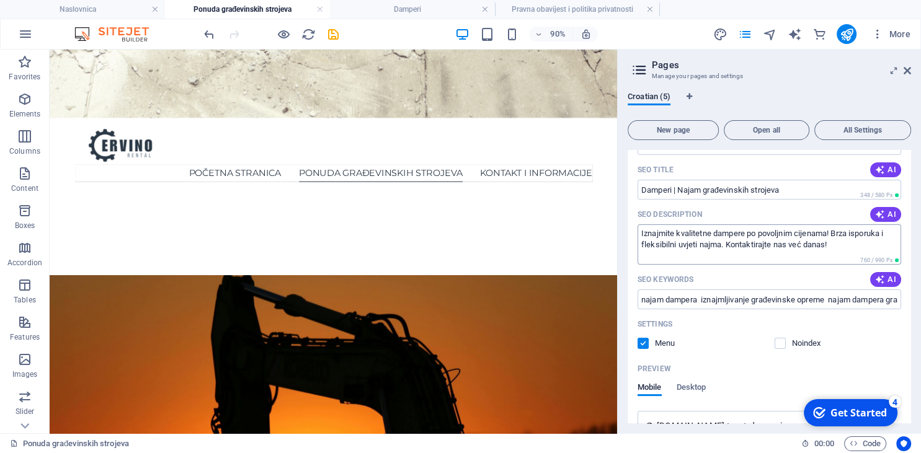
scroll to position [113, 0]
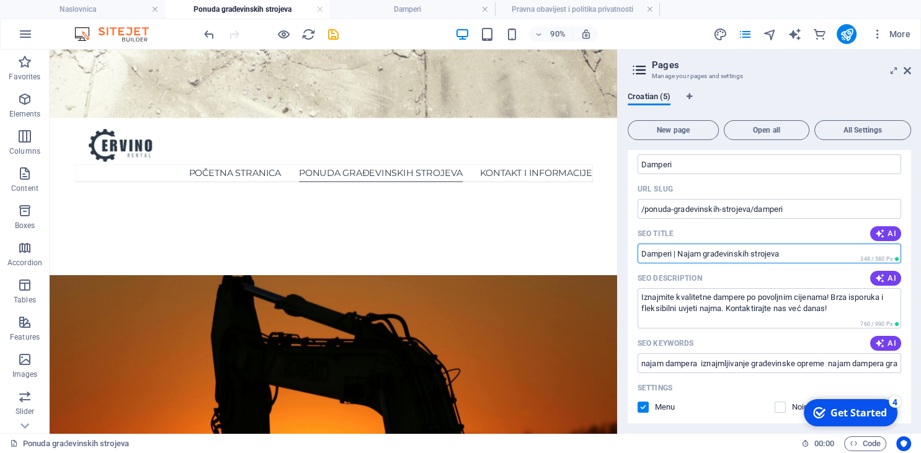
drag, startPoint x: 673, startPoint y: 250, endPoint x: 797, endPoint y: 256, distance: 123.5
click at [797, 256] on input "Damperi | Najam građevinskih strojeva" at bounding box center [770, 254] width 264 height 20
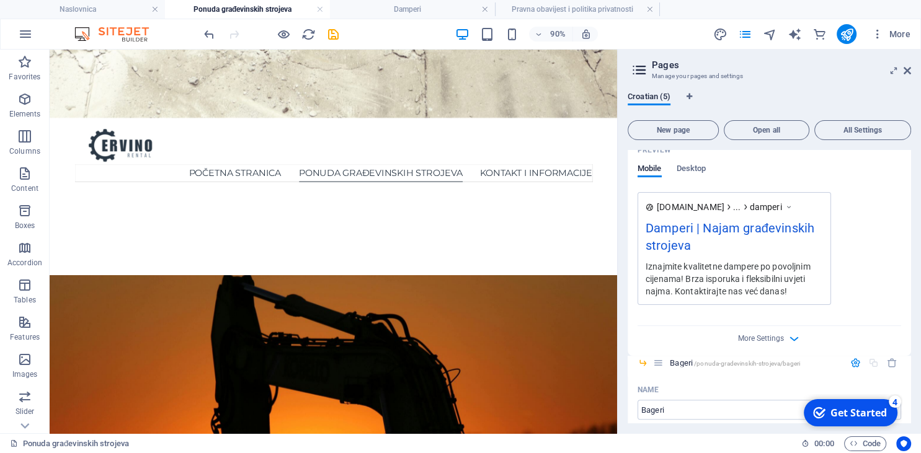
scroll to position [566, 0]
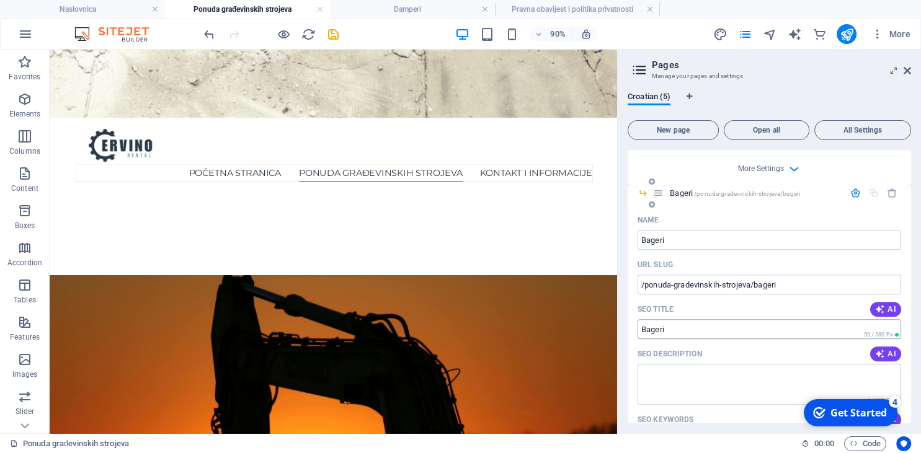
click at [703, 326] on input "SEO Title" at bounding box center [770, 329] width 264 height 20
click at [696, 330] on input "SEO Title" at bounding box center [770, 329] width 264 height 20
drag, startPoint x: 673, startPoint y: 331, endPoint x: 623, endPoint y: 328, distance: 49.7
click at [638, 328] on input "SEO Title" at bounding box center [770, 329] width 264 height 20
paste input "| Najam građevinskih strojeva"
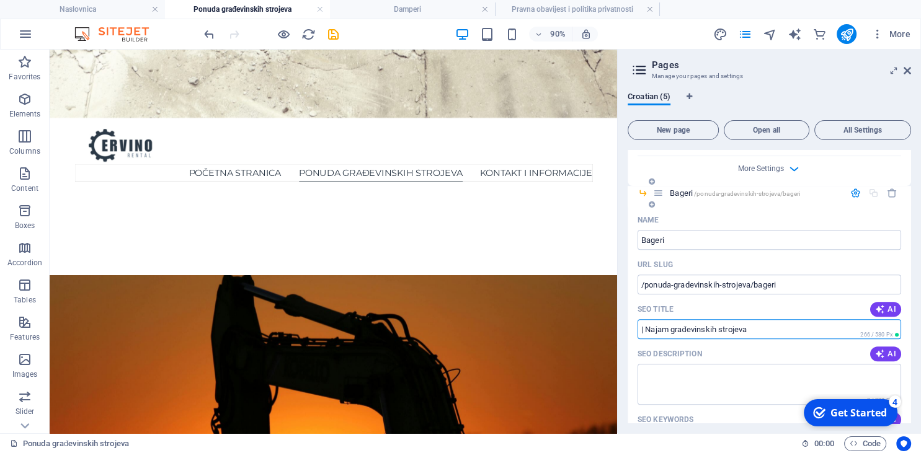
click at [641, 334] on input "| Najam građevinskih strojeva" at bounding box center [770, 329] width 264 height 20
type input "Bageri | Najam građevinskih strojeva"
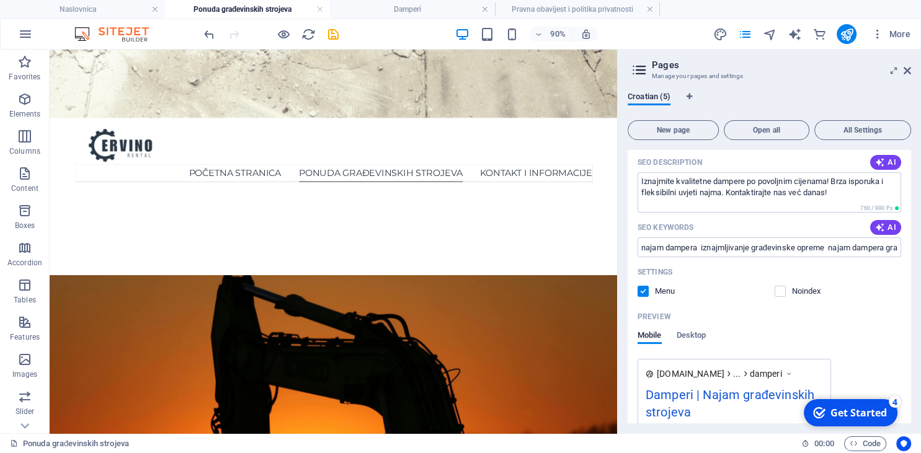
scroll to position [226, 0]
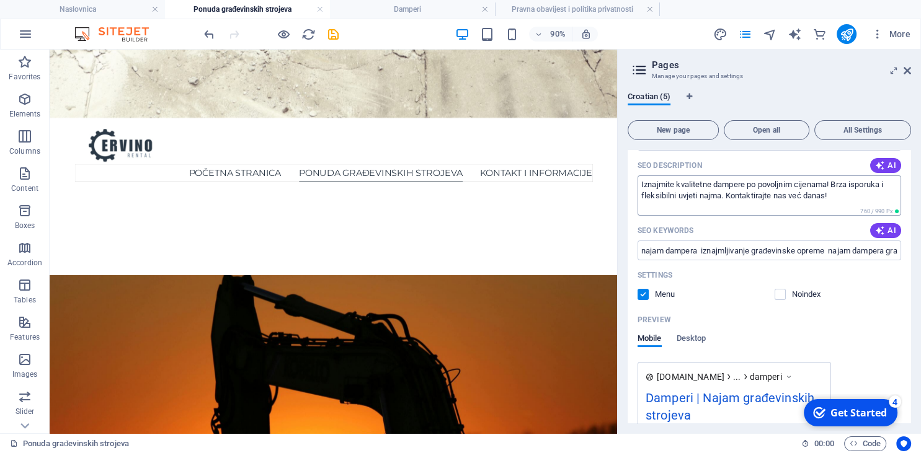
click at [700, 200] on textarea "Iznajmite kvalitetne dampere po povoljnim cijenama! Brza isporuka i fleksibilni…" at bounding box center [770, 196] width 264 height 40
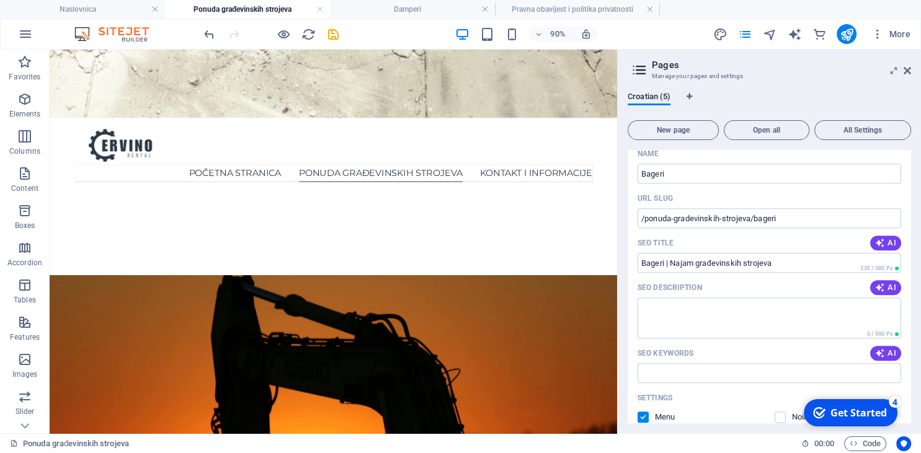
scroll to position [678, 0]
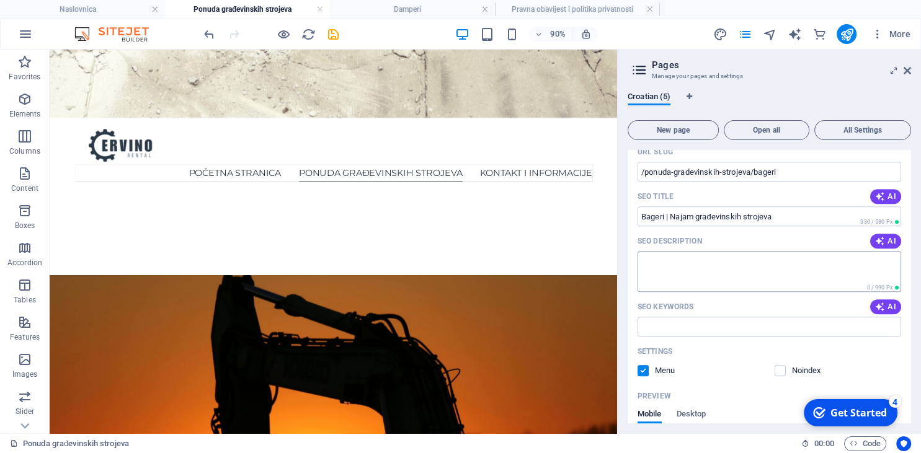
click at [685, 275] on textarea "SEO Description" at bounding box center [770, 271] width 264 height 40
paste textarea "Iznajmite kvalitetne dampere po povoljnim cijenama! Brza isporuka i fleksibilni…"
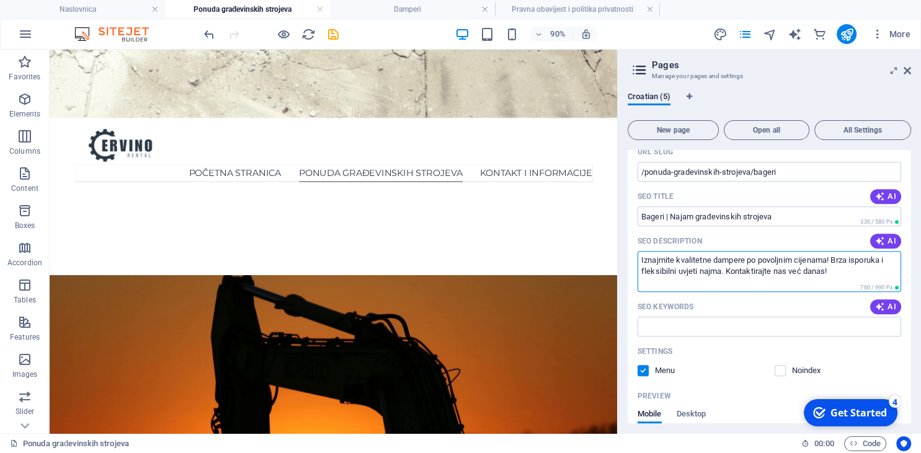
click at [732, 259] on textarea "Iznajmite kvalitetne dampere po povoljnim cijenama! Brza isporuka i fleksibilni…" at bounding box center [770, 271] width 264 height 40
type textarea "Iznajmite kvalitetne bagere po povoljnim cijenama! Brza isporuka i fleksibilni …"
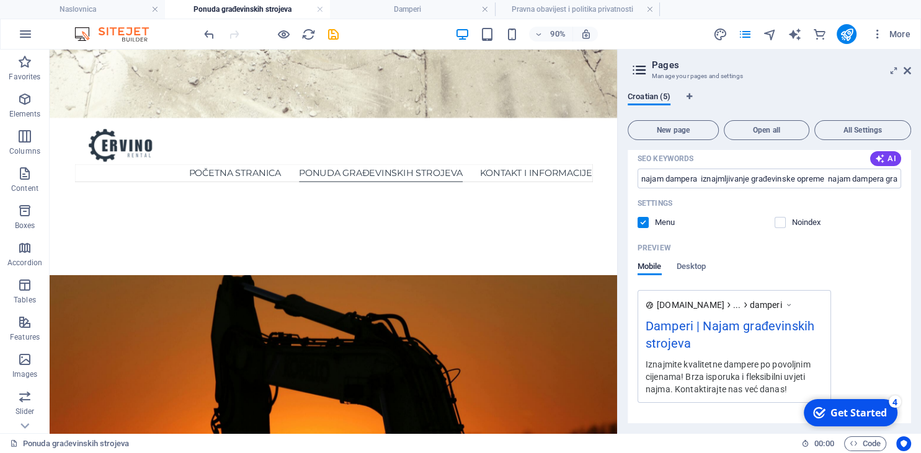
scroll to position [283, 0]
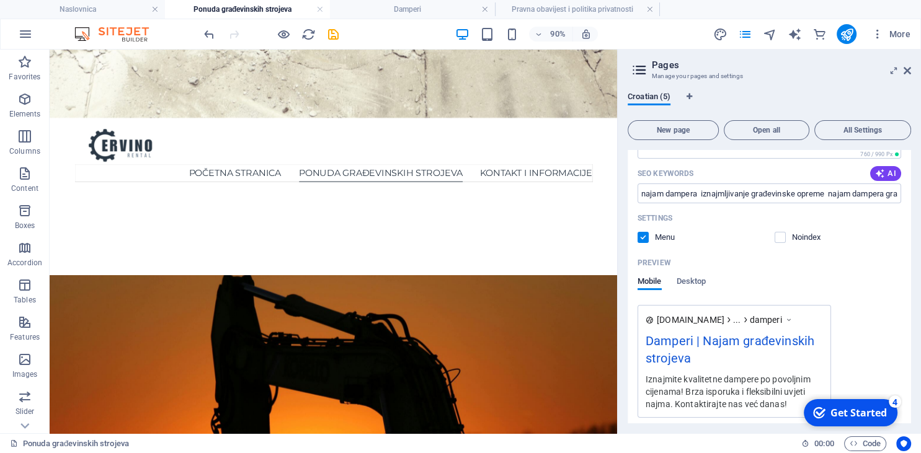
click at [705, 197] on input "najam dampera iznajmljivanje građevinske opreme najam dampera građevinski stroj…" at bounding box center [770, 194] width 264 height 20
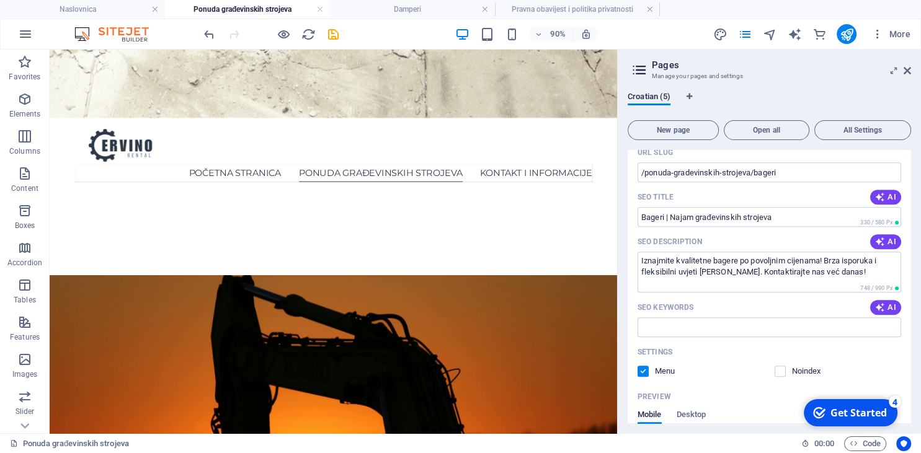
scroll to position [678, 0]
click at [667, 326] on input "SEO Keywords" at bounding box center [770, 327] width 264 height 20
paste input "najam dampera iznajmljivanje građevinske opreme najam dampera građevinski stroj…"
click at [685, 327] on input "najam dampera iznajmljivanje građevinske opreme najam dampera građevinski stroj…" at bounding box center [770, 327] width 264 height 20
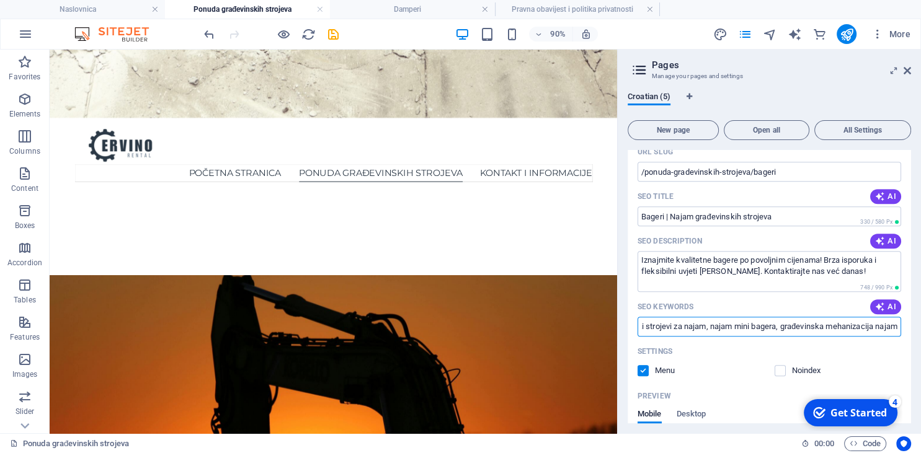
scroll to position [0, 295]
click at [770, 326] on input "najam dampera iznajmljivanje građevinske opreme najam dampera građevinski stroj…" at bounding box center [770, 327] width 264 height 20
drag, startPoint x: 755, startPoint y: 329, endPoint x: 603, endPoint y: 329, distance: 151.9
click at [638, 329] on input "najam dampera iznajmljivanje građevinske opreme najam dampera građevinski stroj…" at bounding box center [770, 327] width 264 height 20
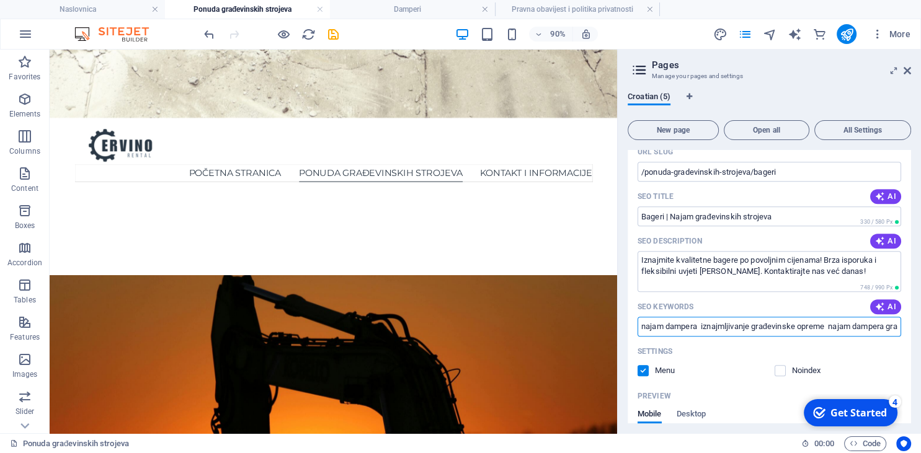
click at [706, 331] on input "najam dampera iznajmljivanje građevinske opreme najam dampera građevinski stroj…" at bounding box center [770, 327] width 264 height 20
click at [693, 330] on input "najam dampera iznajmljivanje građevinske opreme najam dampera građevinski stroj…" at bounding box center [770, 327] width 264 height 20
type input "[PERSON_NAME] iznajmljivanje građevinske opreme najam dampera građevinski stroj…"
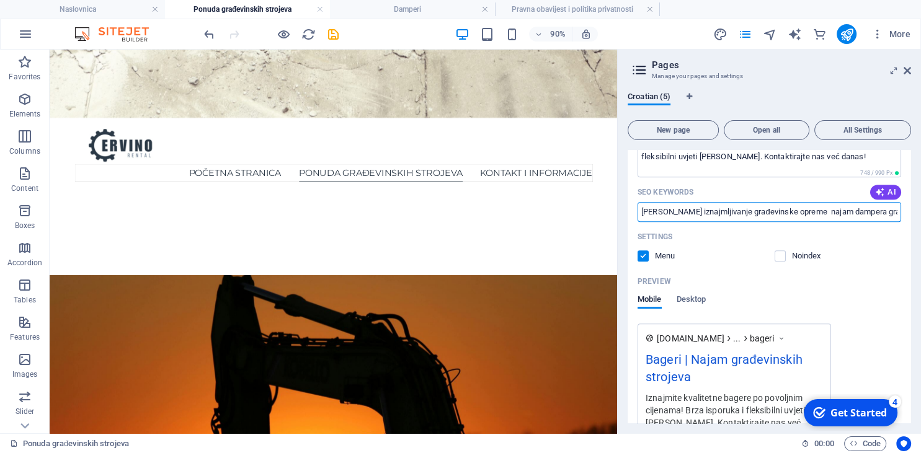
scroll to position [900, 0]
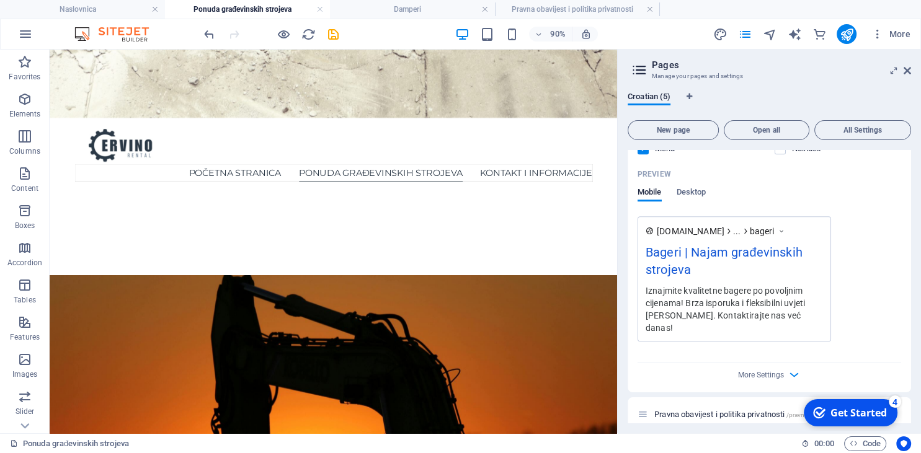
click at [713, 363] on div "More Settings" at bounding box center [770, 373] width 264 height 20
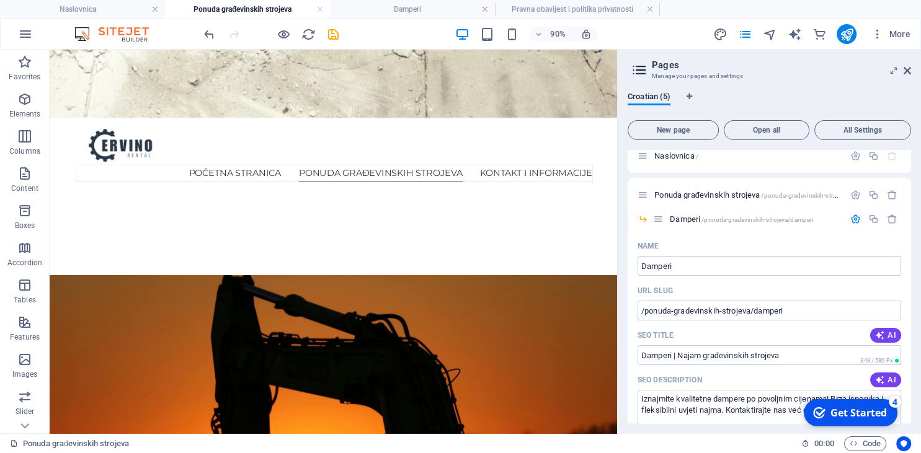
scroll to position [0, 0]
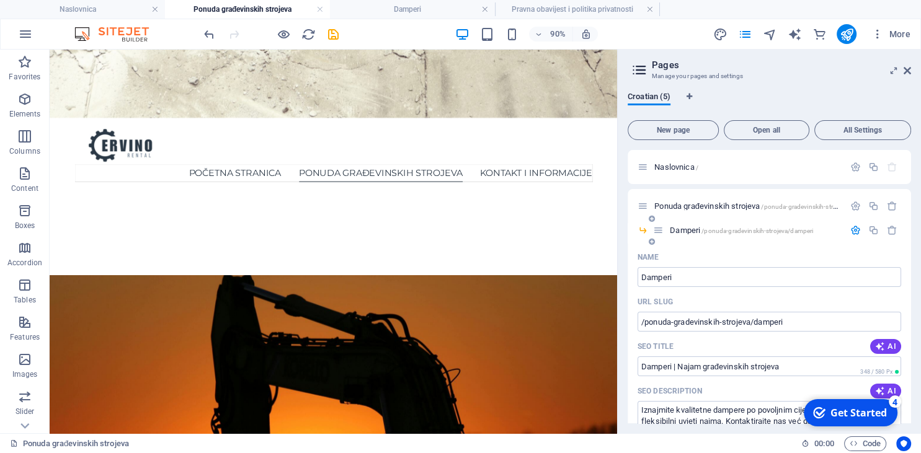
click at [853, 229] on icon "button" at bounding box center [855, 230] width 11 height 11
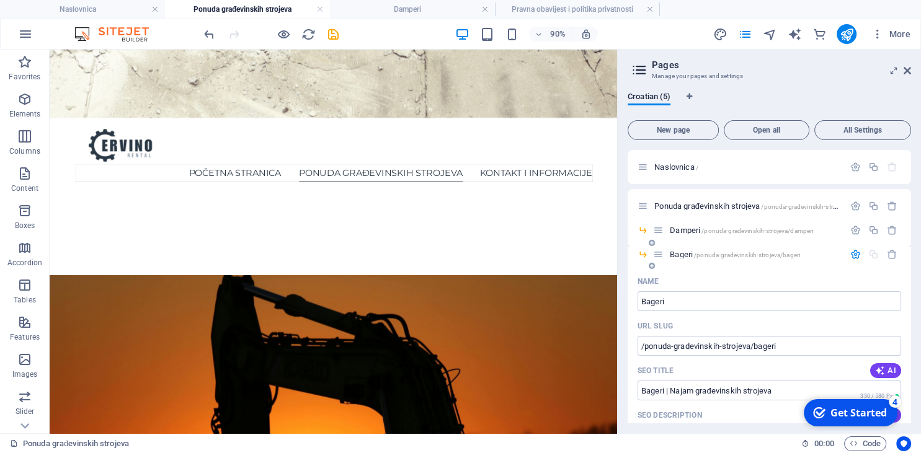
click at [856, 254] on icon "button" at bounding box center [855, 254] width 11 height 11
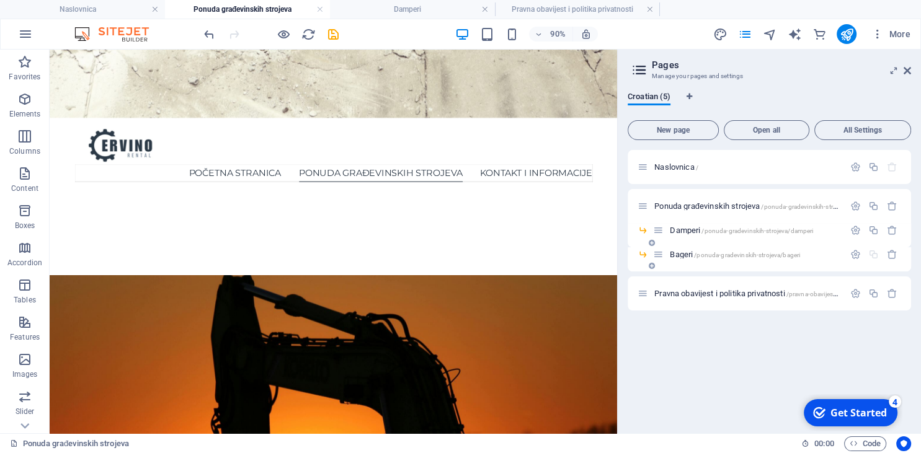
click at [653, 266] on icon at bounding box center [652, 265] width 6 height 7
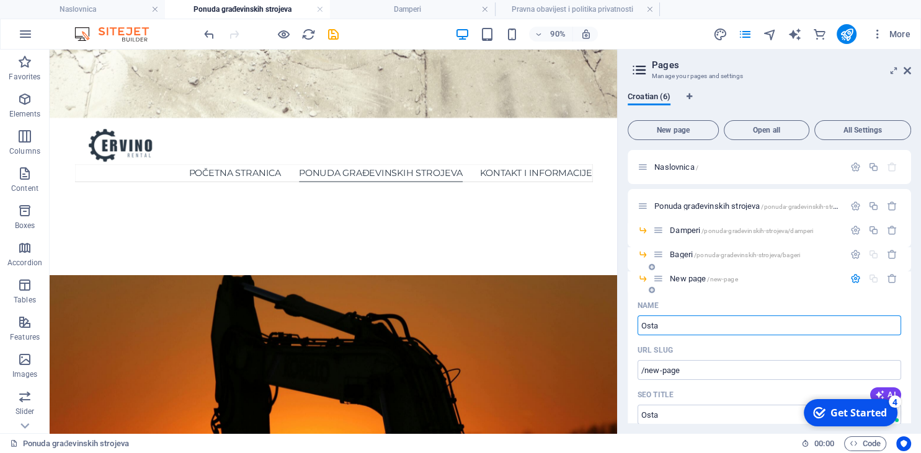
type input "Ostal"
type input "/osta"
type input "Ostal"
type input "/ostal"
type input "Ostala"
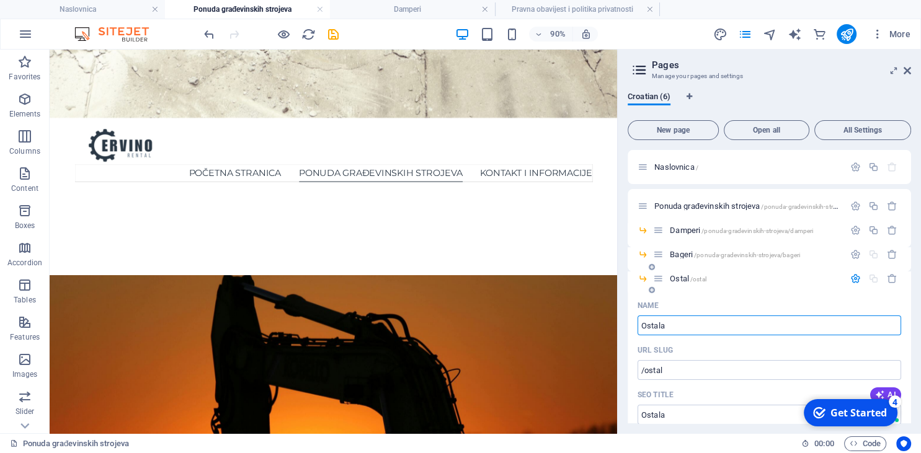
type input "/ostala"
type input "Ostala građevinska mehanizacija"
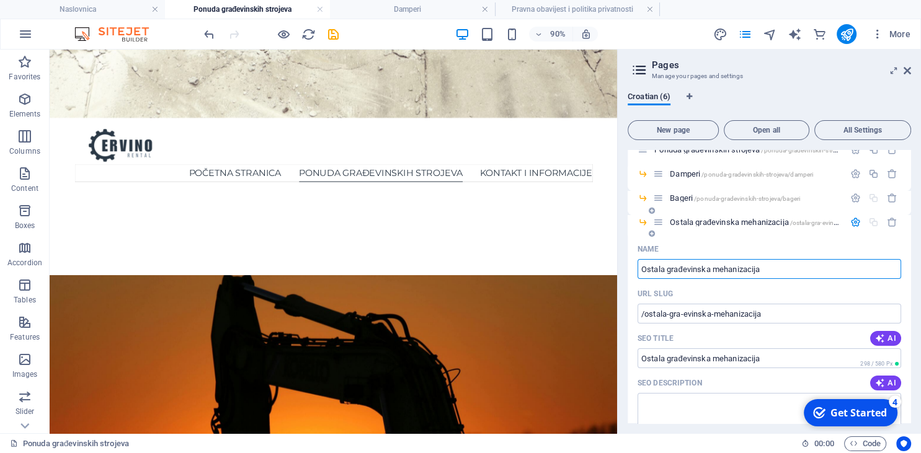
scroll to position [113, 0]
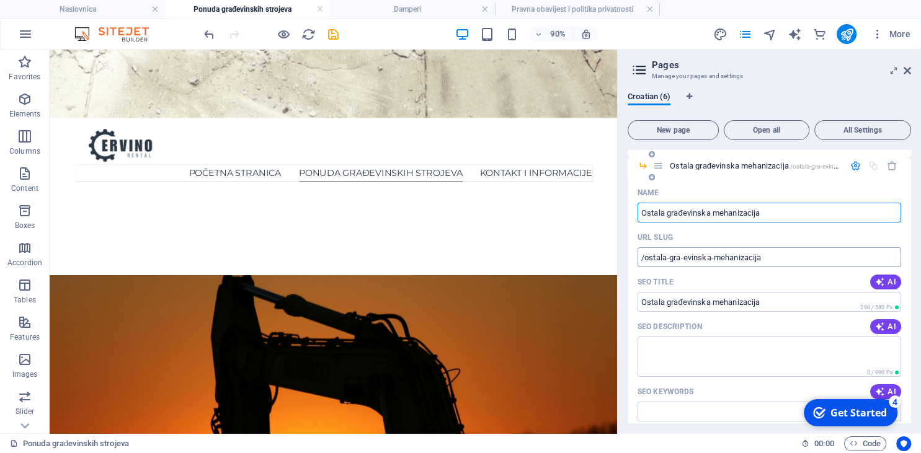
click at [686, 260] on input "/ostala-gra-evinska-mehanizacija" at bounding box center [770, 257] width 264 height 20
type input "/ostala-gradevinska-mehanizacija"
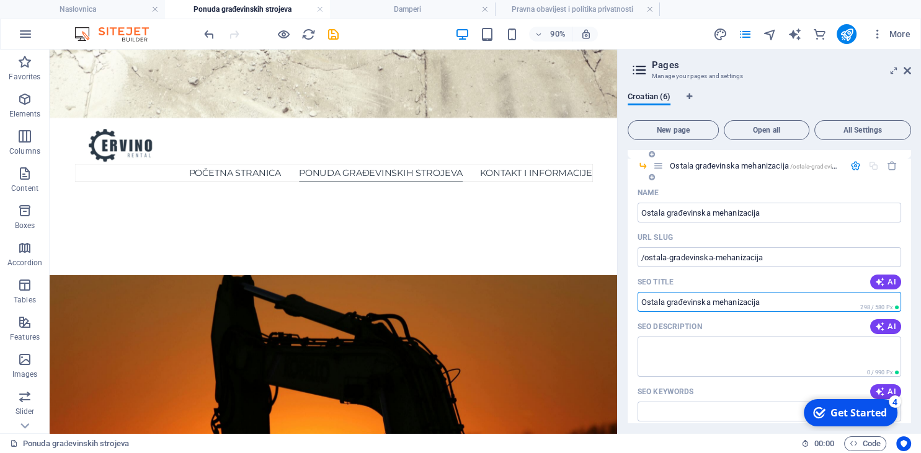
click at [788, 301] on input "SEO Title" at bounding box center [770, 302] width 264 height 20
click at [785, 301] on input "SEO Title" at bounding box center [770, 302] width 264 height 20
click at [761, 301] on input "SEO Title" at bounding box center [770, 302] width 264 height 20
click at [758, 304] on input "SEO Title" at bounding box center [770, 302] width 264 height 20
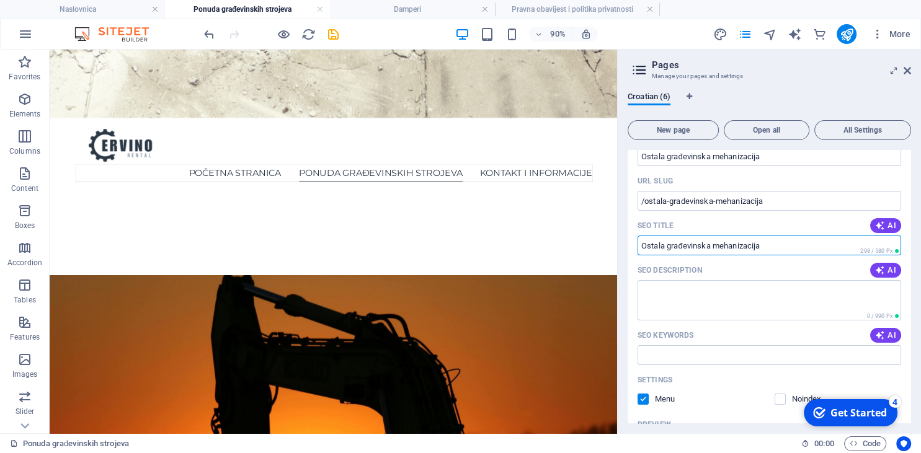
click at [755, 238] on input "SEO Title" at bounding box center [770, 246] width 264 height 20
click at [768, 244] on input "SEO Title" at bounding box center [770, 246] width 264 height 20
click at [760, 301] on textarea "SEO Description" at bounding box center [770, 300] width 264 height 40
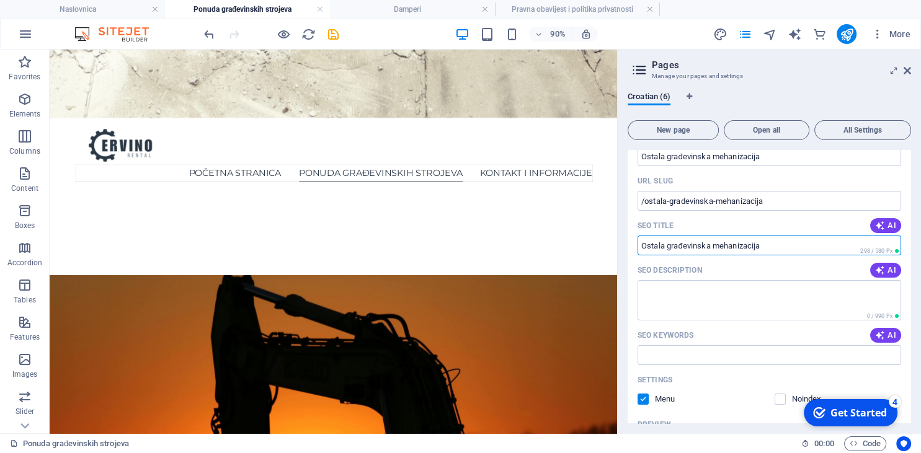
click at [780, 246] on input "SEO Title" at bounding box center [770, 246] width 264 height 20
drag, startPoint x: 801, startPoint y: 244, endPoint x: 629, endPoint y: 242, distance: 171.8
click at [638, 242] on input "SEO Title" at bounding box center [770, 246] width 264 height 20
click at [668, 280] on textarea "SEO Description" at bounding box center [770, 300] width 264 height 40
click at [691, 353] on input "SEO Keywords" at bounding box center [770, 355] width 264 height 20
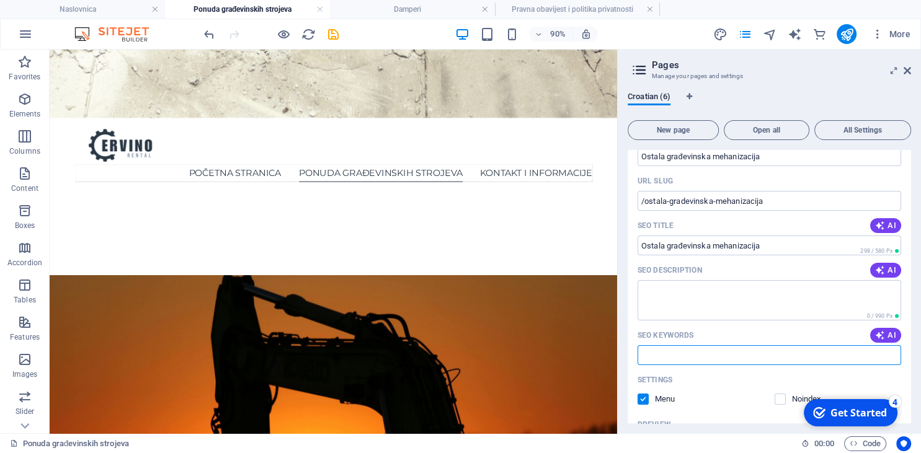
paste input "najam dampera iznajmljivanje građevinske opreme najam dampera građevinski stroj…"
click at [704, 316] on textarea "SEO Description" at bounding box center [770, 300] width 264 height 40
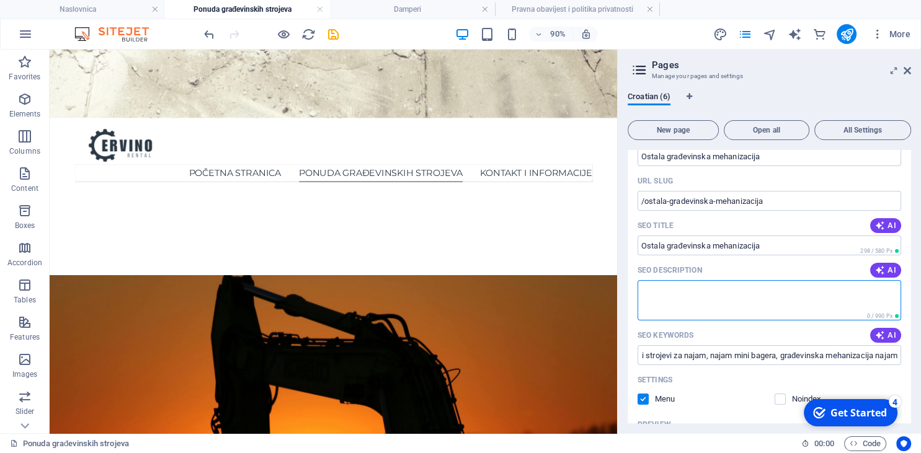
type input "najam dampera iznajmljivanje građevinske opreme najam dampera građevinski stroj…"
click at [704, 301] on textarea "SEO Description" at bounding box center [770, 300] width 264 height 40
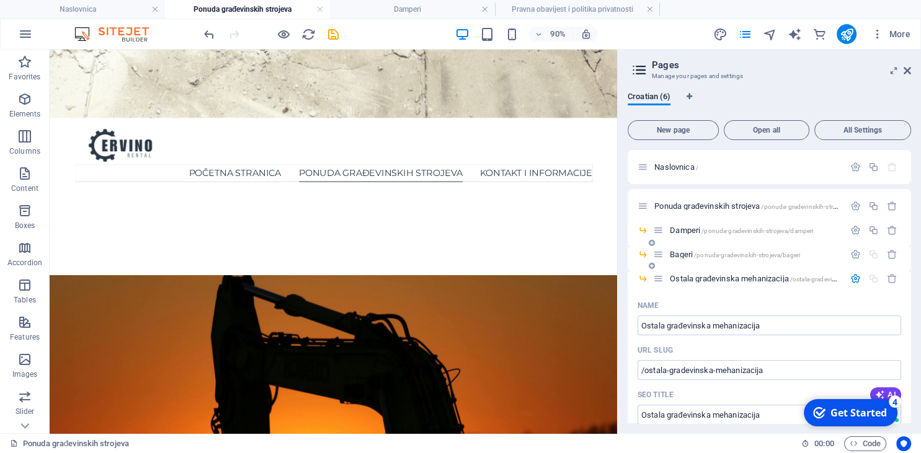
scroll to position [0, 0]
drag, startPoint x: 855, startPoint y: 252, endPoint x: 830, endPoint y: 270, distance: 30.1
click at [855, 252] on icon "button" at bounding box center [855, 254] width 11 height 11
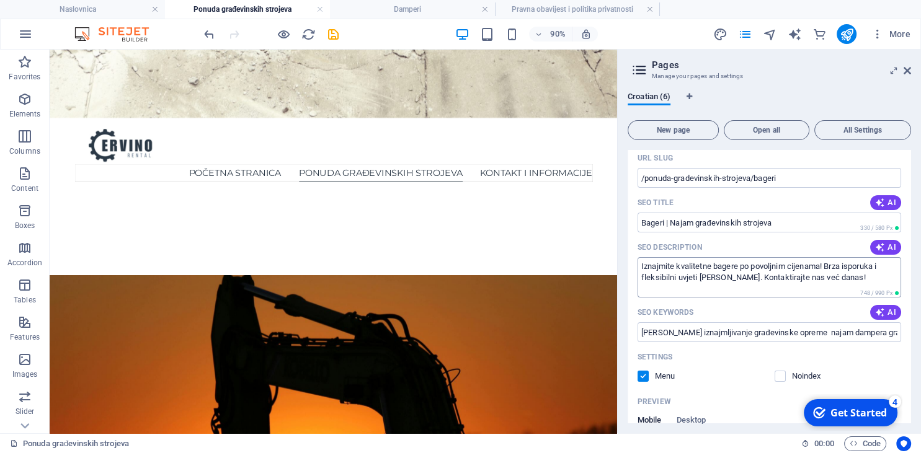
scroll to position [169, 0]
drag, startPoint x: 754, startPoint y: 177, endPoint x: 621, endPoint y: 182, distance: 132.8
click at [638, 182] on input "/ponuda-gradevinskih-strojeva/bageri" at bounding box center [770, 177] width 264 height 20
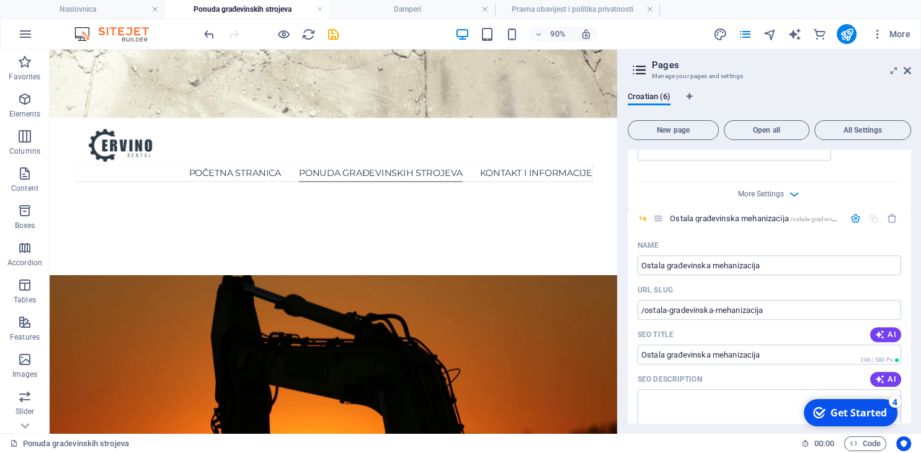
scroll to position [622, 0]
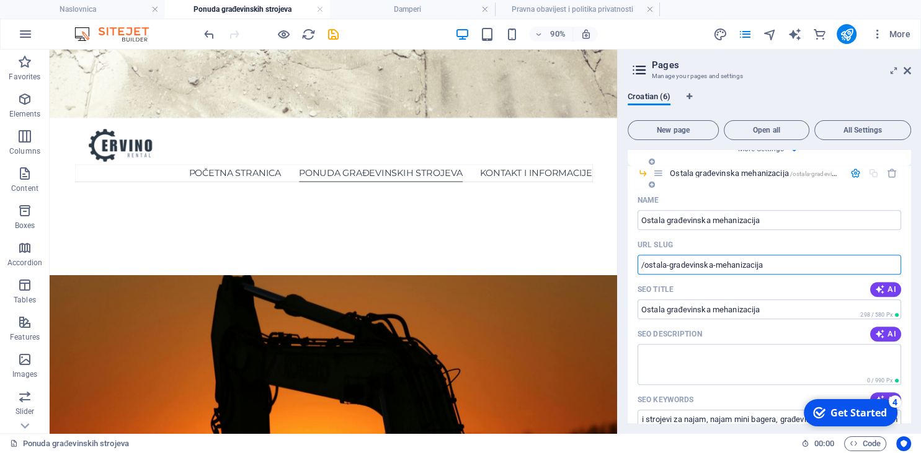
click at [641, 255] on input "/ostala-gradevinska-mehanizacija" at bounding box center [770, 265] width 264 height 20
paste input "text"
paste input "/ponuda-gradevinskih-strojeva/"
drag, startPoint x: 765, startPoint y: 253, endPoint x: 639, endPoint y: 254, distance: 125.9
click at [639, 255] on input "/ostala-gradevinska-mehanizacija/ponuda-gradevinskih-strojeva/" at bounding box center [770, 265] width 264 height 20
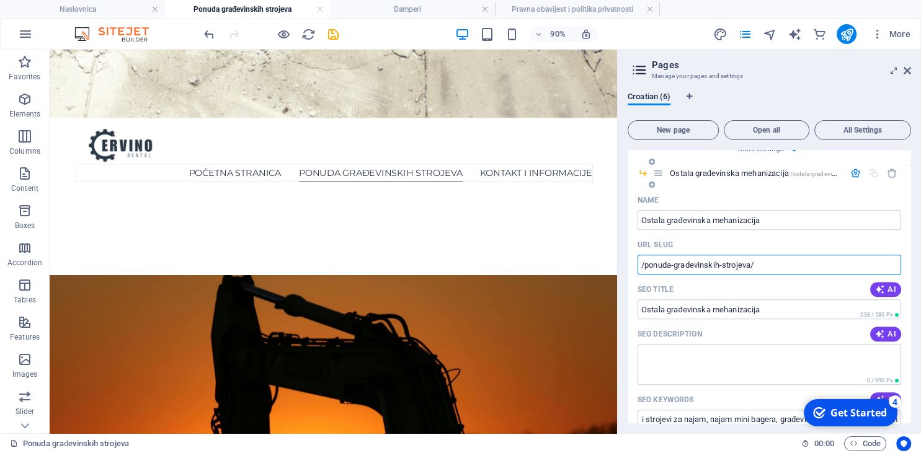
click at [789, 255] on input "/ponuda-gradevinskih-strojeva/" at bounding box center [770, 265] width 264 height 20
click at [753, 255] on input "/ponuda-gradevinskih-strojeva/" at bounding box center [770, 265] width 264 height 20
paste input "text"
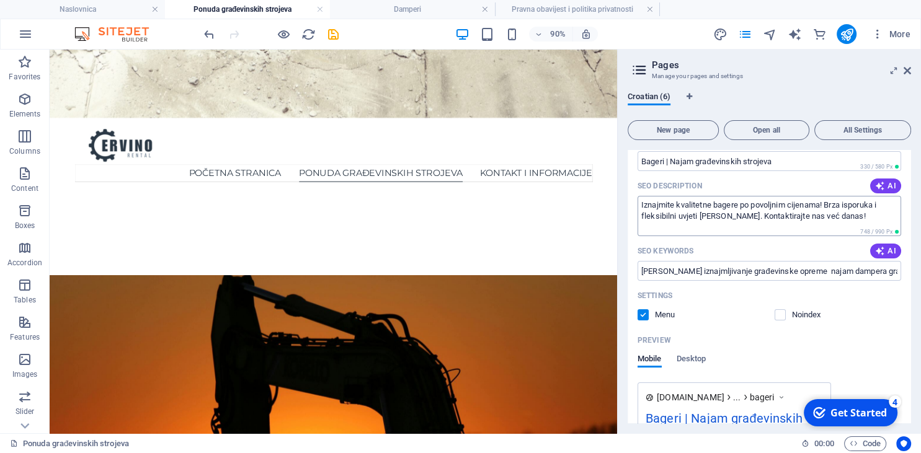
scroll to position [226, 0]
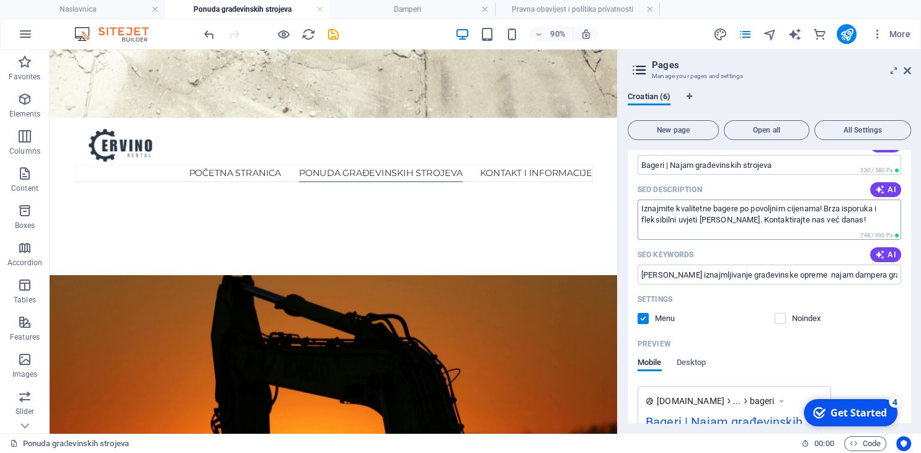
click at [745, 221] on textarea "Iznajmite kvalitetne bagere po povoljnim cijenama! Brza isporuka i fleksibilni …" at bounding box center [770, 220] width 264 height 40
type input "/ponuda-gradevinskih-strojeva/ostala-gradevinska-mehanizacija"
click at [745, 221] on textarea "Iznajmite kvalitetne bagere po povoljnim cijenama! Brza isporuka i fleksibilni …" at bounding box center [770, 220] width 264 height 40
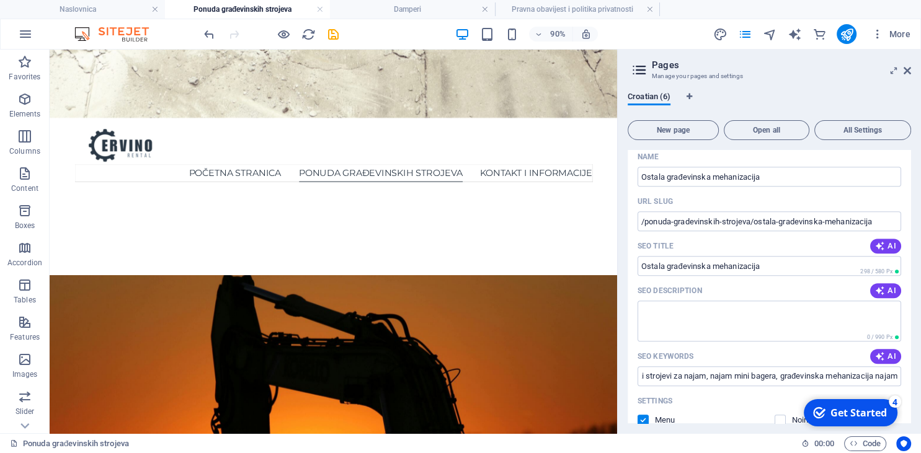
scroll to position [678, 0]
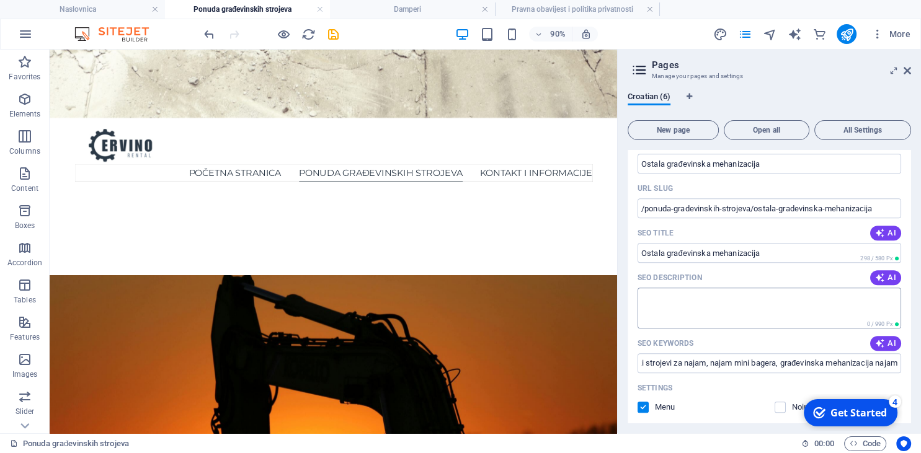
paste textarea "Iznajmite kvalitetne bagere po povoljnim cijenama! Brza isporuka i fleksibilni …"
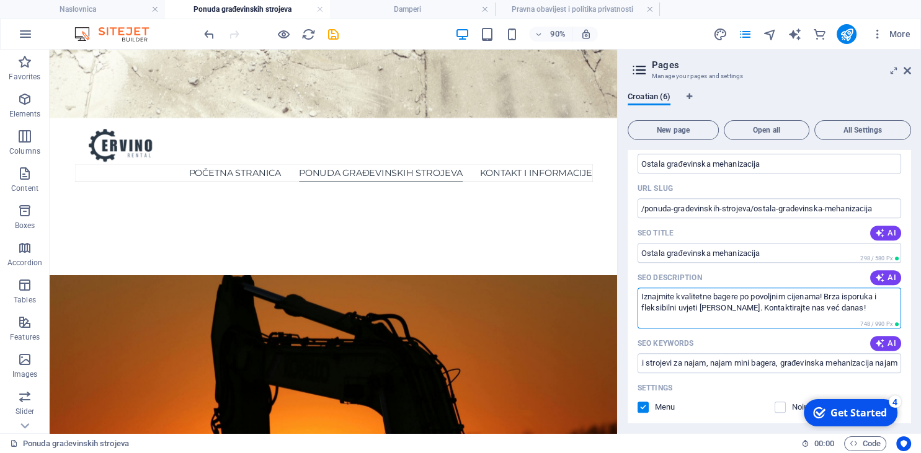
click at [724, 288] on textarea "Iznajmite kvalitetne bagere po povoljnim cijenama! Brza isporuka i fleksibilni …" at bounding box center [770, 308] width 264 height 40
type textarea "Iznajmite kvalitetnu građevinsku mehanizaciju po povoljnim cijenama! Brza ispor…"
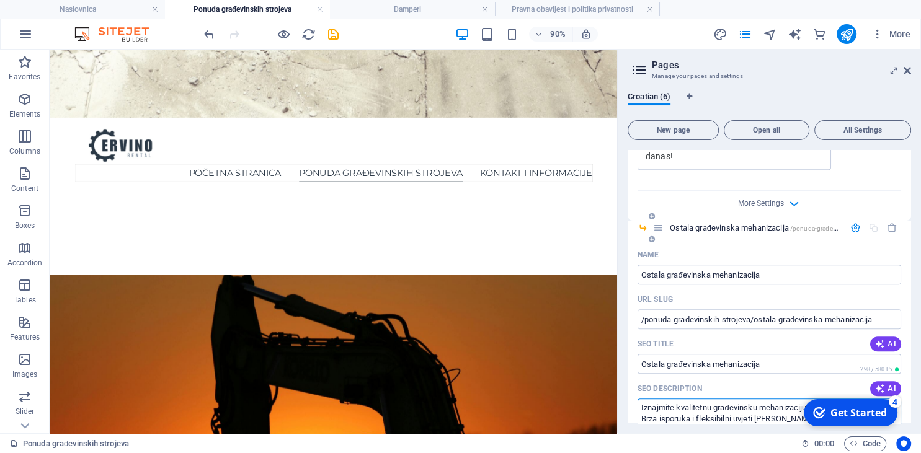
scroll to position [563, 0]
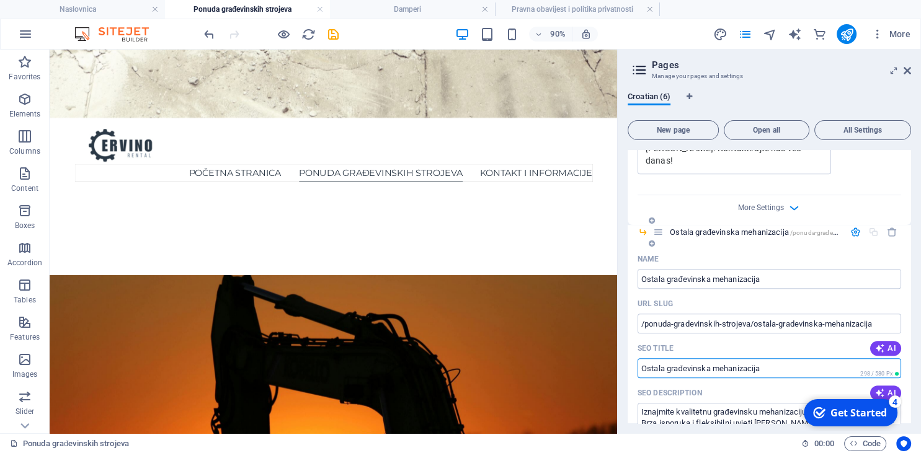
click at [792, 358] on input "SEO Title" at bounding box center [770, 368] width 264 height 20
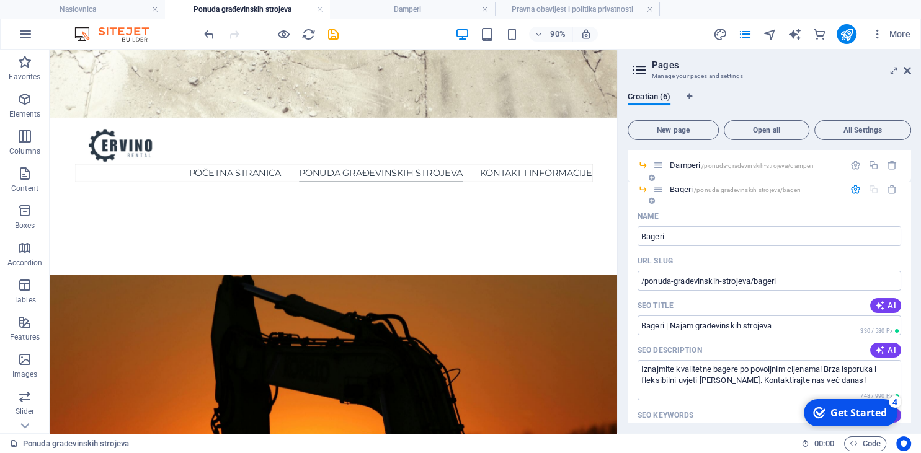
scroll to position [0, 0]
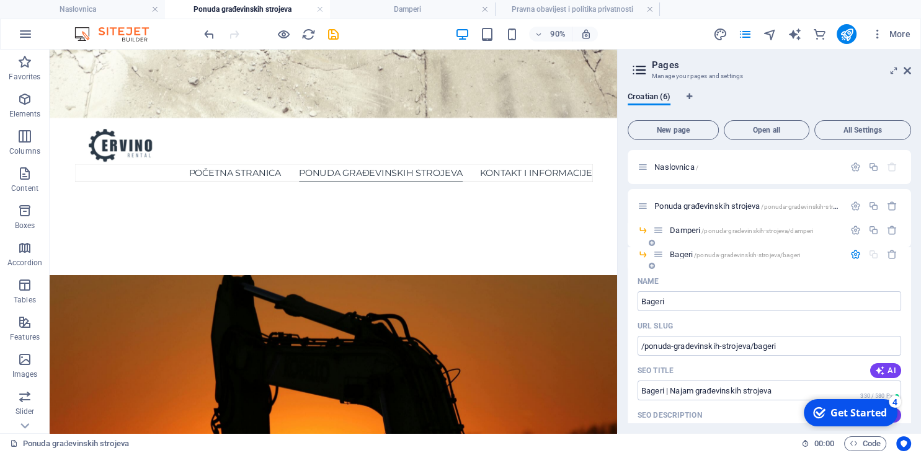
click at [853, 257] on icon "button" at bounding box center [855, 254] width 11 height 11
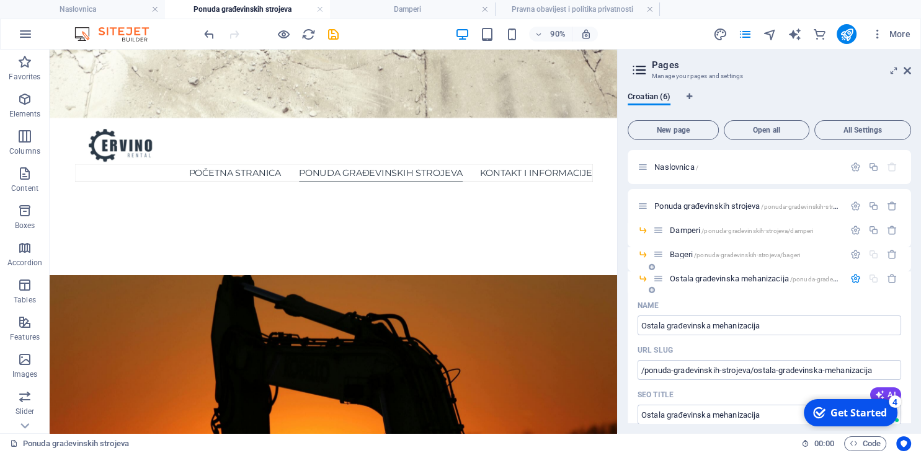
click at [855, 278] on icon "button" at bounding box center [855, 278] width 11 height 11
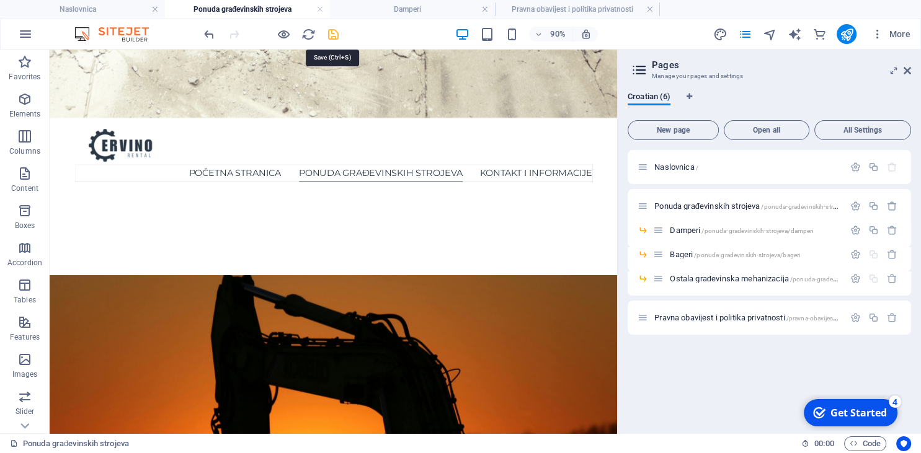
click at [337, 32] on icon "save" at bounding box center [333, 34] width 14 height 14
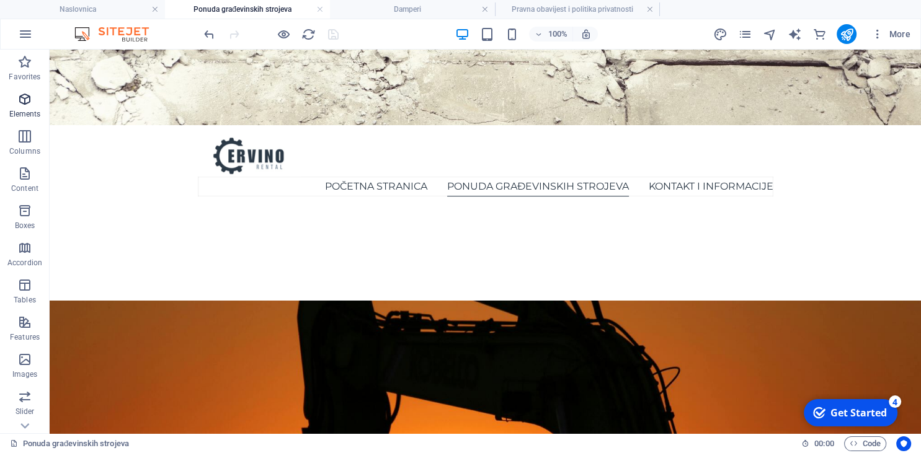
click at [22, 107] on icon "button" at bounding box center [24, 99] width 15 height 15
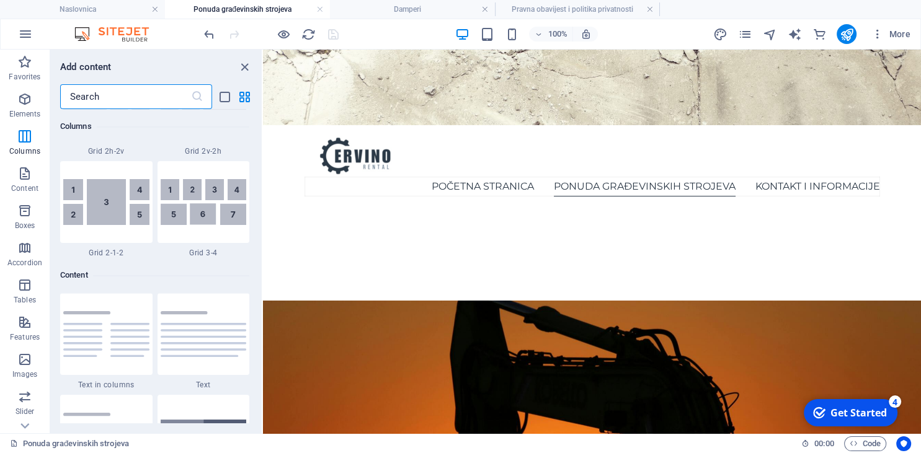
scroll to position [1998, 0]
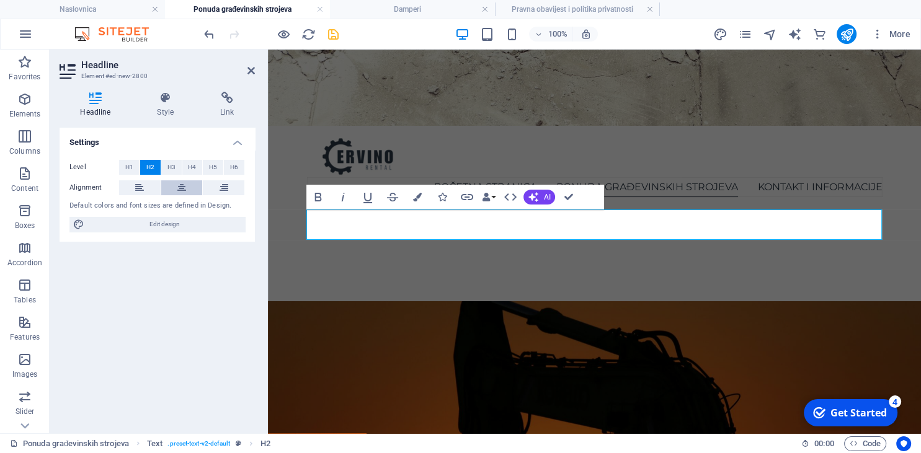
scroll to position [296, 0]
click at [178, 187] on icon at bounding box center [181, 187] width 9 height 15
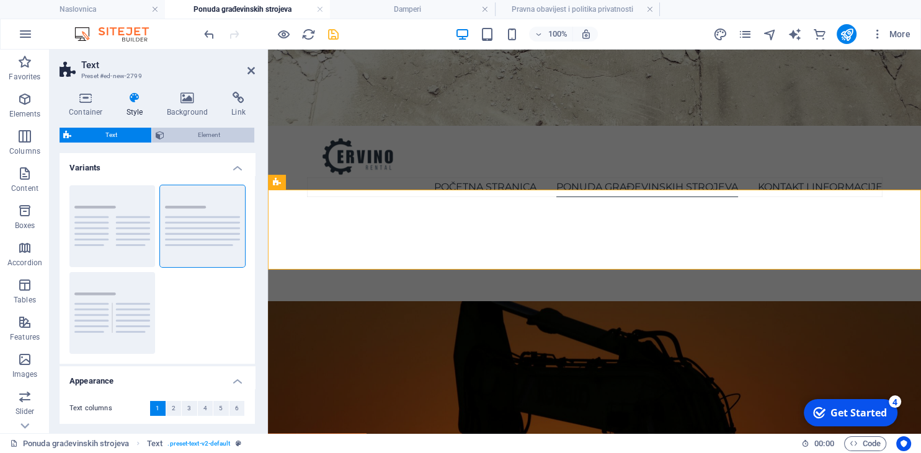
click at [212, 137] on span "Element" at bounding box center [209, 135] width 83 height 15
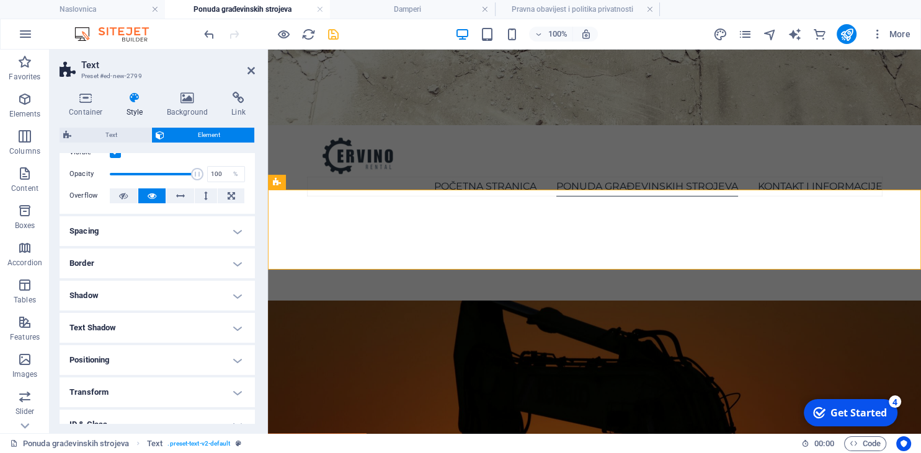
scroll to position [56, 0]
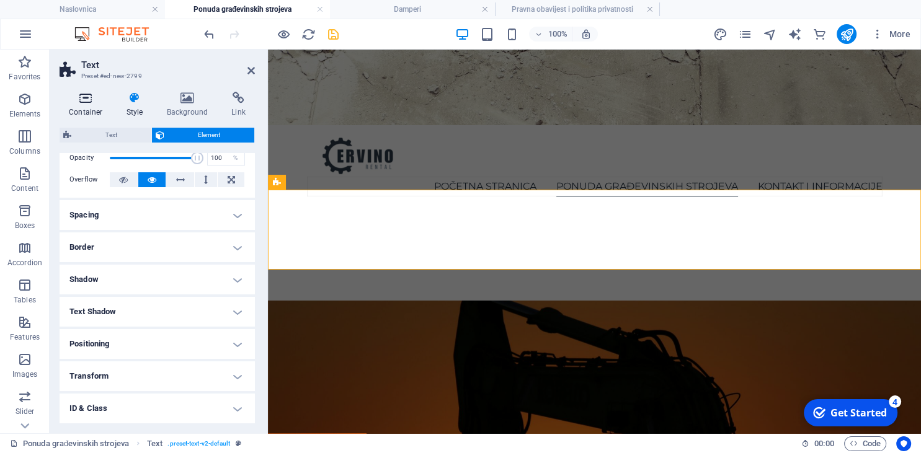
click at [92, 96] on icon at bounding box center [86, 98] width 53 height 12
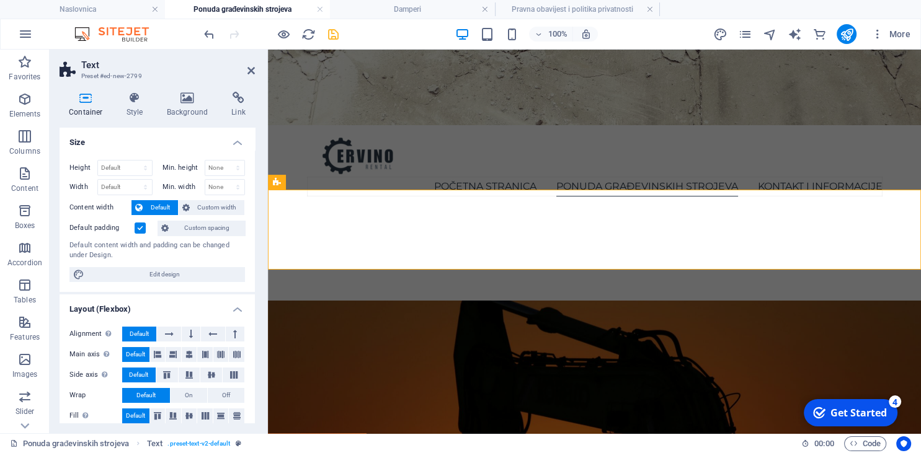
click at [143, 228] on label at bounding box center [140, 228] width 11 height 11
click at [0, 0] on input "Default padding" at bounding box center [0, 0] width 0 height 0
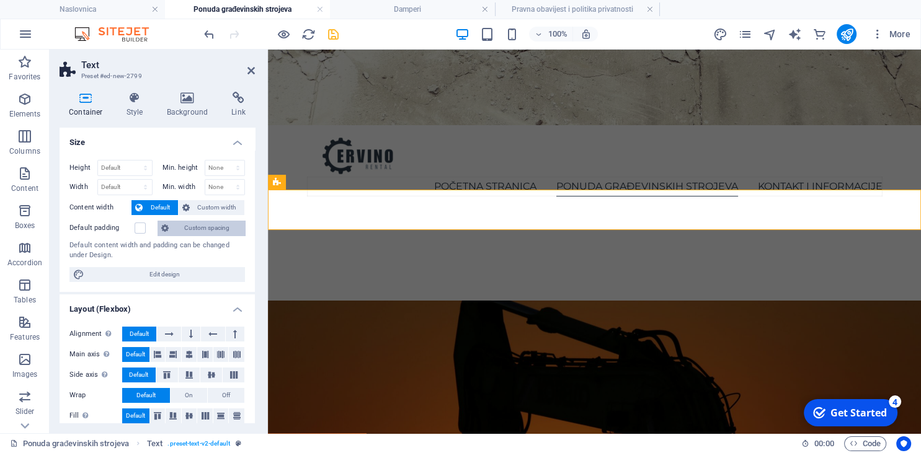
click at [176, 228] on span "Custom spacing" at bounding box center [206, 228] width 69 height 15
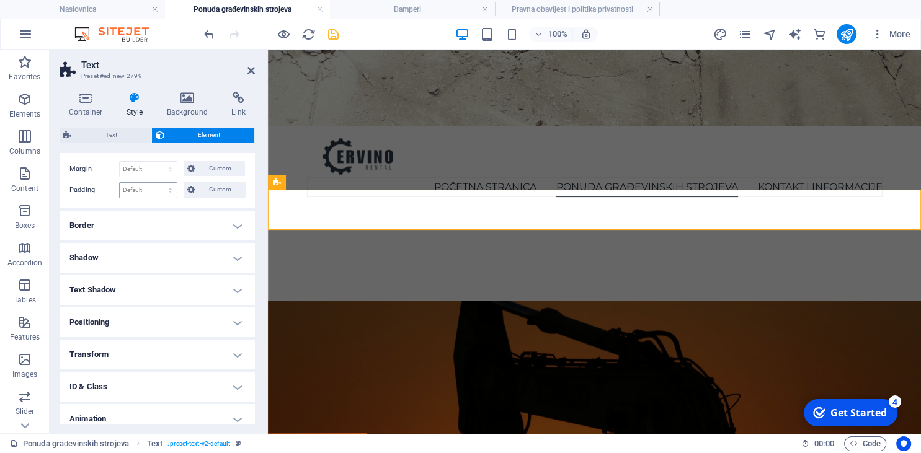
scroll to position [0, 0]
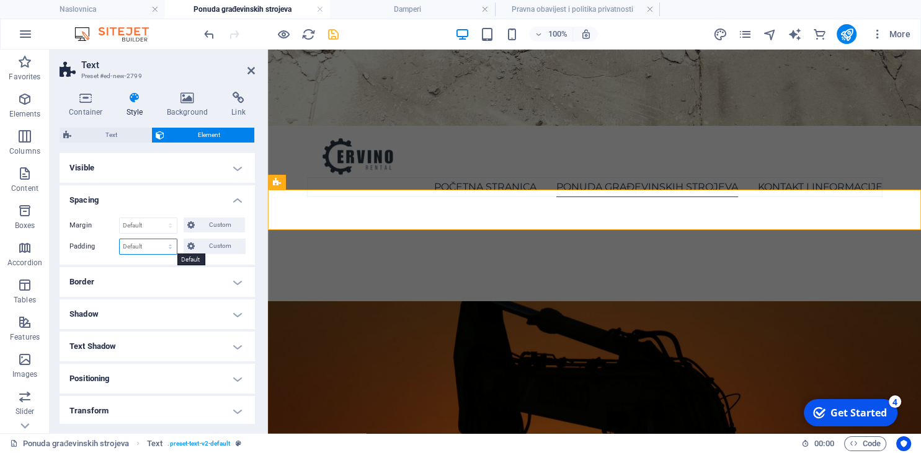
select select "rem"
click option "rem" at bounding box center [0, 0] width 0 height 0
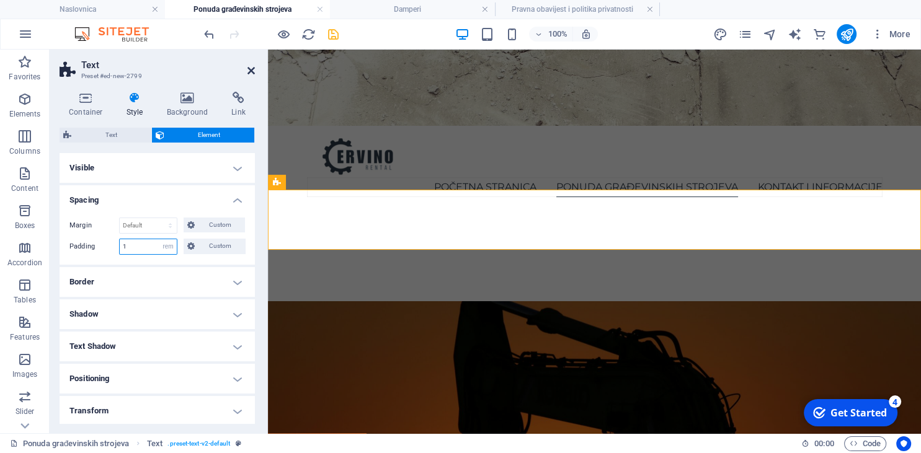
type input "1"
click at [254, 71] on icon at bounding box center [250, 71] width 7 height 10
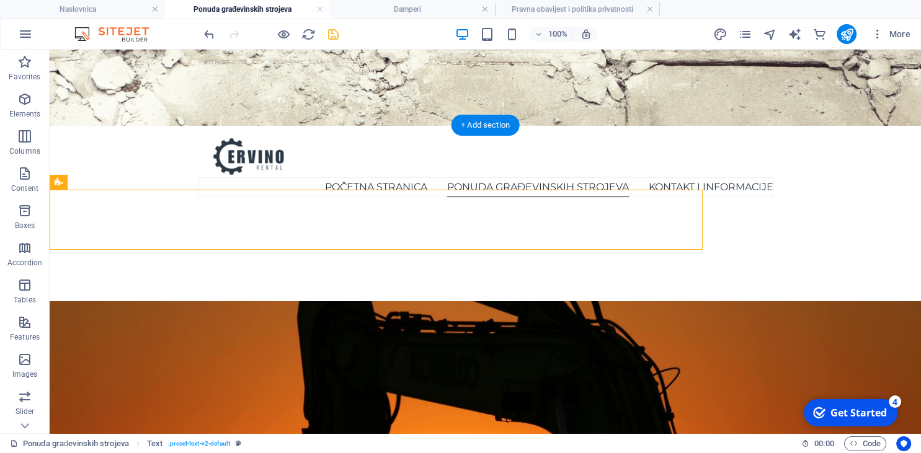
scroll to position [296, 0]
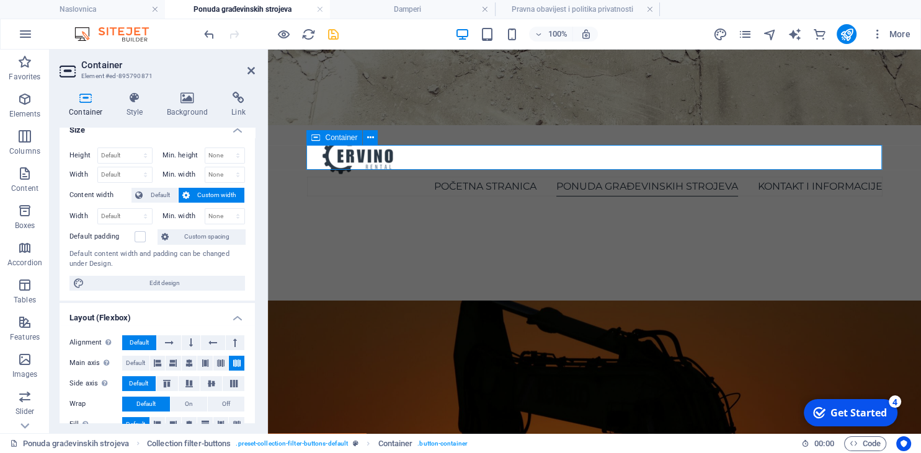
scroll to position [0, 0]
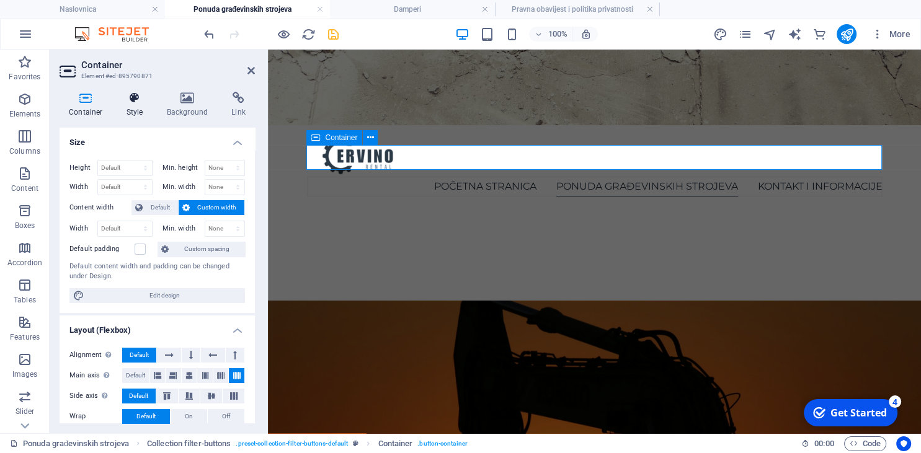
click at [133, 98] on icon at bounding box center [134, 98] width 35 height 12
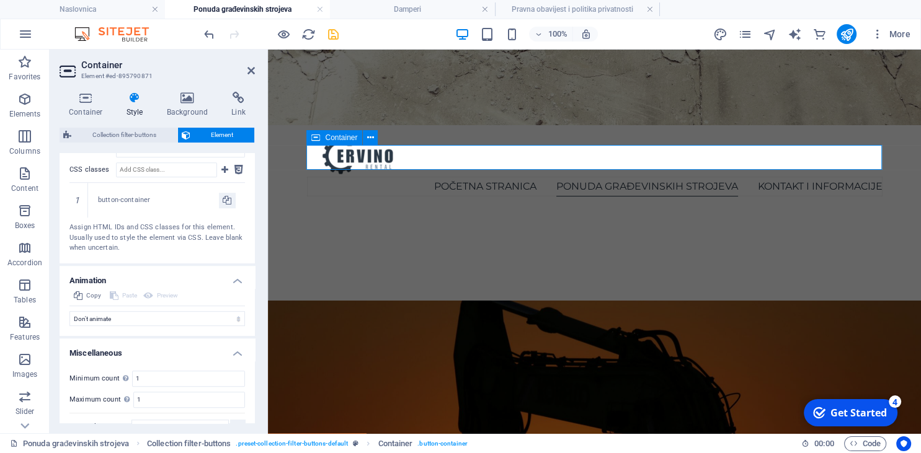
scroll to position [800, 0]
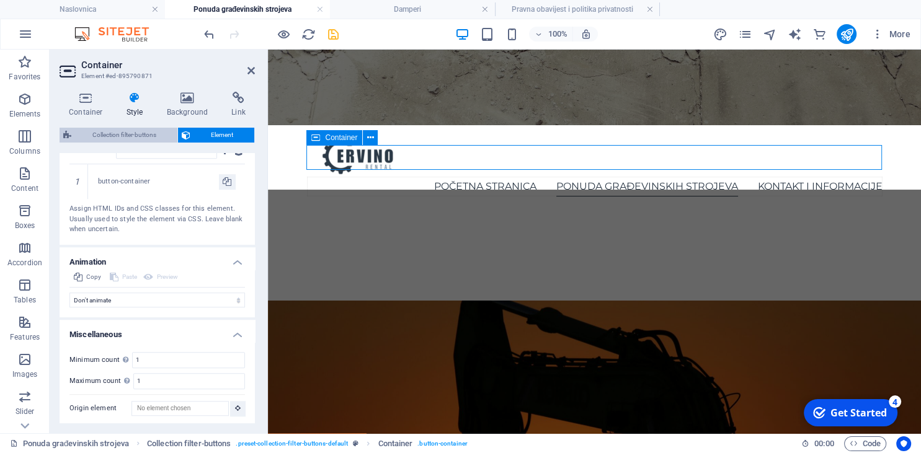
click at [153, 133] on span "Collection filter-buttons" at bounding box center [124, 135] width 99 height 15
select select "rem"
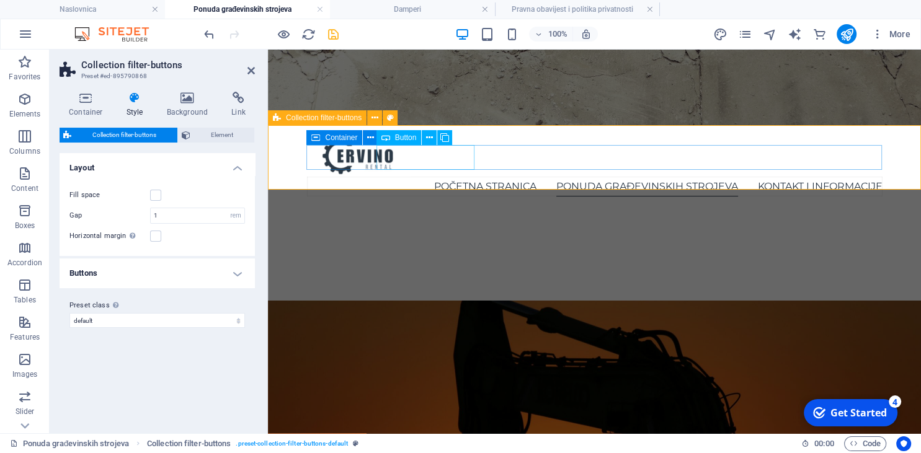
click at [398, 140] on span "Button" at bounding box center [406, 137] width 22 height 7
select select "2"
select select
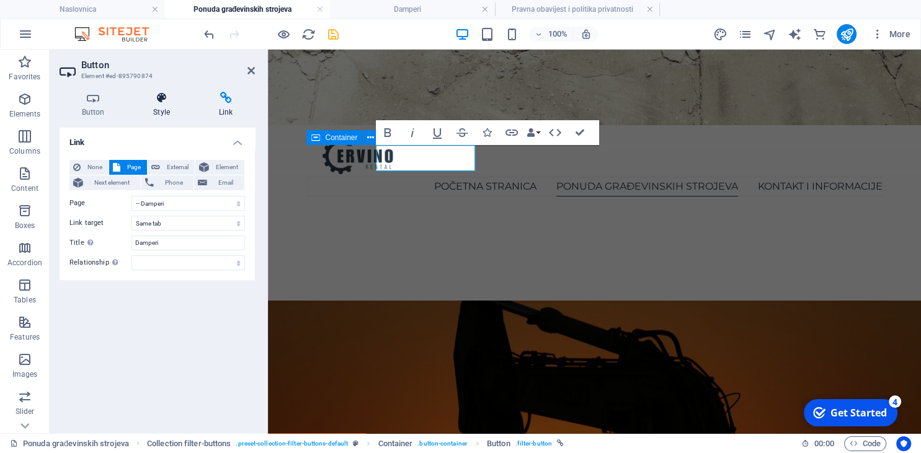
click at [171, 109] on h4 "Style" at bounding box center [164, 105] width 66 height 26
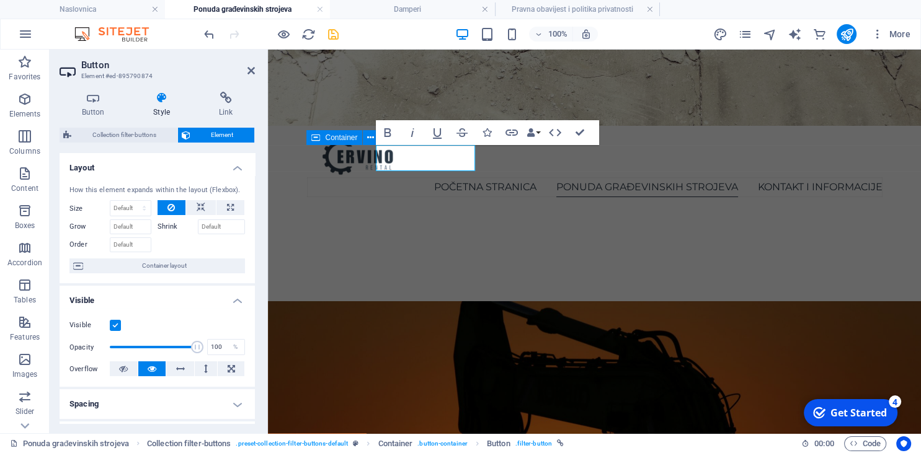
scroll to position [253, 0]
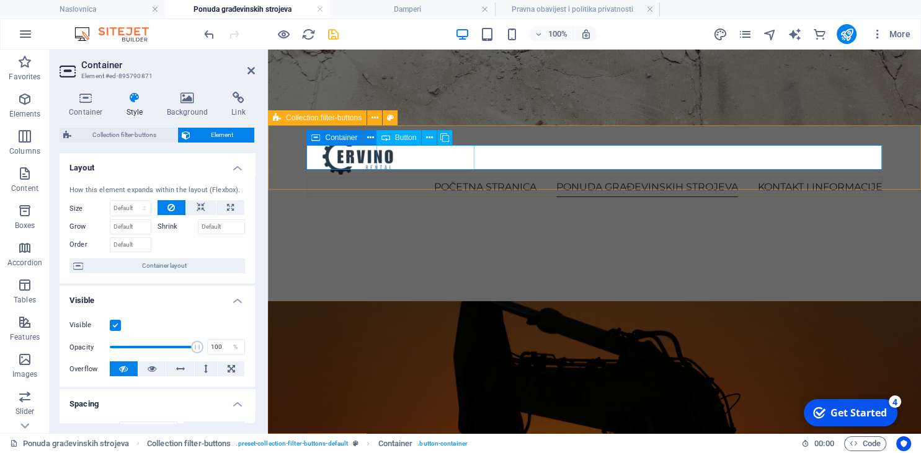
click at [425, 138] on button at bounding box center [429, 137] width 15 height 15
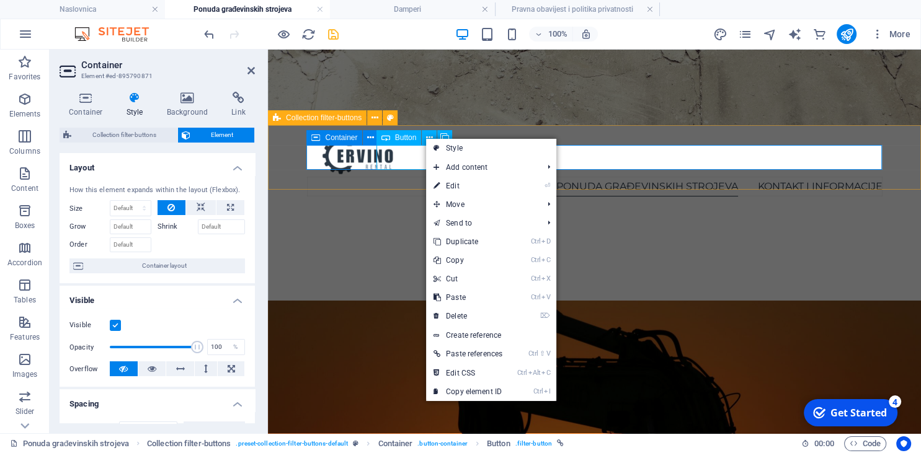
click at [394, 134] on div "Button" at bounding box center [398, 137] width 45 height 15
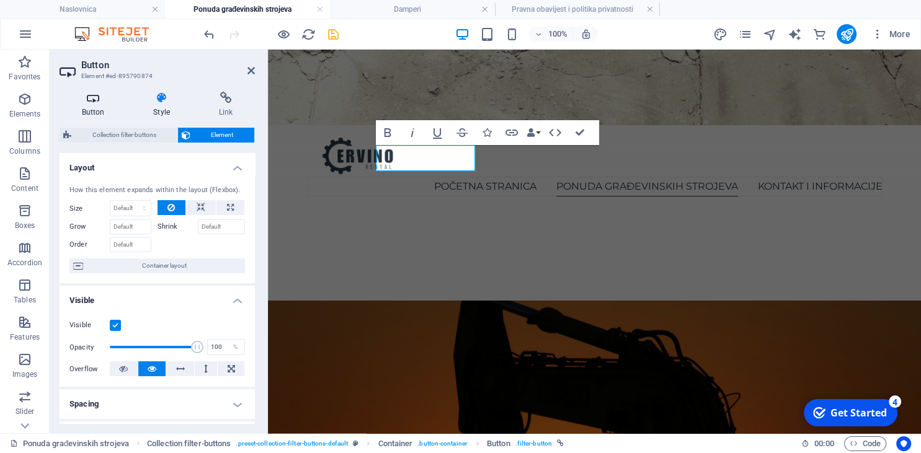
click at [89, 107] on h4 "Button" at bounding box center [96, 105] width 72 height 26
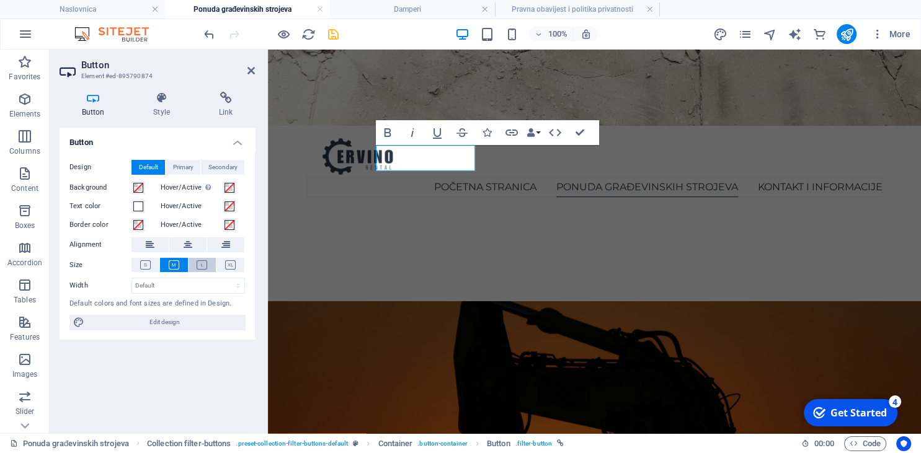
click at [207, 268] on icon at bounding box center [202, 264] width 11 height 9
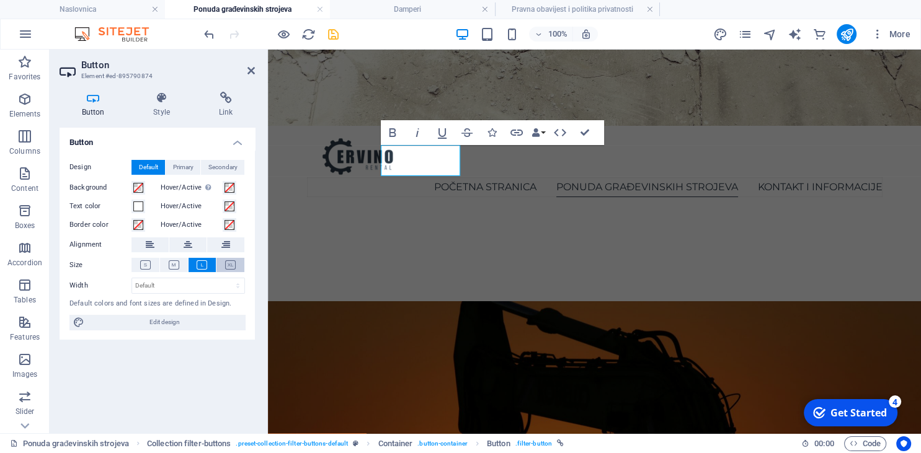
click at [223, 263] on button at bounding box center [230, 265] width 28 height 14
click at [197, 265] on icon at bounding box center [202, 264] width 11 height 9
click at [167, 267] on button at bounding box center [174, 265] width 28 height 14
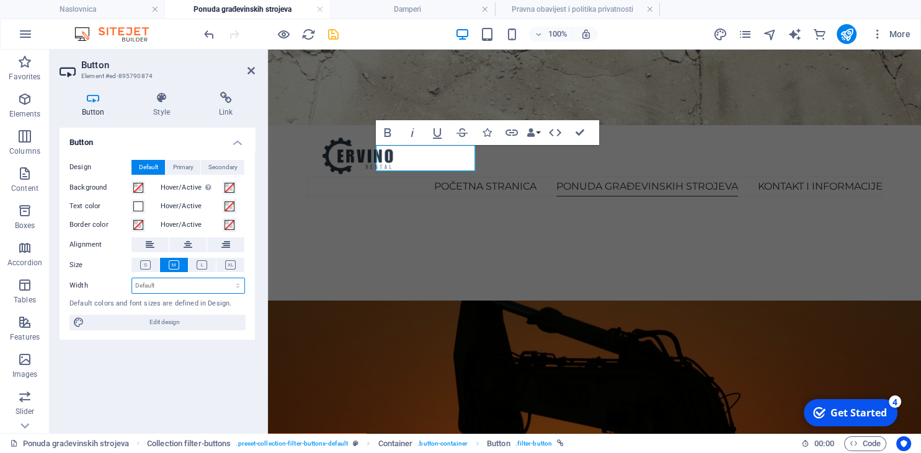
click at [132, 278] on select "Default px rem % em vh vw" at bounding box center [188, 285] width 112 height 15
select select "%"
click option "%" at bounding box center [0, 0] width 0 height 0
click at [160, 363] on div "Button Design Default Primary Secondary Background Hover/Active Switch to previ…" at bounding box center [157, 276] width 195 height 296
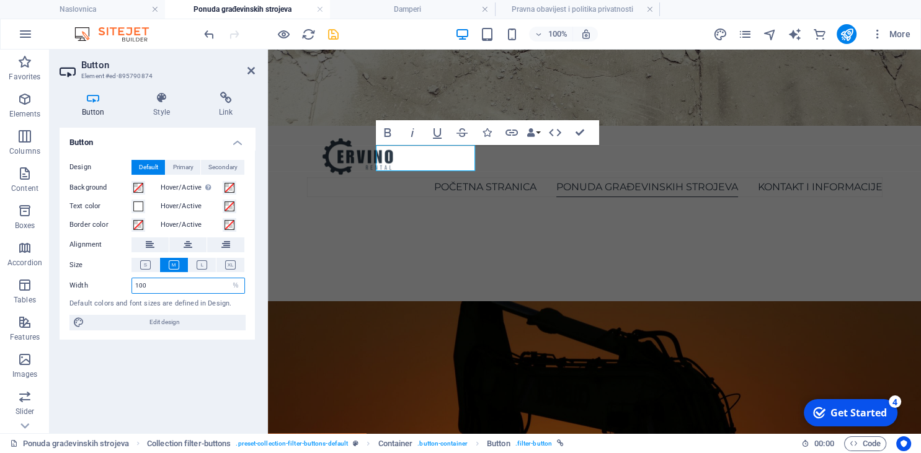
click at [184, 289] on input "100" at bounding box center [188, 285] width 112 height 15
click at [173, 277] on div "Design Default Primary Secondary Background Hover/Active Switch to preview mode…" at bounding box center [157, 245] width 195 height 190
click at [167, 284] on input "200" at bounding box center [188, 285] width 112 height 15
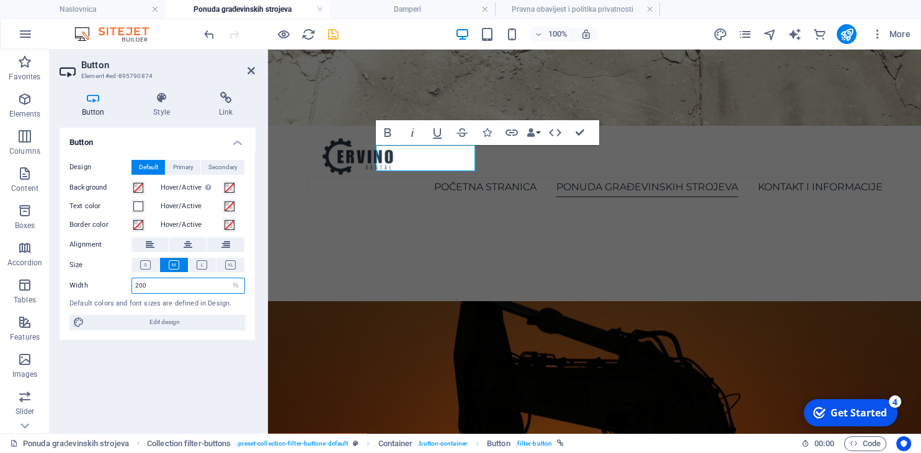
click at [167, 284] on input "200" at bounding box center [188, 285] width 112 height 15
type input "100"
click at [164, 349] on div "Button Design Default Primary Secondary Background Hover/Active Switch to previ…" at bounding box center [157, 276] width 195 height 296
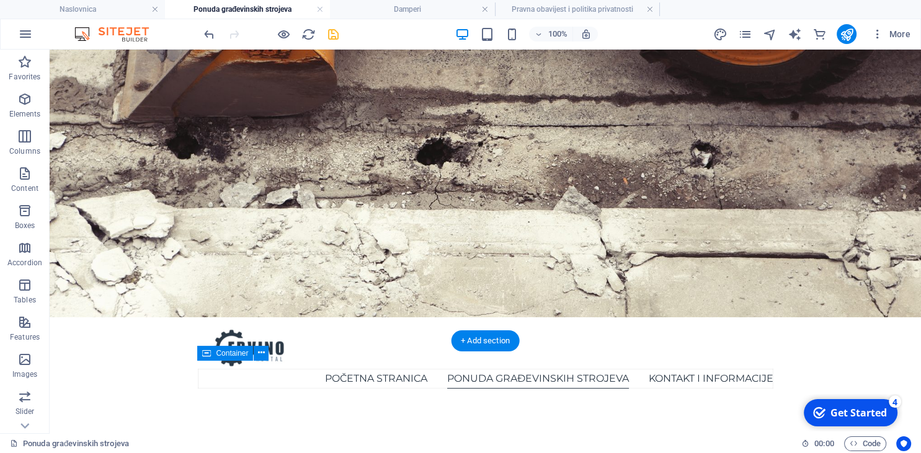
scroll to position [59, 0]
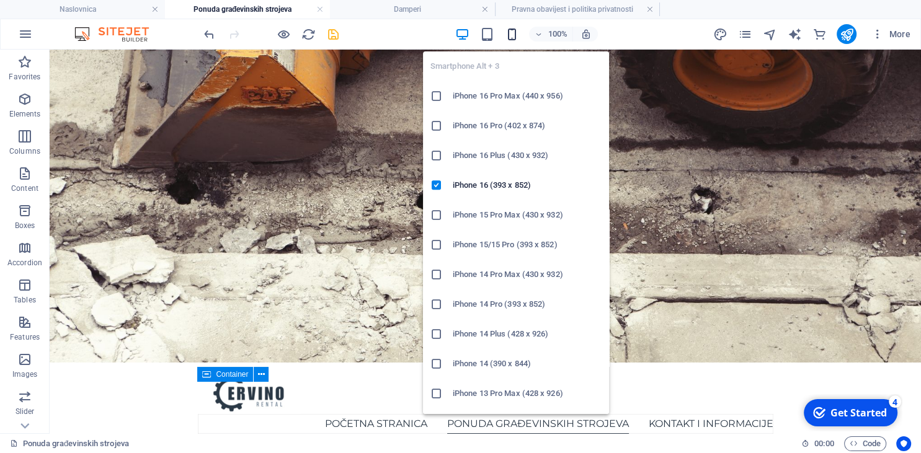
click at [508, 35] on icon "button" at bounding box center [512, 34] width 14 height 14
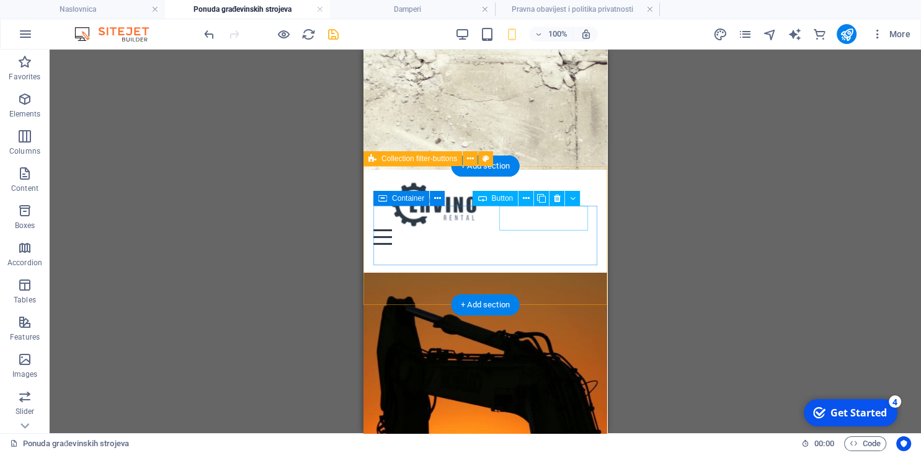
scroll to position [256, 0]
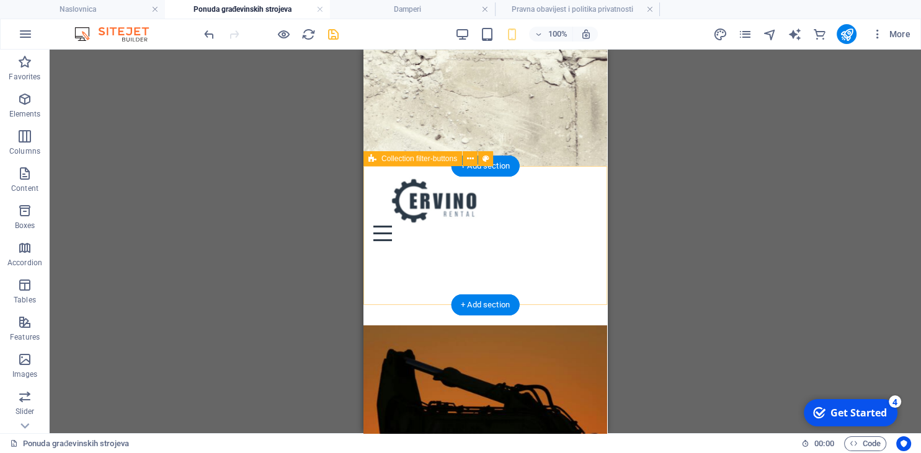
select select "rem"
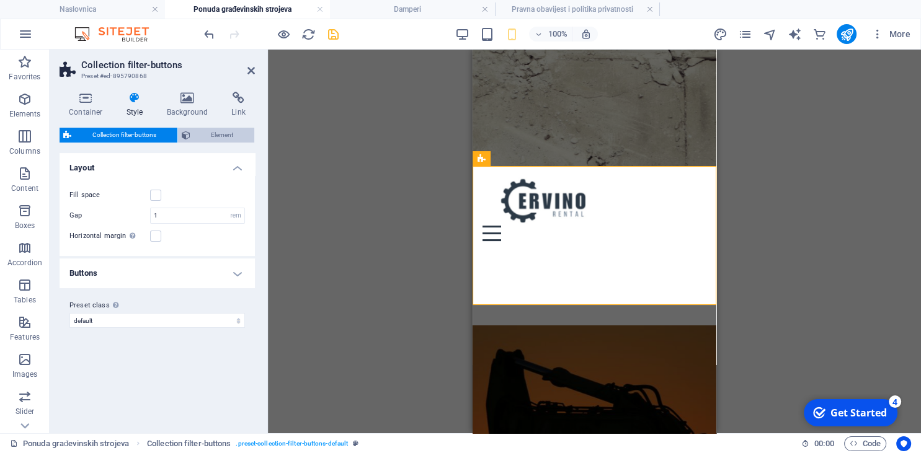
click at [242, 133] on span "Element" at bounding box center [222, 135] width 57 height 15
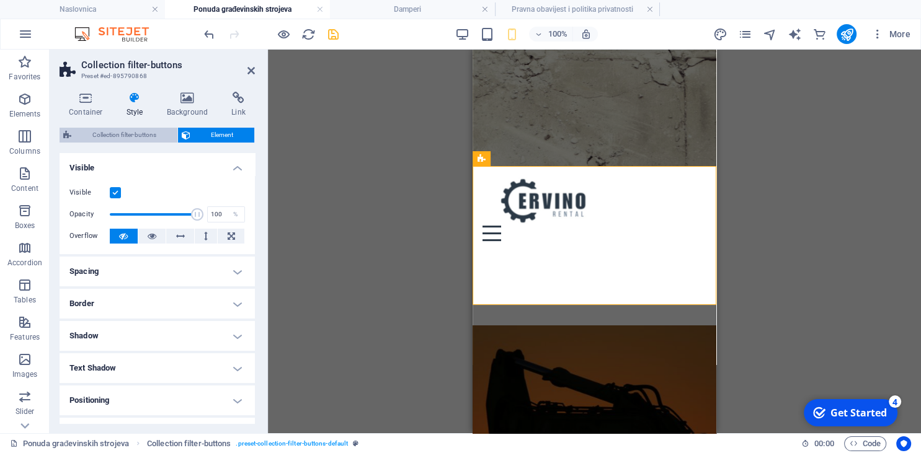
click at [148, 135] on span "Collection filter-buttons" at bounding box center [124, 135] width 99 height 15
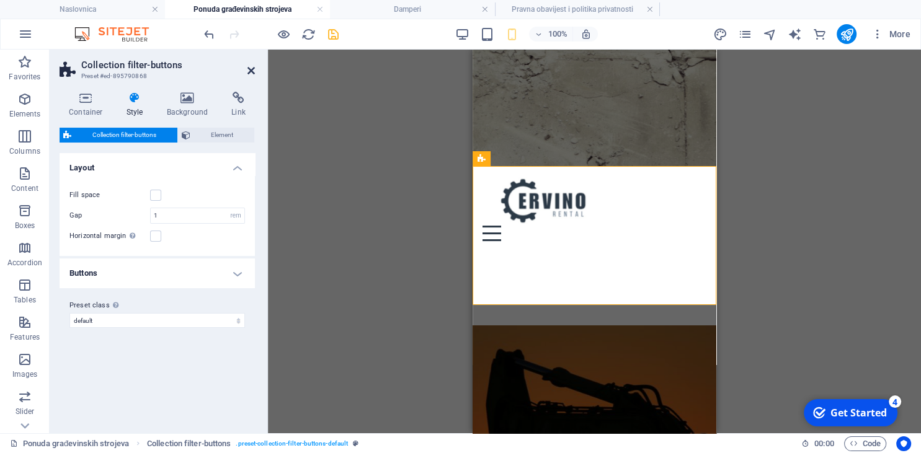
click at [252, 69] on icon at bounding box center [250, 71] width 7 height 10
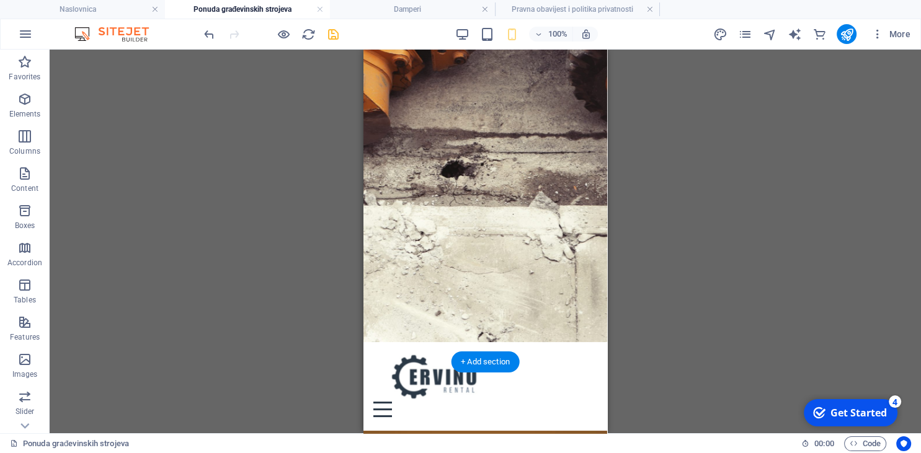
scroll to position [0, 0]
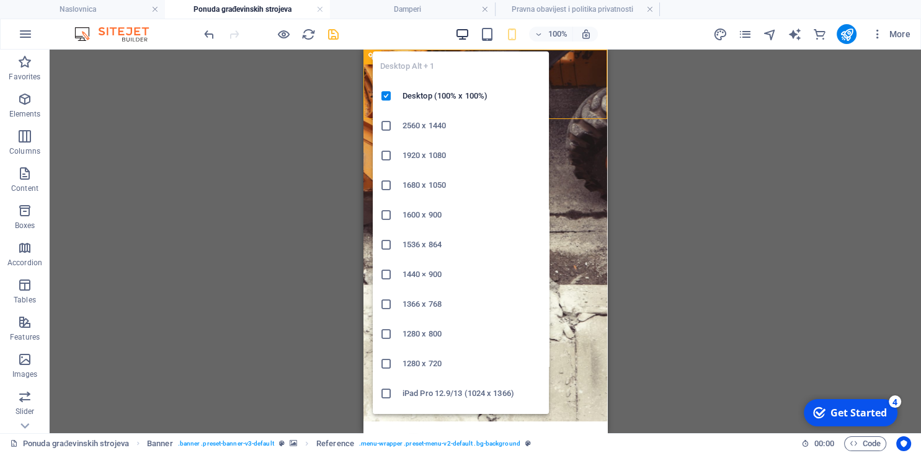
click at [465, 36] on icon "button" at bounding box center [462, 34] width 14 height 14
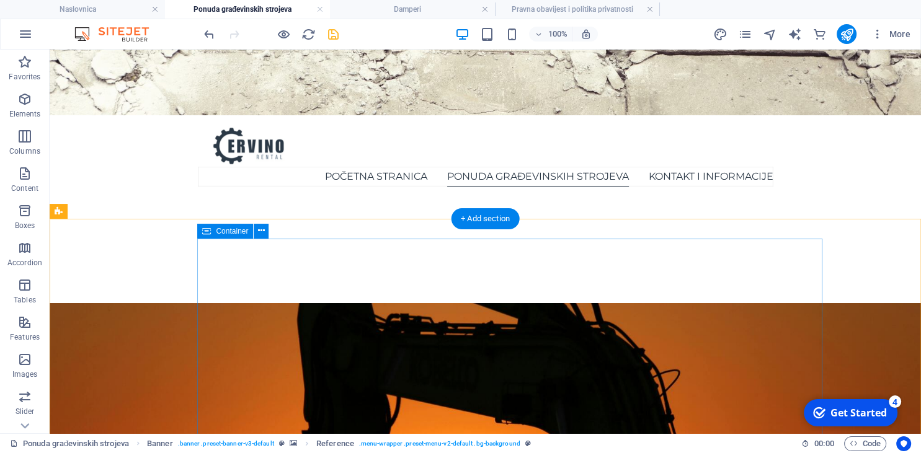
scroll to position [327, 0]
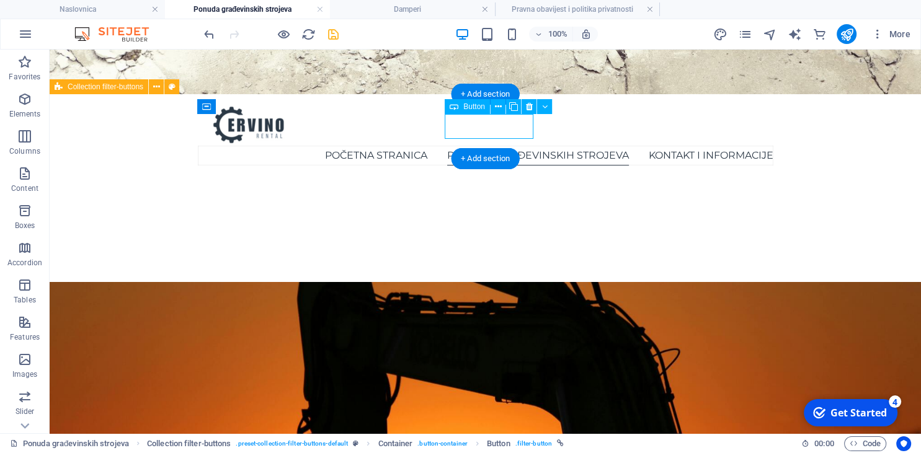
select select
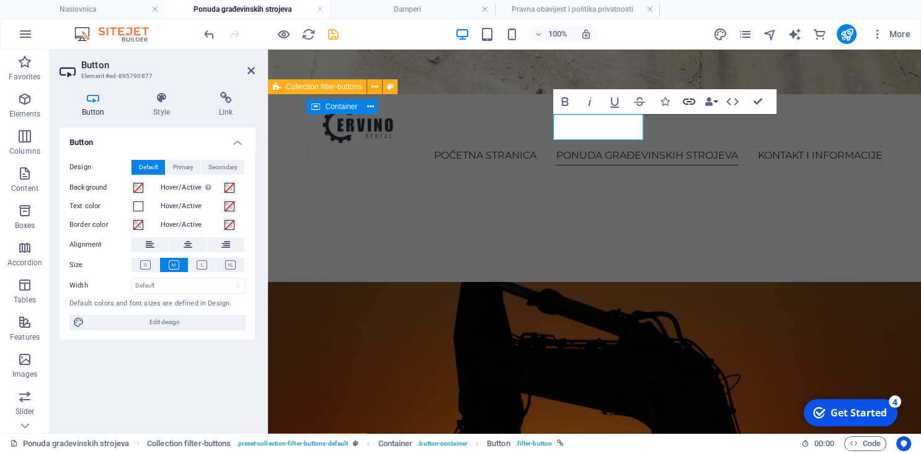
click at [696, 101] on icon "button" at bounding box center [689, 101] width 15 height 15
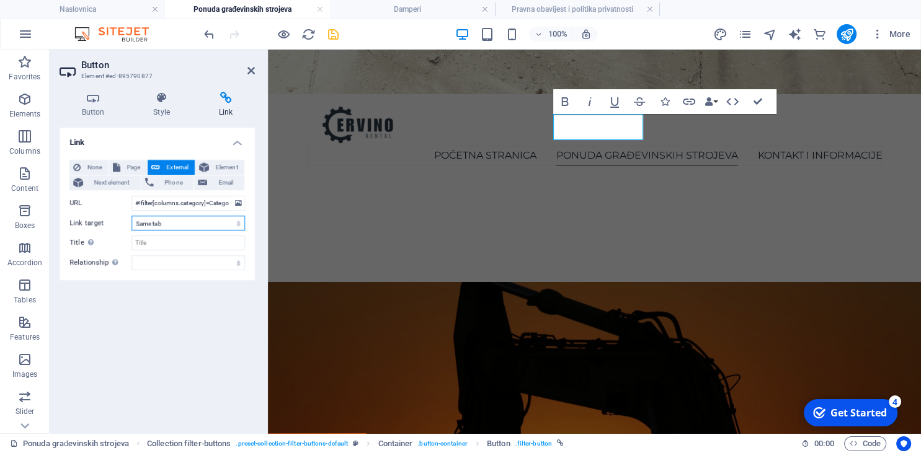
click at [131, 216] on select "New tab Same tab Overlay" at bounding box center [187, 223] width 113 height 15
click at [192, 223] on select "New tab Same tab Overlay" at bounding box center [187, 223] width 113 height 15
click at [140, 168] on span "Page" at bounding box center [133, 167] width 19 height 15
click at [131, 216] on select "New tab Same tab Overlay" at bounding box center [187, 223] width 113 height 15
click option "Same tab" at bounding box center [0, 0] width 0 height 0
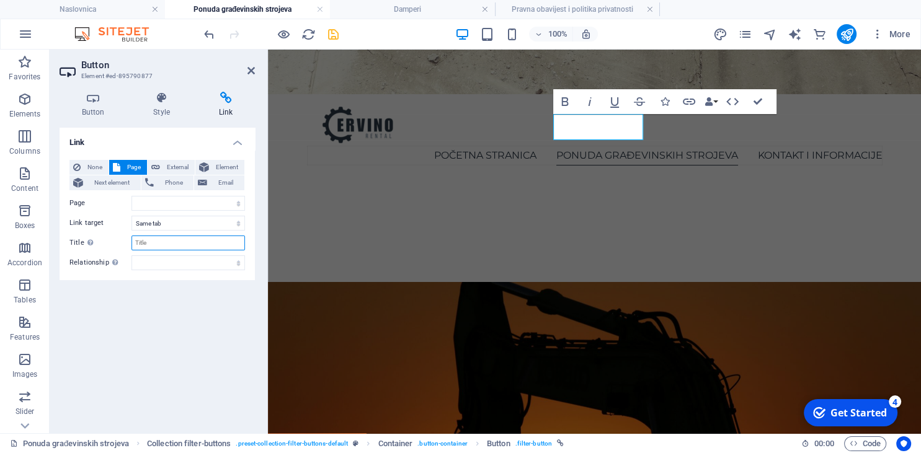
click at [167, 238] on input "Title Additional link description, should not be the same as the link text. The…" at bounding box center [187, 243] width 113 height 15
click at [131, 196] on select "Naslovnica Ponuda građevinskih strojeva -- Damperi -- Bageri -- Ostala građevin…" at bounding box center [187, 203] width 113 height 15
select select "3"
click option "-- Bageri" at bounding box center [0, 0] width 0 height 0
click at [163, 241] on input "Title Additional link description, should not be the same as the link text. The…" at bounding box center [187, 243] width 113 height 15
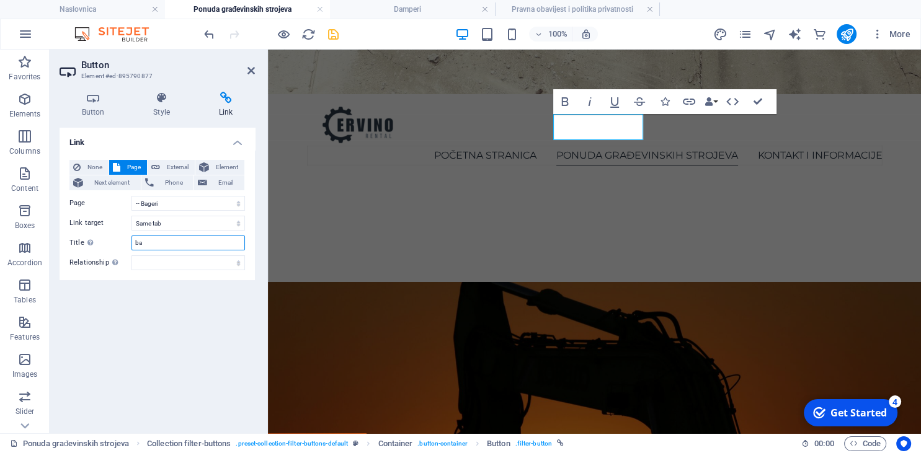
type input "b"
type input "N"
type input "Bageri"
click at [190, 294] on div "Link None Page External Element Next element Phone Email Page Naslovnica Ponuda…" at bounding box center [157, 276] width 195 height 296
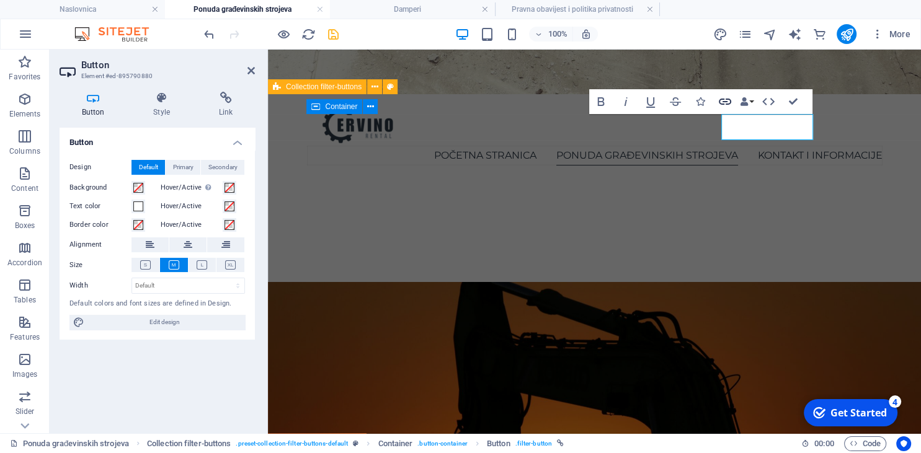
click at [725, 104] on icon "button" at bounding box center [725, 101] width 15 height 15
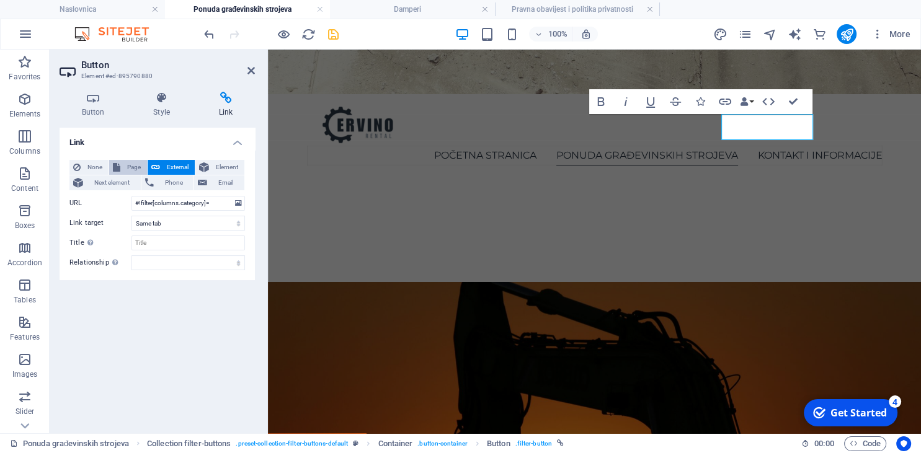
click at [133, 163] on span "Page" at bounding box center [133, 167] width 19 height 15
click at [131, 196] on select "Naslovnica Ponuda građevinskih strojeva -- Damperi -- Bageri -- Ostala građevin…" at bounding box center [187, 203] width 113 height 15
select select "4"
click option "-- Ostala građevinska mehanizacija" at bounding box center [0, 0] width 0 height 0
click at [131, 216] on select "New tab Same tab Overlay" at bounding box center [187, 223] width 113 height 15
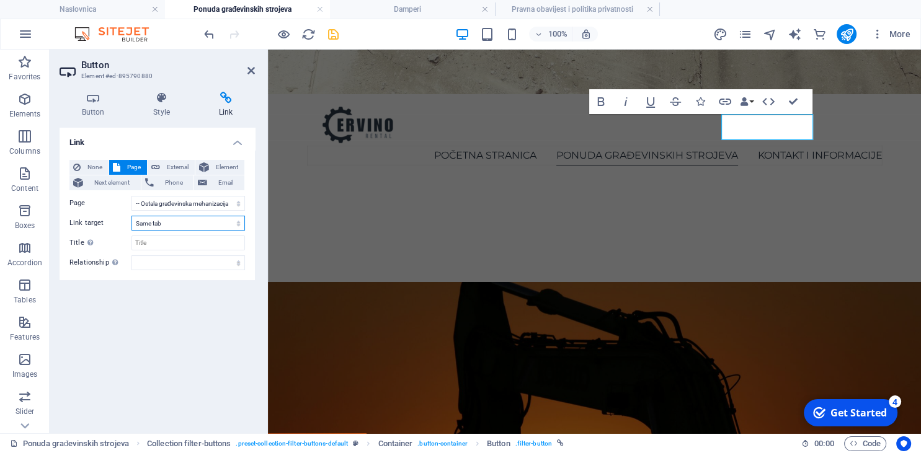
click at [131, 216] on select "New tab Same tab Overlay" at bounding box center [187, 223] width 113 height 15
click option "Same tab" at bounding box center [0, 0] width 0 height 0
click at [166, 242] on input "Title Additional link description, should not be the same as the link text. The…" at bounding box center [187, 243] width 113 height 15
type input "Ostala građevinska mehanizacija"
click at [127, 340] on div "Link None Page External Element Next element Phone Email Page Naslovnica Ponuda…" at bounding box center [157, 276] width 195 height 296
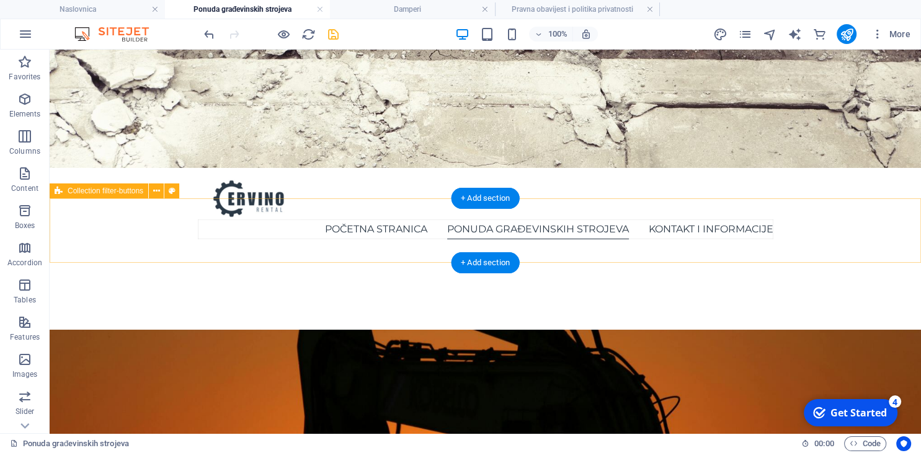
scroll to position [196, 0]
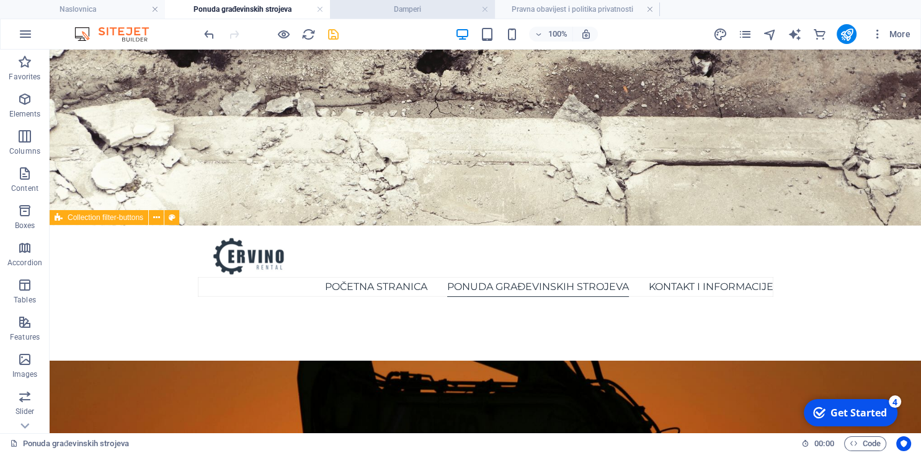
click at [399, 9] on h4 "Damperi" at bounding box center [412, 9] width 165 height 14
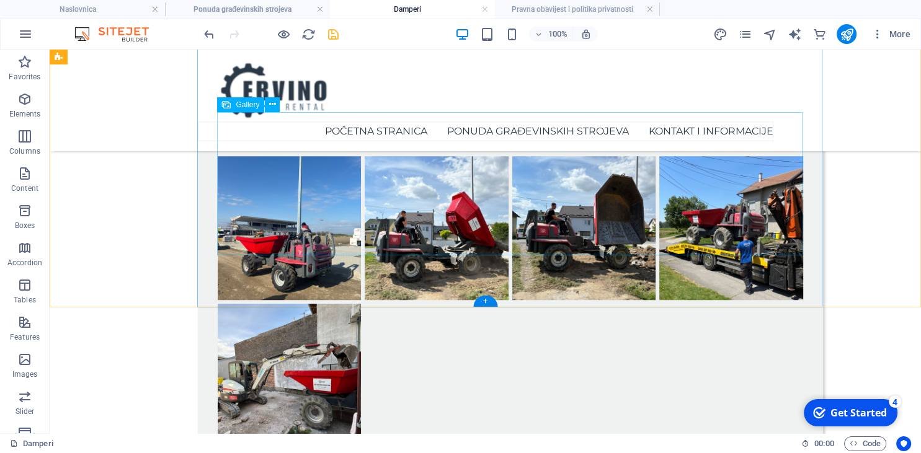
scroll to position [818, 0]
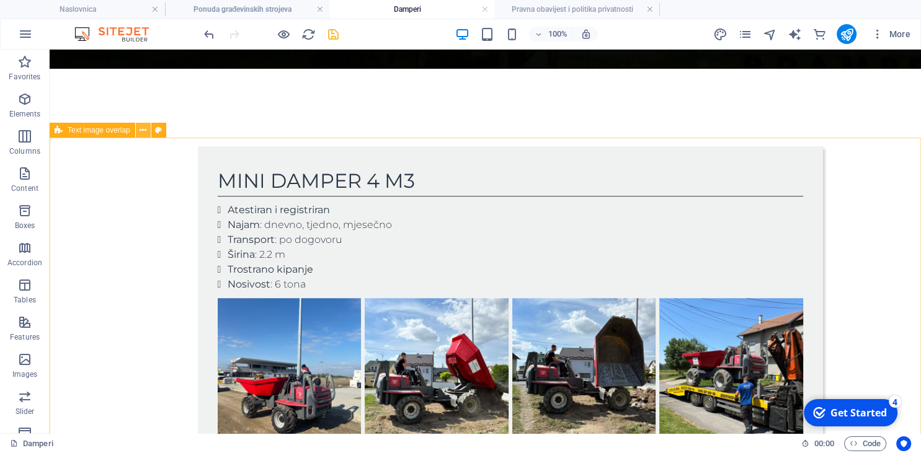
click at [143, 131] on icon at bounding box center [143, 130] width 7 height 13
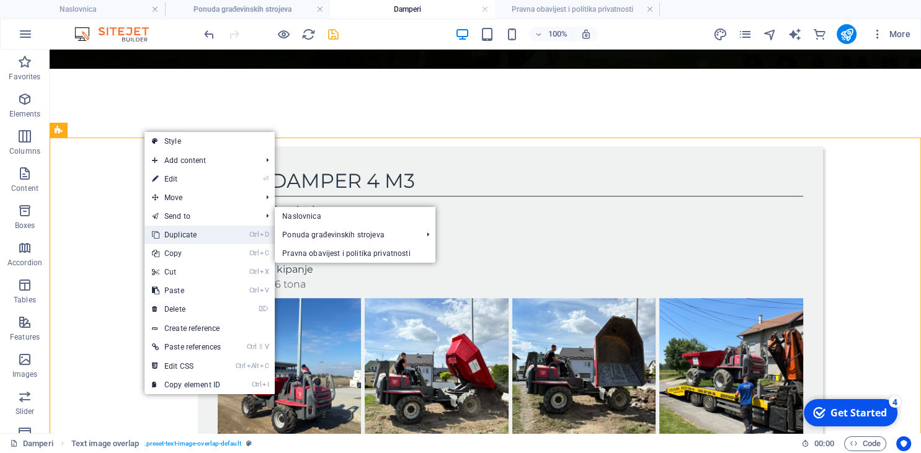
click at [171, 227] on link "Ctrl D Duplicate" at bounding box center [186, 235] width 84 height 19
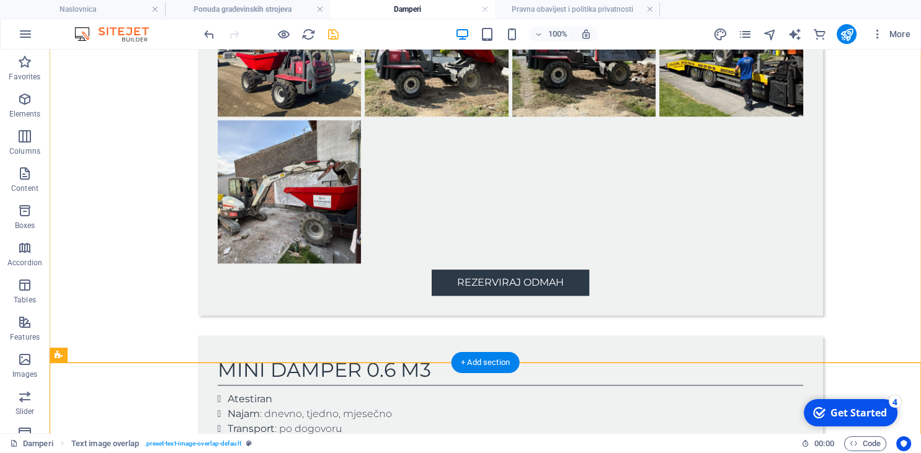
scroll to position [1235, 0]
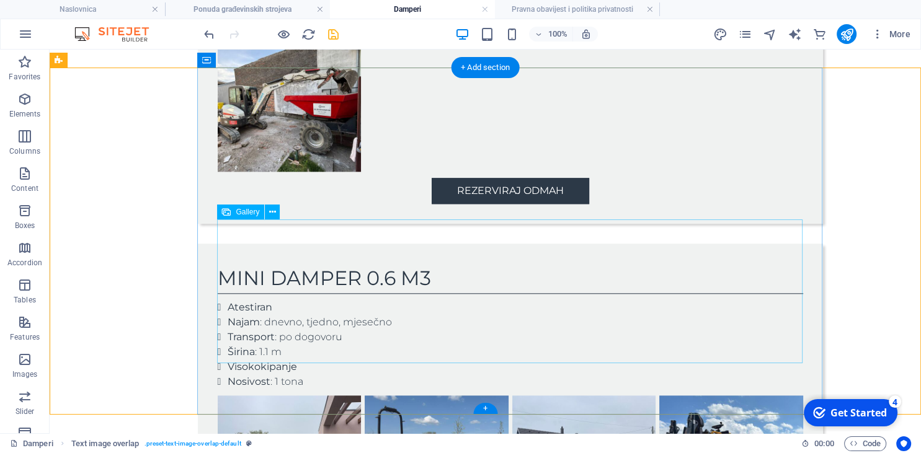
select select "4"
select select "%"
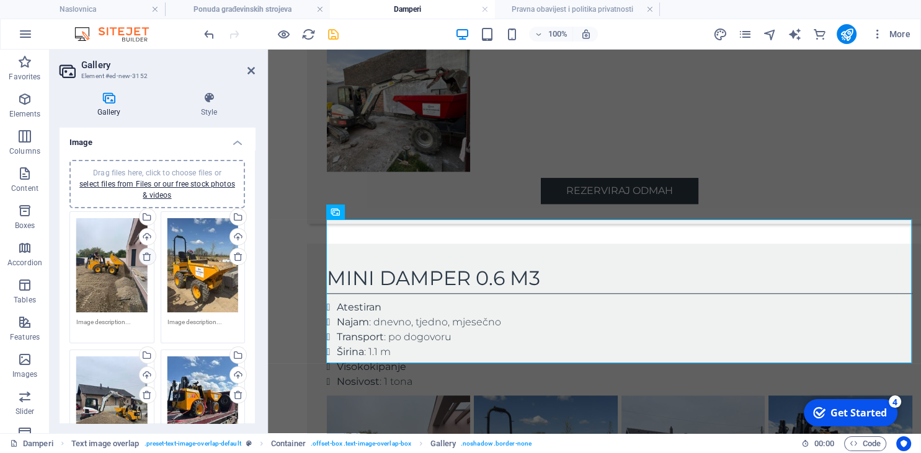
click at [148, 252] on icon at bounding box center [147, 257] width 10 height 10
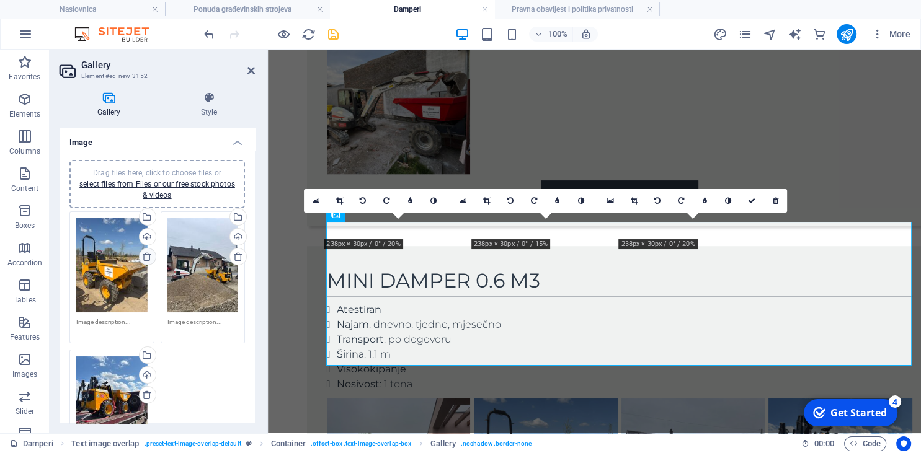
click at [148, 252] on icon at bounding box center [147, 257] width 10 height 10
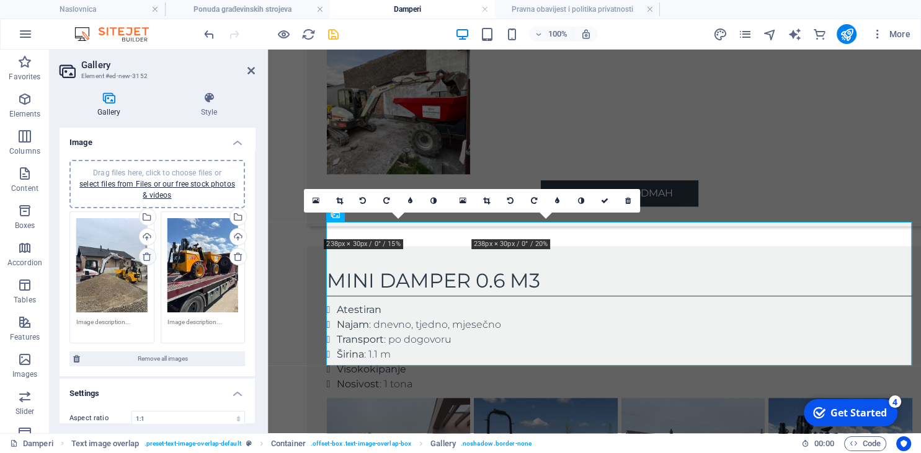
click at [148, 252] on icon at bounding box center [147, 257] width 10 height 10
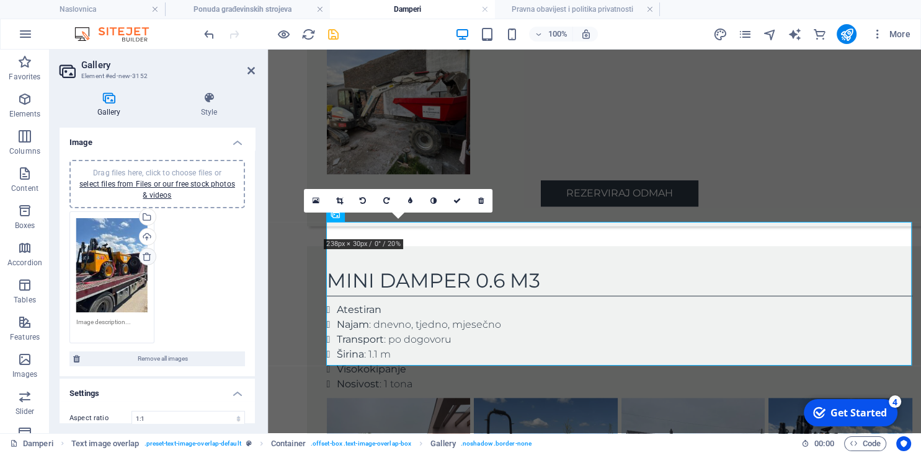
click at [148, 252] on icon at bounding box center [147, 257] width 10 height 10
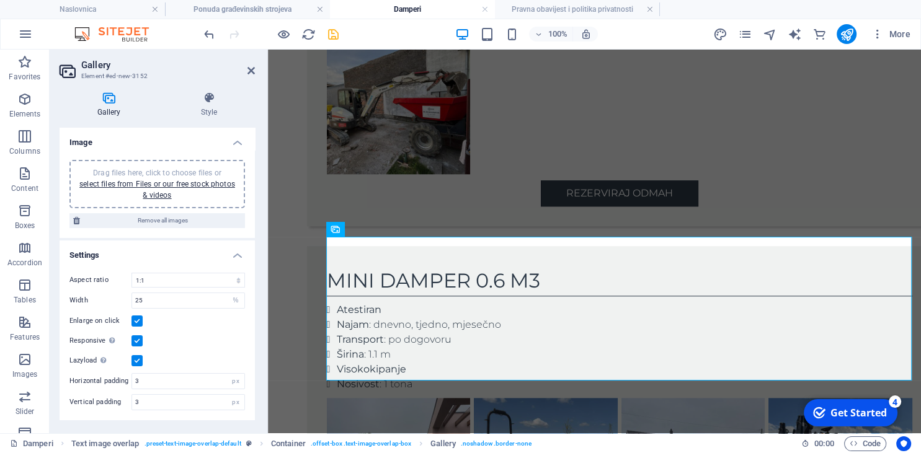
scroll to position [1218, 0]
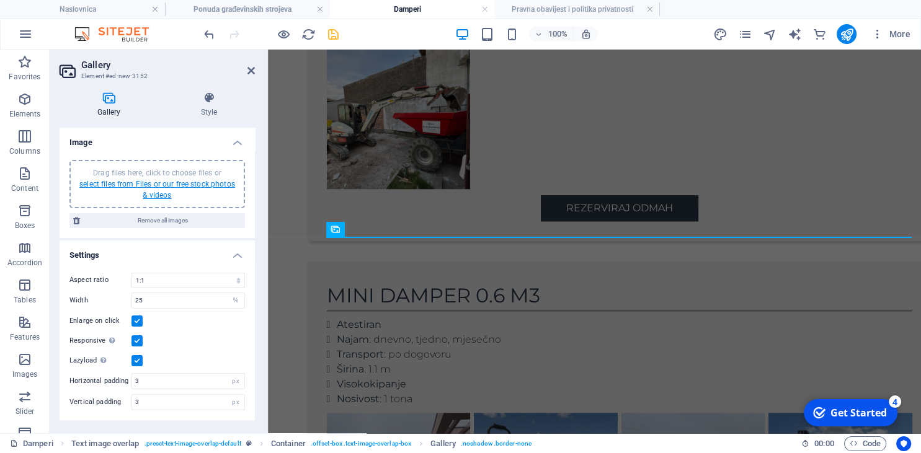
click at [109, 180] on link "select files from Files or our free stock photos & videos" at bounding box center [157, 190] width 156 height 20
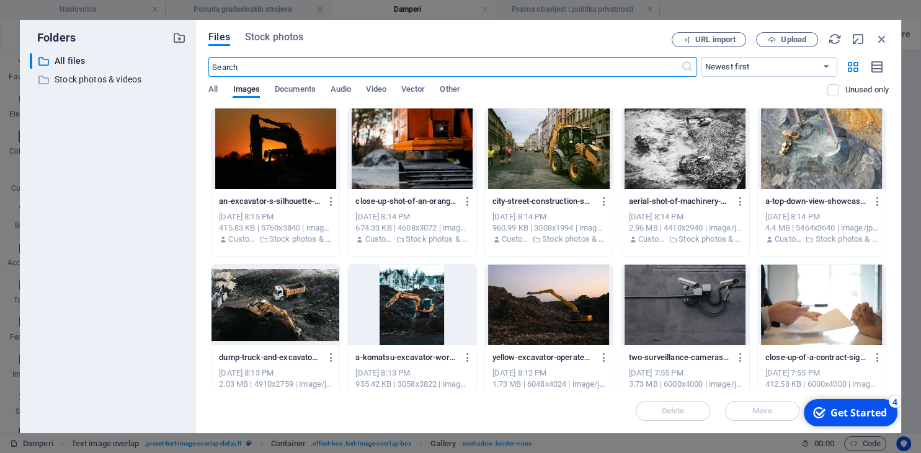
scroll to position [904, 0]
click at [764, 37] on span "Upload" at bounding box center [787, 40] width 51 height 8
click at [804, 46] on button "Upload" at bounding box center [787, 39] width 62 height 15
